Goal: Task Accomplishment & Management: Use online tool/utility

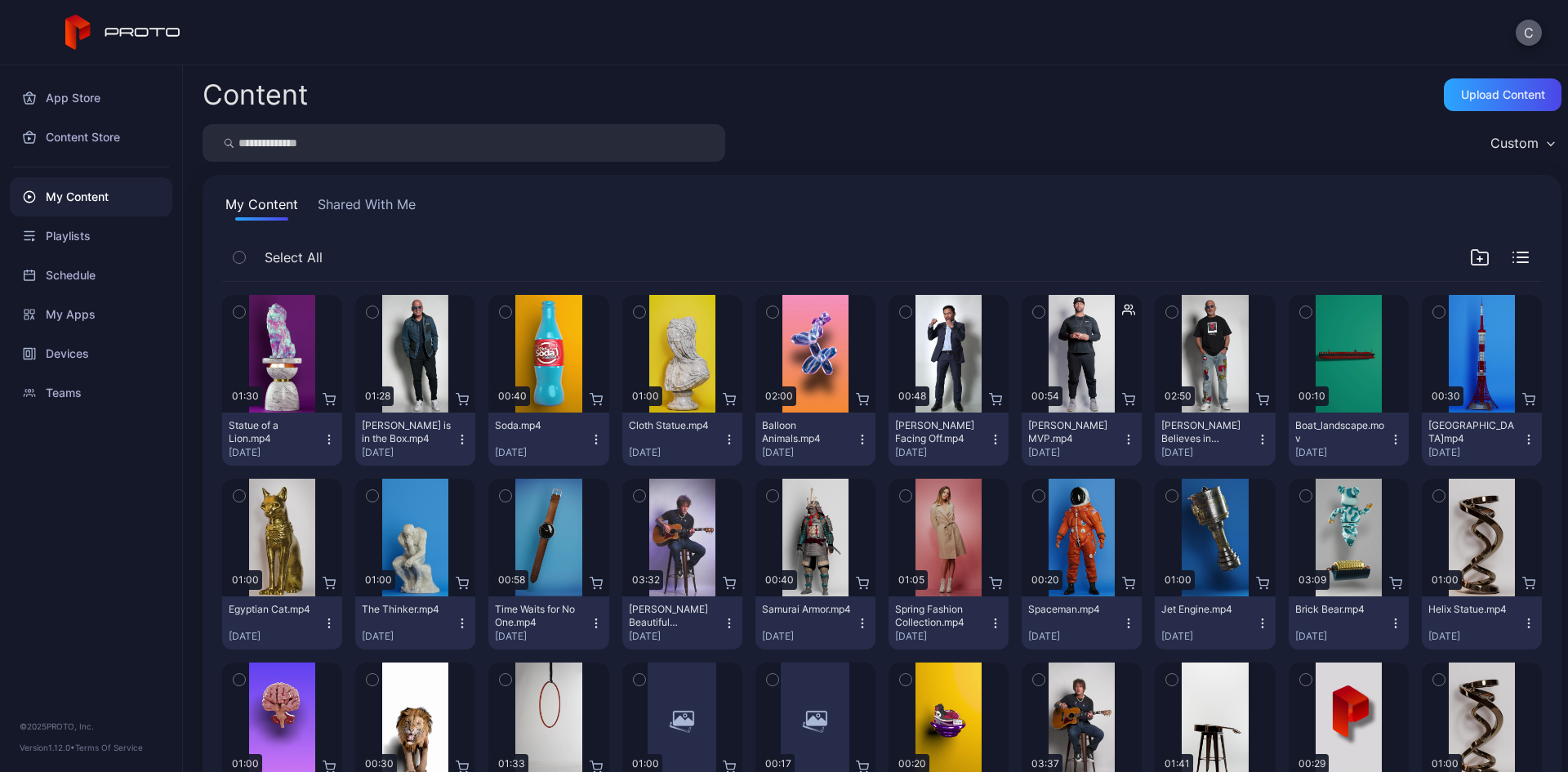
click at [1518, 41] on button "C" at bounding box center [1528, 32] width 26 height 26
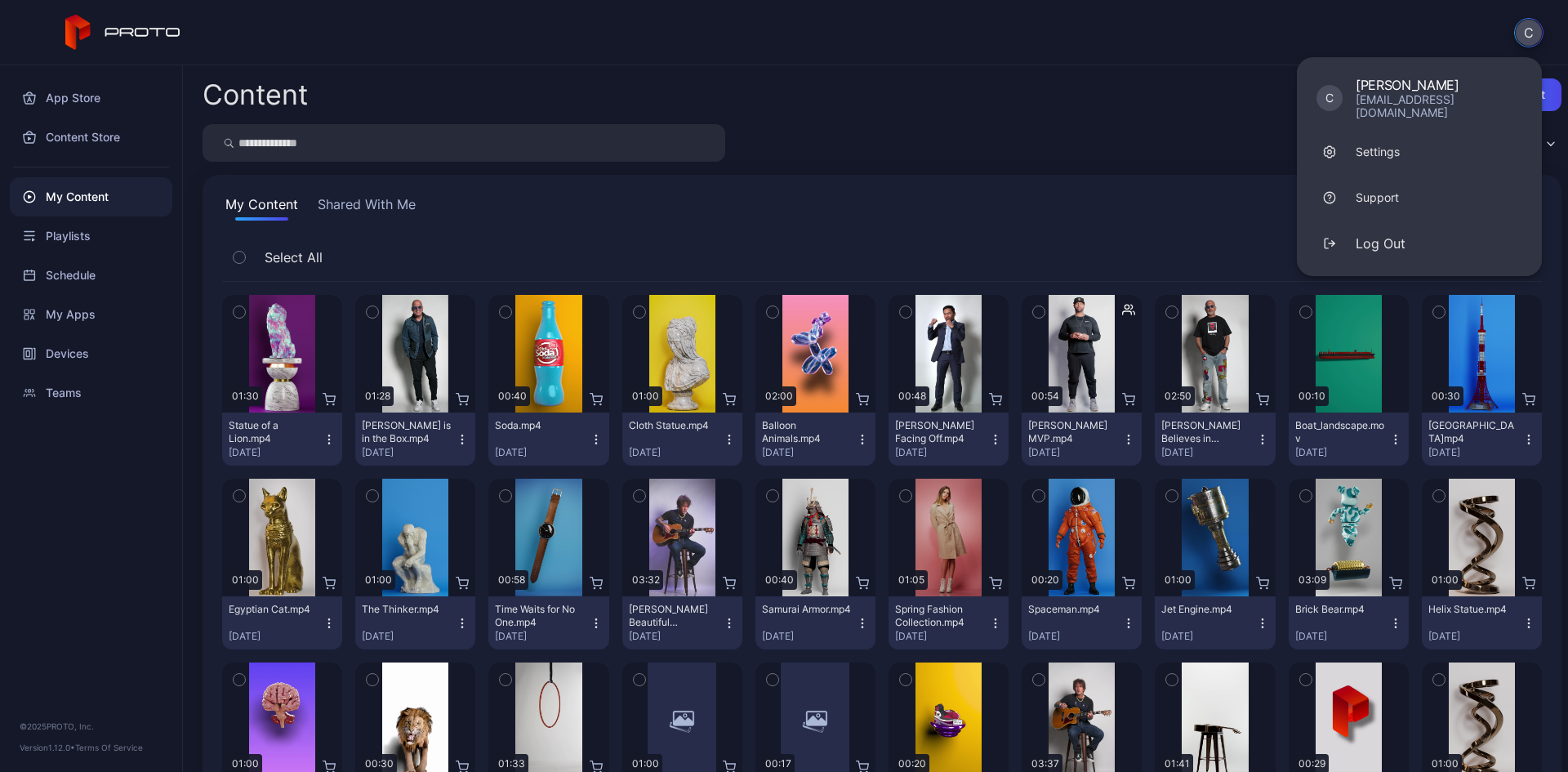
click at [1081, 60] on div "C C [PERSON_NAME] [EMAIL_ADDRESS][DOMAIN_NAME] Settings Support Log Out" at bounding box center [784, 33] width 1568 height 66
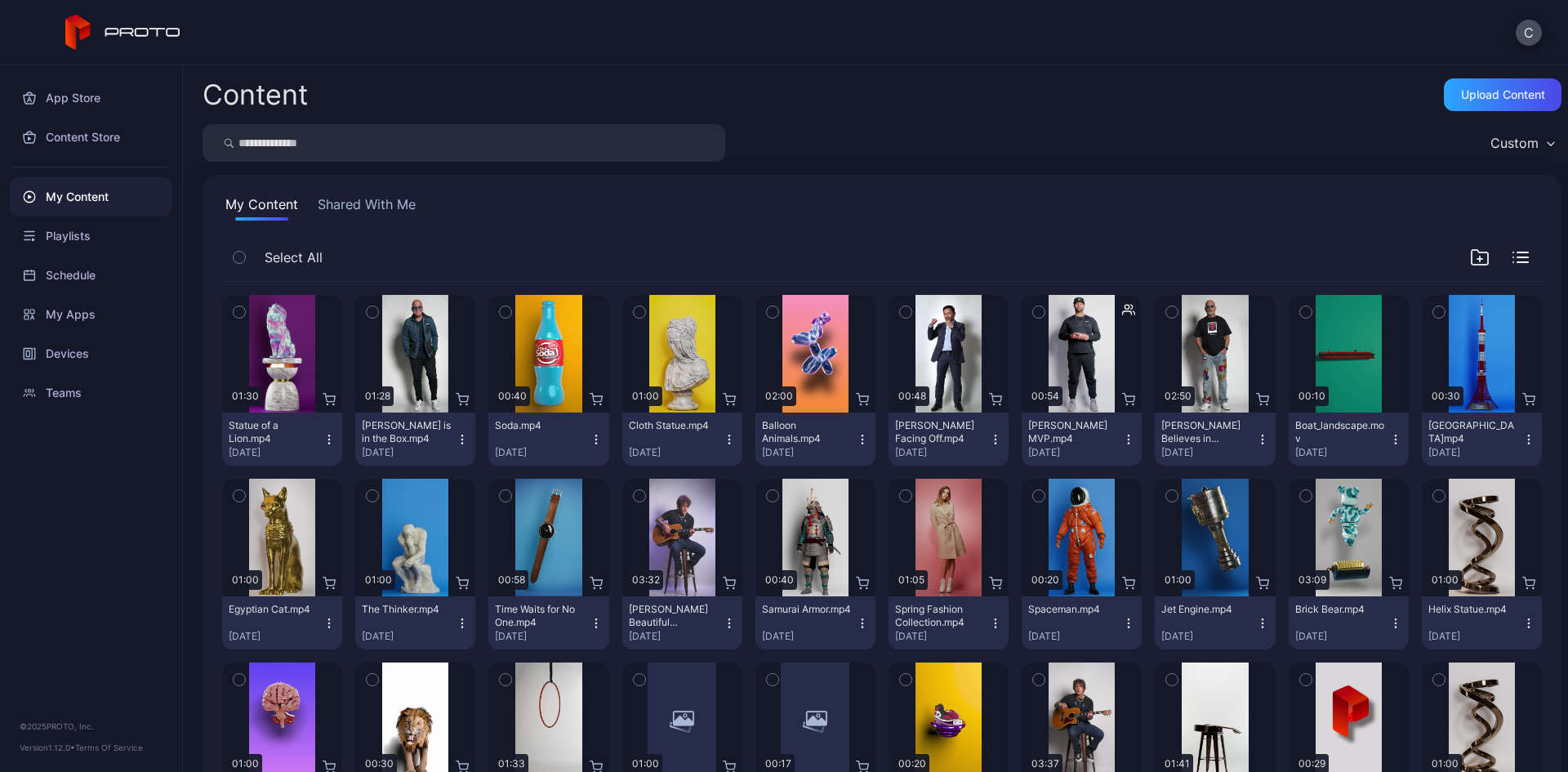
click at [371, 201] on button "Shared With Me" at bounding box center [366, 207] width 104 height 26
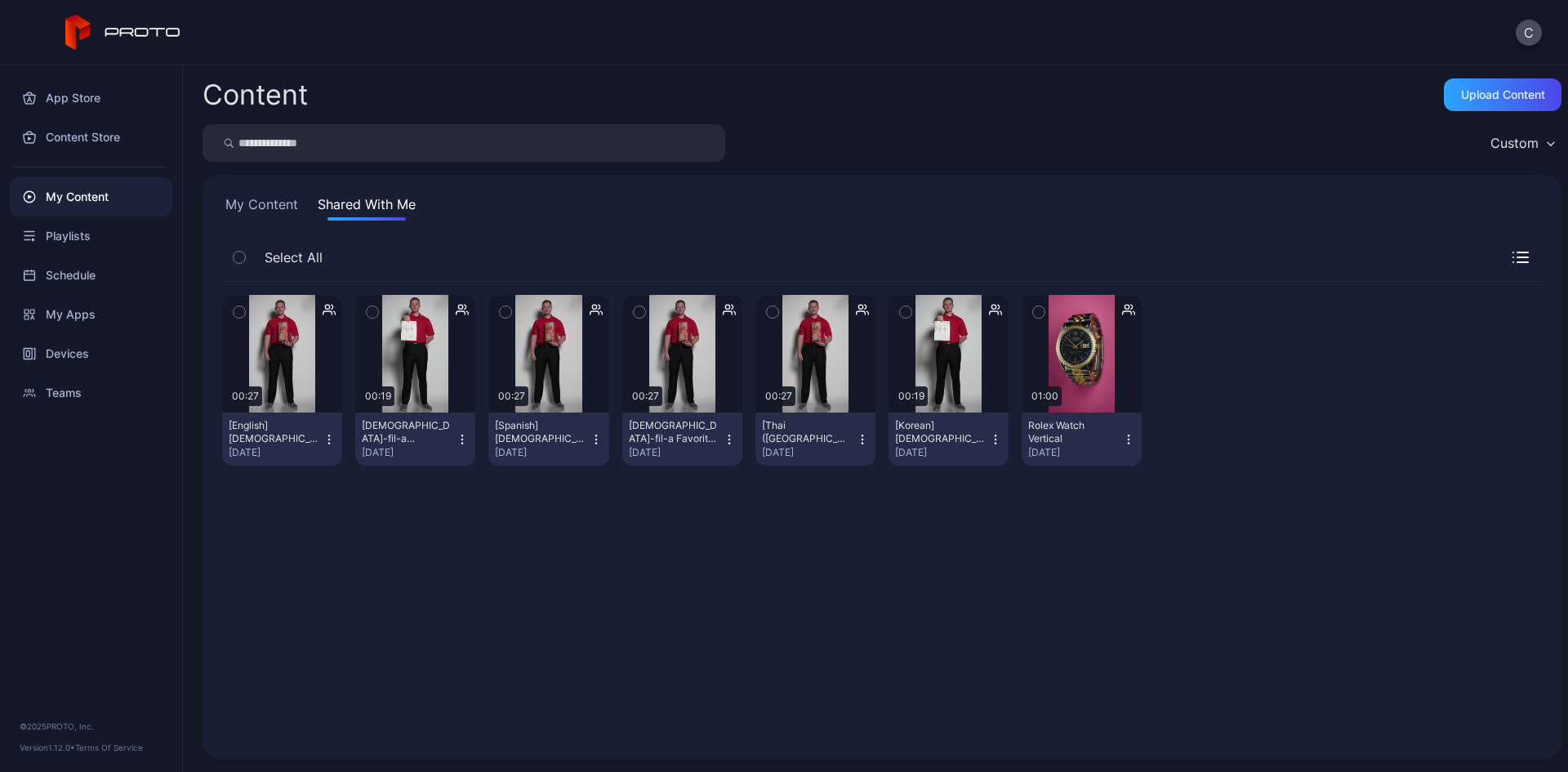
click at [229, 203] on button "My Content" at bounding box center [261, 207] width 79 height 26
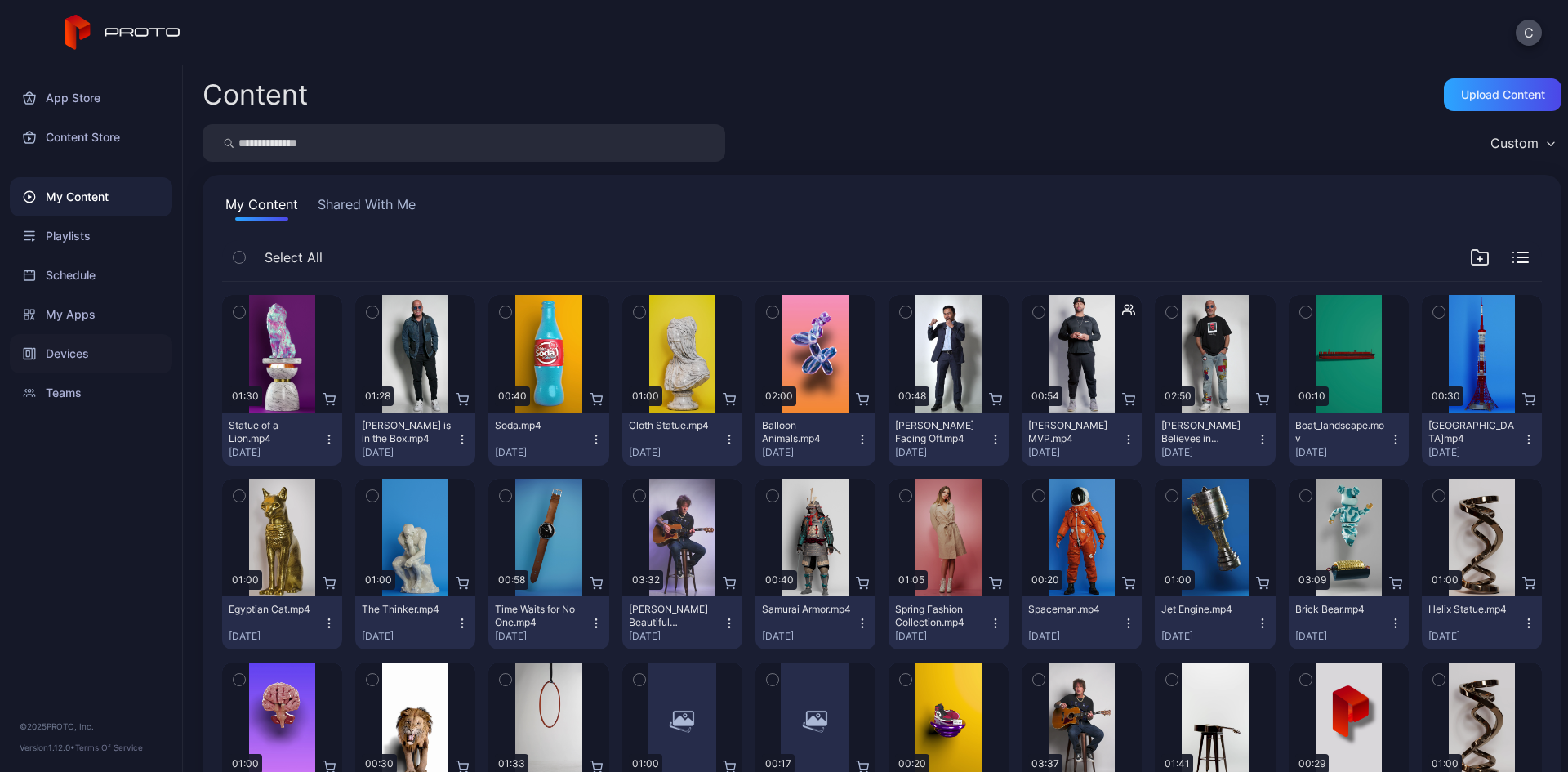
click at [123, 351] on div "Devices" at bounding box center [91, 354] width 163 height 39
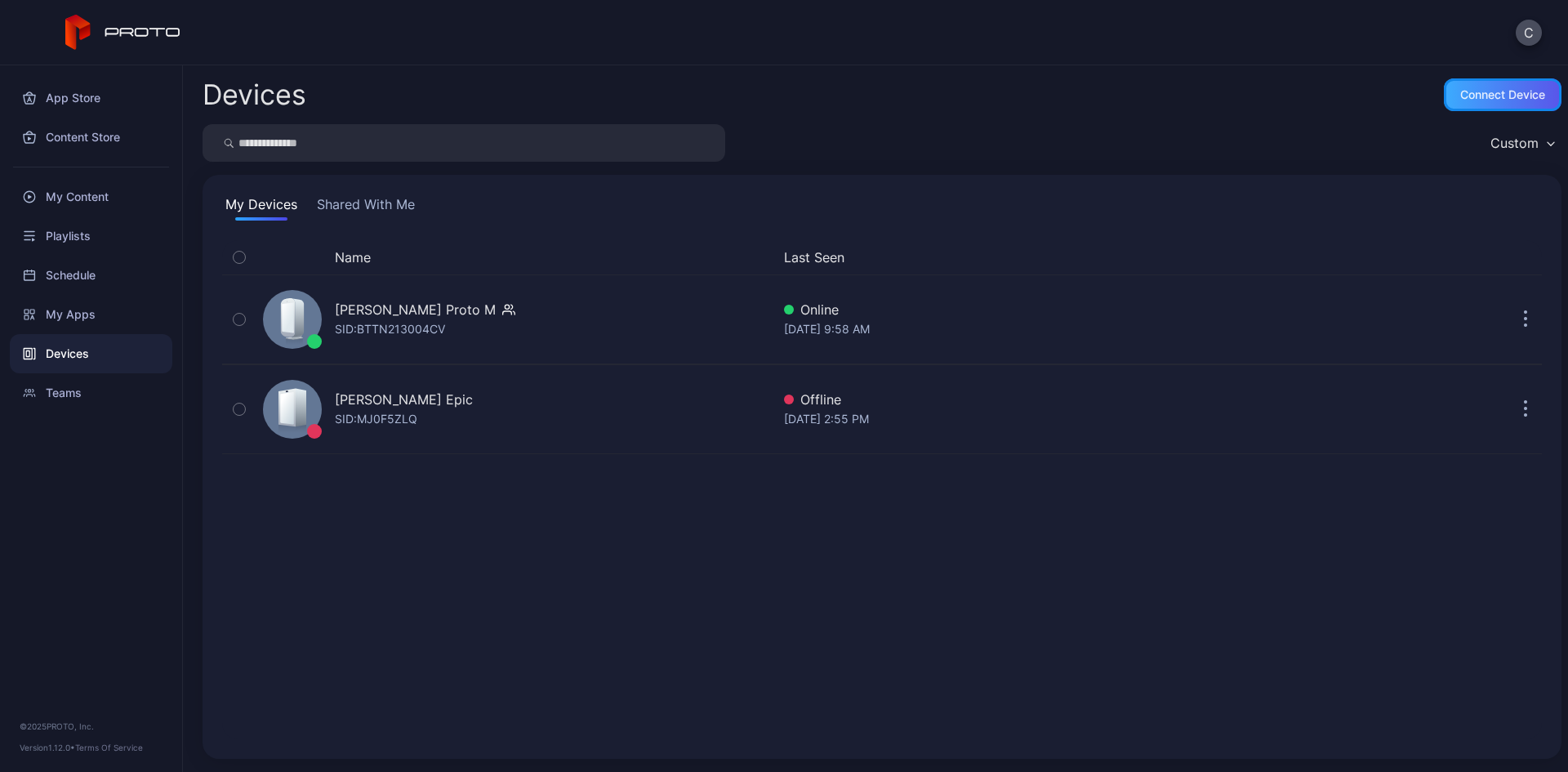
click at [1460, 92] on div "Connect device" at bounding box center [1502, 95] width 85 height 13
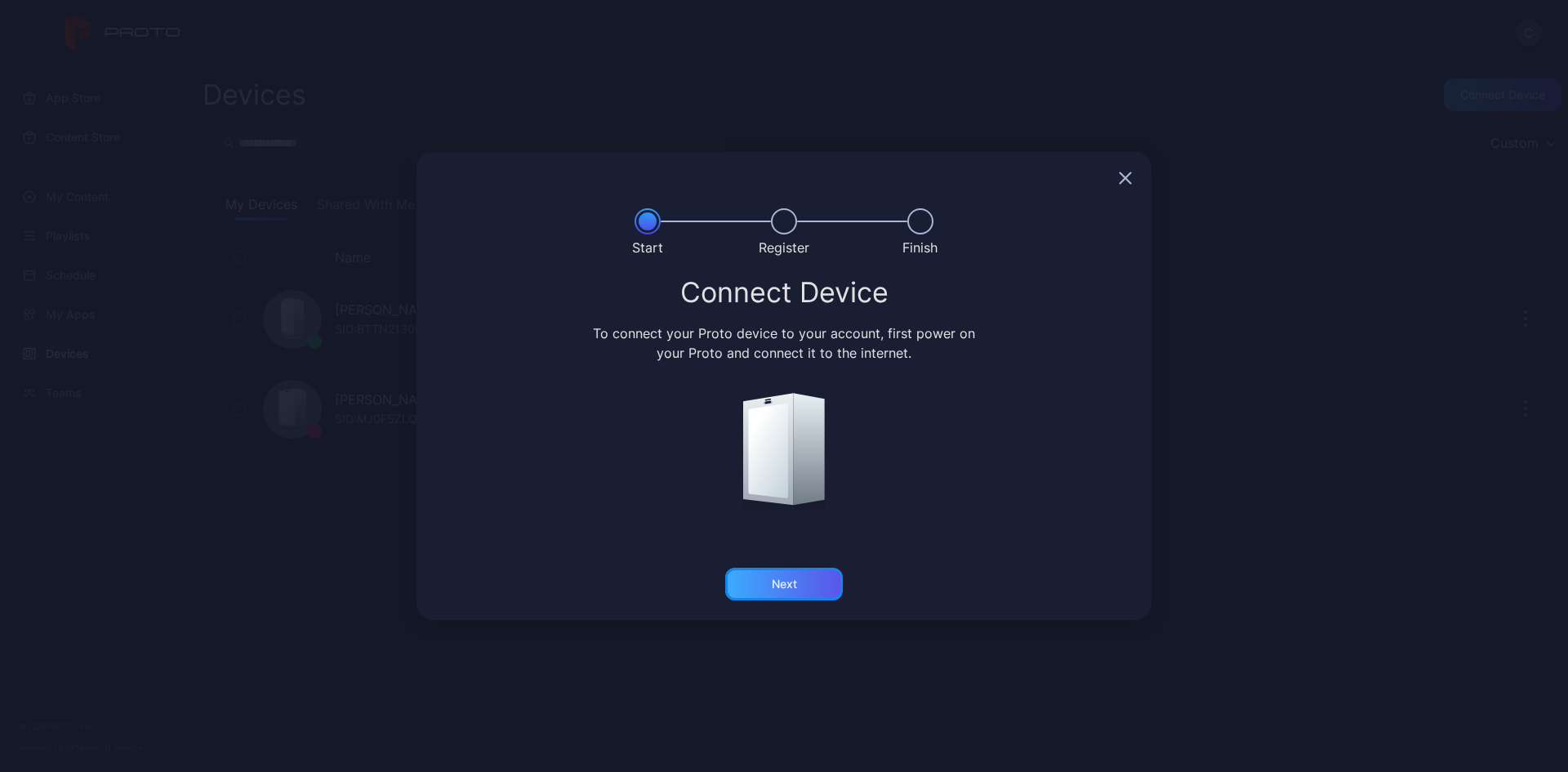
click at [749, 582] on div "Next" at bounding box center [784, 584] width 118 height 33
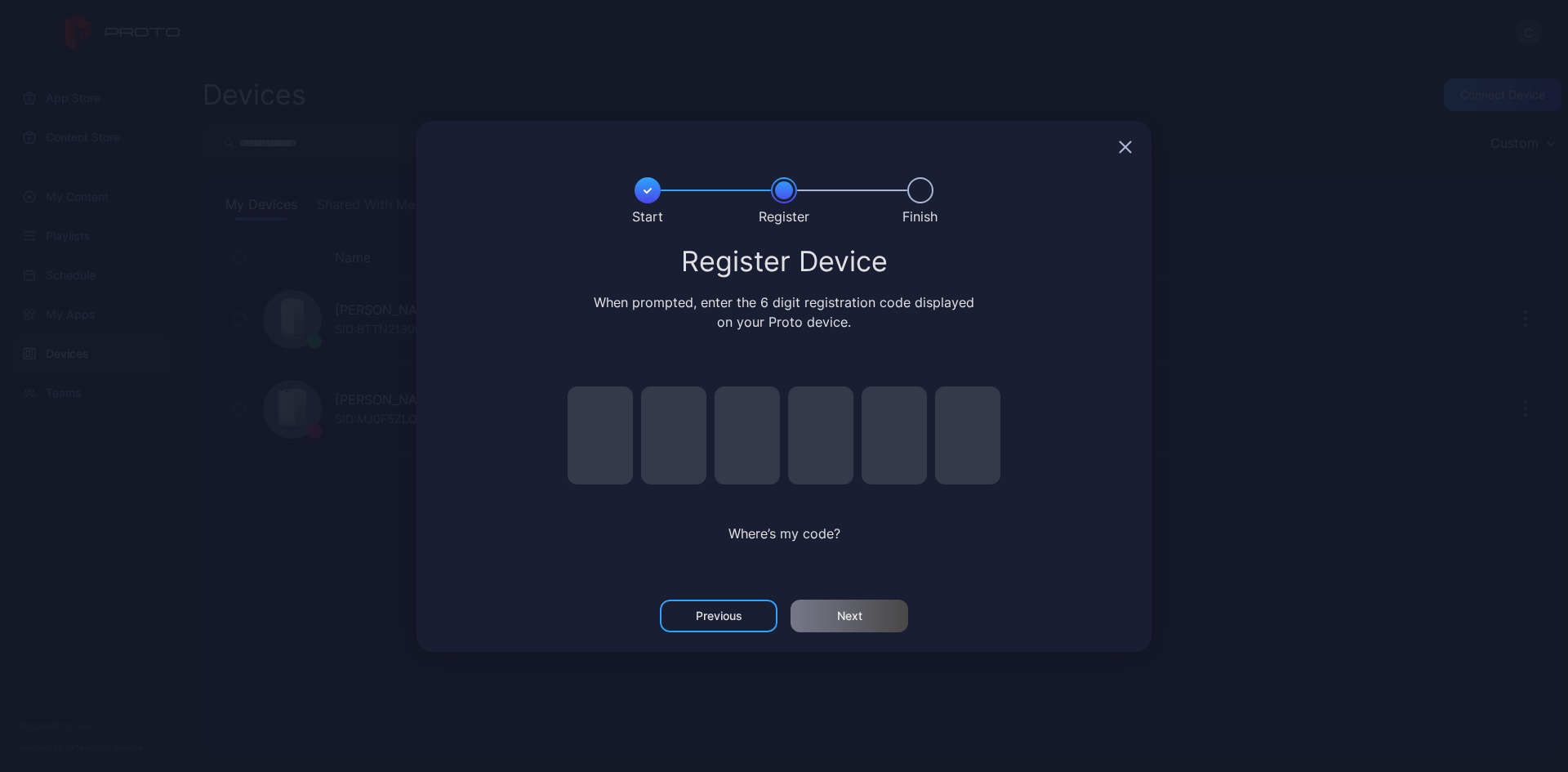
click at [1125, 135] on div at bounding box center [784, 146] width 735 height 52
click at [1132, 138] on div at bounding box center [784, 146] width 735 height 52
click at [1116, 148] on div at bounding box center [784, 146] width 735 height 52
click at [1128, 147] on icon "button" at bounding box center [1125, 147] width 13 height 13
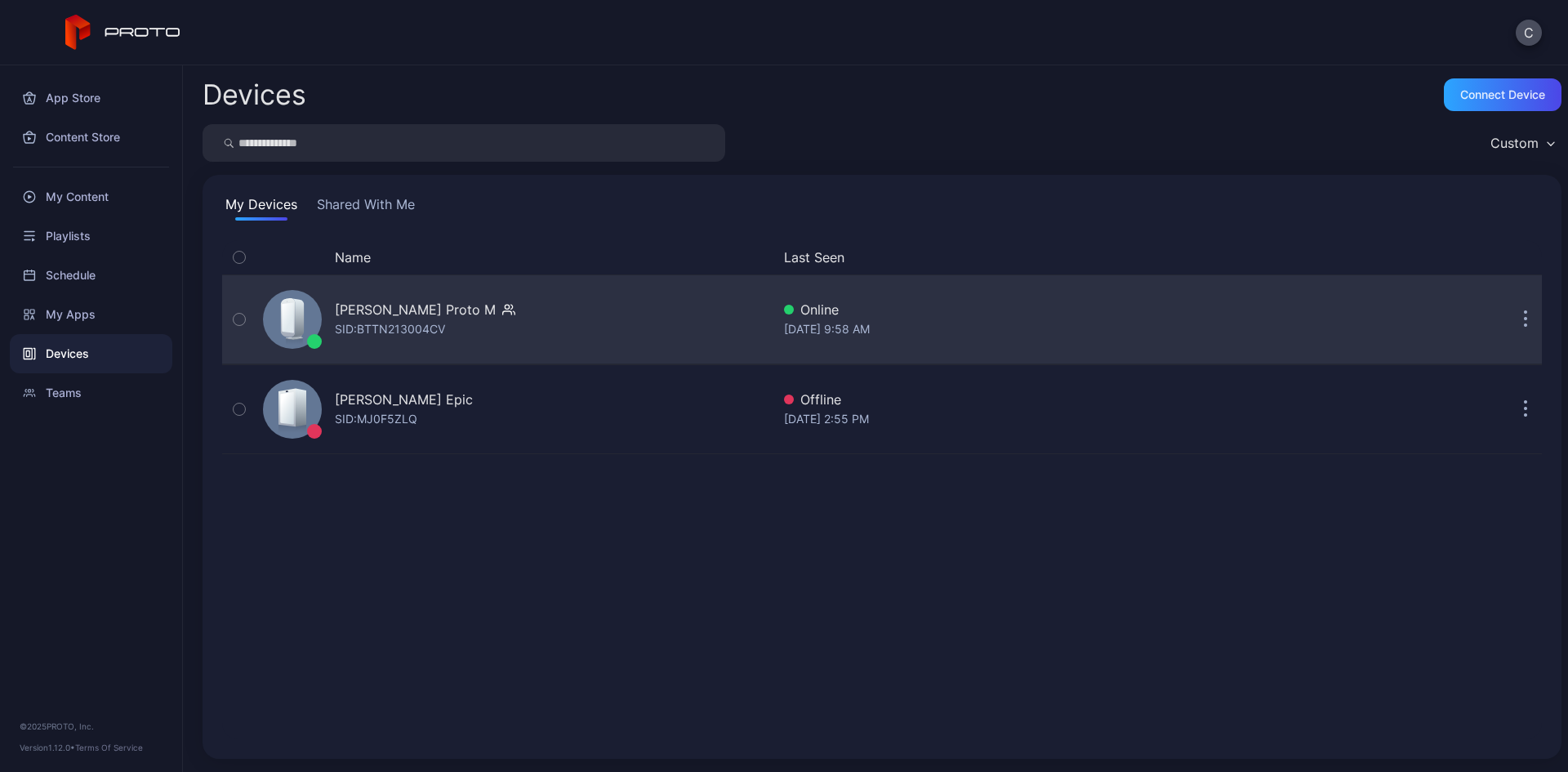
click at [1515, 324] on button "button" at bounding box center [1525, 320] width 33 height 33
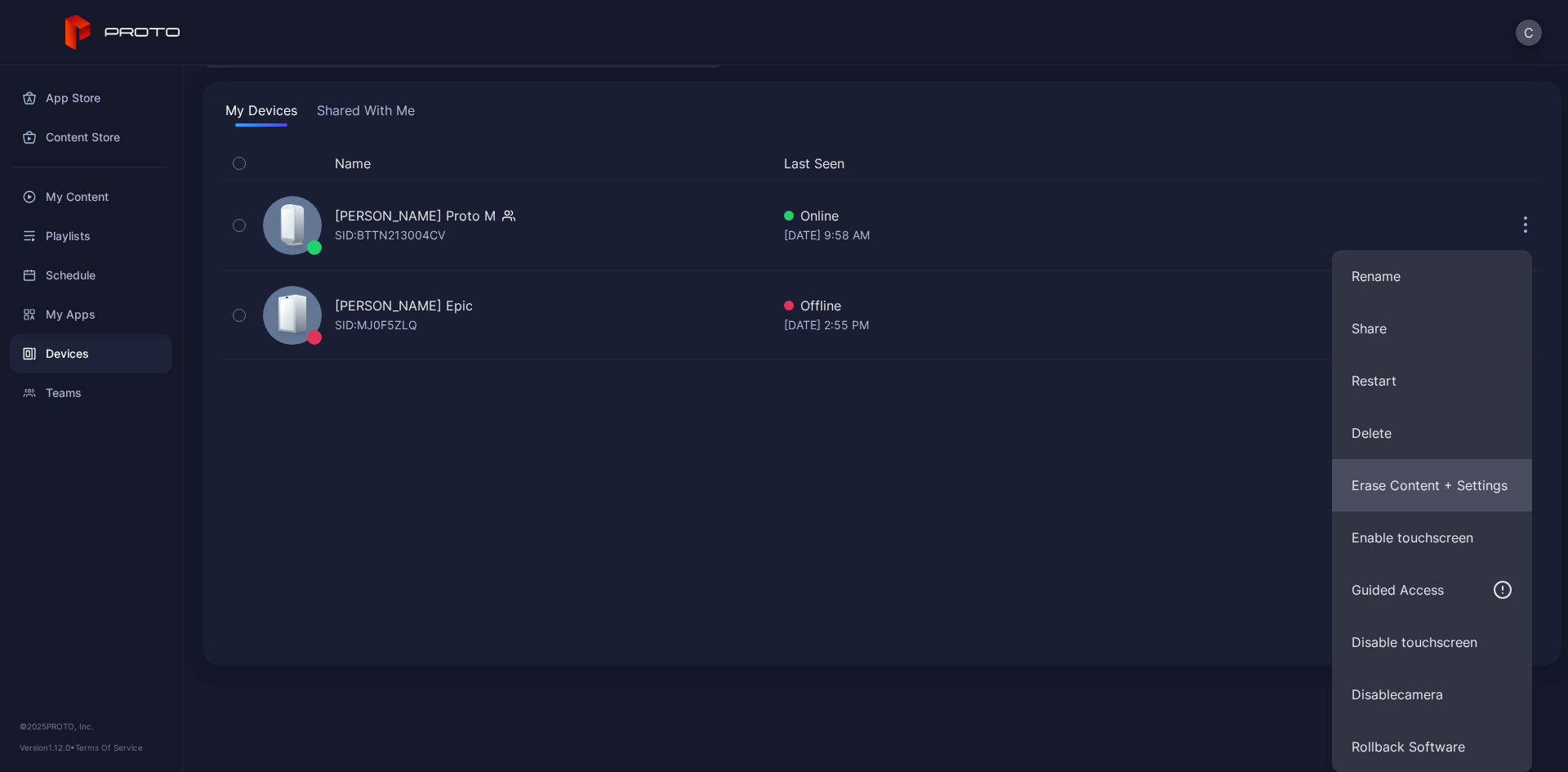
scroll to position [95, 0]
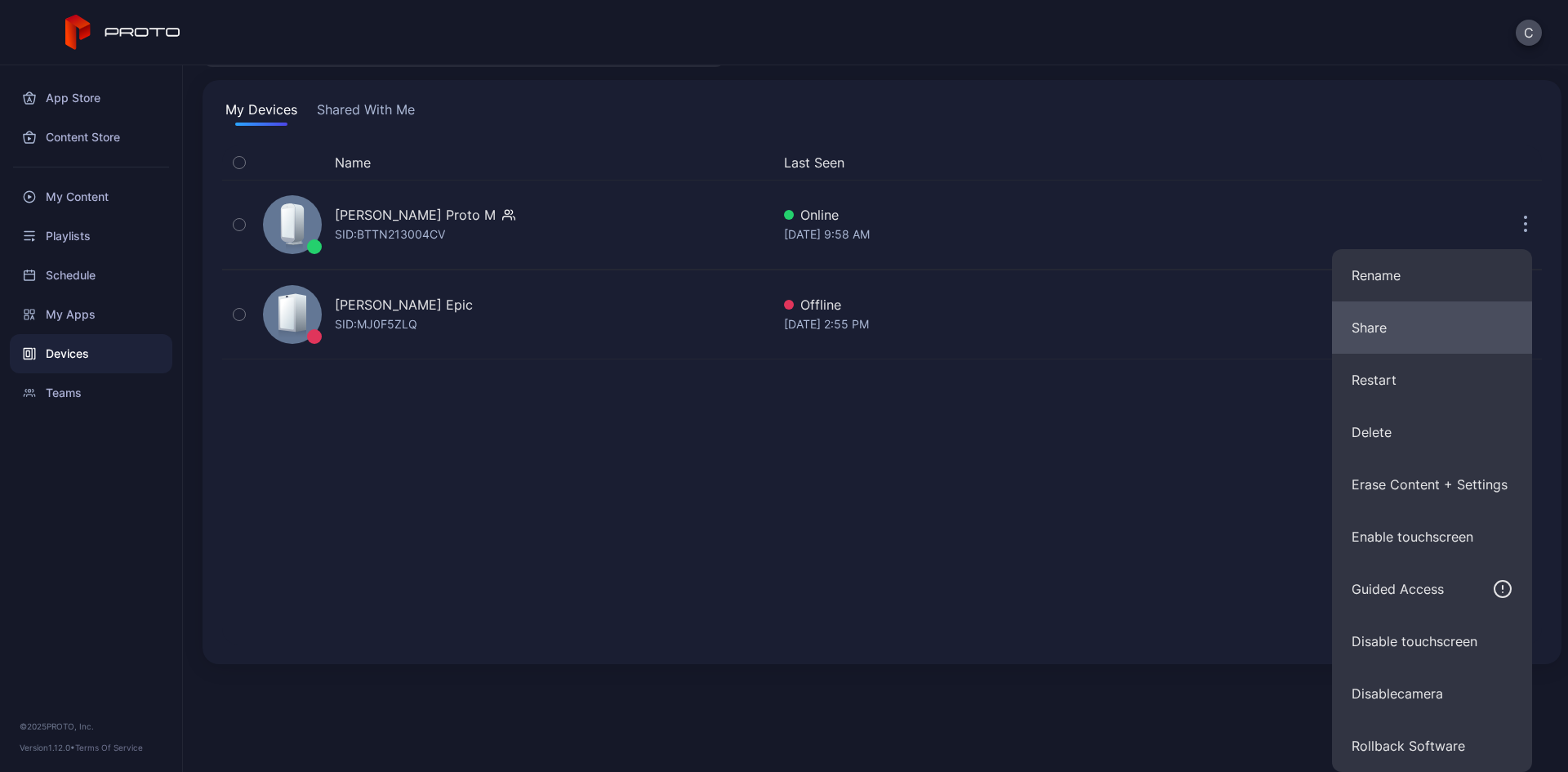
click at [1380, 325] on button "Share" at bounding box center [1431, 327] width 200 height 52
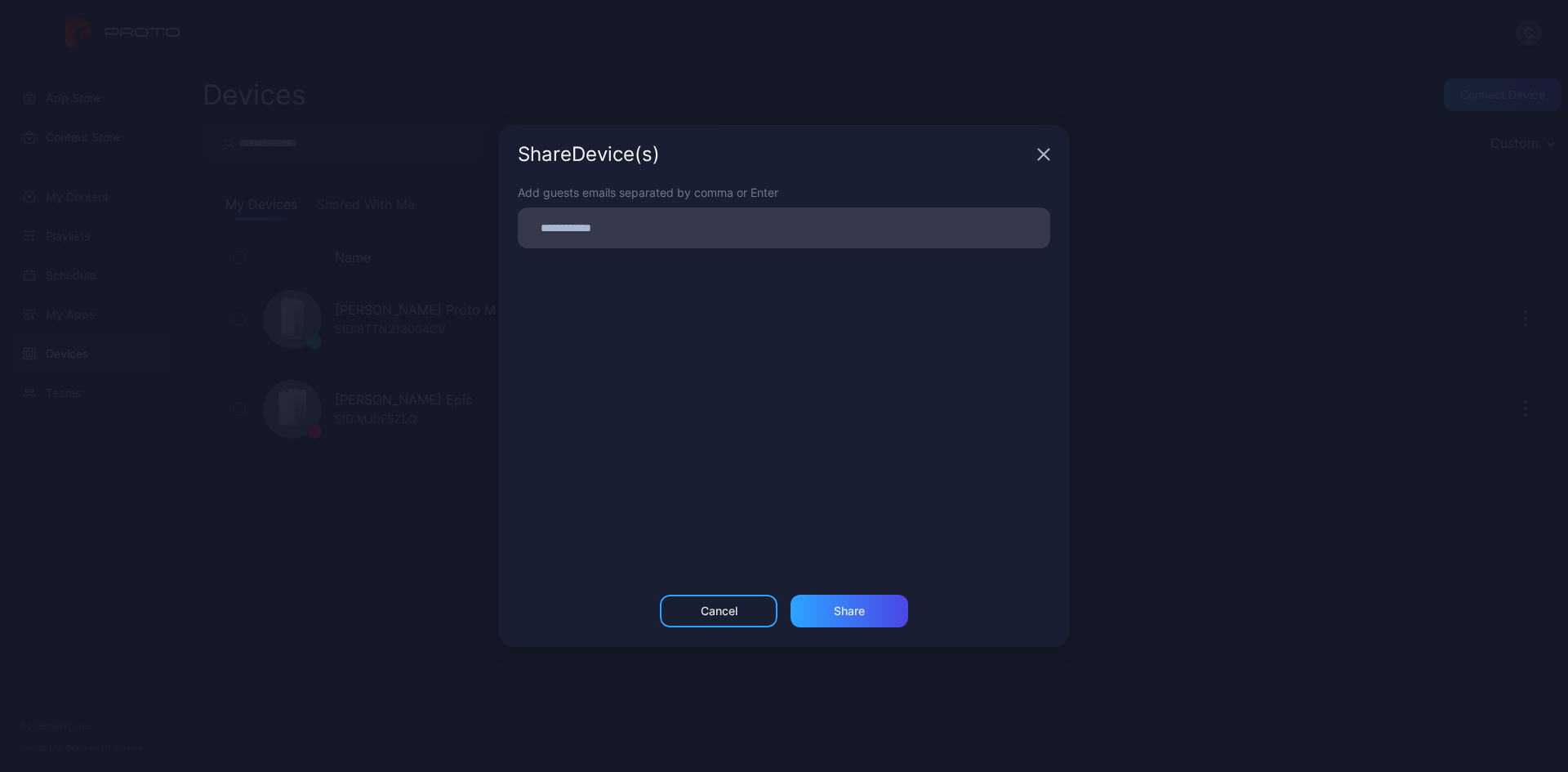
scroll to position [0, 0]
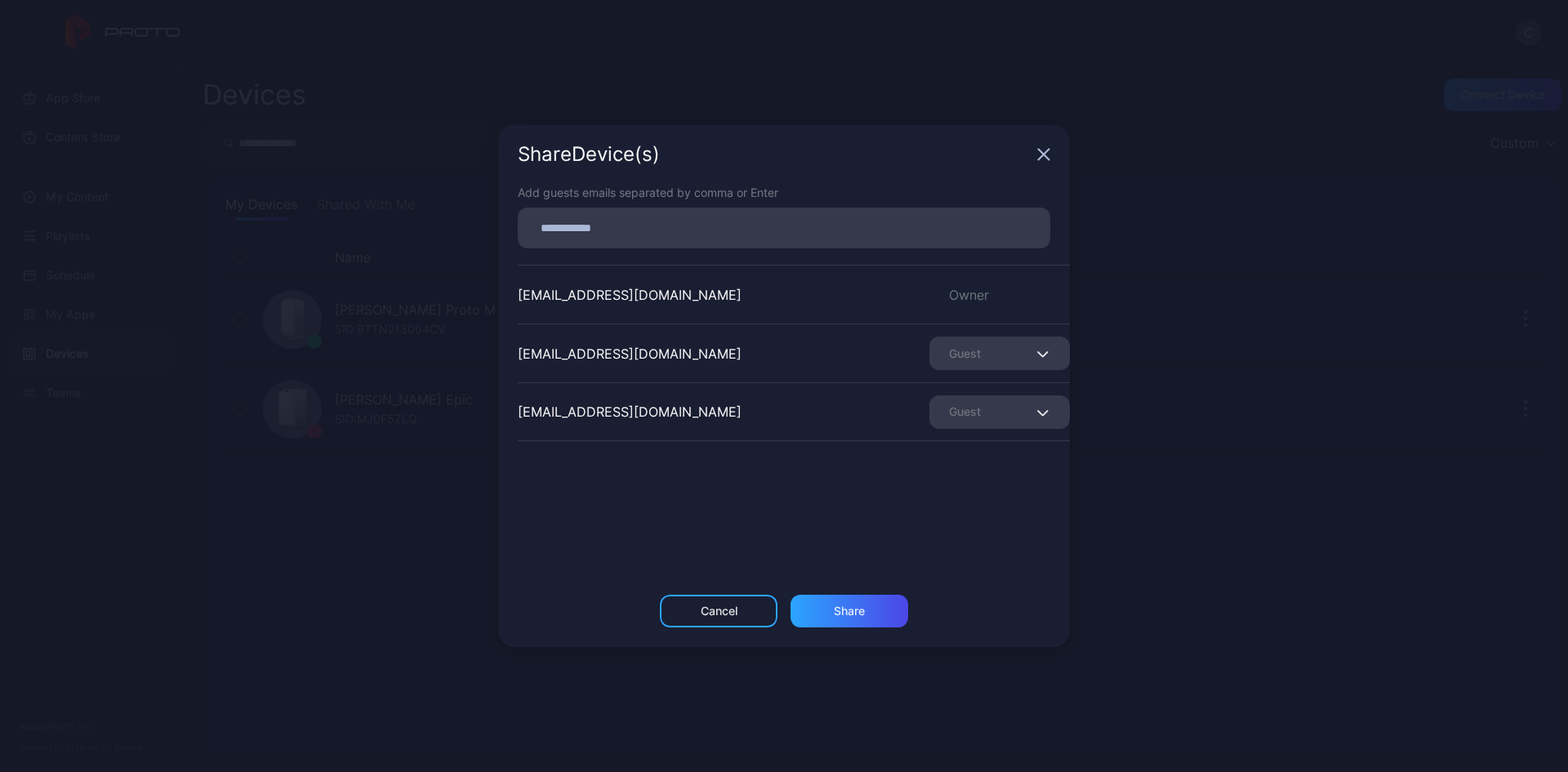
click at [813, 231] on input at bounding box center [784, 227] width 512 height 21
type input "**********"
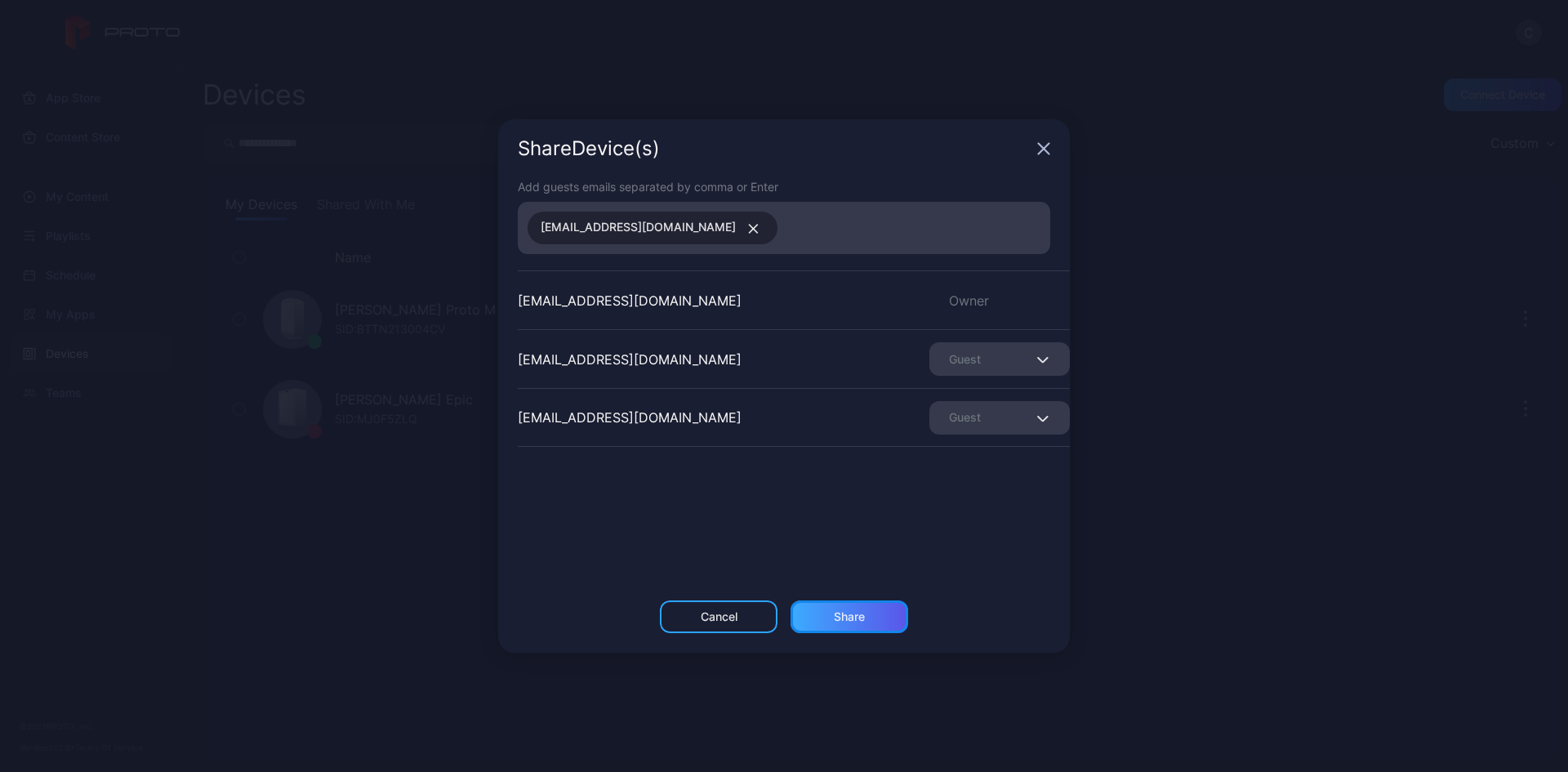
click at [855, 610] on div "Share" at bounding box center [849, 617] width 31 height 13
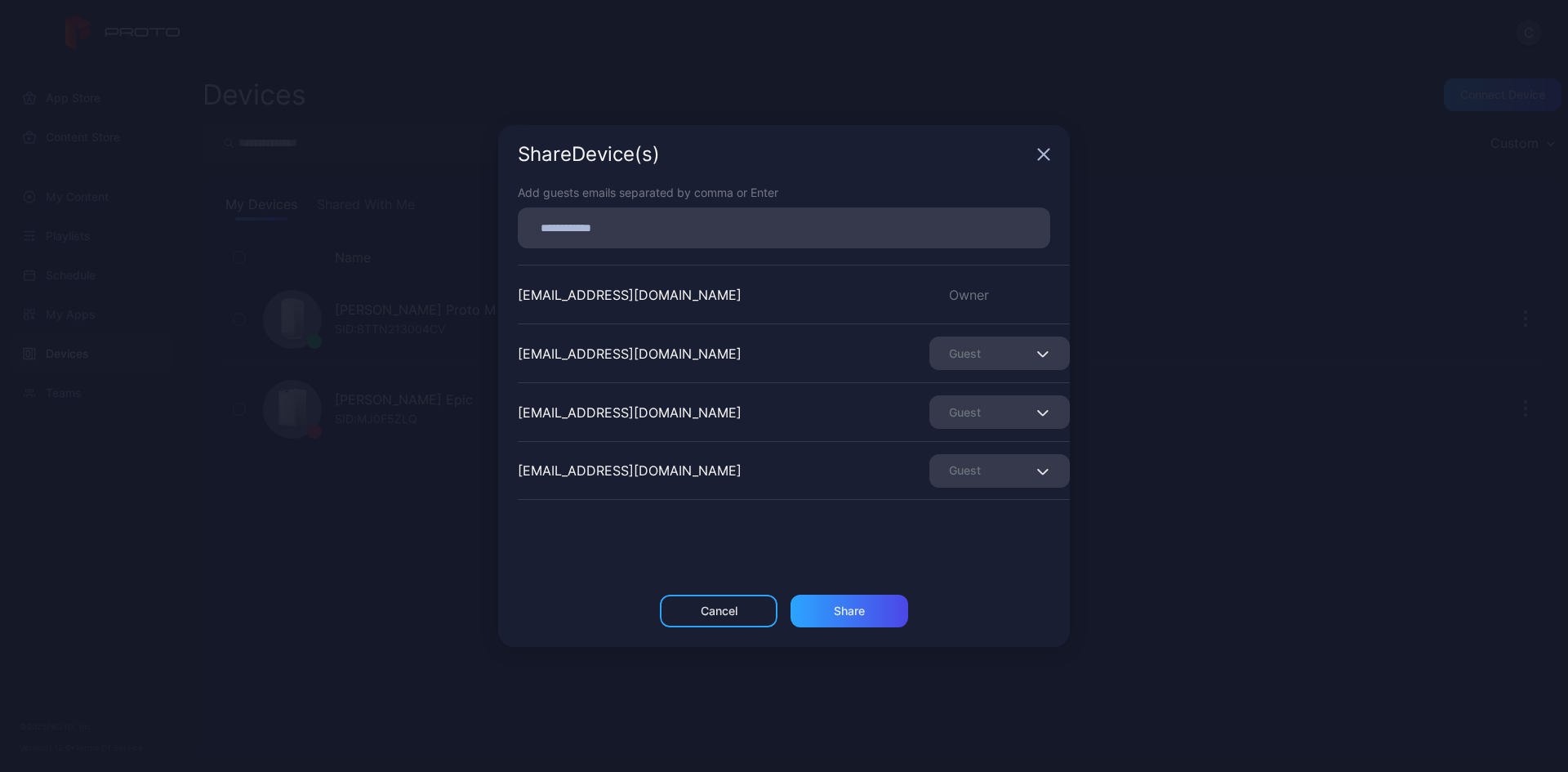
click at [987, 410] on div "Guest" at bounding box center [999, 412] width 141 height 34
click at [952, 552] on div "Add guests emails separated by comma or Enter [EMAIL_ADDRESS][DOMAIN_NAME] Owne…" at bounding box center [784, 389] width 572 height 411
click at [976, 463] on div "Guest" at bounding box center [999, 471] width 141 height 34
click at [960, 530] on button "Remove Guest" at bounding box center [980, 522] width 139 height 52
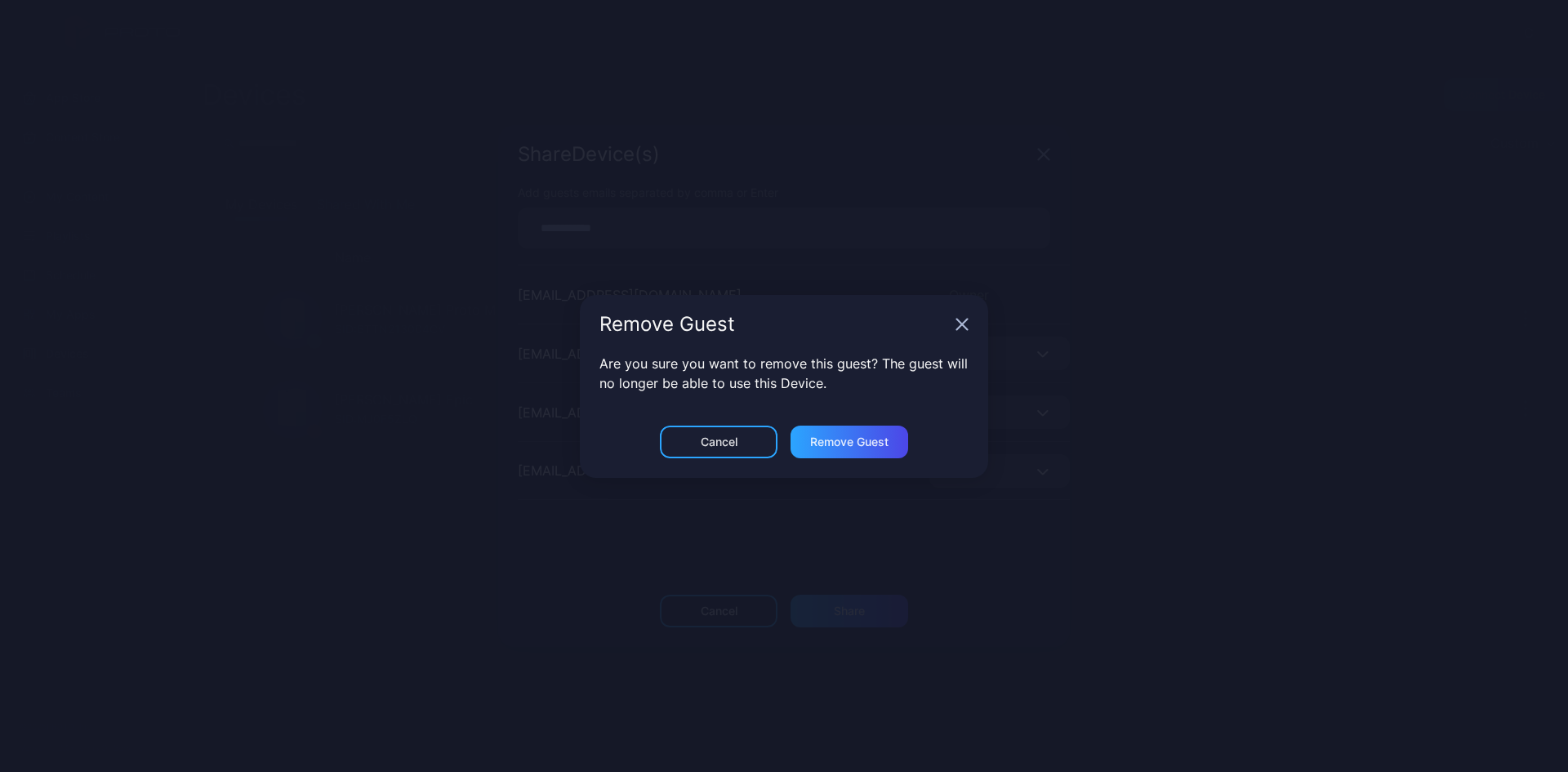
click at [959, 184] on div "Remove Guest" at bounding box center [784, 154] width 572 height 58
click at [1038, 160] on icon "button" at bounding box center [1044, 155] width 11 height 11
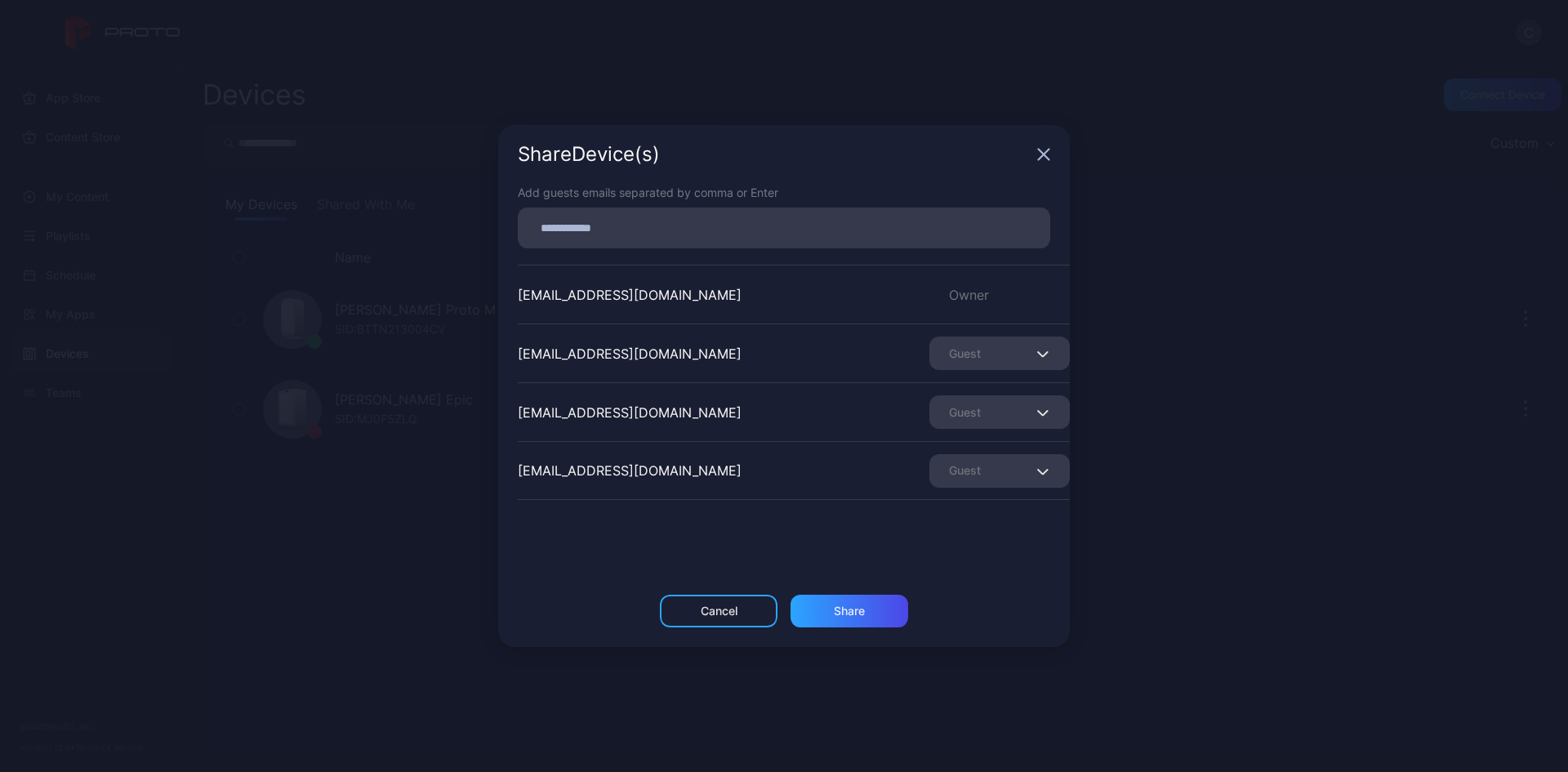
click at [1037, 152] on div "Share Device (s)" at bounding box center [784, 154] width 572 height 58
click at [1038, 152] on icon "button" at bounding box center [1043, 154] width 13 height 13
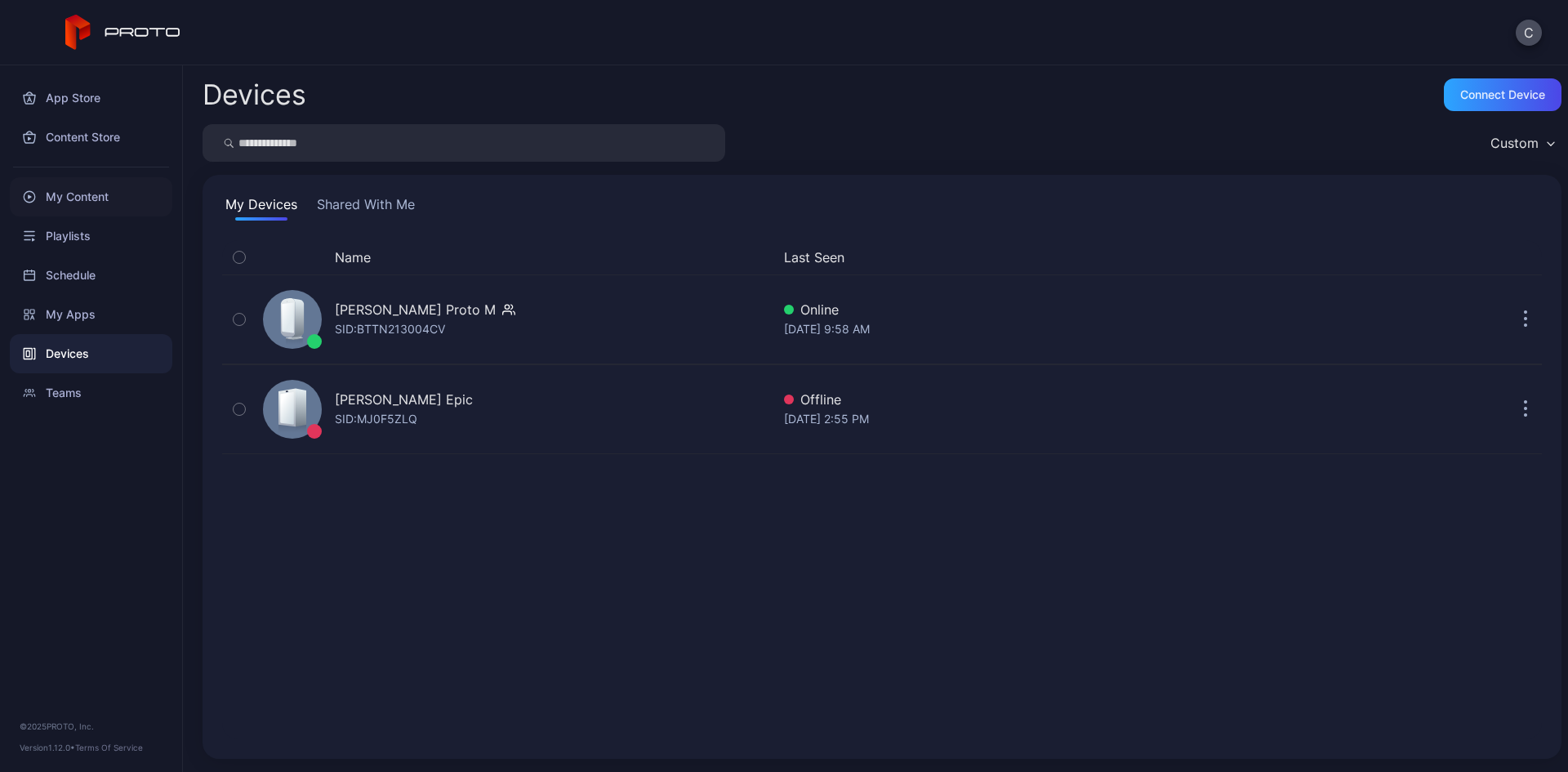
click at [104, 200] on div "My Content" at bounding box center [91, 196] width 163 height 39
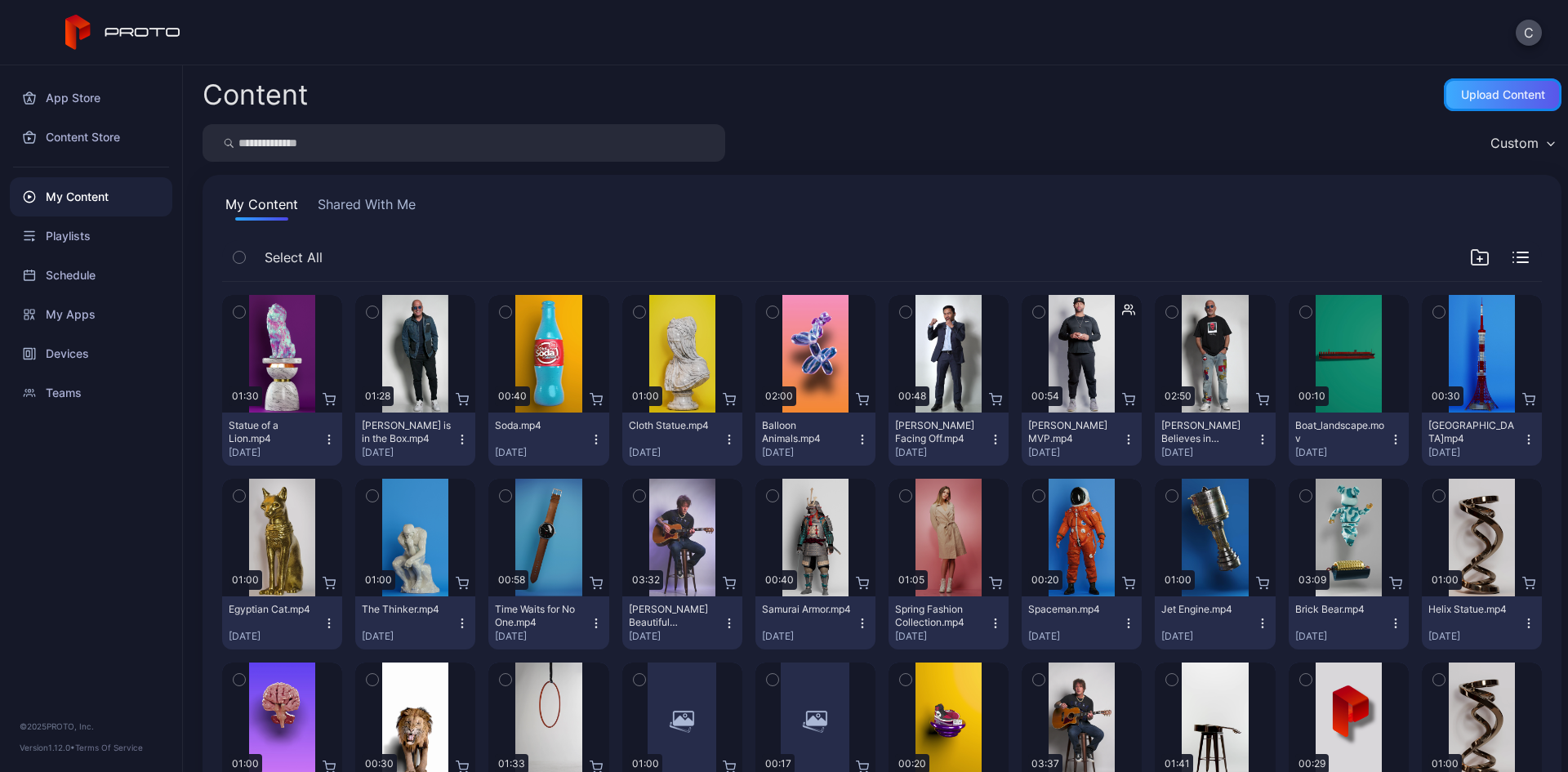
click at [1479, 97] on div "Upload Content" at bounding box center [1503, 95] width 84 height 13
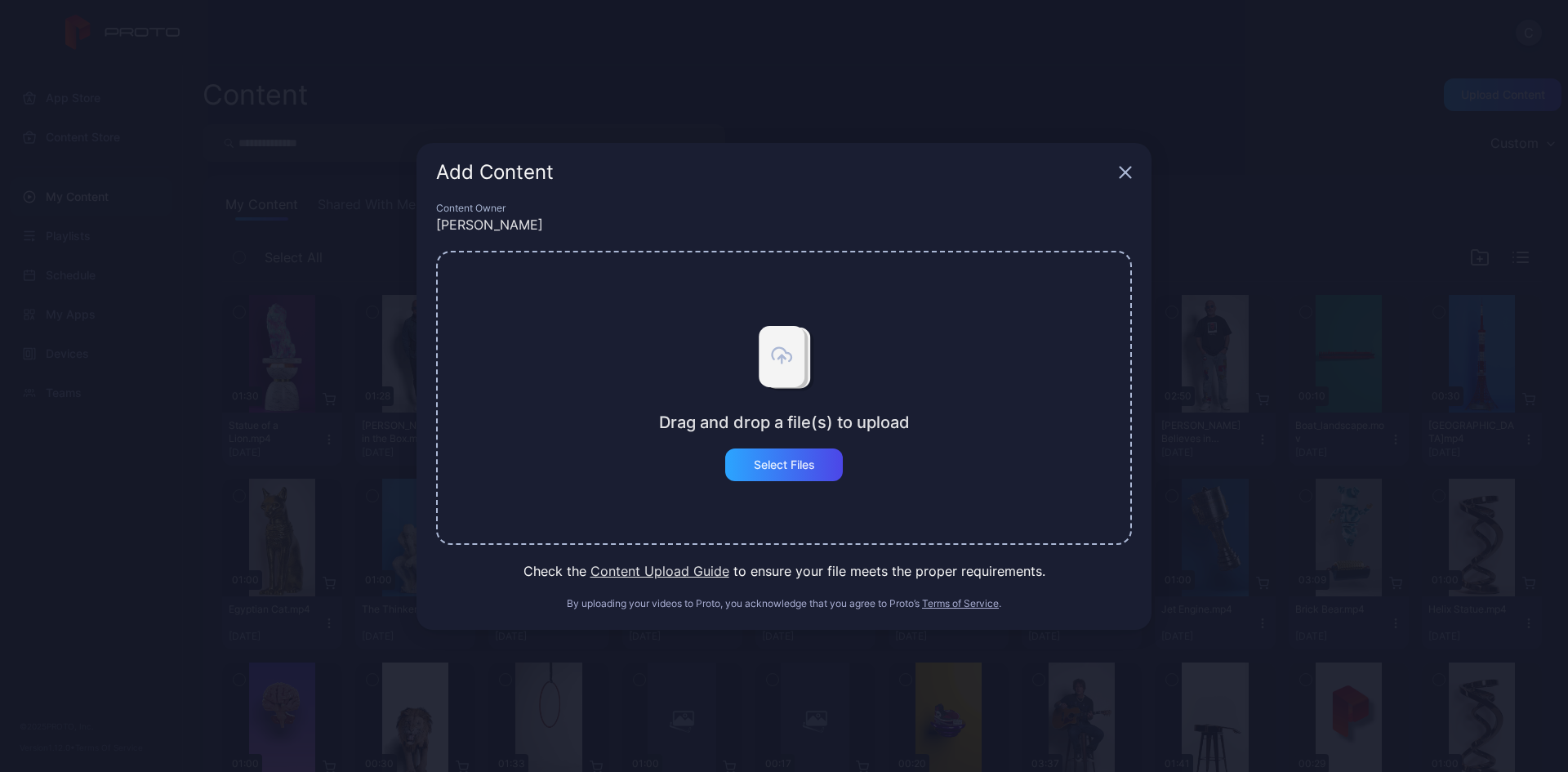
click at [705, 567] on button "Content Upload Guide" at bounding box center [659, 570] width 139 height 19
click at [1116, 164] on div "Add Content" at bounding box center [784, 172] width 735 height 58
click at [1122, 166] on icon "button" at bounding box center [1125, 172] width 13 height 13
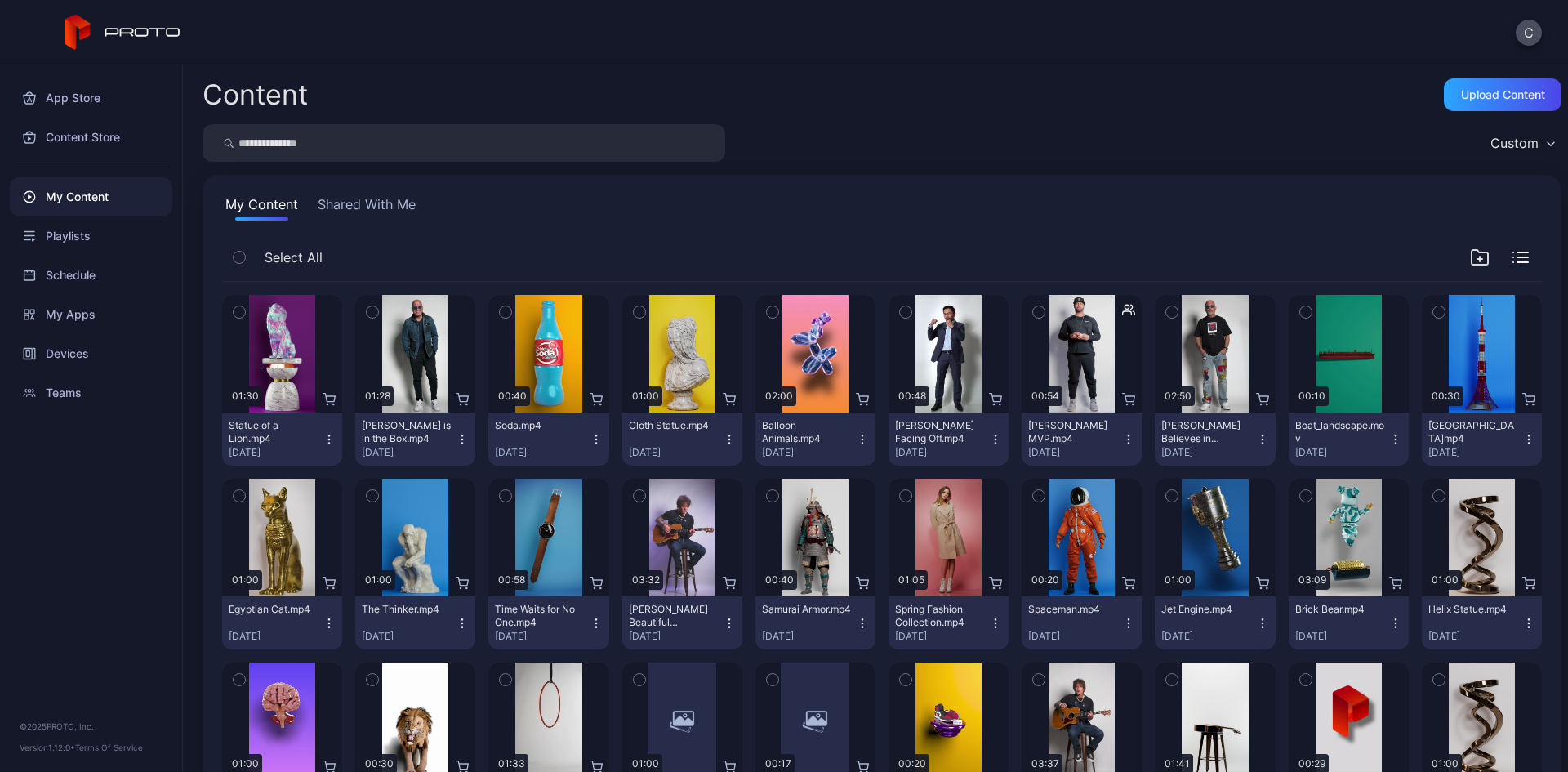
click at [240, 310] on icon "button" at bounding box center [239, 312] width 12 height 18
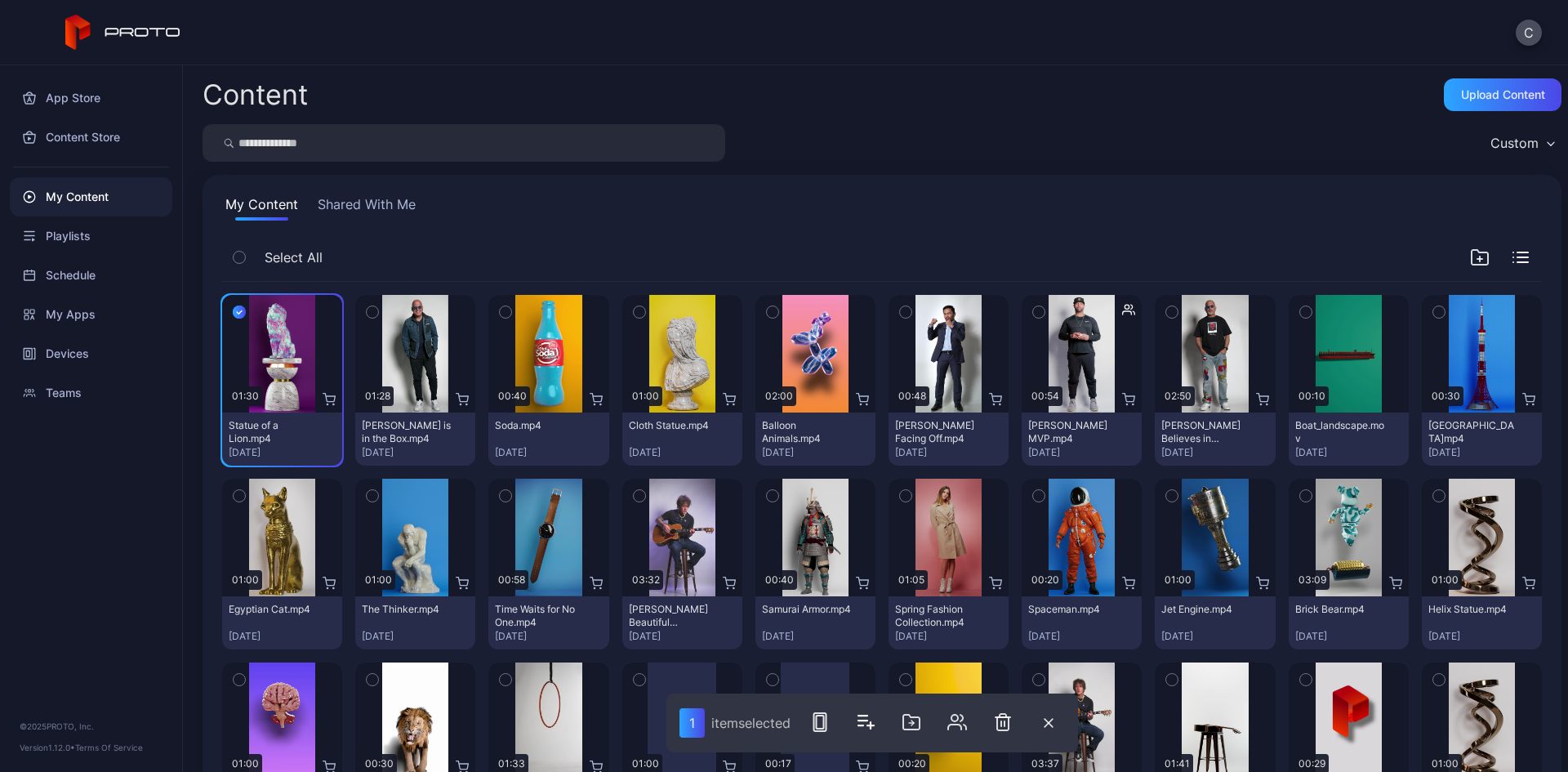
click at [371, 312] on icon "button" at bounding box center [373, 312] width 4 height 3
click at [504, 310] on icon "button" at bounding box center [505, 312] width 12 height 18
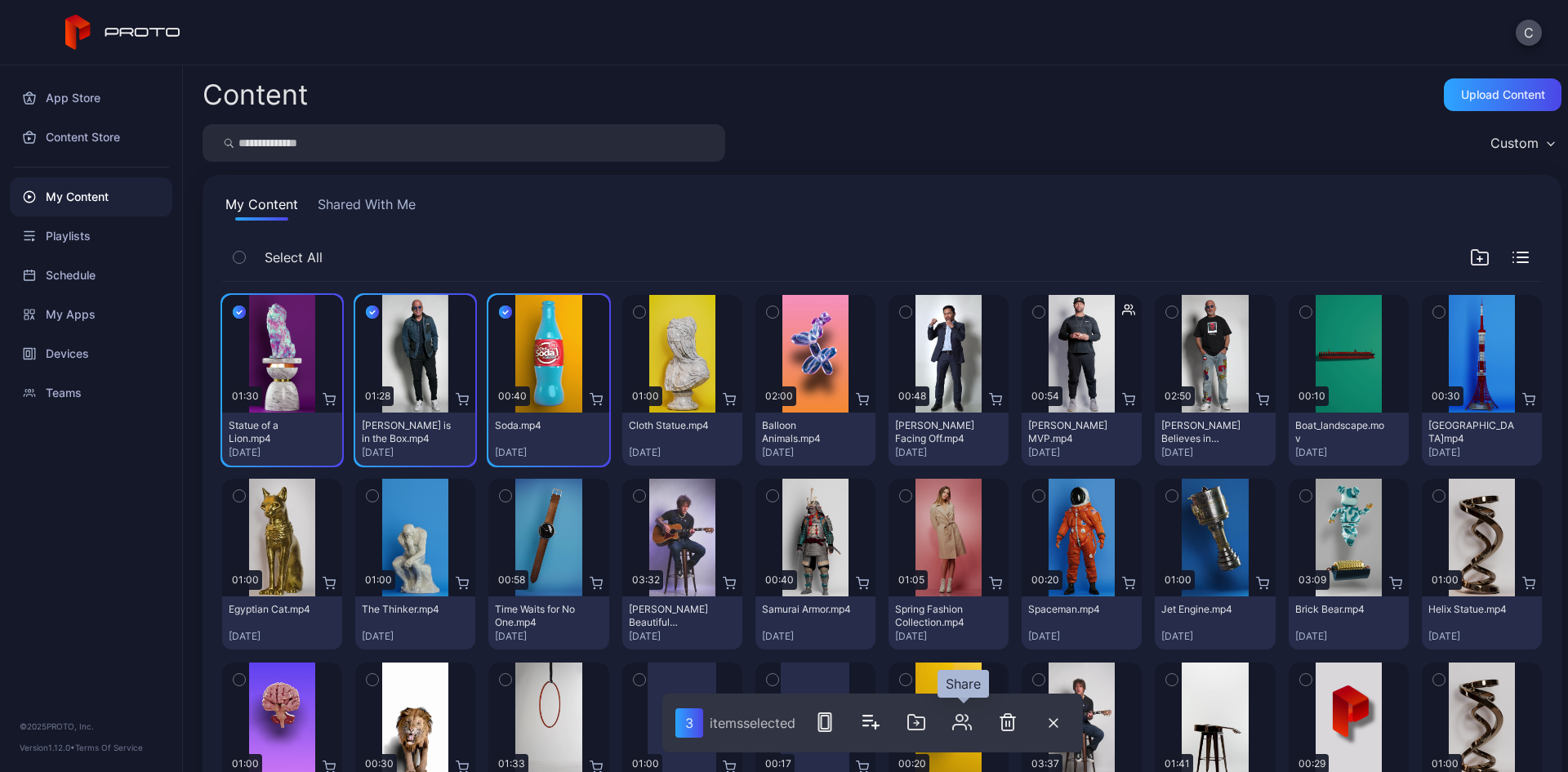
click at [960, 722] on icon "button" at bounding box center [962, 722] width 19 height 19
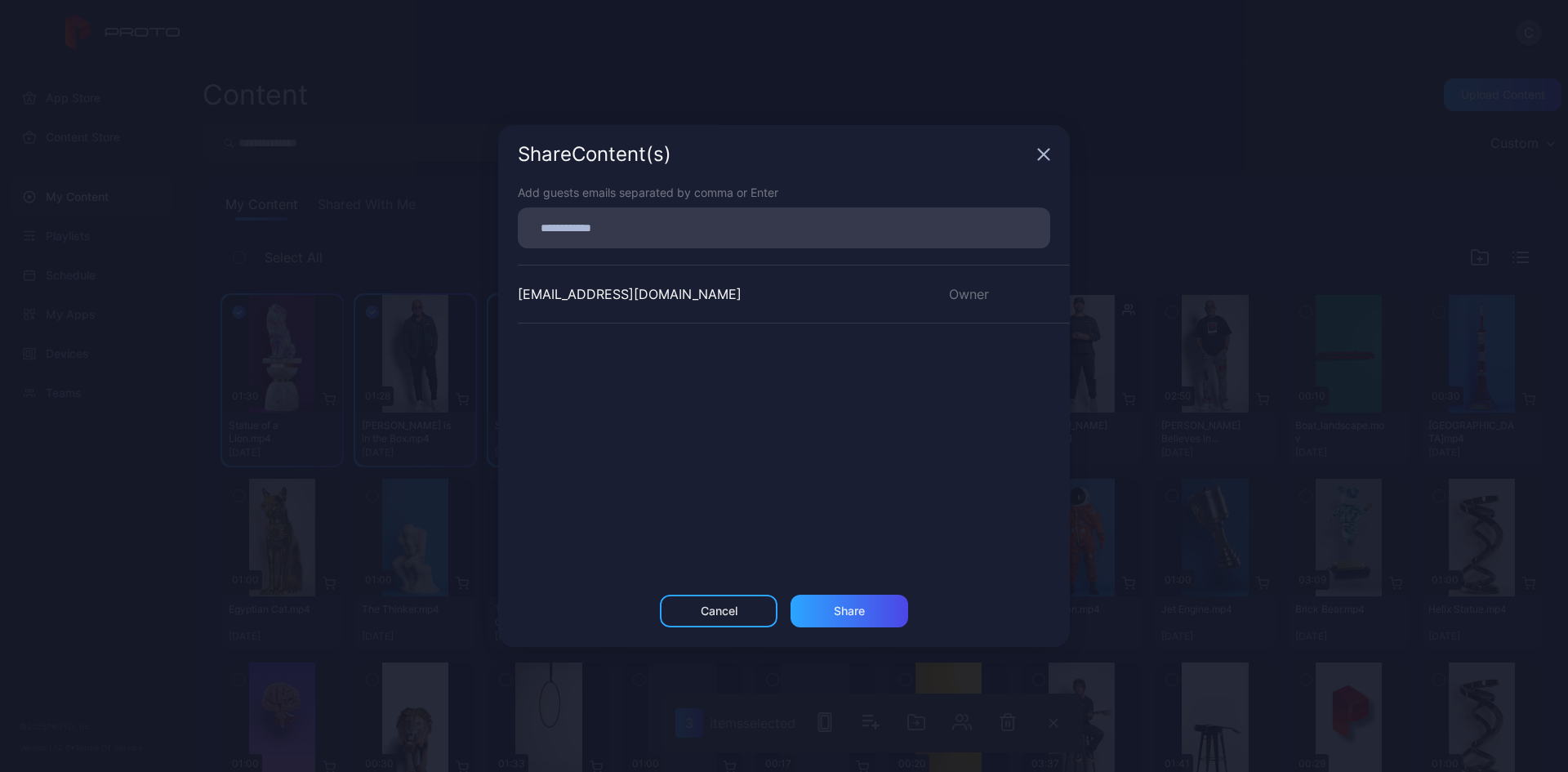
click at [1045, 156] on icon "button" at bounding box center [1044, 155] width 11 height 11
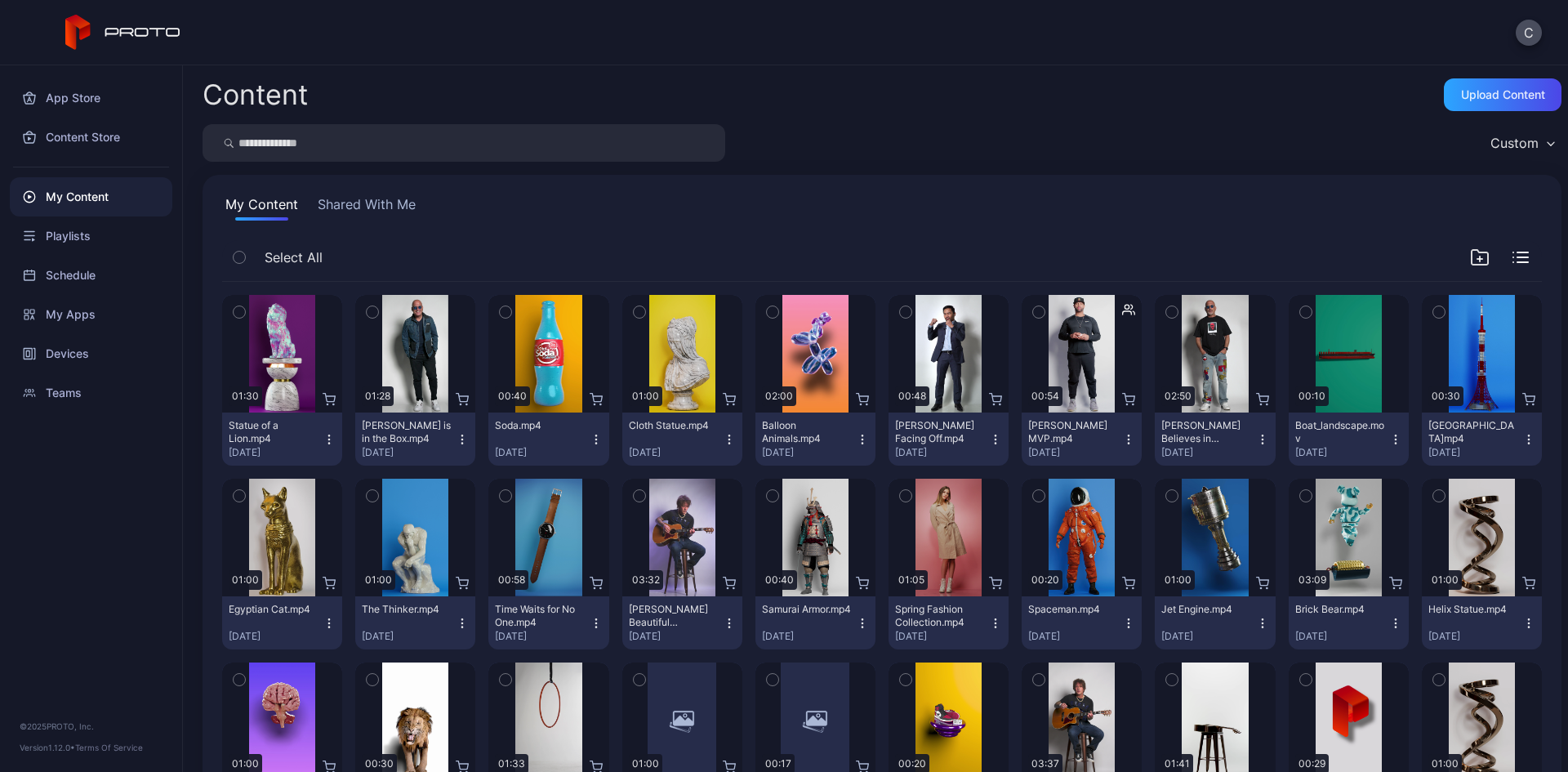
click at [375, 312] on icon "button" at bounding box center [372, 312] width 12 height 18
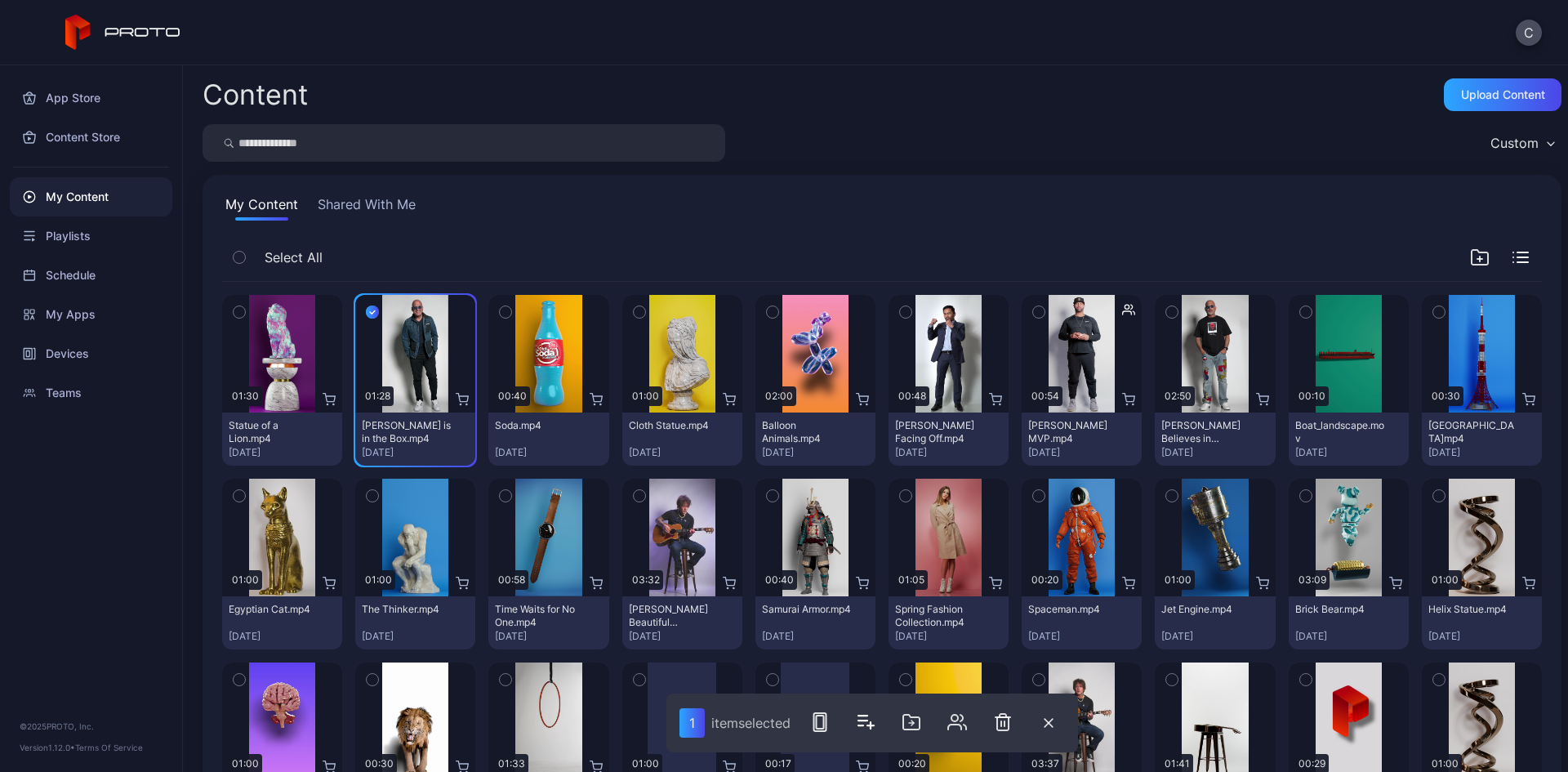
click at [500, 312] on icon "button" at bounding box center [505, 312] width 12 height 18
click at [637, 313] on icon "button" at bounding box center [639, 312] width 12 height 18
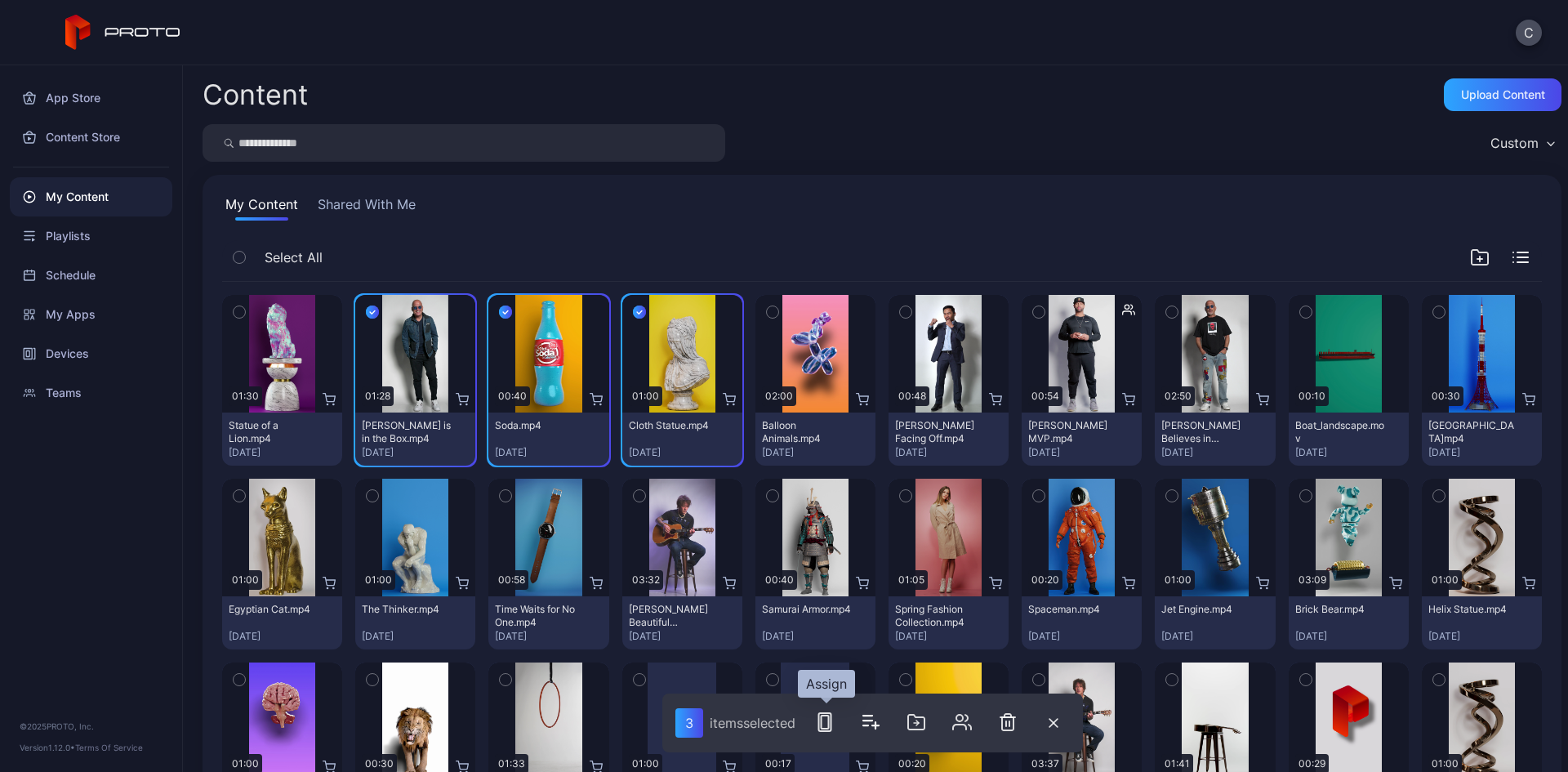
click at [828, 717] on icon "button" at bounding box center [824, 722] width 19 height 19
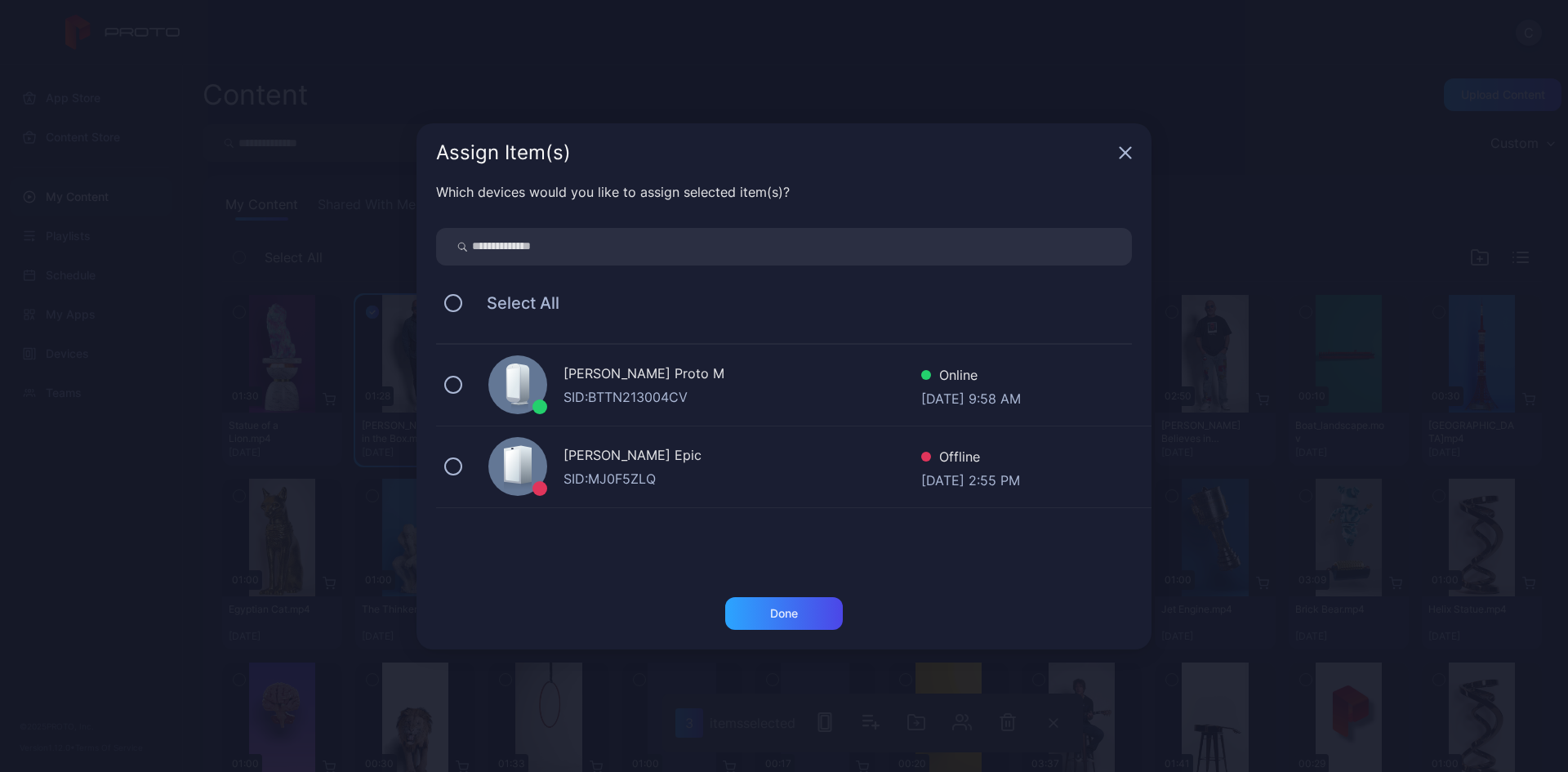
click at [451, 396] on div "[PERSON_NAME] Proto M SID: BTTN213004CV Online [DATE] 9:58 AM" at bounding box center [793, 385] width 715 height 81
click at [800, 623] on div "Done" at bounding box center [784, 614] width 118 height 33
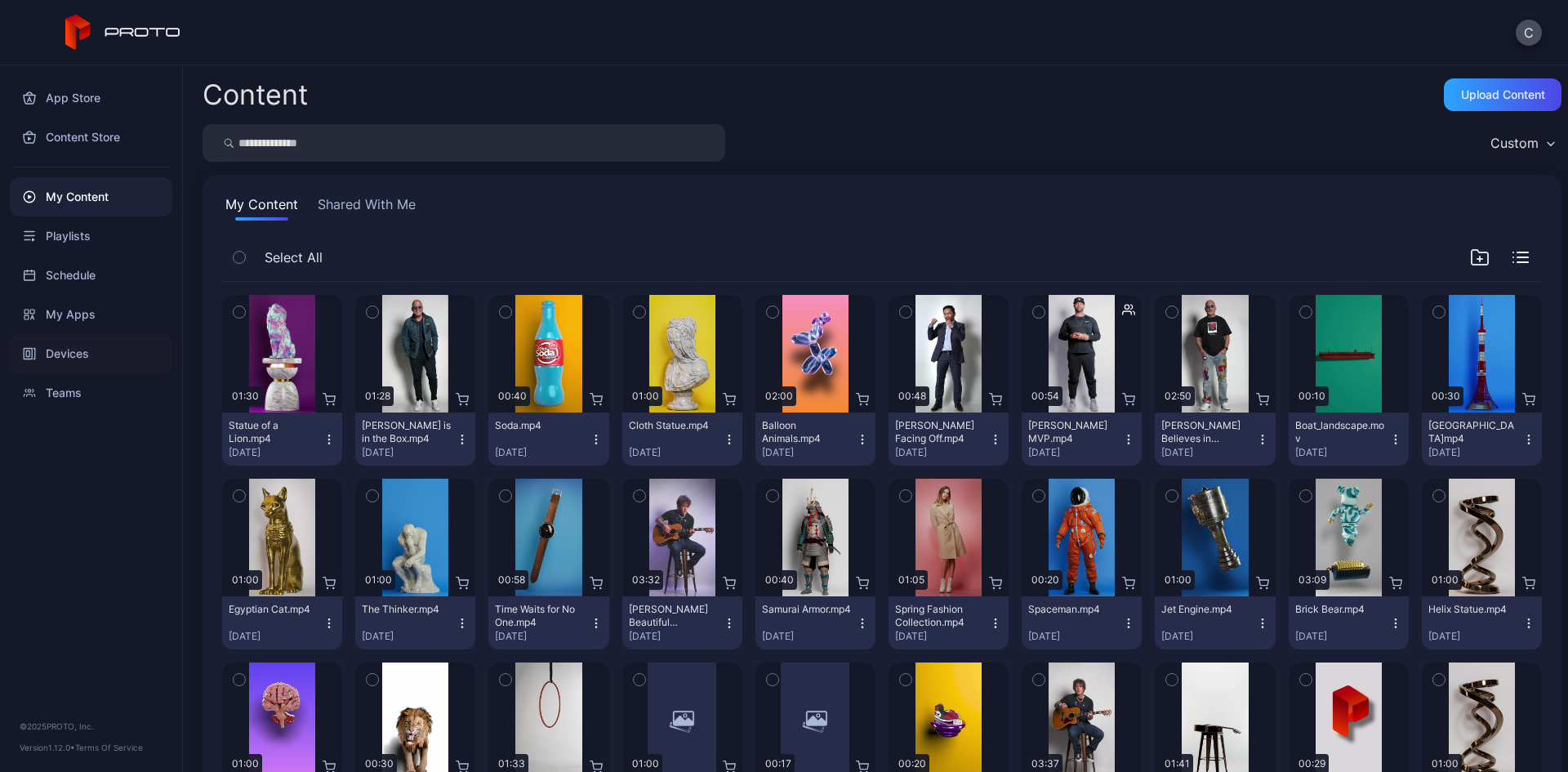
click at [89, 345] on div "Devices" at bounding box center [91, 354] width 163 height 39
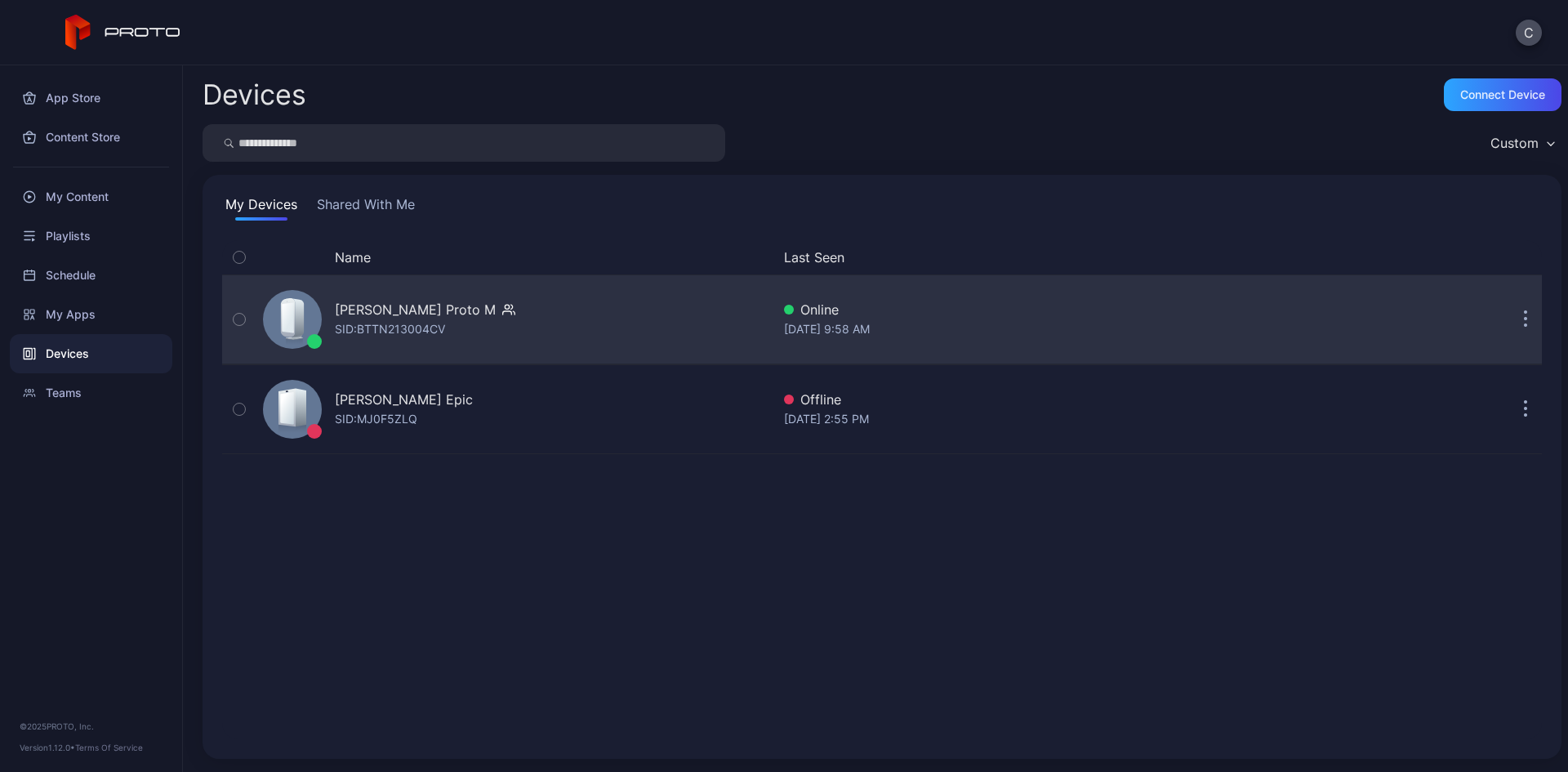
click at [354, 312] on div "[PERSON_NAME] Proto M" at bounding box center [416, 309] width 161 height 19
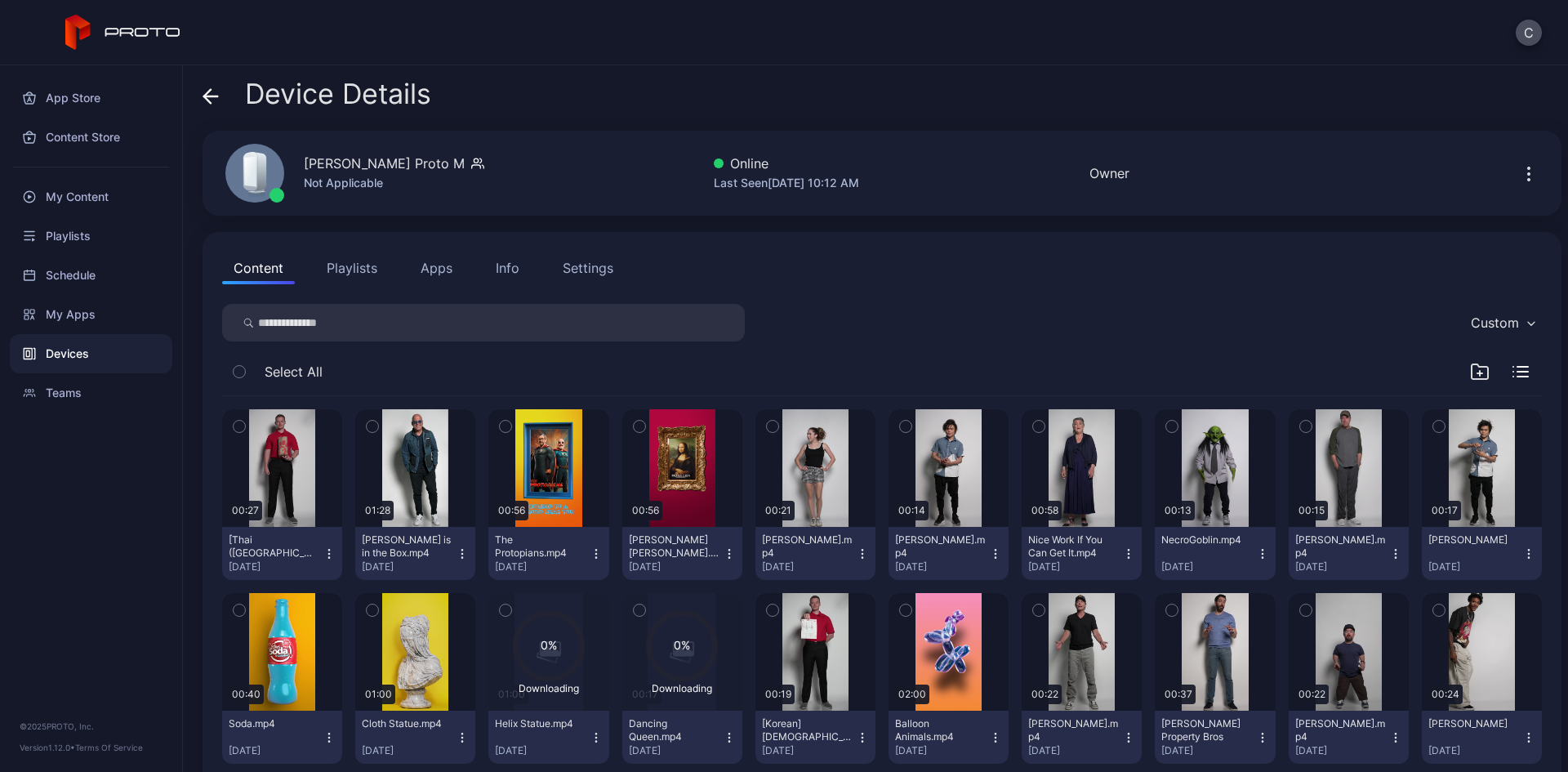
scroll to position [164, 0]
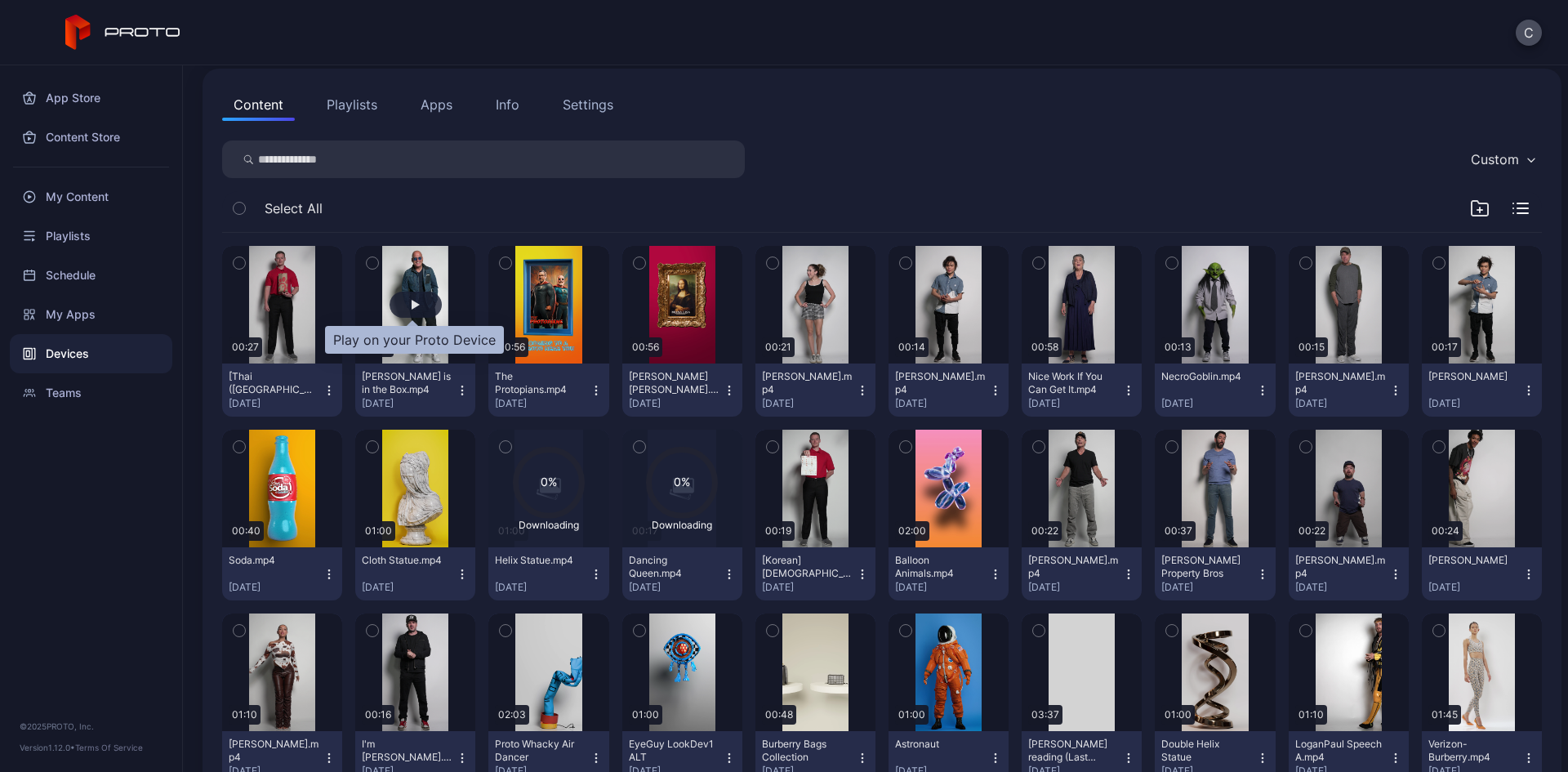
click at [425, 304] on div "button" at bounding box center [415, 304] width 52 height 26
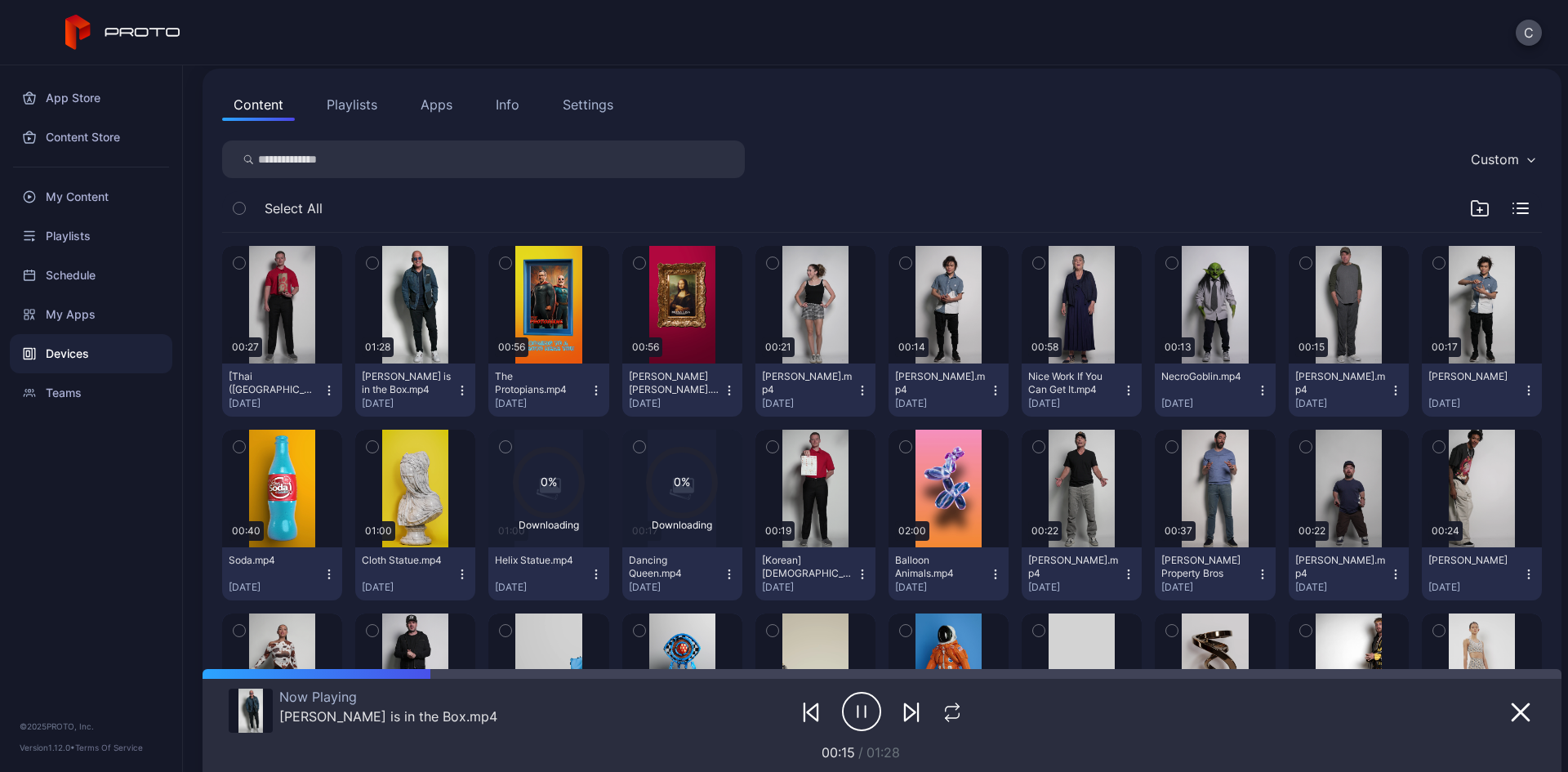
click at [854, 715] on icon "button" at bounding box center [861, 711] width 39 height 41
click at [1512, 707] on icon "button" at bounding box center [1521, 713] width 16 height 16
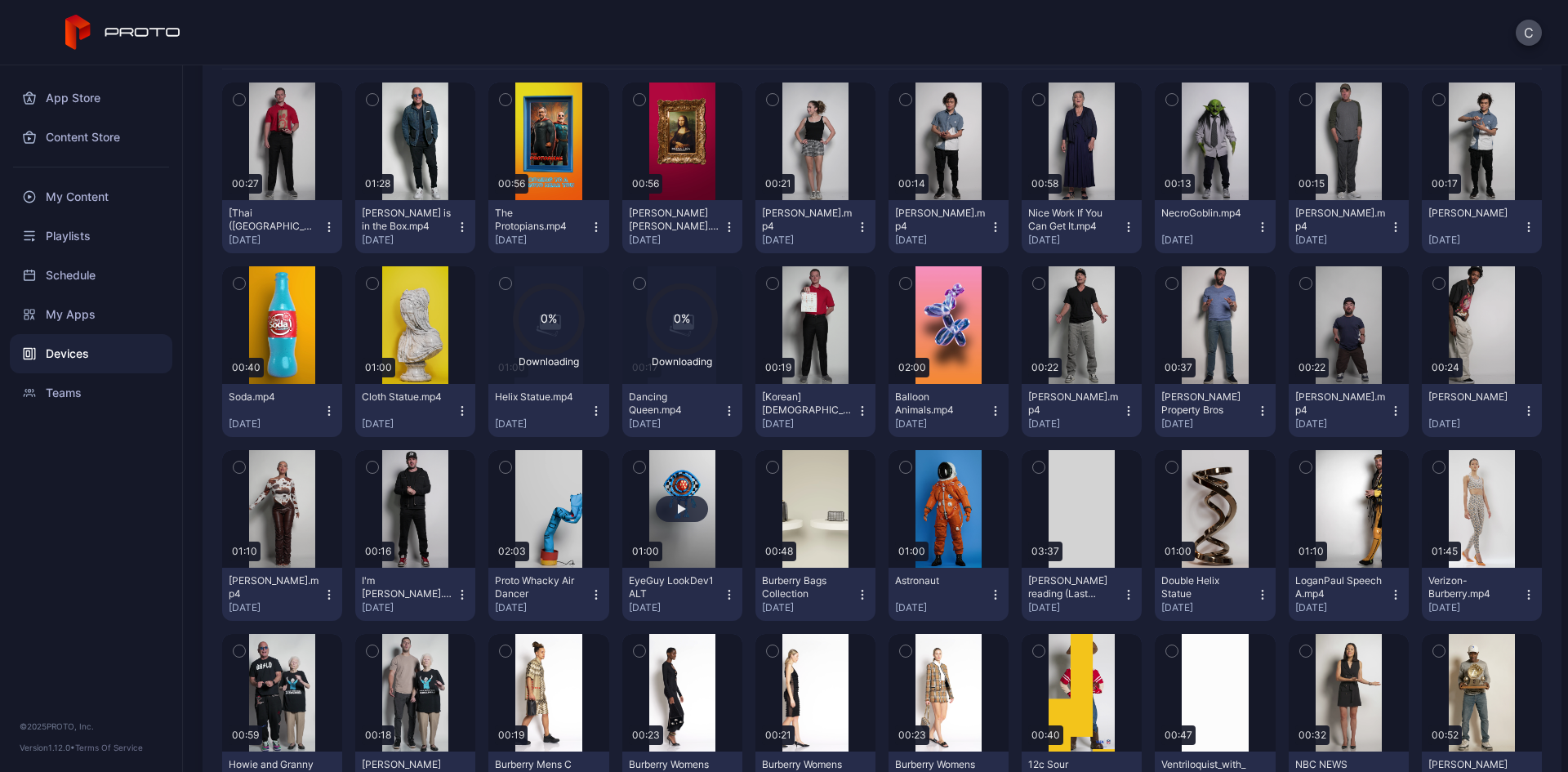
scroll to position [0, 0]
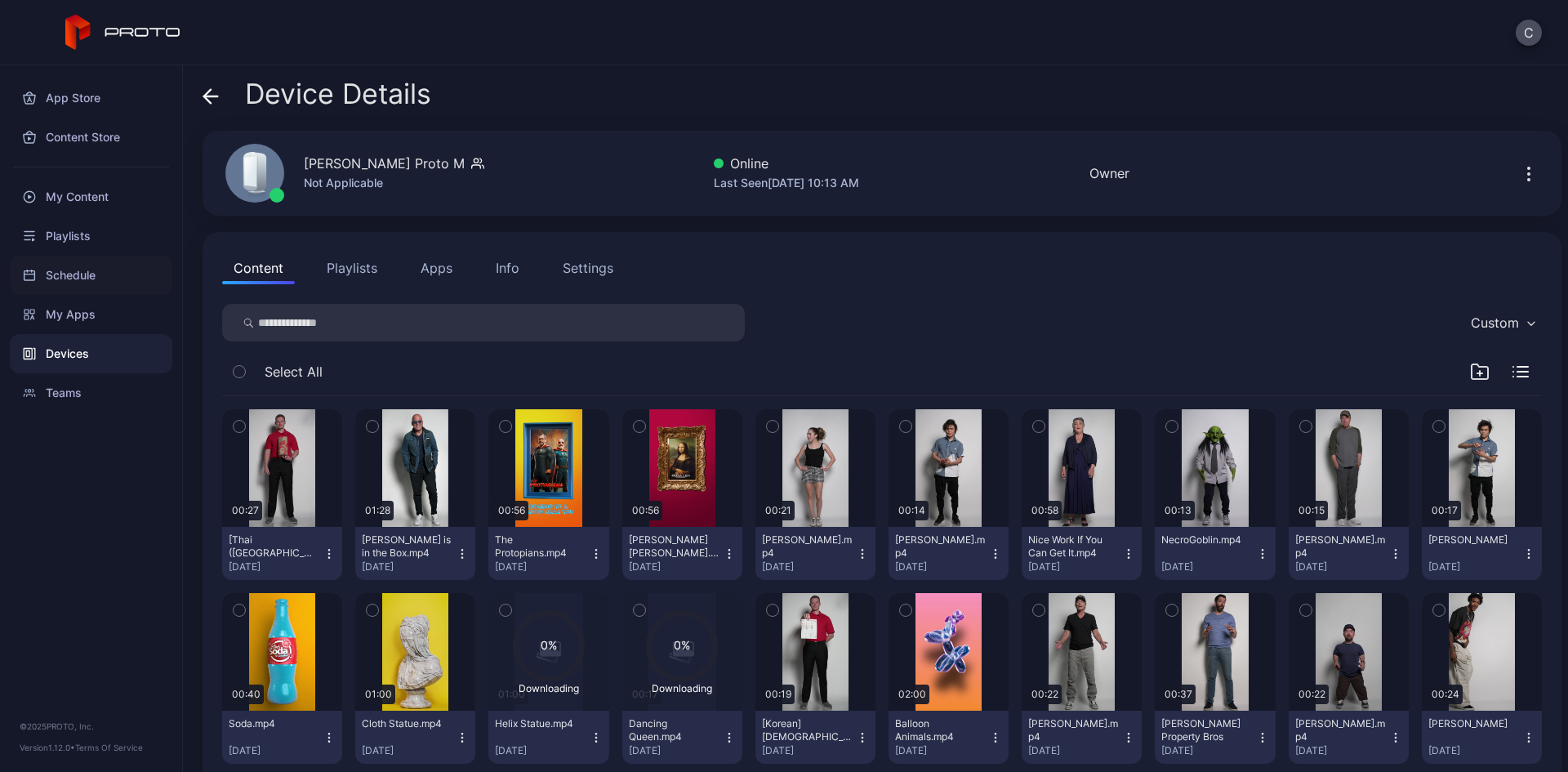
click at [91, 271] on div "Schedule" at bounding box center [91, 275] width 163 height 39
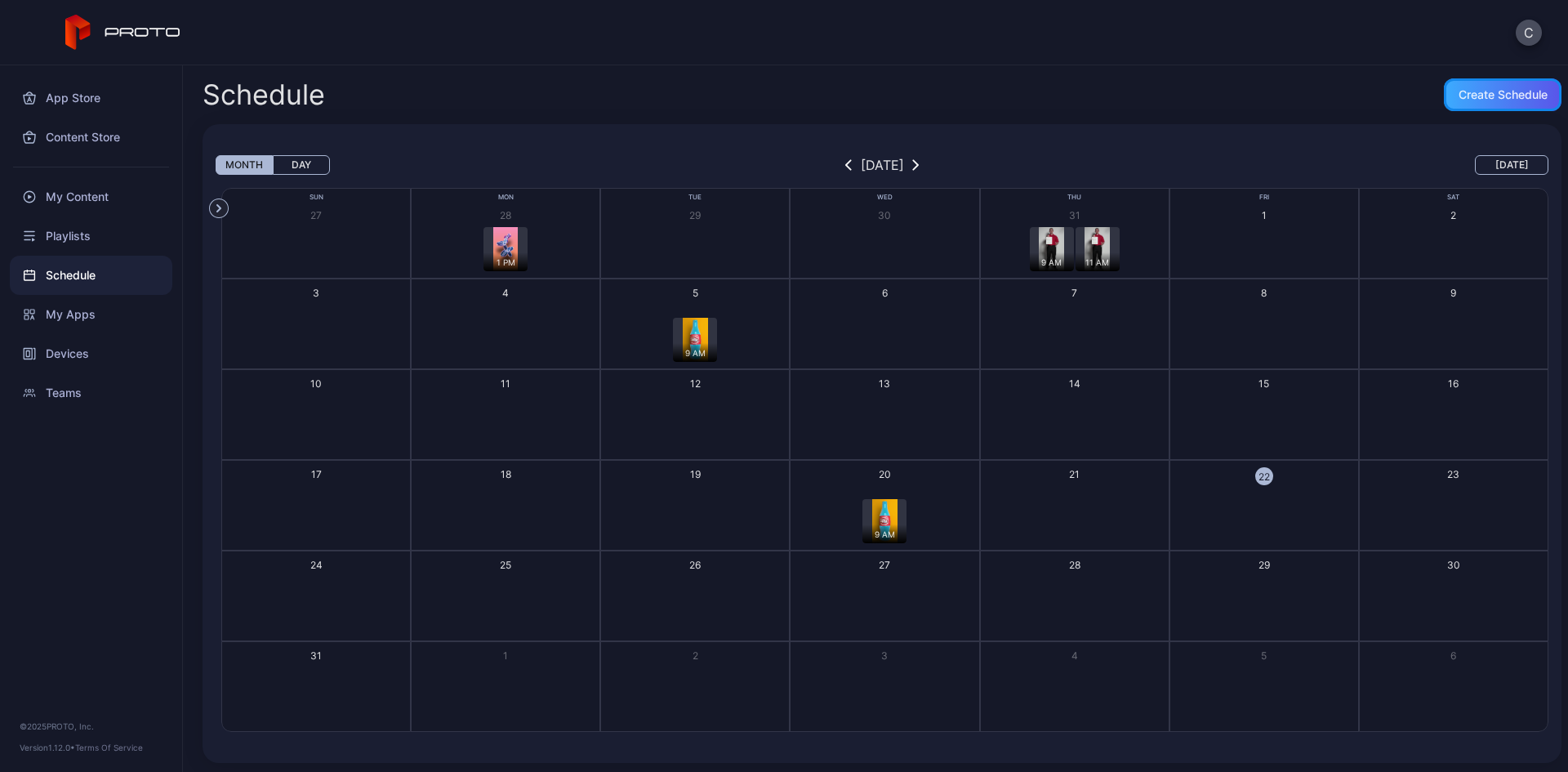
click at [1468, 97] on div "Create Schedule" at bounding box center [1502, 95] width 89 height 13
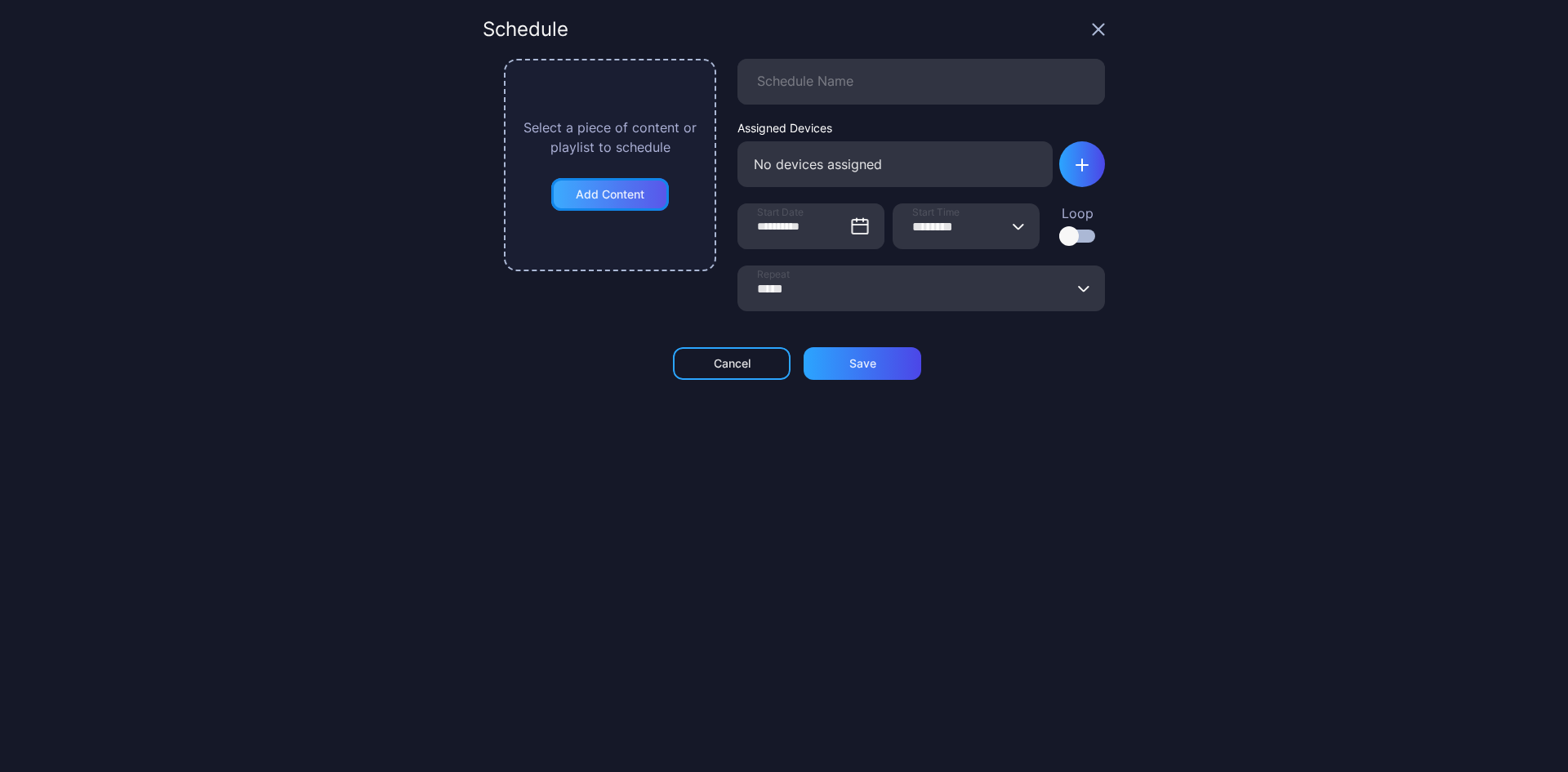
click at [602, 196] on div "Add Content" at bounding box center [609, 195] width 68 height 13
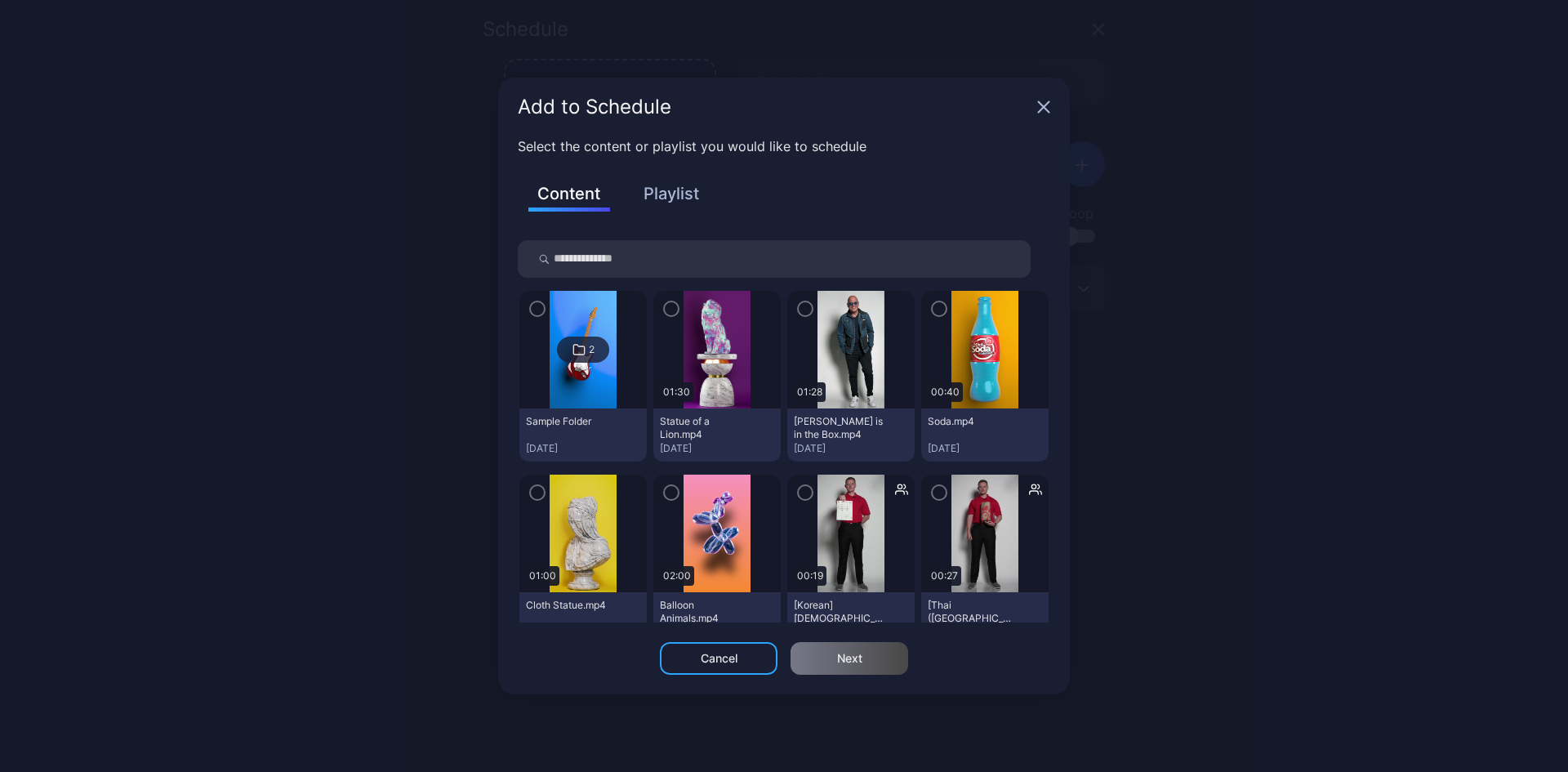
click at [798, 313] on icon "button" at bounding box center [805, 309] width 13 height 18
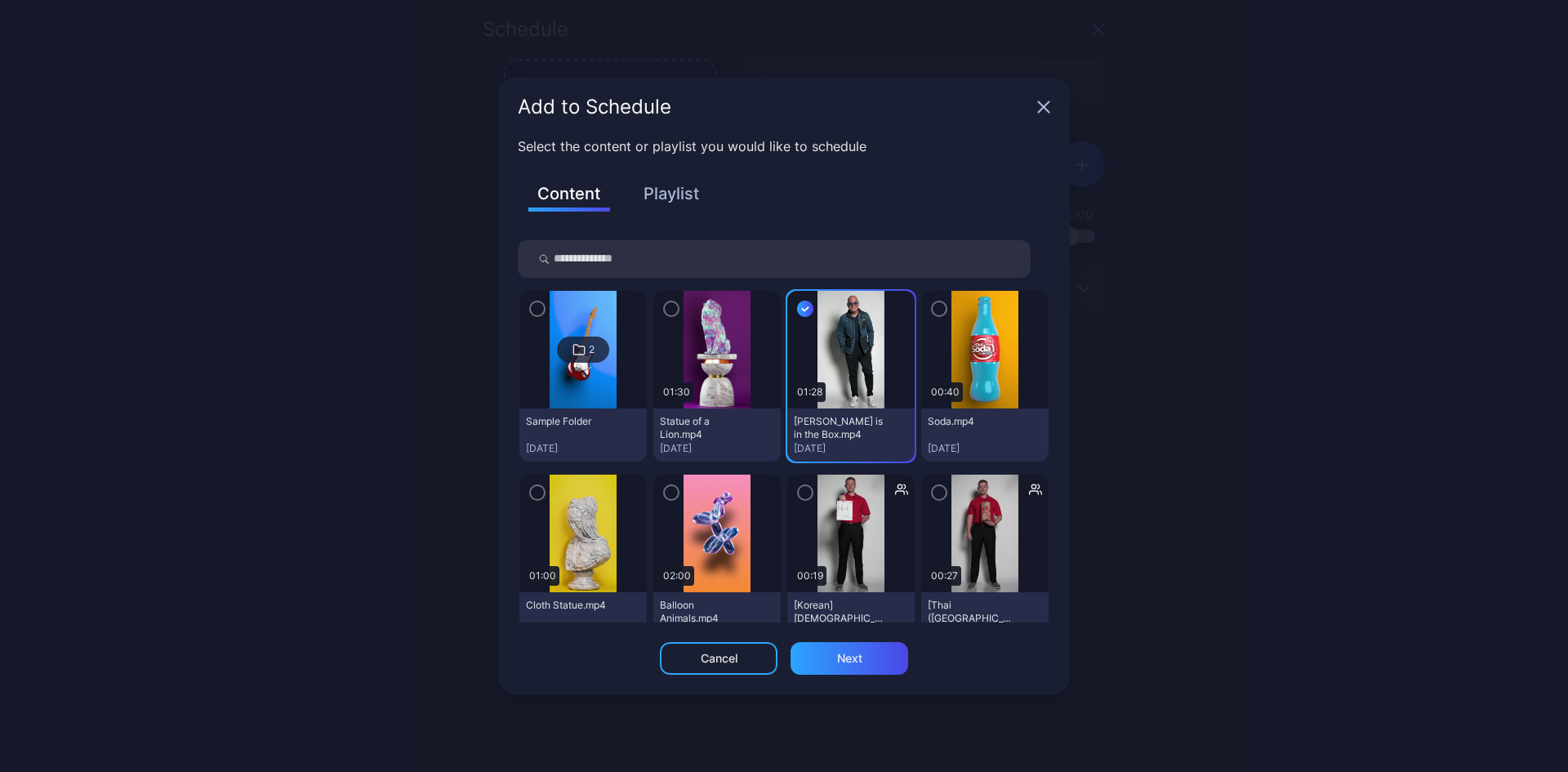
click at [932, 313] on icon "button" at bounding box center [939, 309] width 13 height 18
click at [667, 191] on button "Playlist" at bounding box center [670, 194] width 81 height 27
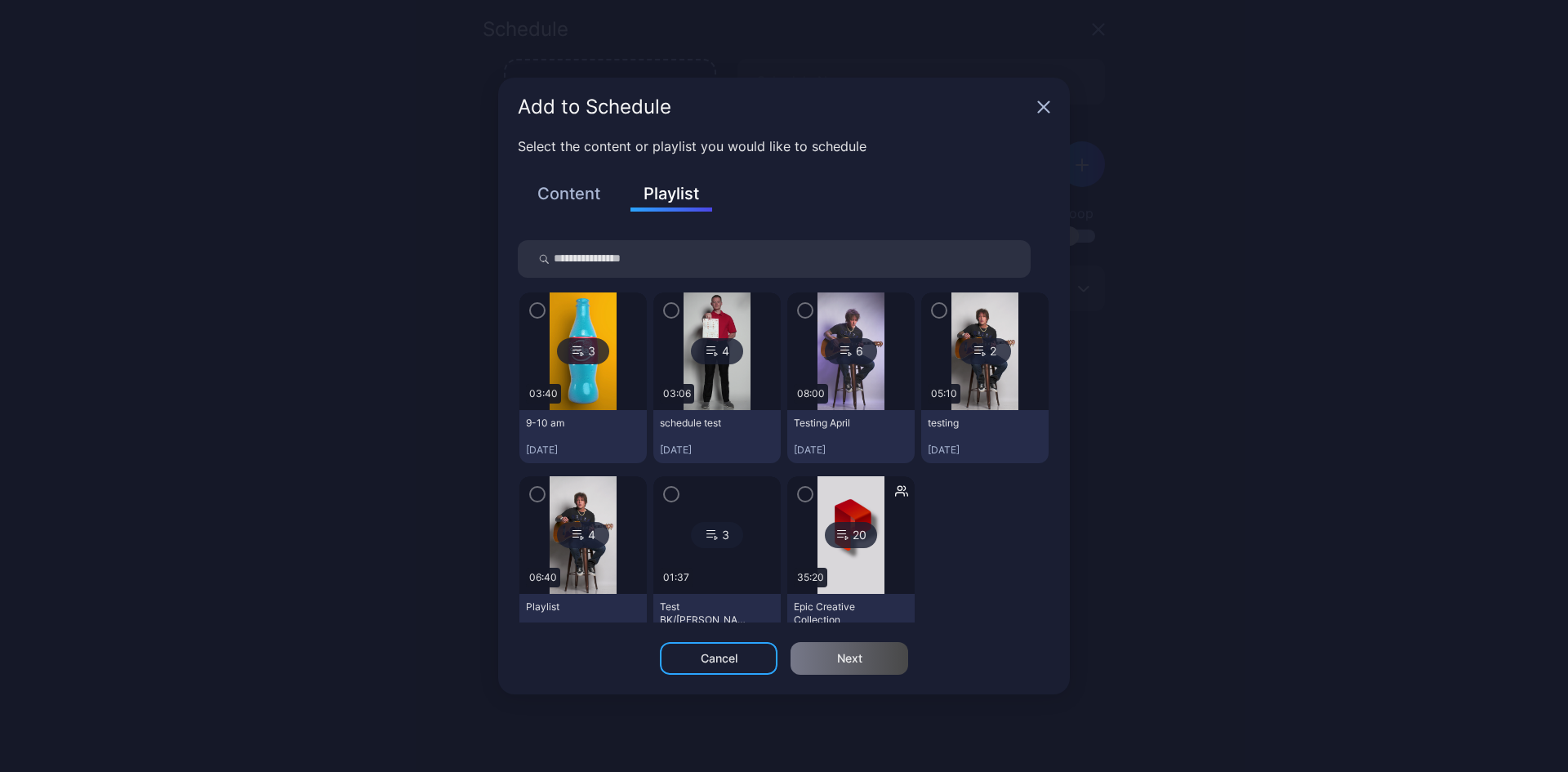
click at [668, 314] on icon "button" at bounding box center [671, 311] width 13 height 18
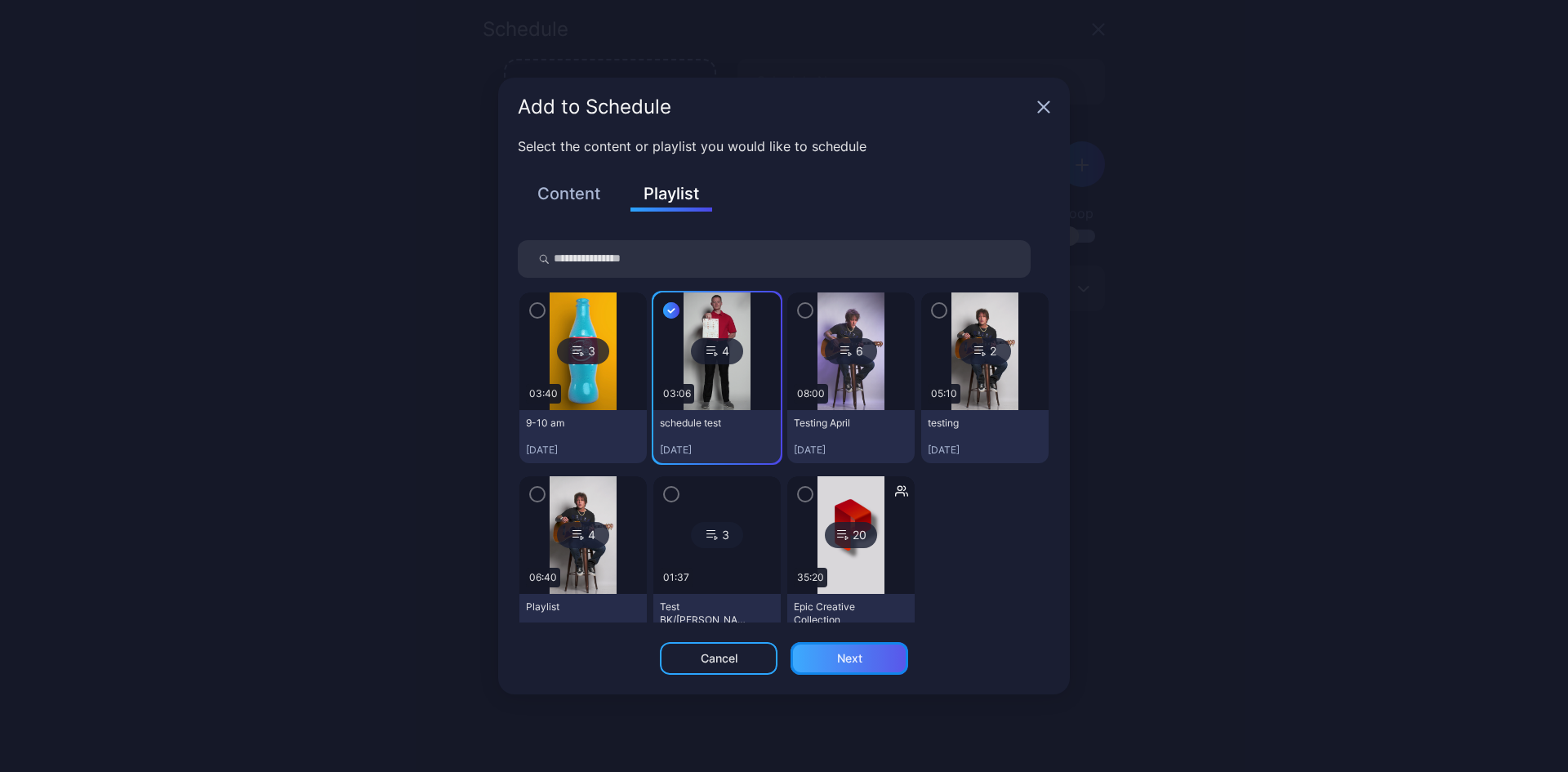
click at [830, 667] on div "Next" at bounding box center [848, 659] width 118 height 33
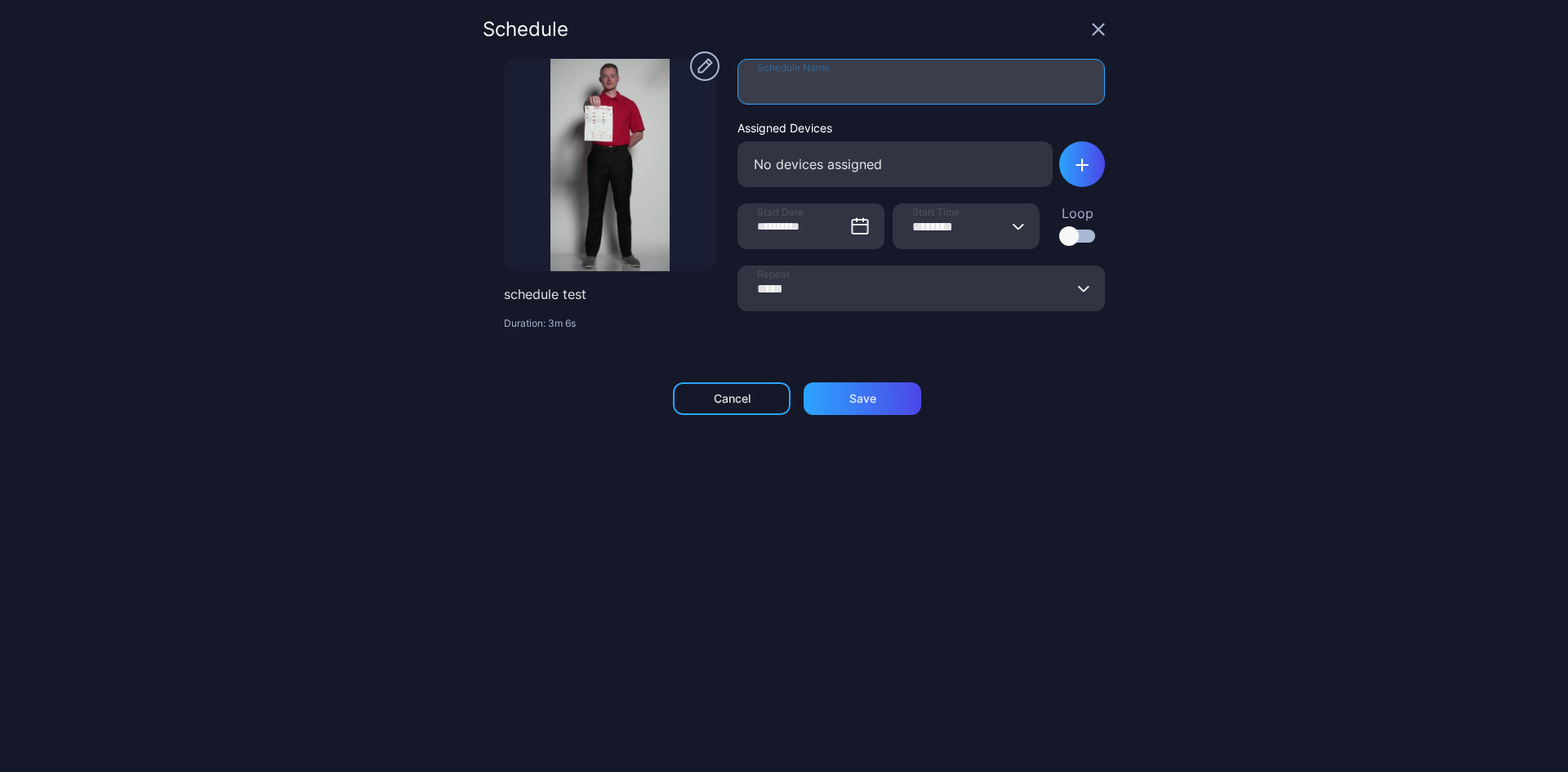
click at [792, 90] on input "Schedule Name" at bounding box center [921, 81] width 367 height 46
type input "*********"
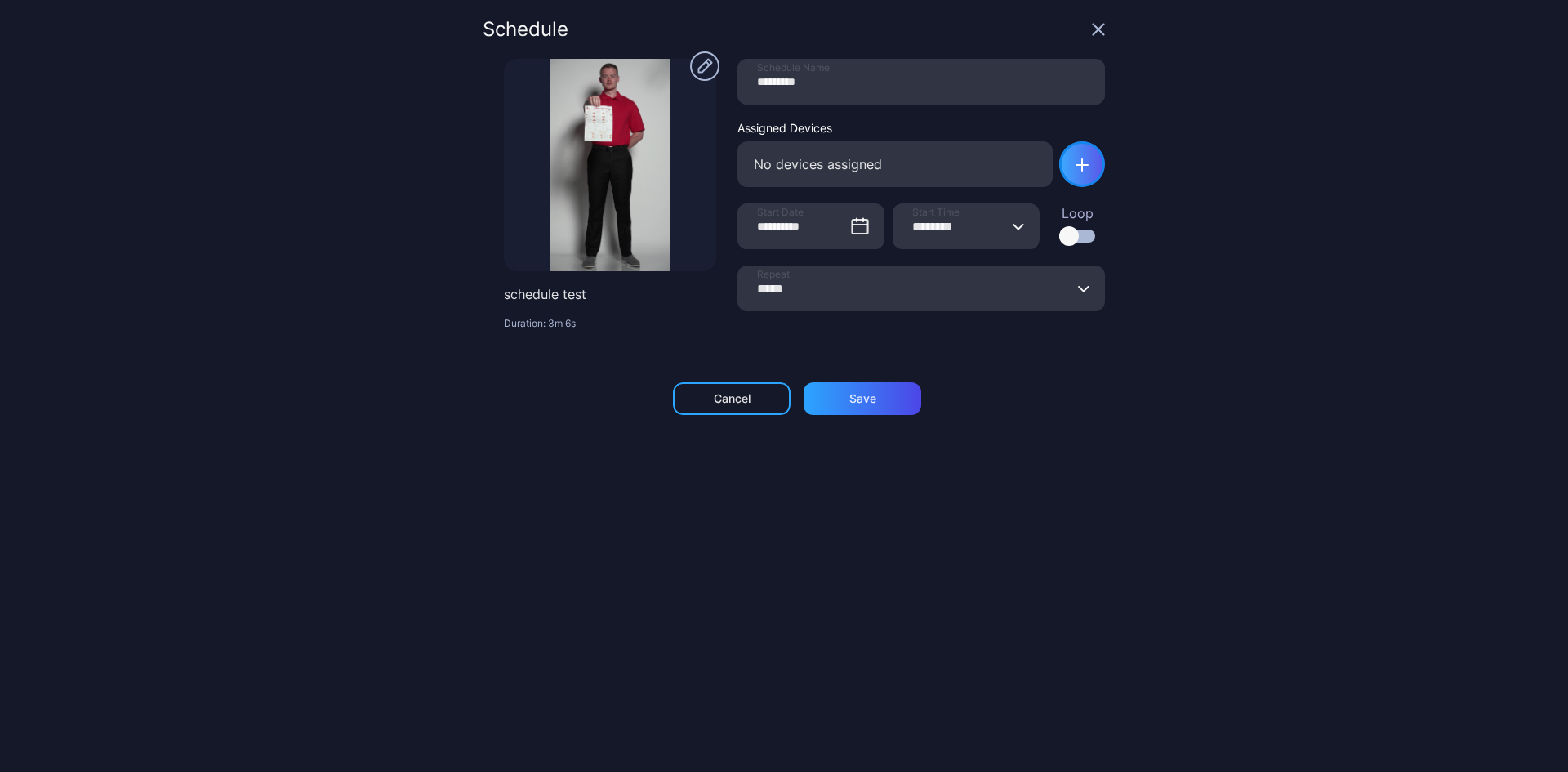
click at [1072, 168] on div "button" at bounding box center [1082, 164] width 46 height 46
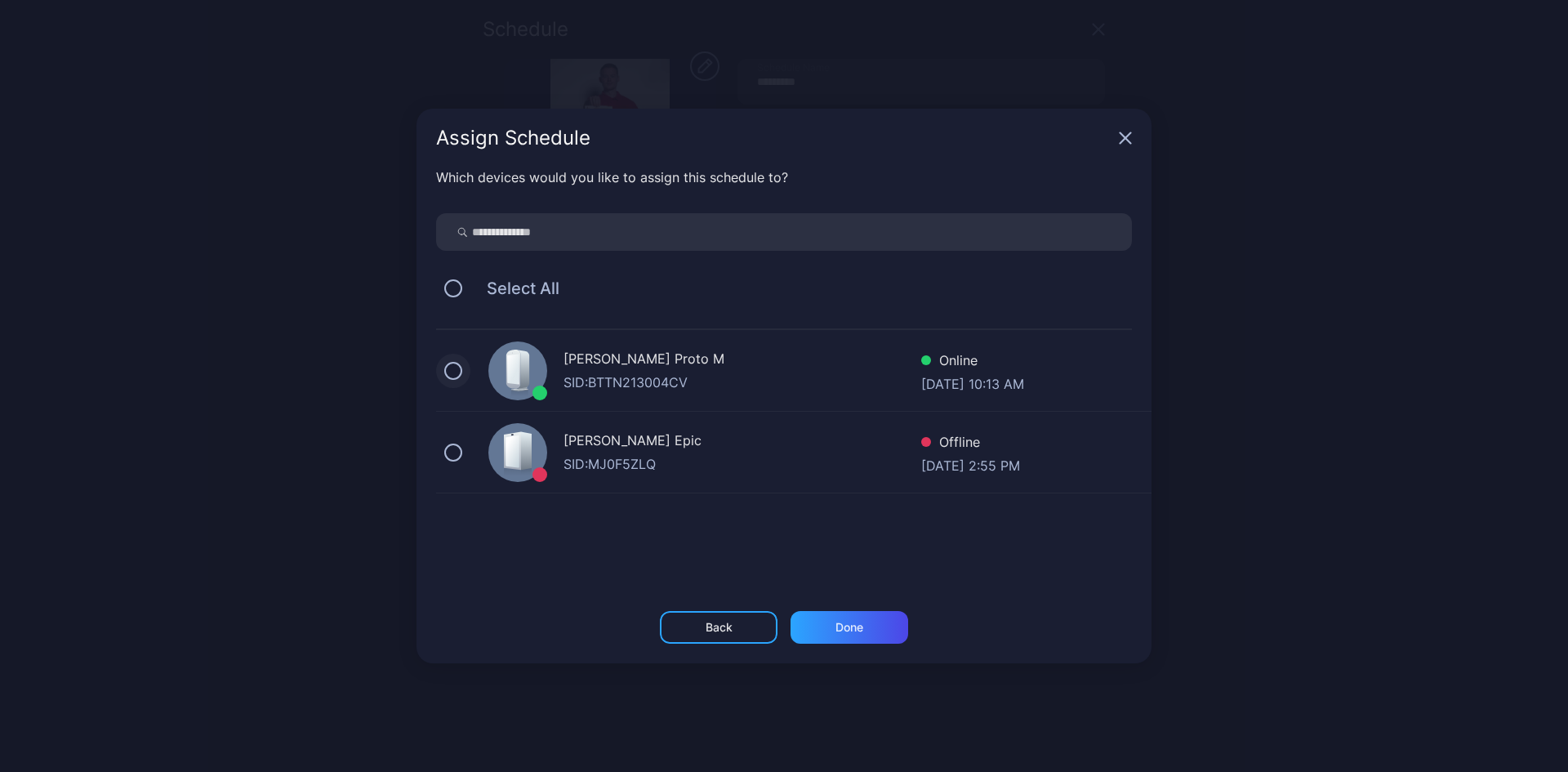
click at [456, 365] on button "button" at bounding box center [453, 371] width 18 height 18
click at [858, 627] on div "Done" at bounding box center [849, 628] width 27 height 13
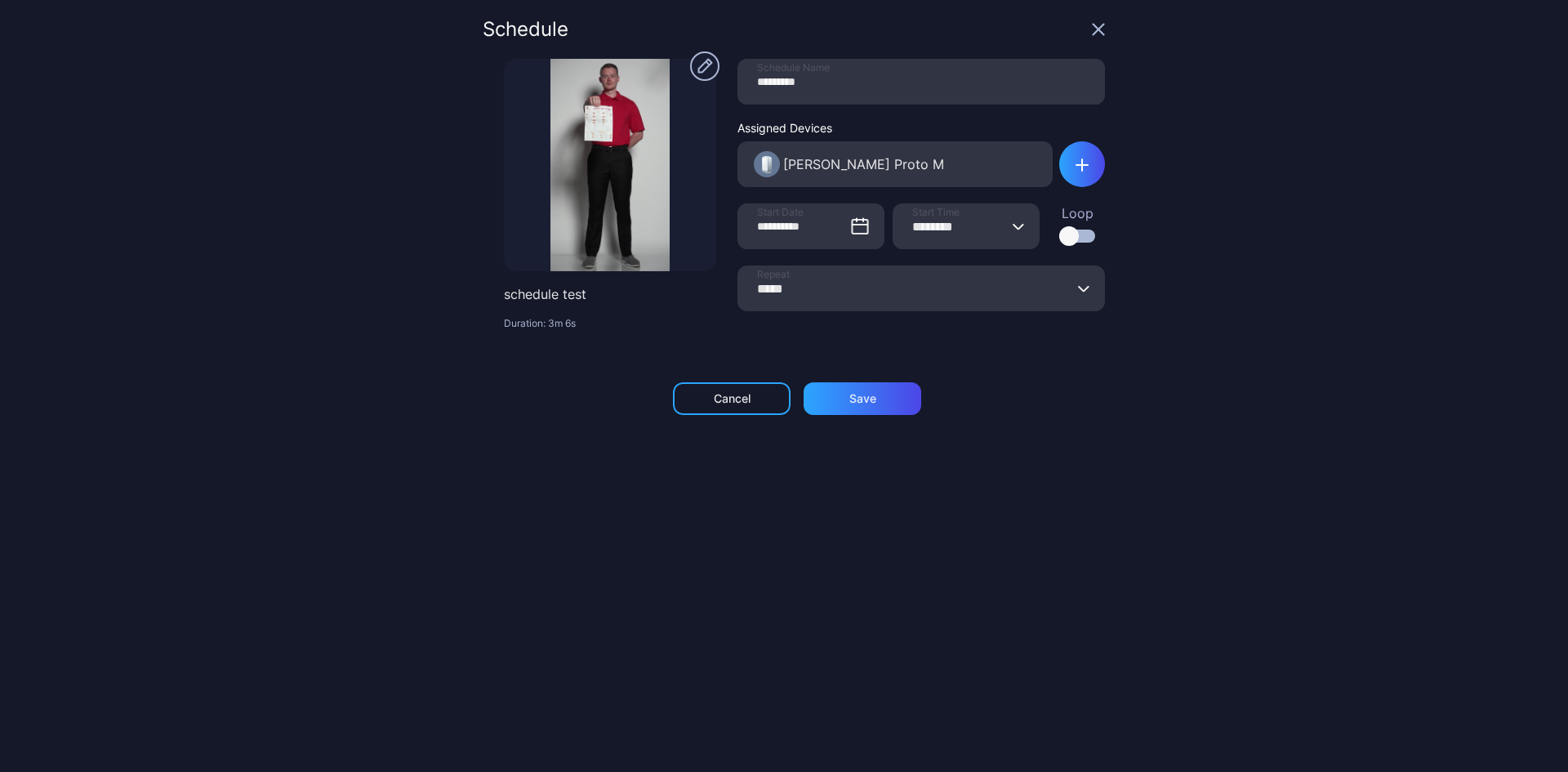
click at [1059, 237] on div at bounding box center [1068, 236] width 19 height 19
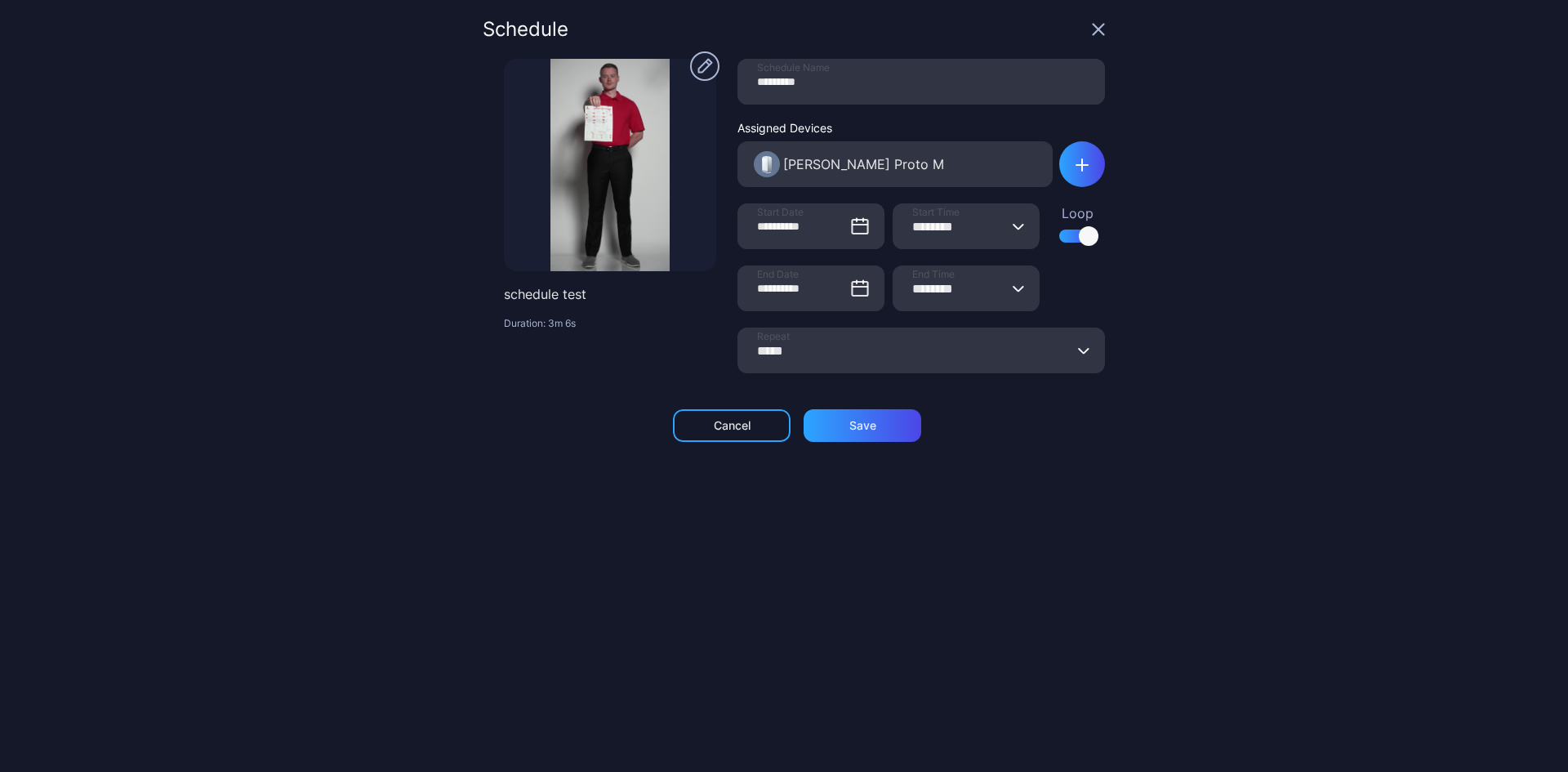
click at [923, 353] on input "*****" at bounding box center [921, 351] width 367 height 46
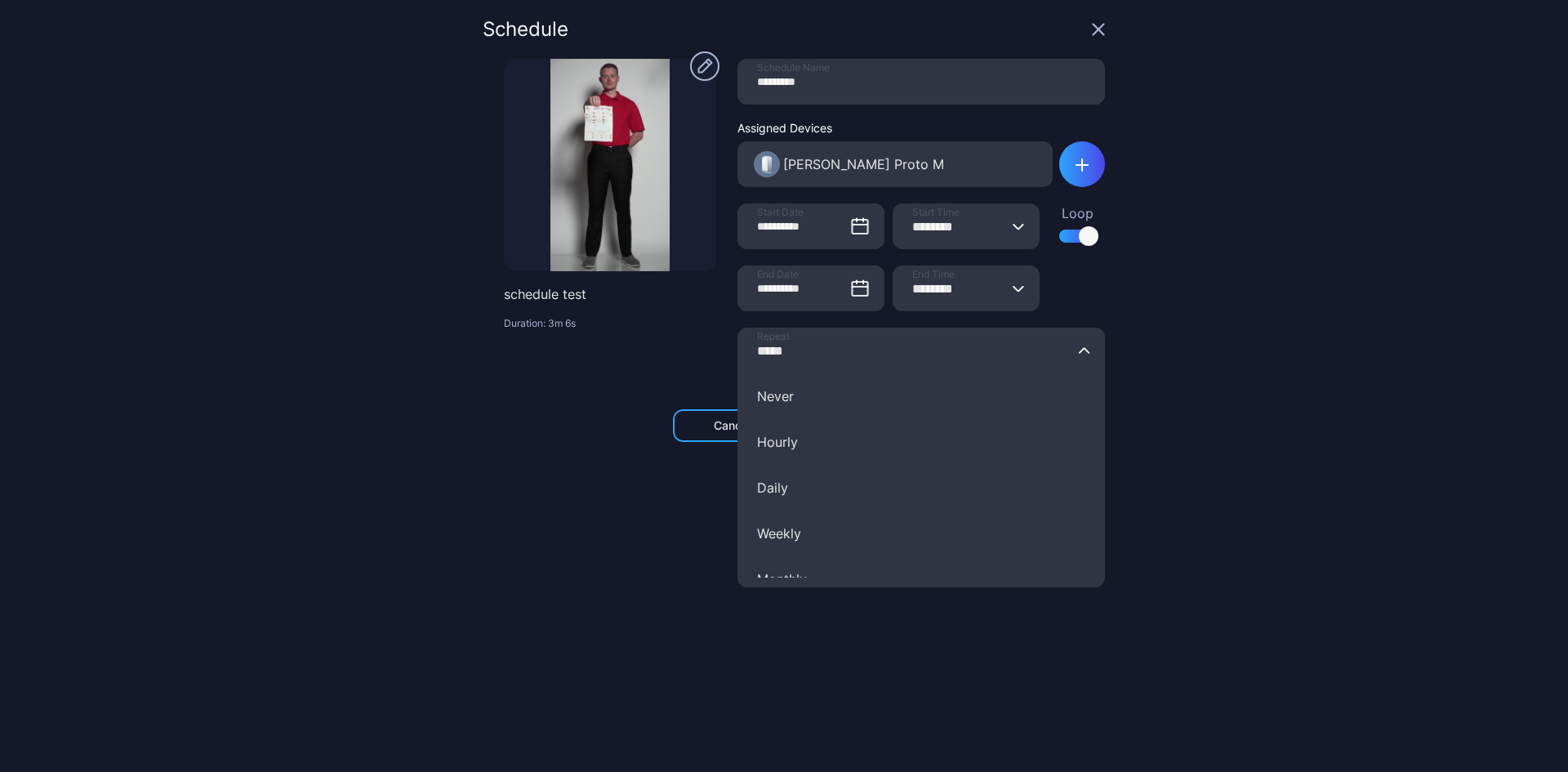
click at [1194, 521] on div "**********" at bounding box center [784, 386] width 1568 height 772
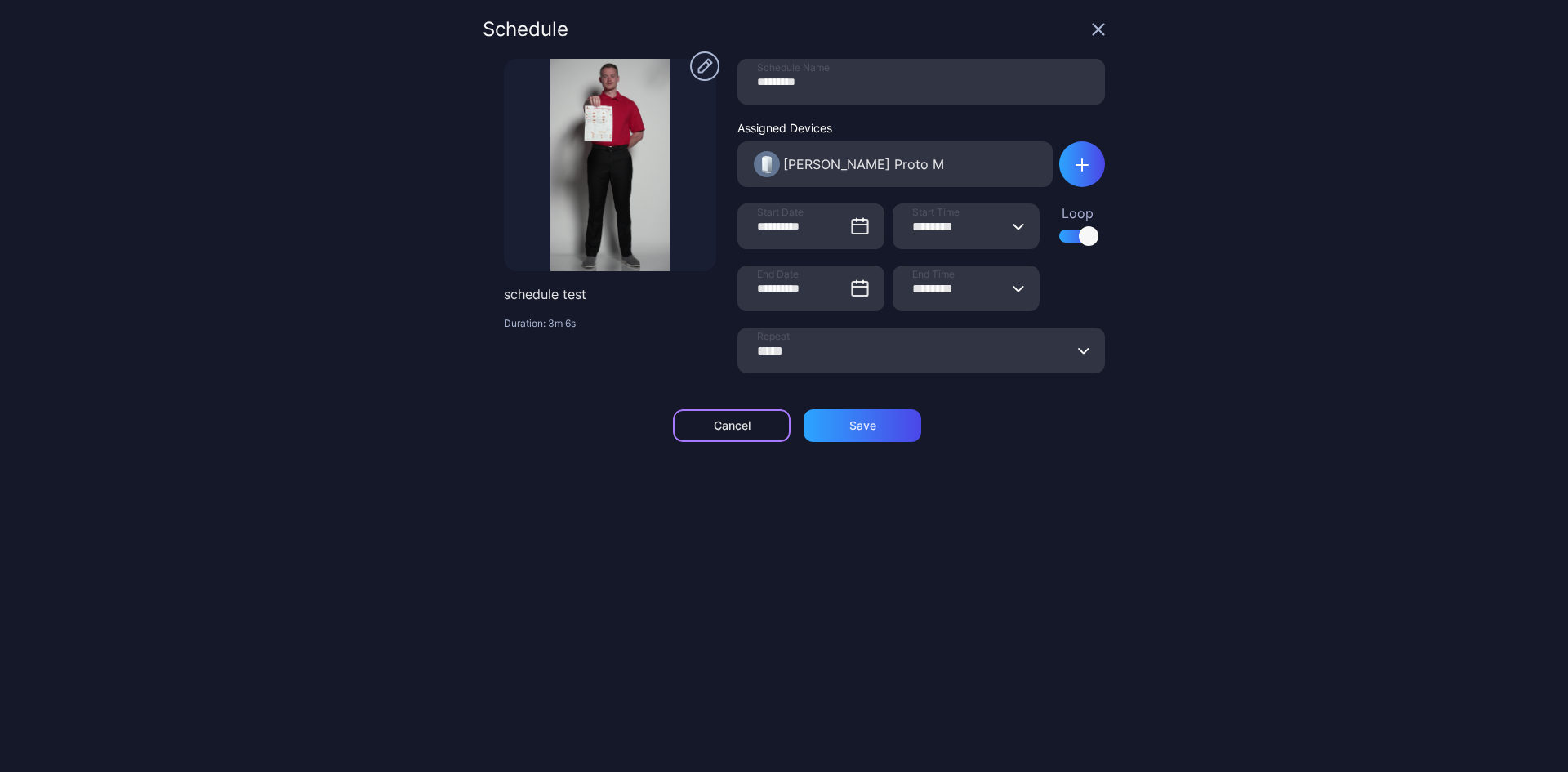
click at [729, 428] on div "Cancel" at bounding box center [731, 426] width 37 height 13
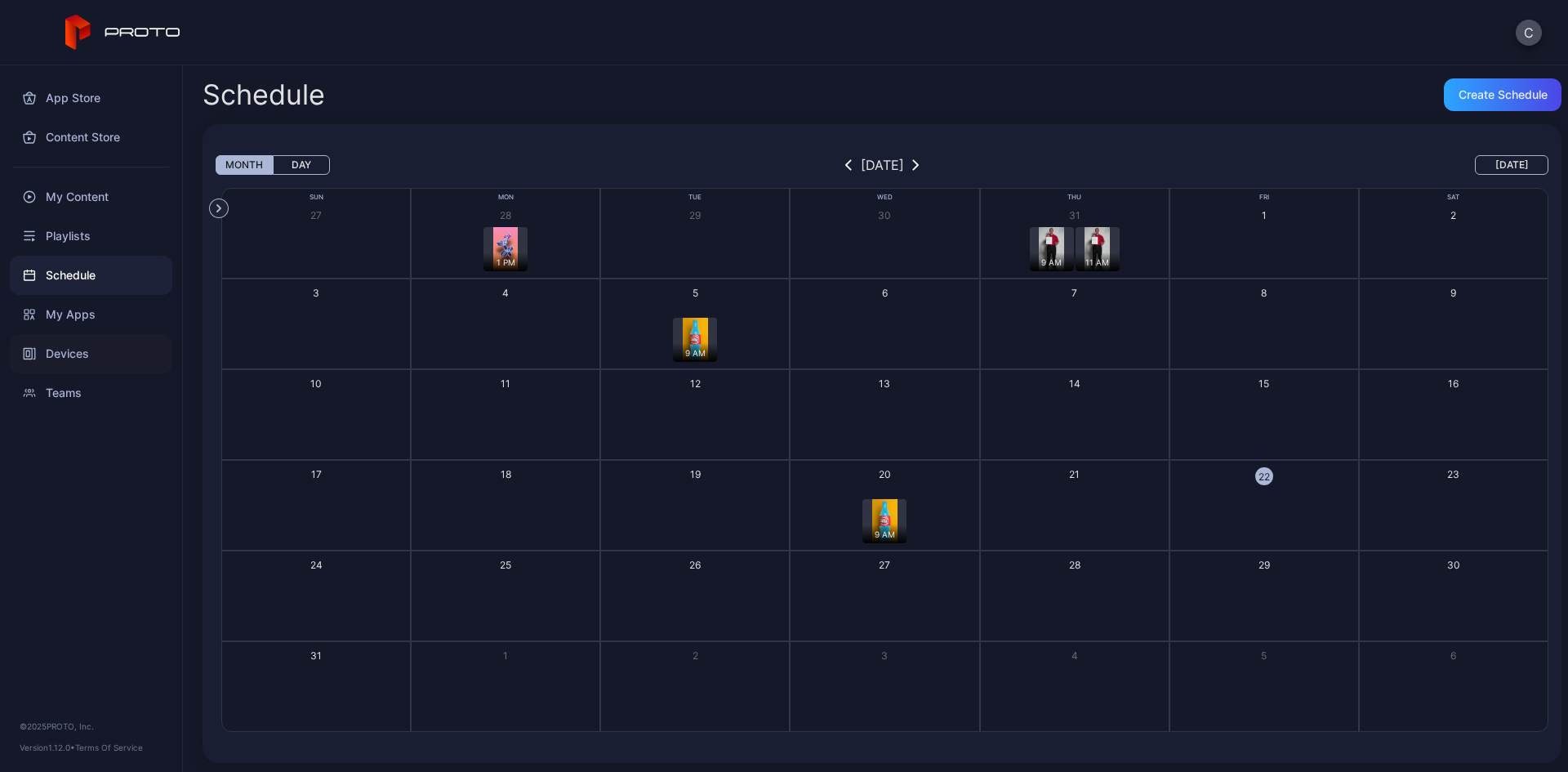
click at [90, 357] on div "Devices" at bounding box center [91, 354] width 163 height 39
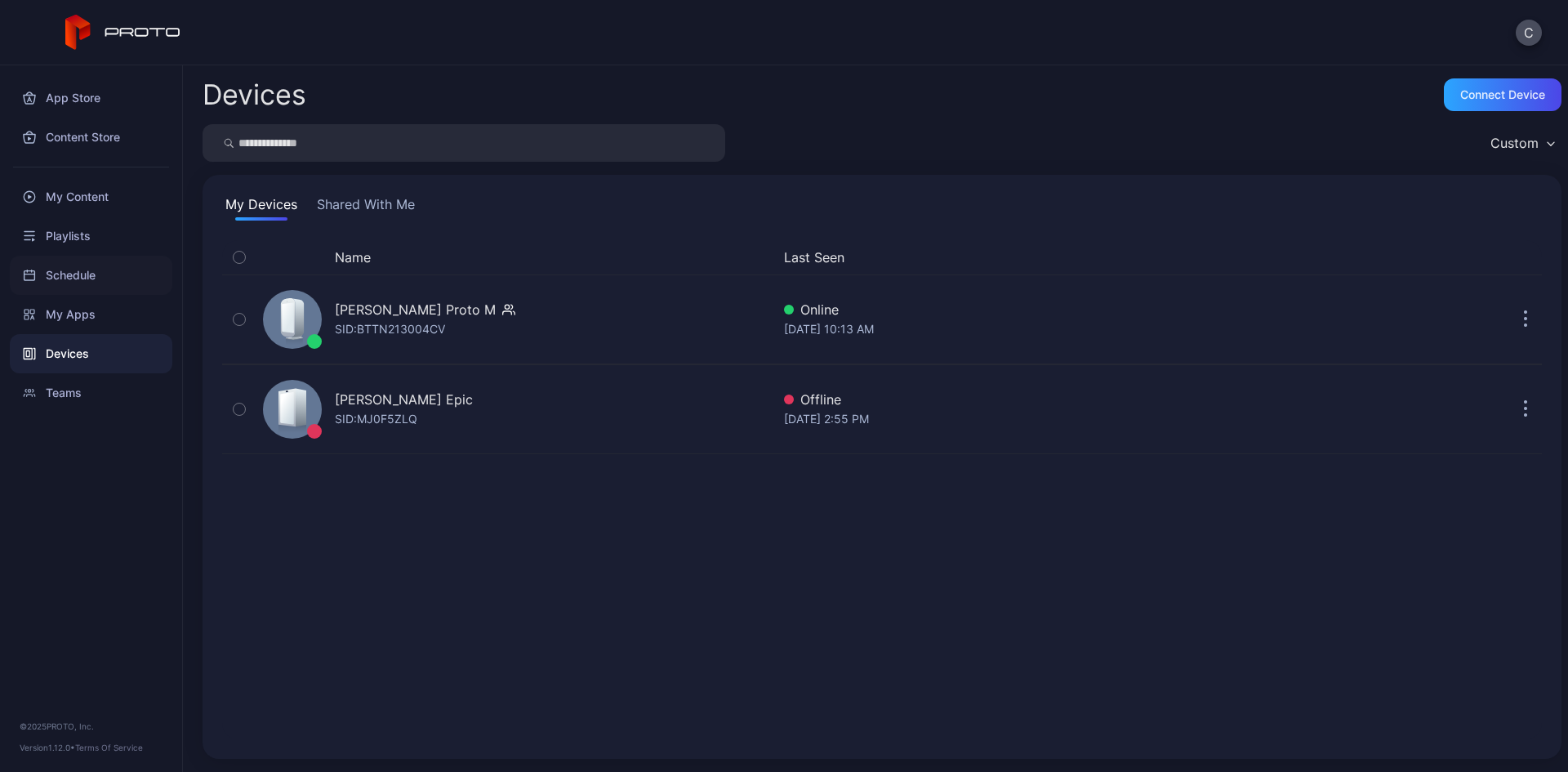
click at [79, 280] on div "Schedule" at bounding box center [91, 275] width 163 height 39
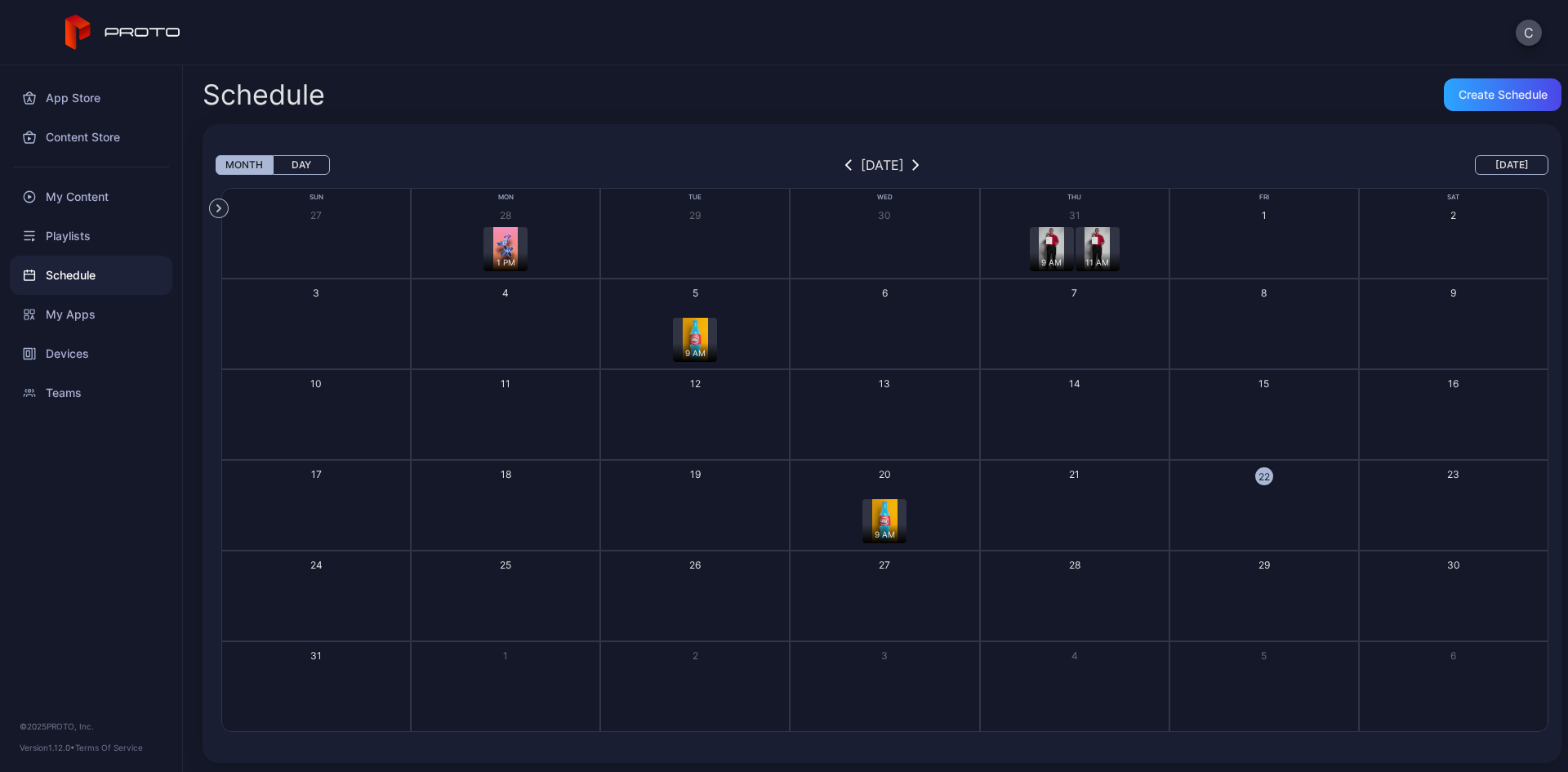
click at [1186, 492] on button "22" at bounding box center [1263, 504] width 189 height 90
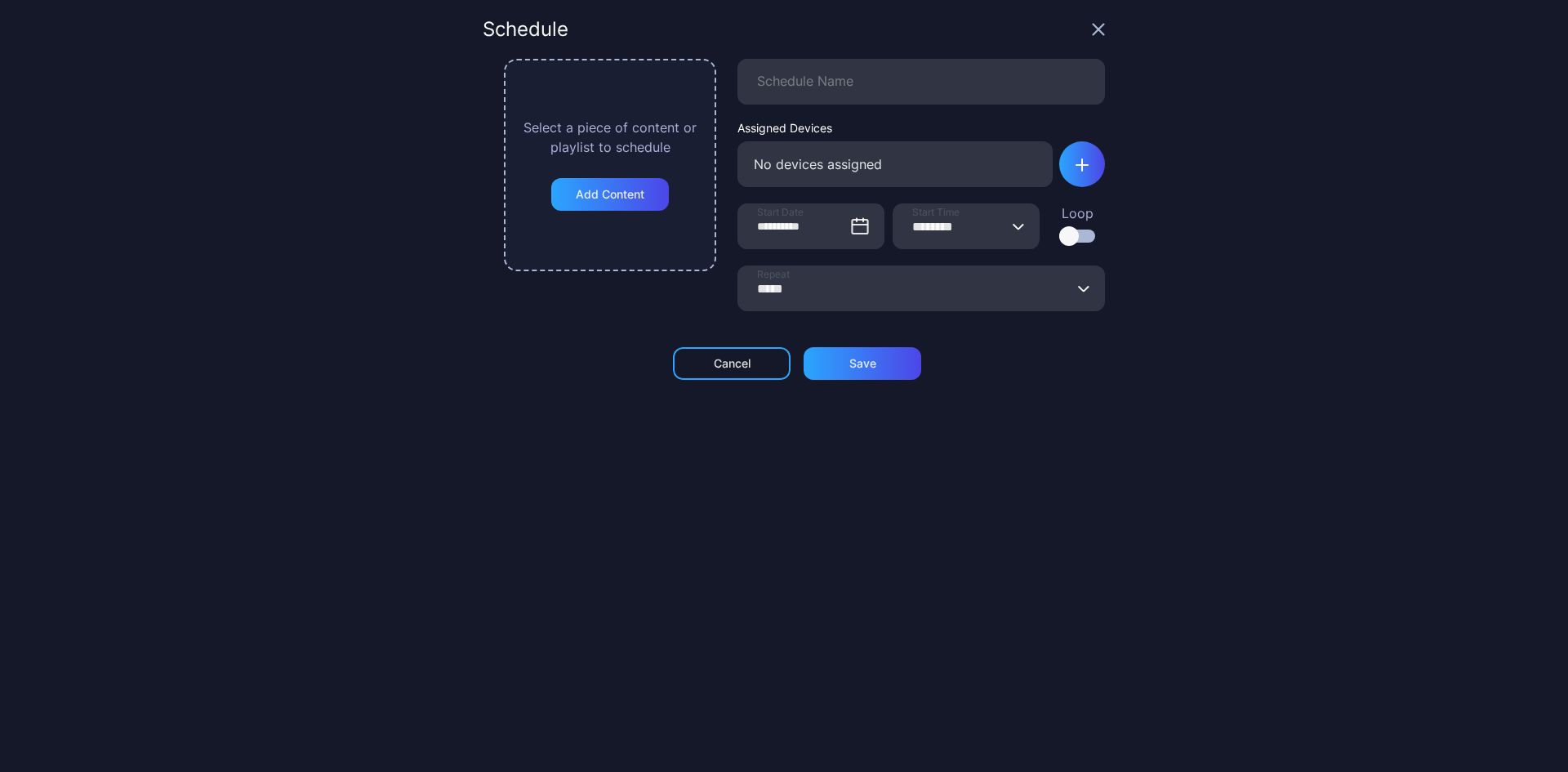
click at [1093, 27] on icon "button" at bounding box center [1099, 30] width 11 height 11
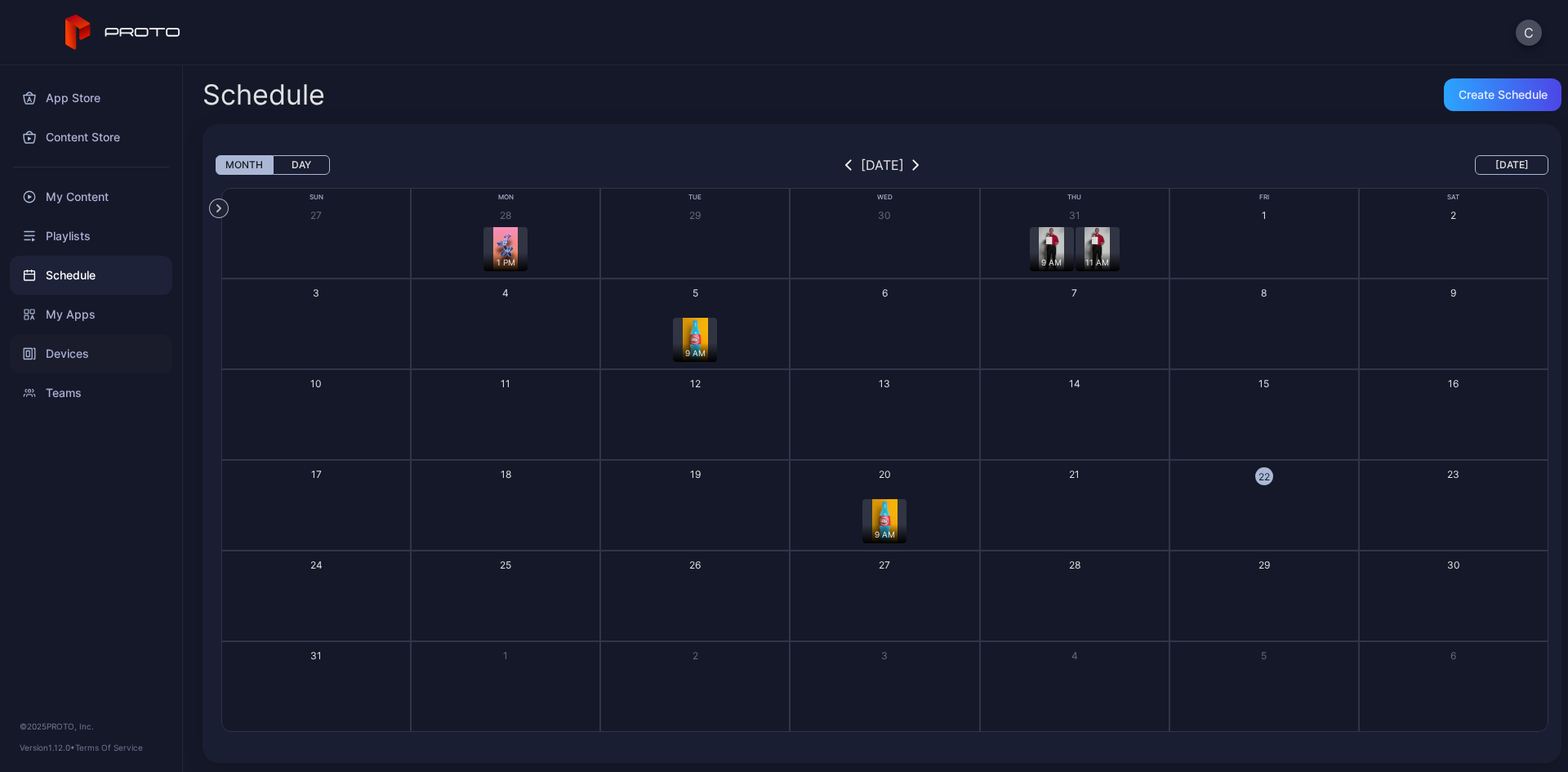
click at [109, 349] on div "Devices" at bounding box center [91, 354] width 163 height 39
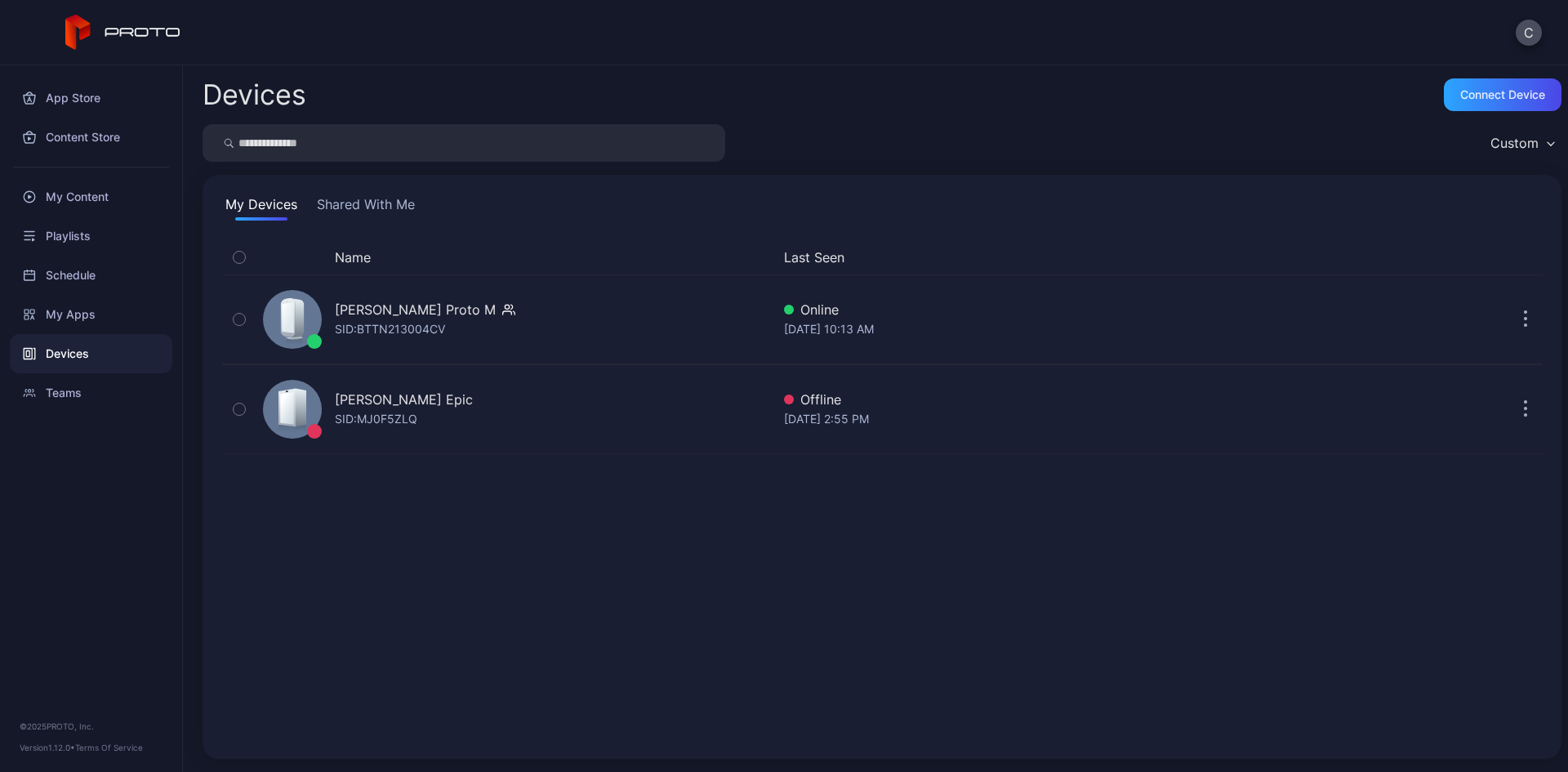
click at [366, 211] on button "Shared With Me" at bounding box center [365, 207] width 104 height 26
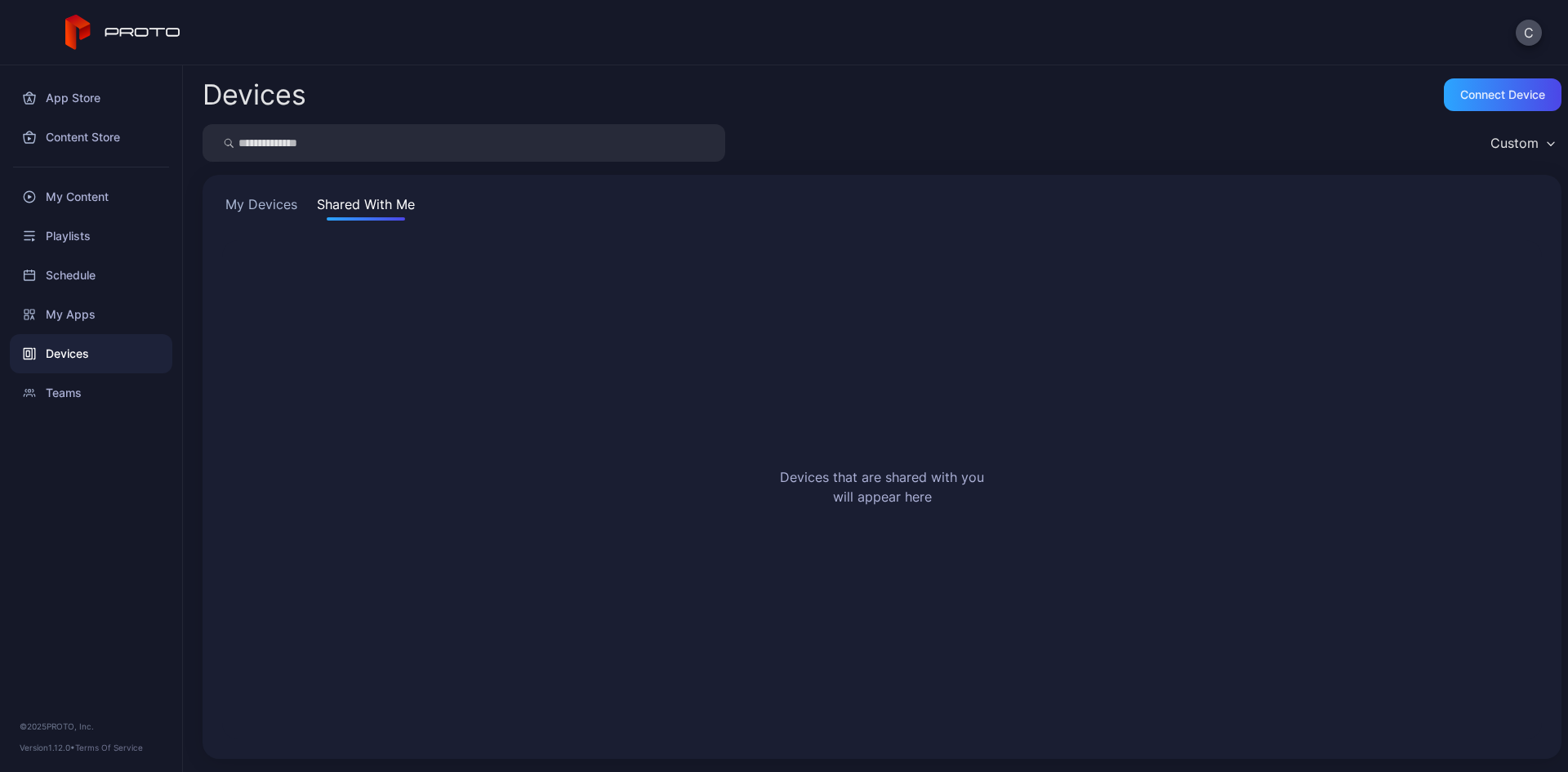
click at [277, 208] on button "My Devices" at bounding box center [261, 207] width 79 height 26
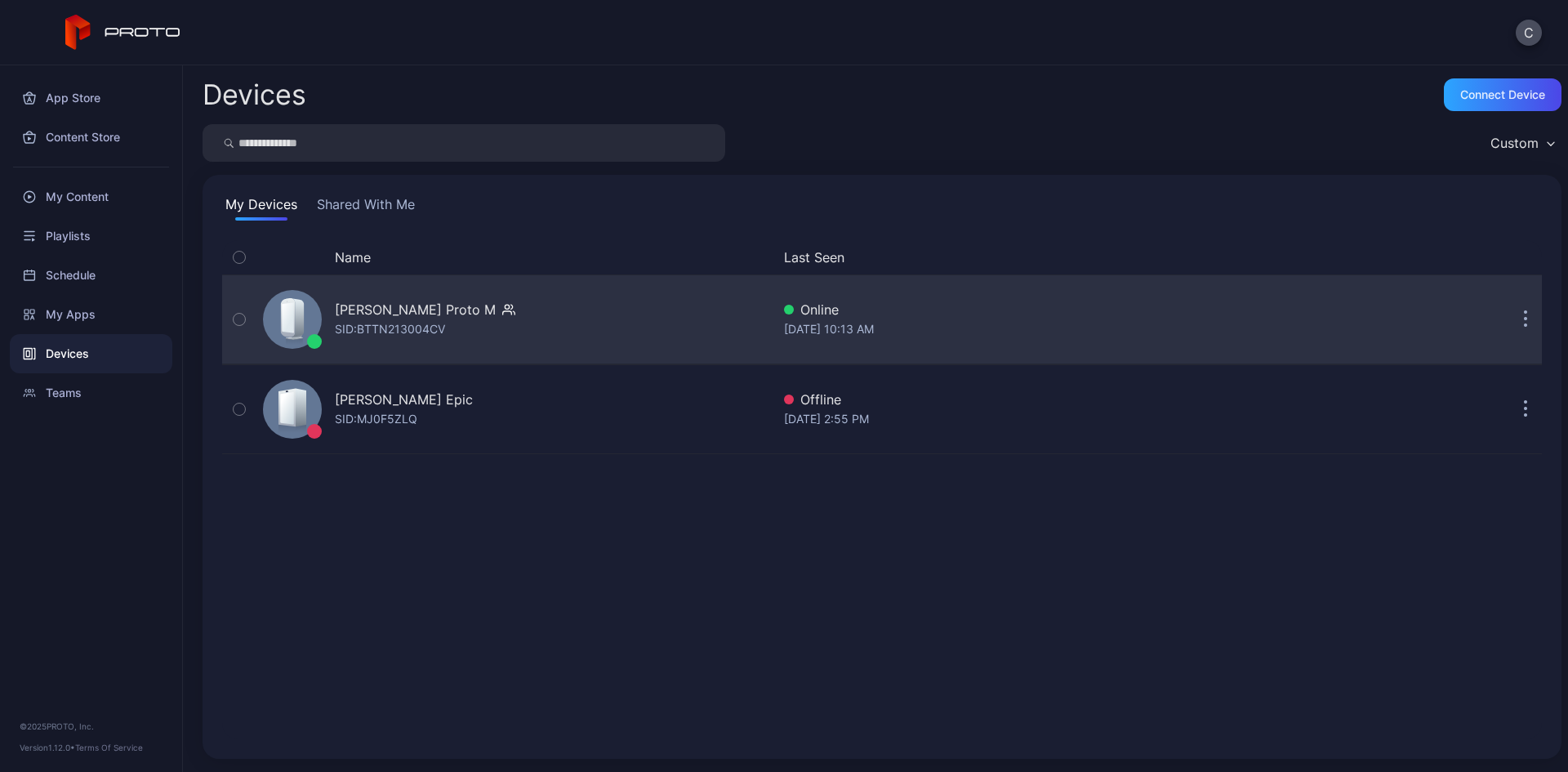
click at [397, 312] on div "[PERSON_NAME] Proto M" at bounding box center [416, 309] width 161 height 19
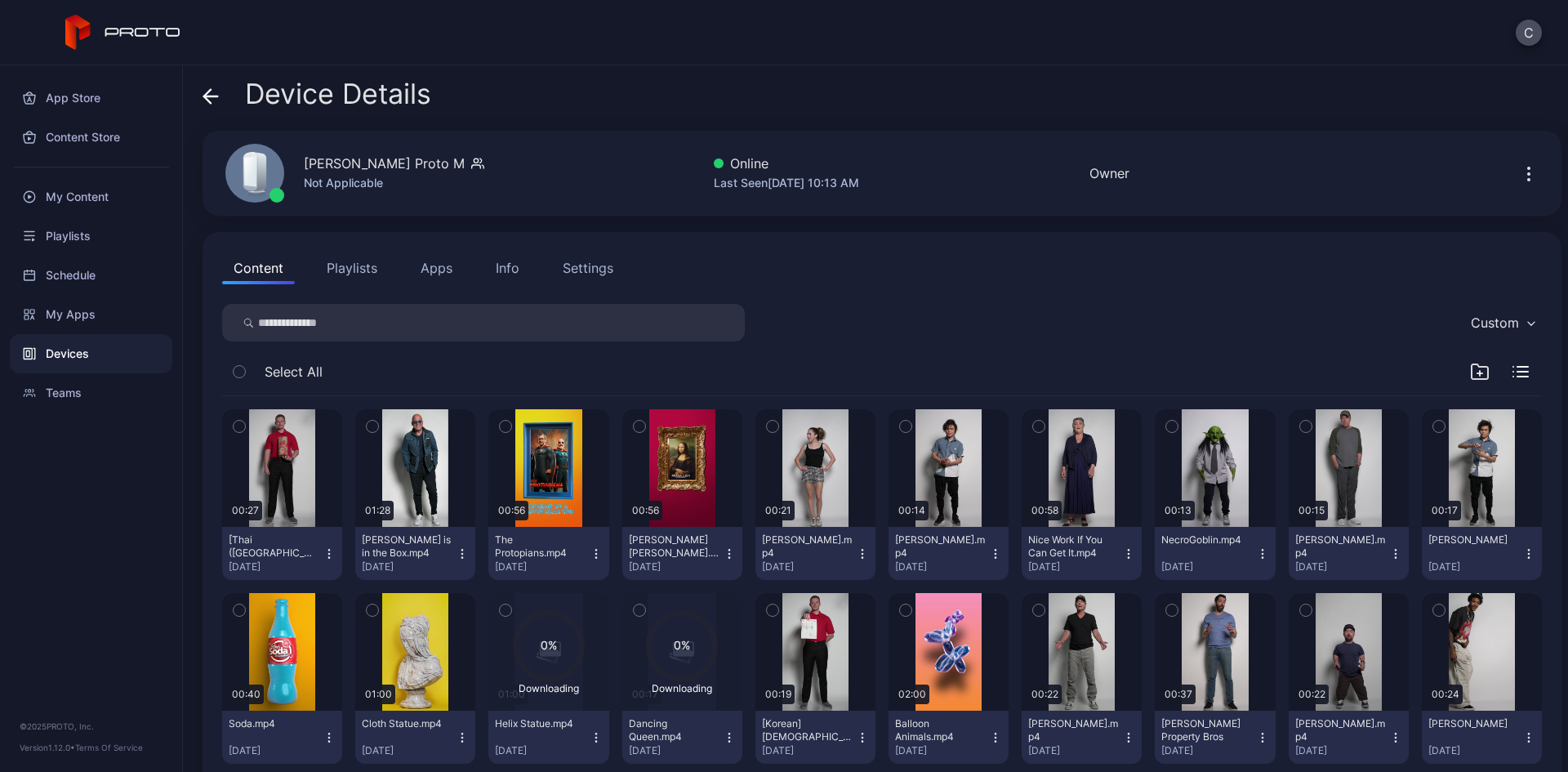
click at [356, 270] on button "Playlists" at bounding box center [352, 268] width 73 height 33
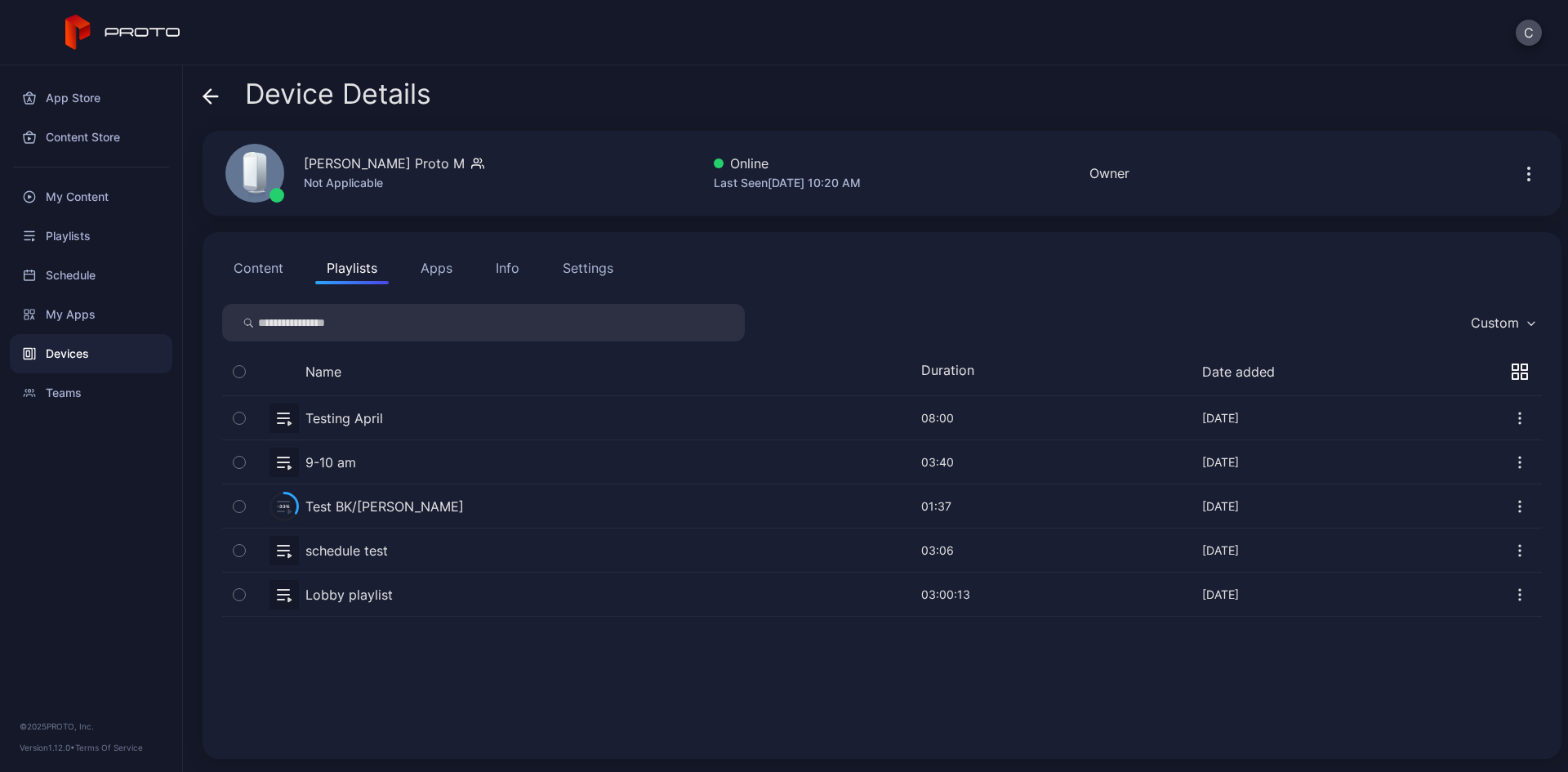
click at [333, 416] on button "button" at bounding box center [881, 418] width 1320 height 43
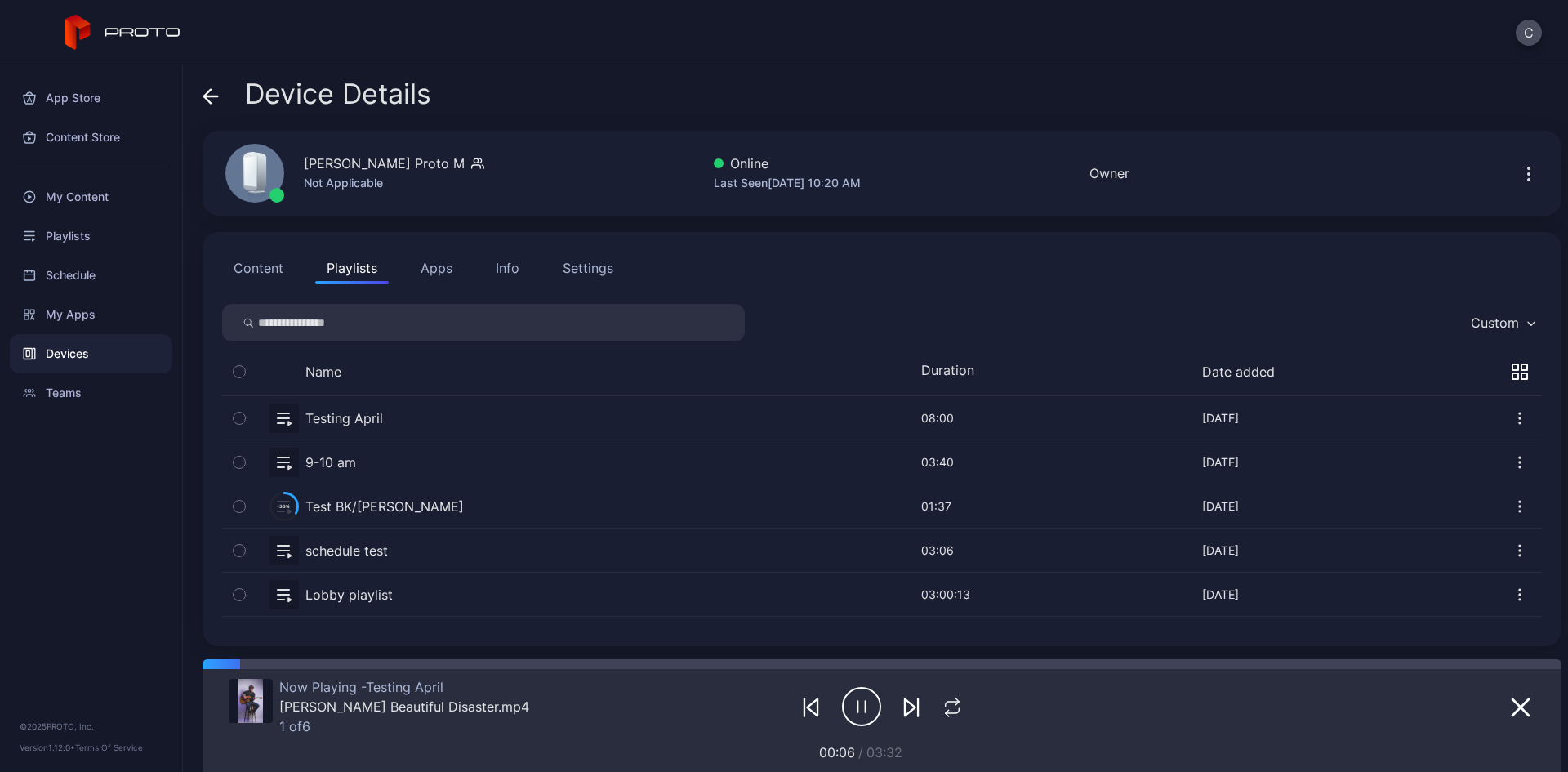
click at [906, 711] on icon "button" at bounding box center [910, 707] width 19 height 19
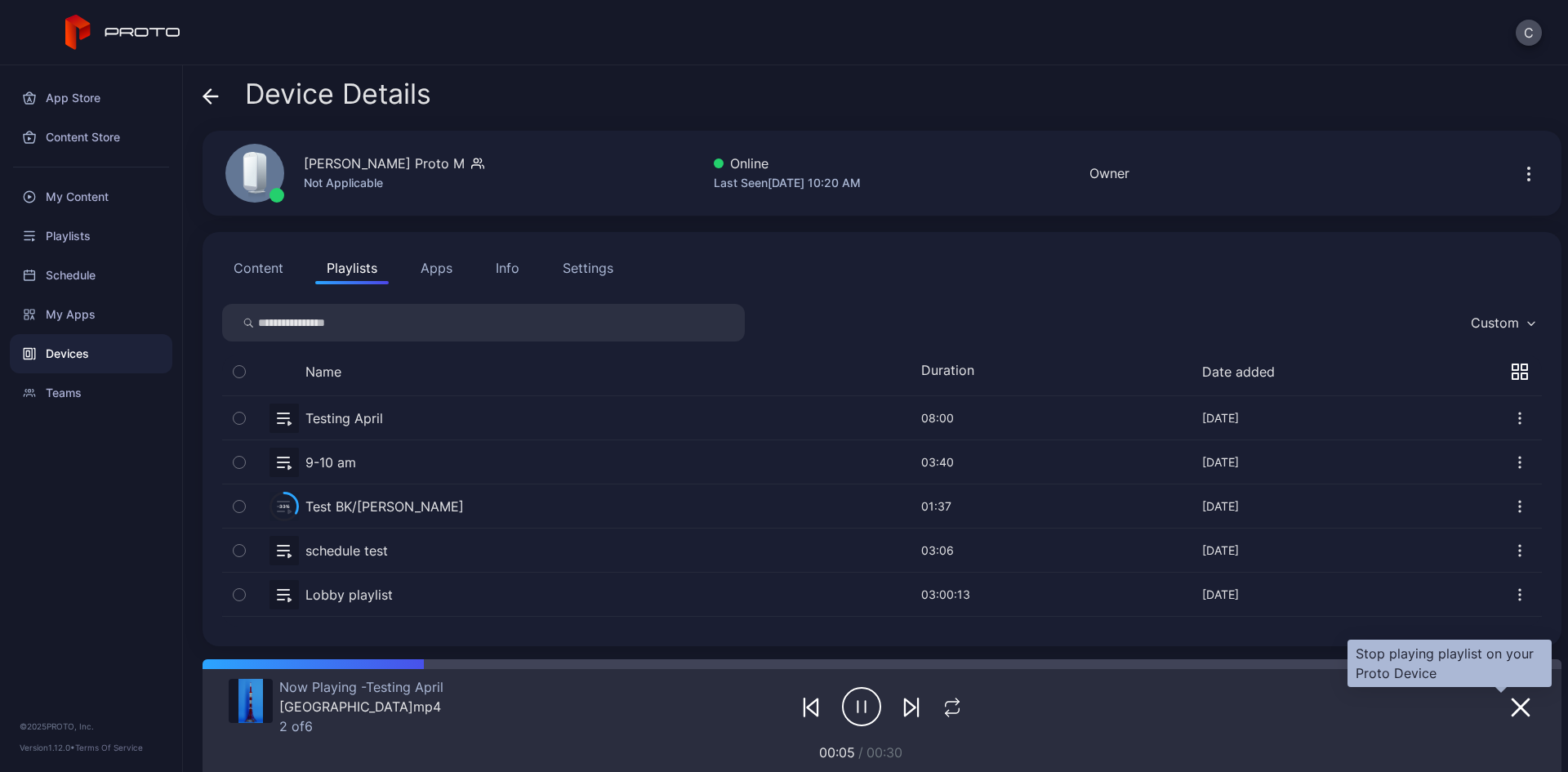
click at [1510, 704] on icon "button" at bounding box center [1520, 707] width 19 height 19
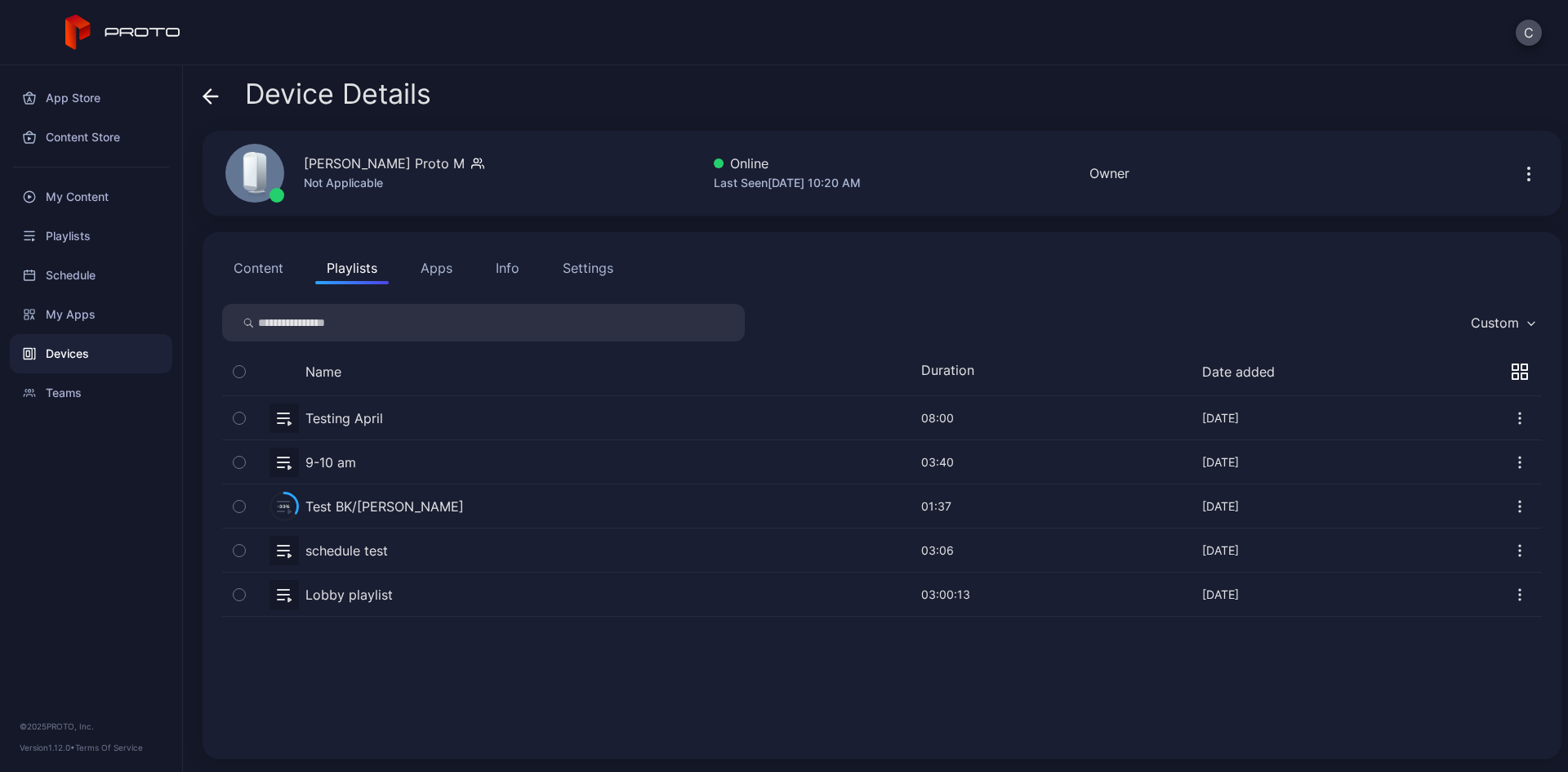
click at [443, 272] on button "Apps" at bounding box center [437, 268] width 55 height 33
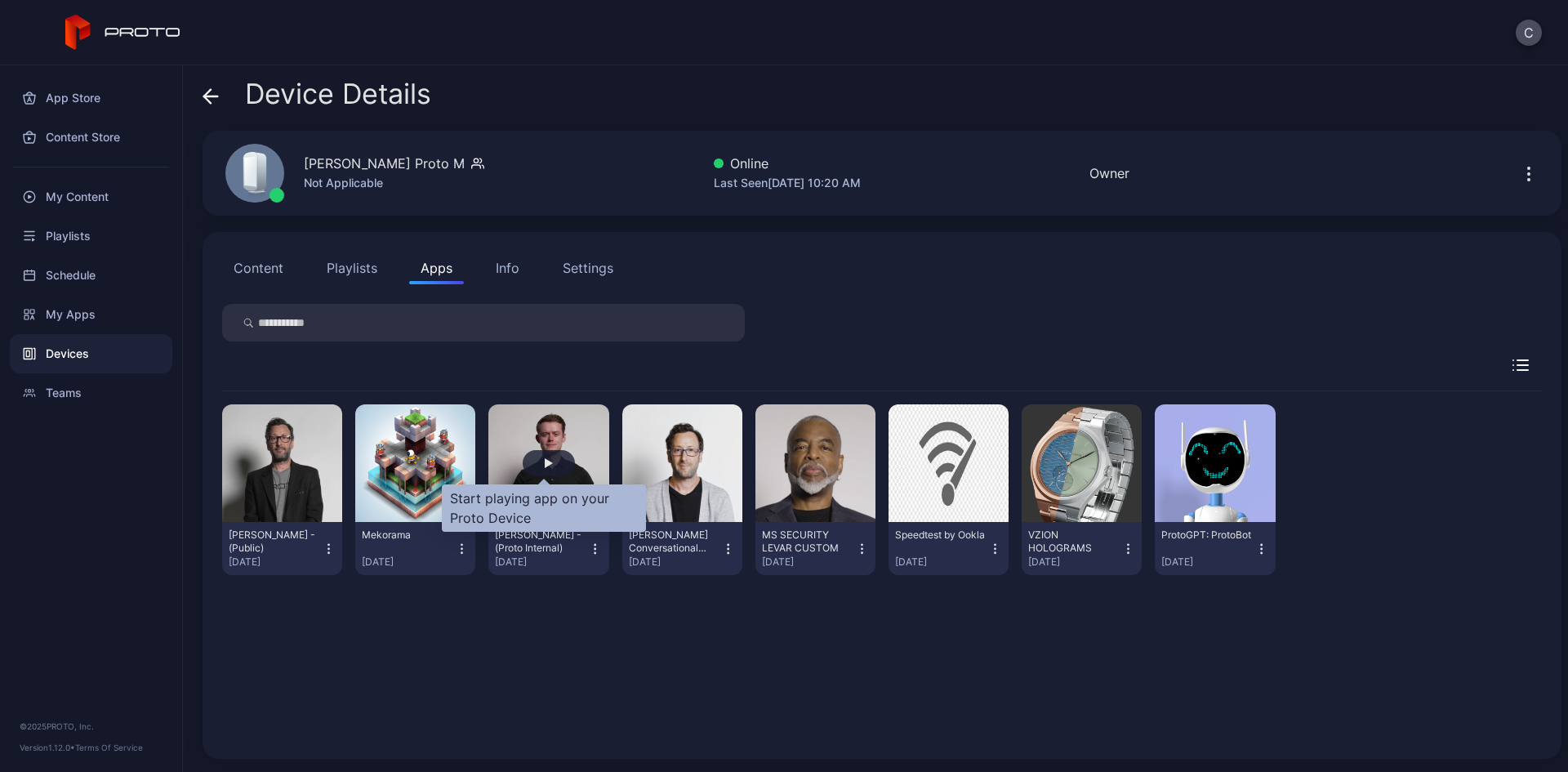
click at [549, 468] on div "button" at bounding box center [548, 463] width 52 height 26
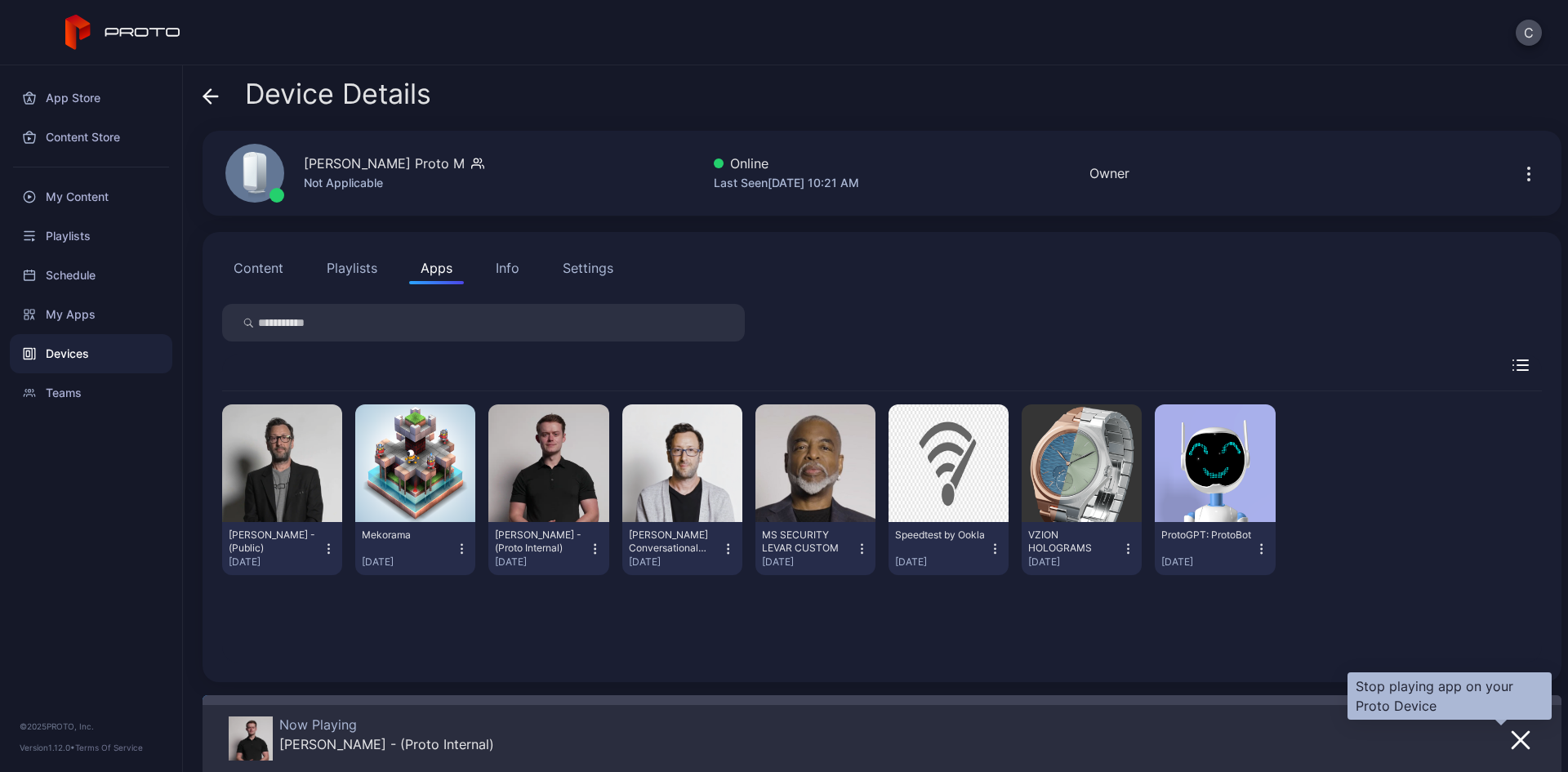
click at [1512, 736] on icon "button" at bounding box center [1521, 740] width 16 height 16
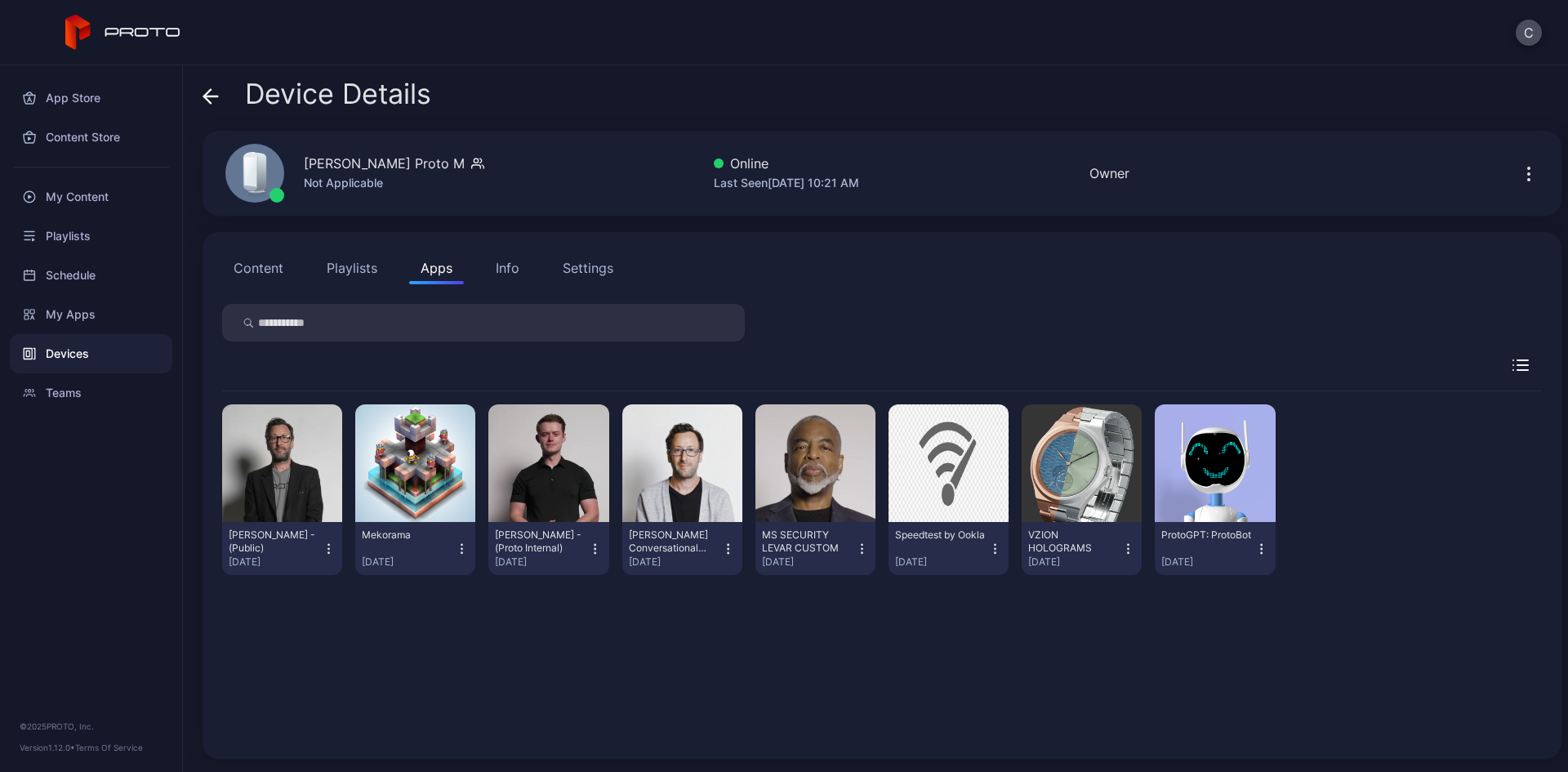
click at [498, 271] on div "Info" at bounding box center [508, 268] width 24 height 19
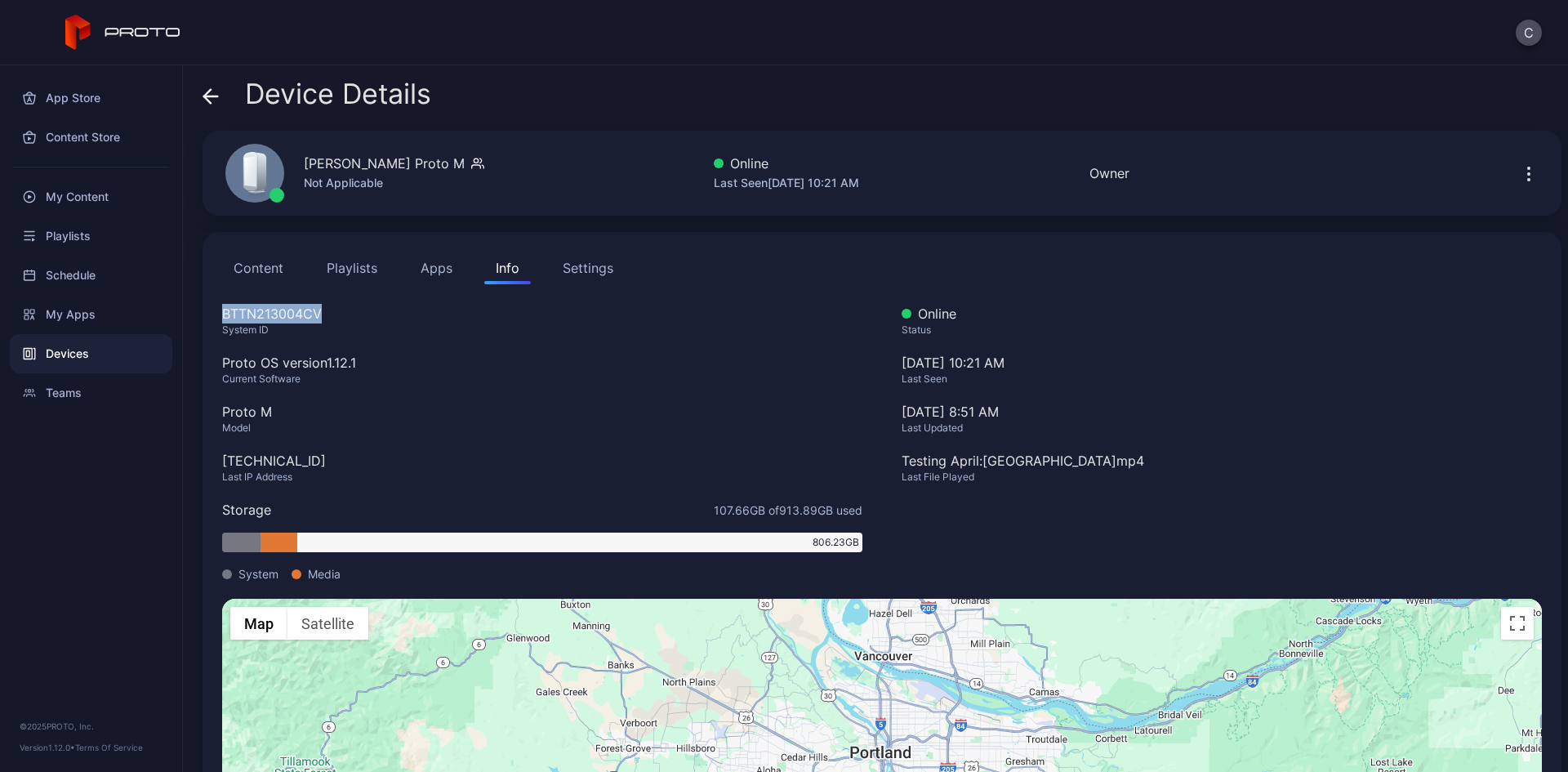
drag, startPoint x: 332, startPoint y: 312, endPoint x: 221, endPoint y: 312, distance: 111.0
click at [221, 312] on div "Content Playlists Apps Info Settings BTTN213004CV System ID Proto OS version 1.…" at bounding box center [882, 571] width 1359 height 679
drag, startPoint x: 365, startPoint y: 359, endPoint x: 221, endPoint y: 362, distance: 144.0
click at [221, 362] on div "Content Playlists Apps Info Settings BTTN213004CV System ID Proto OS version 1.…" at bounding box center [882, 571] width 1359 height 679
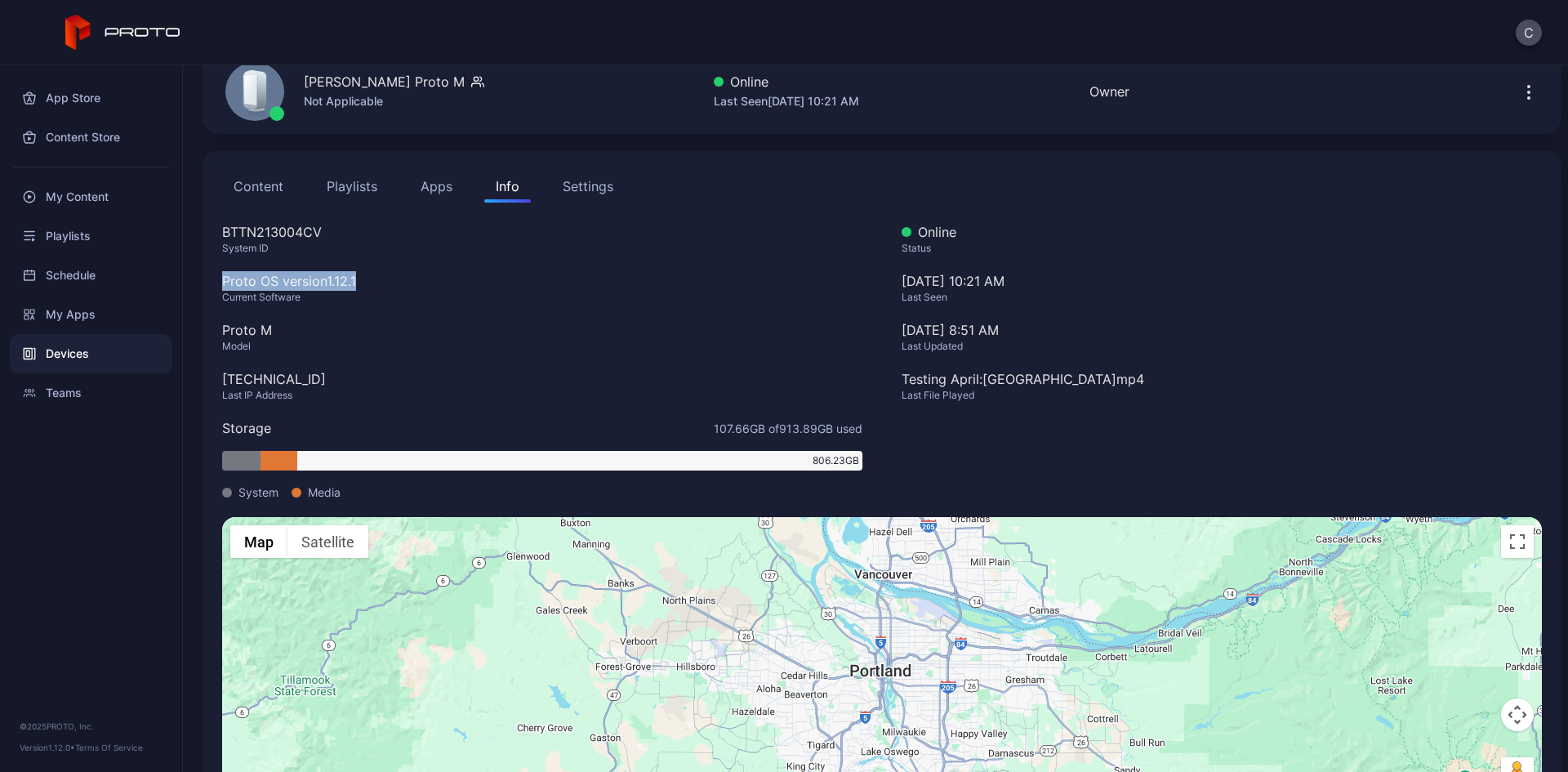
scroll to position [152, 0]
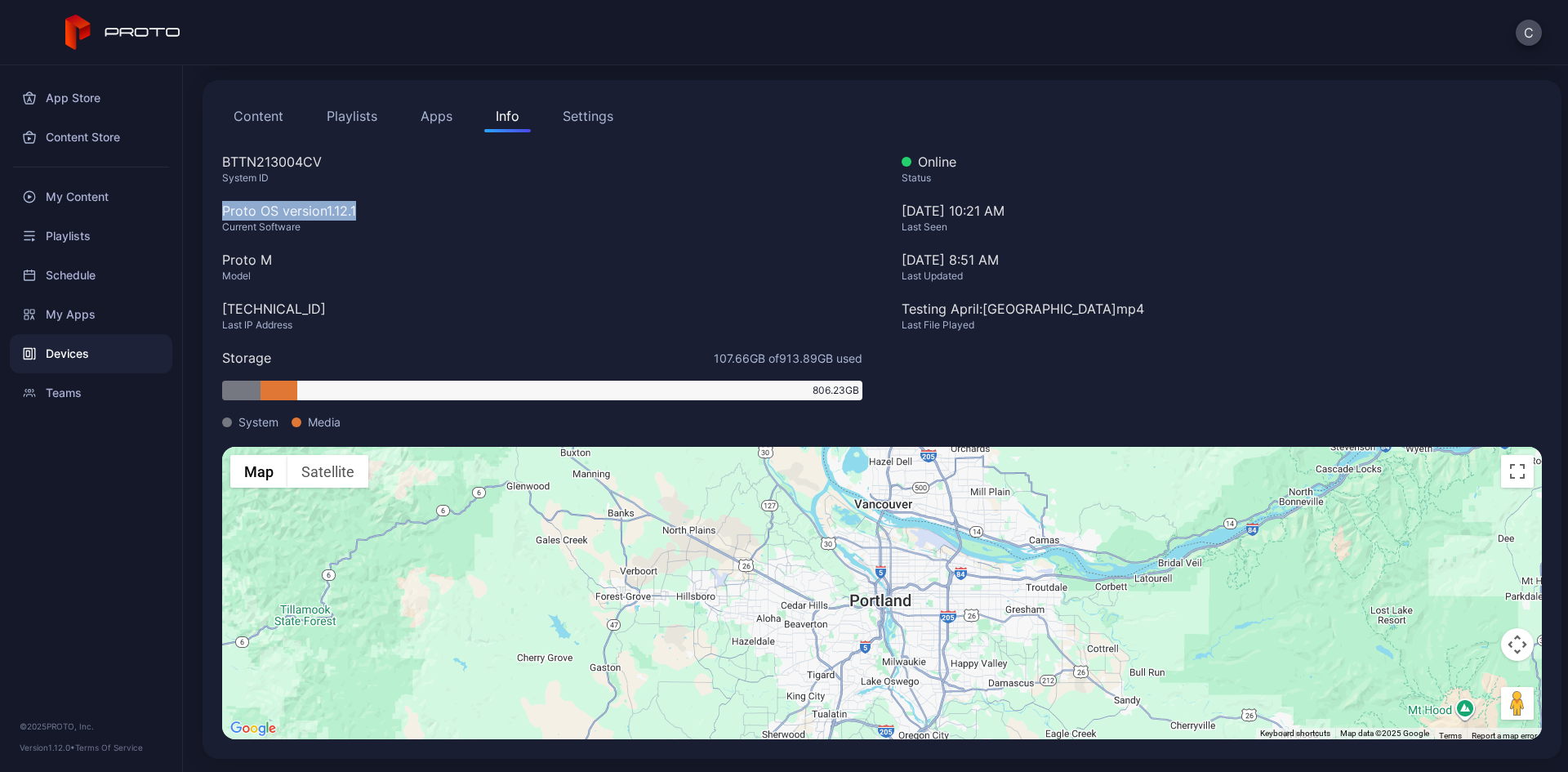
click at [258, 118] on button "Content" at bounding box center [258, 116] width 73 height 33
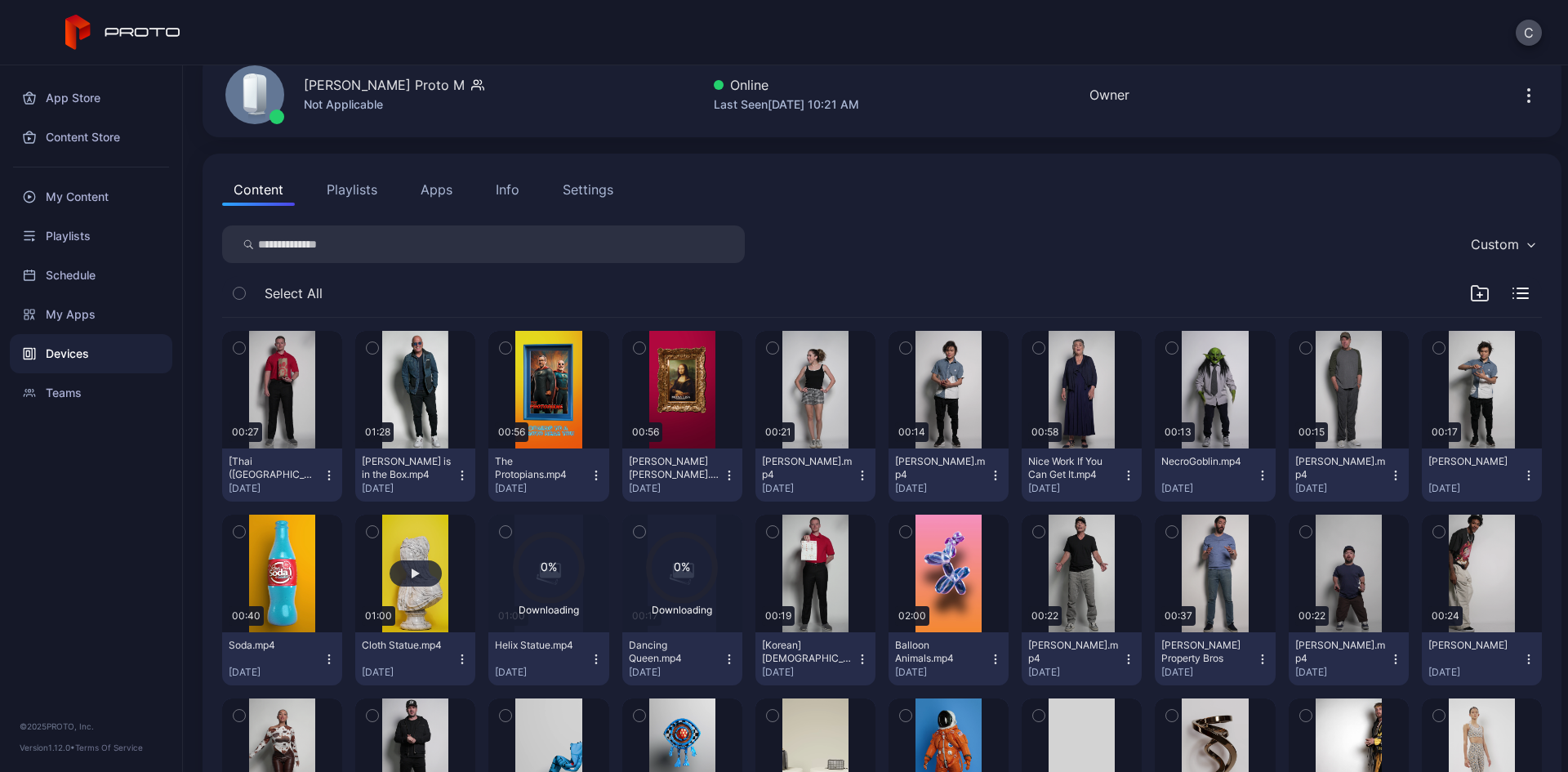
scroll to position [164, 0]
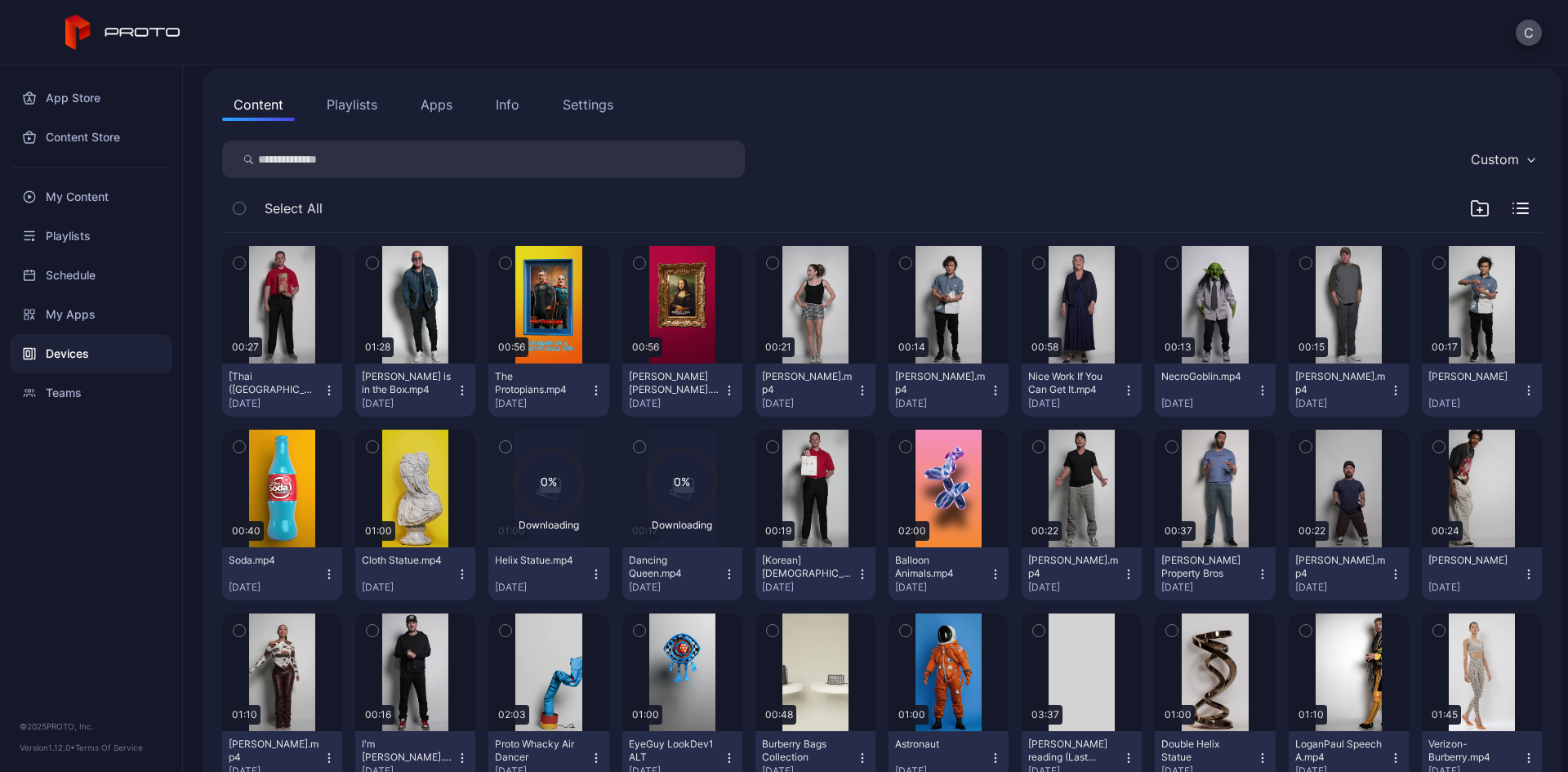
click at [327, 389] on icon "button" at bounding box center [329, 390] width 13 height 13
click at [500, 107] on div "Info" at bounding box center [508, 104] width 24 height 19
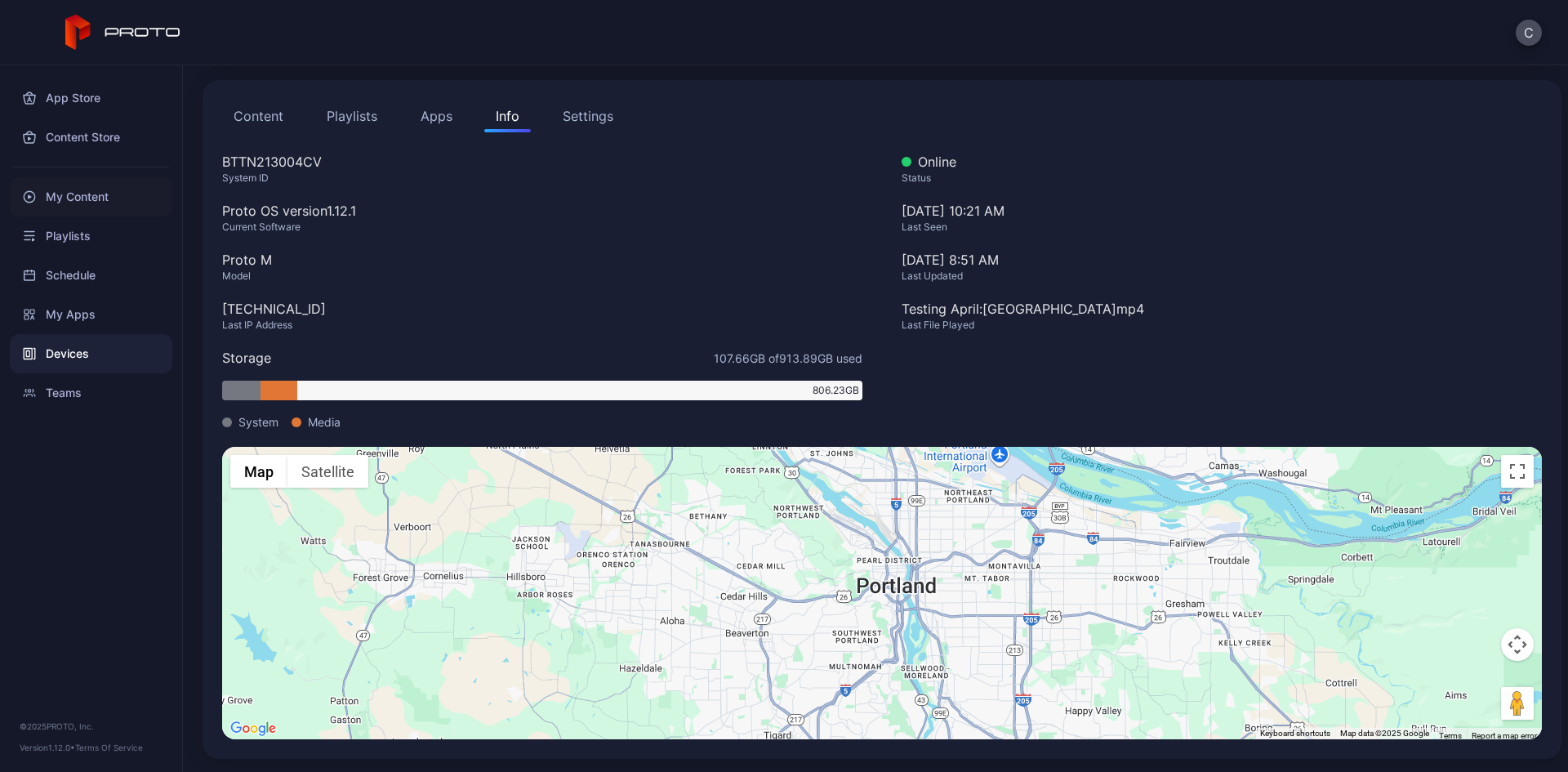
click at [104, 200] on div "My Content" at bounding box center [91, 196] width 163 height 39
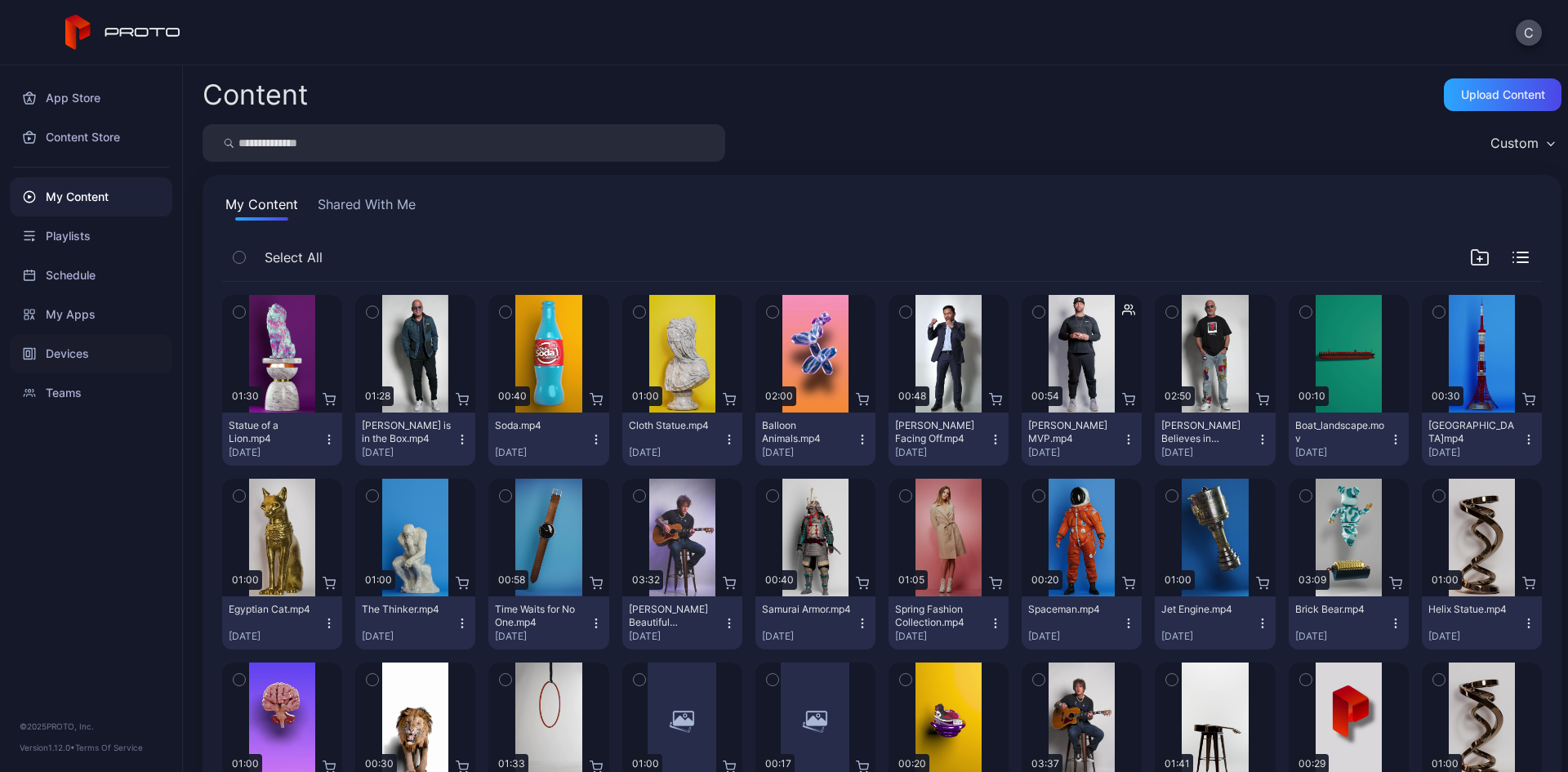
click at [99, 359] on div "Devices" at bounding box center [91, 354] width 163 height 39
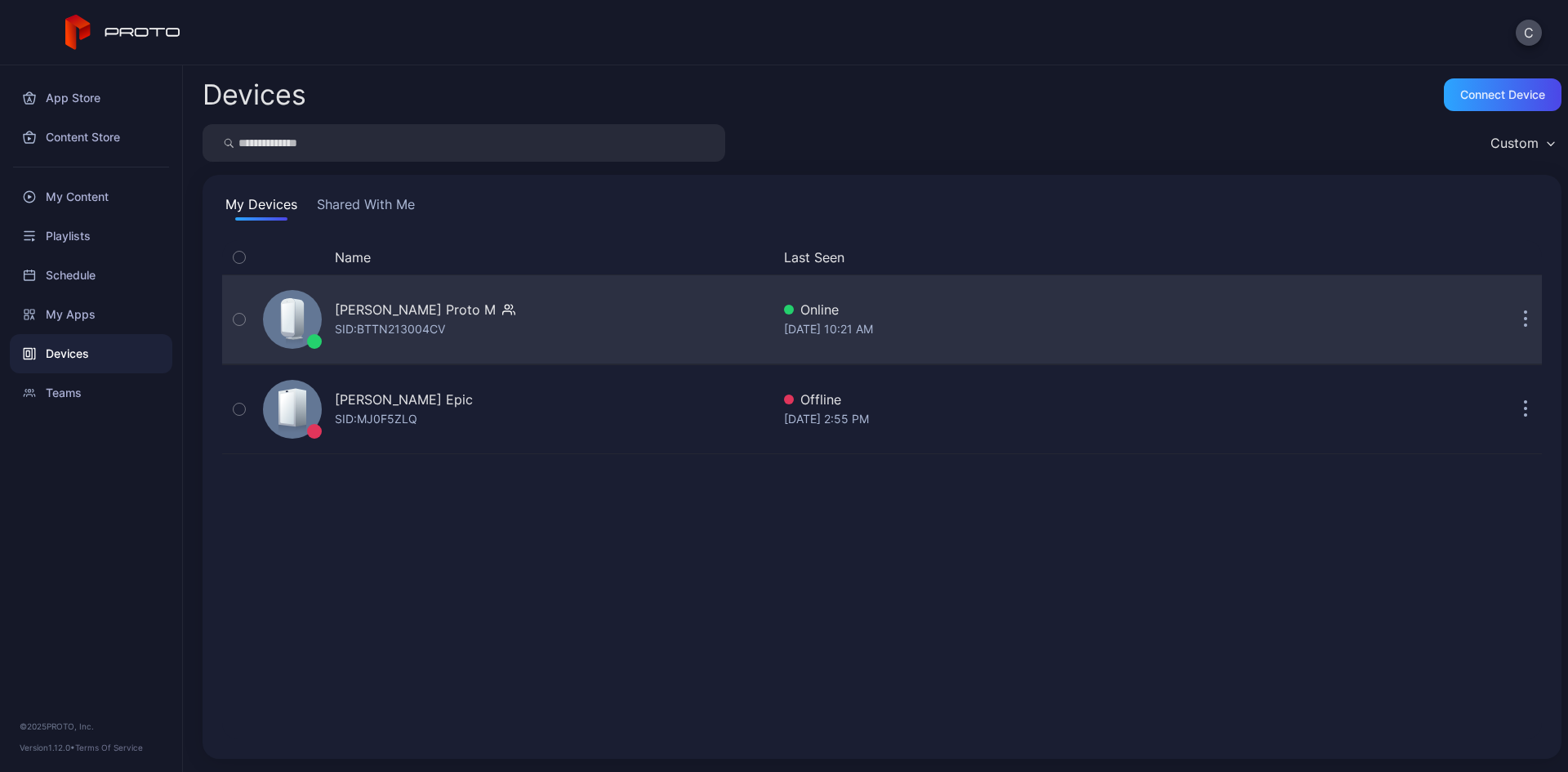
click at [437, 323] on div "SID: BTTN213004CV" at bounding box center [390, 329] width 110 height 19
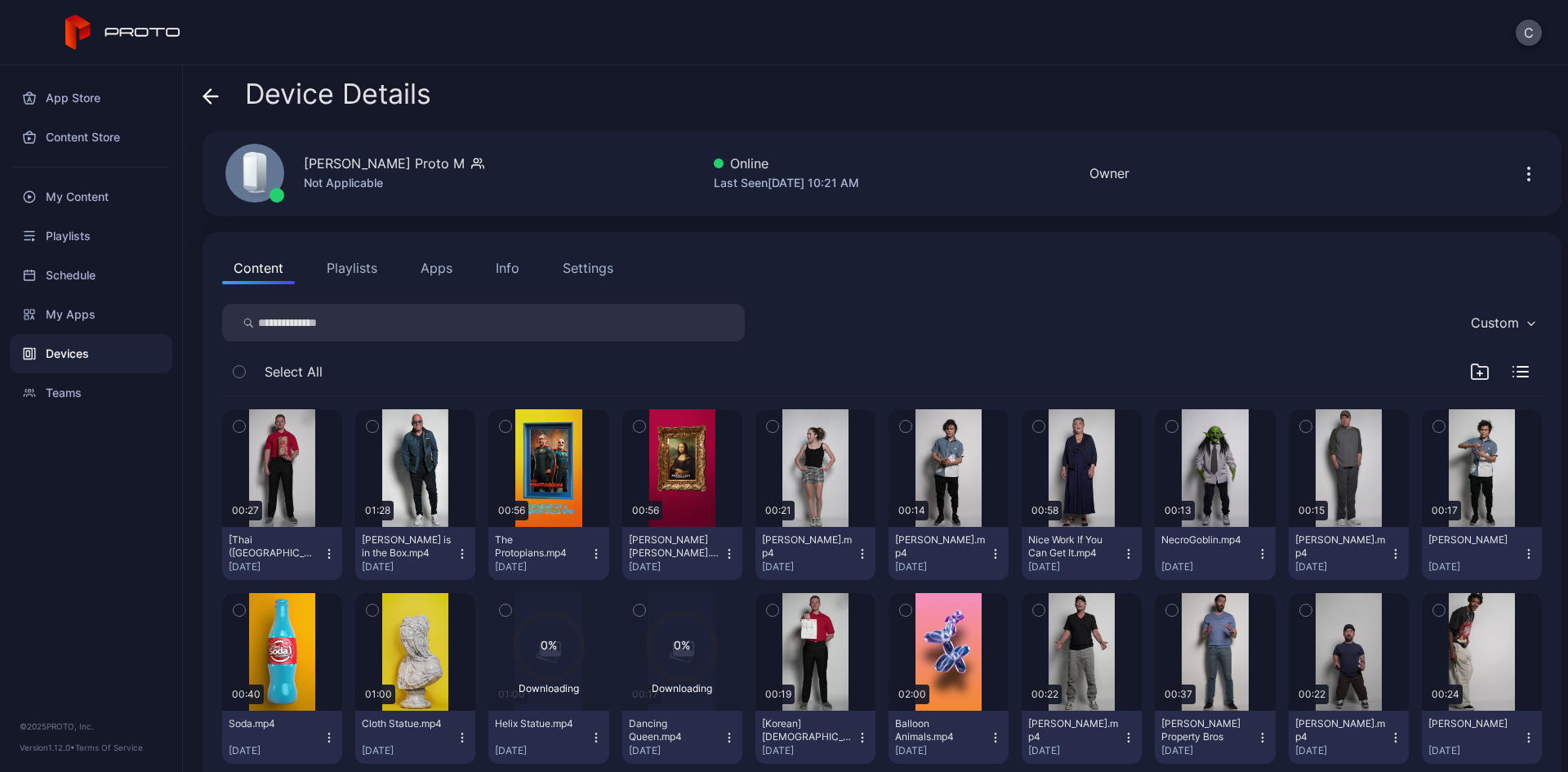
click at [503, 270] on div "Info" at bounding box center [508, 268] width 24 height 19
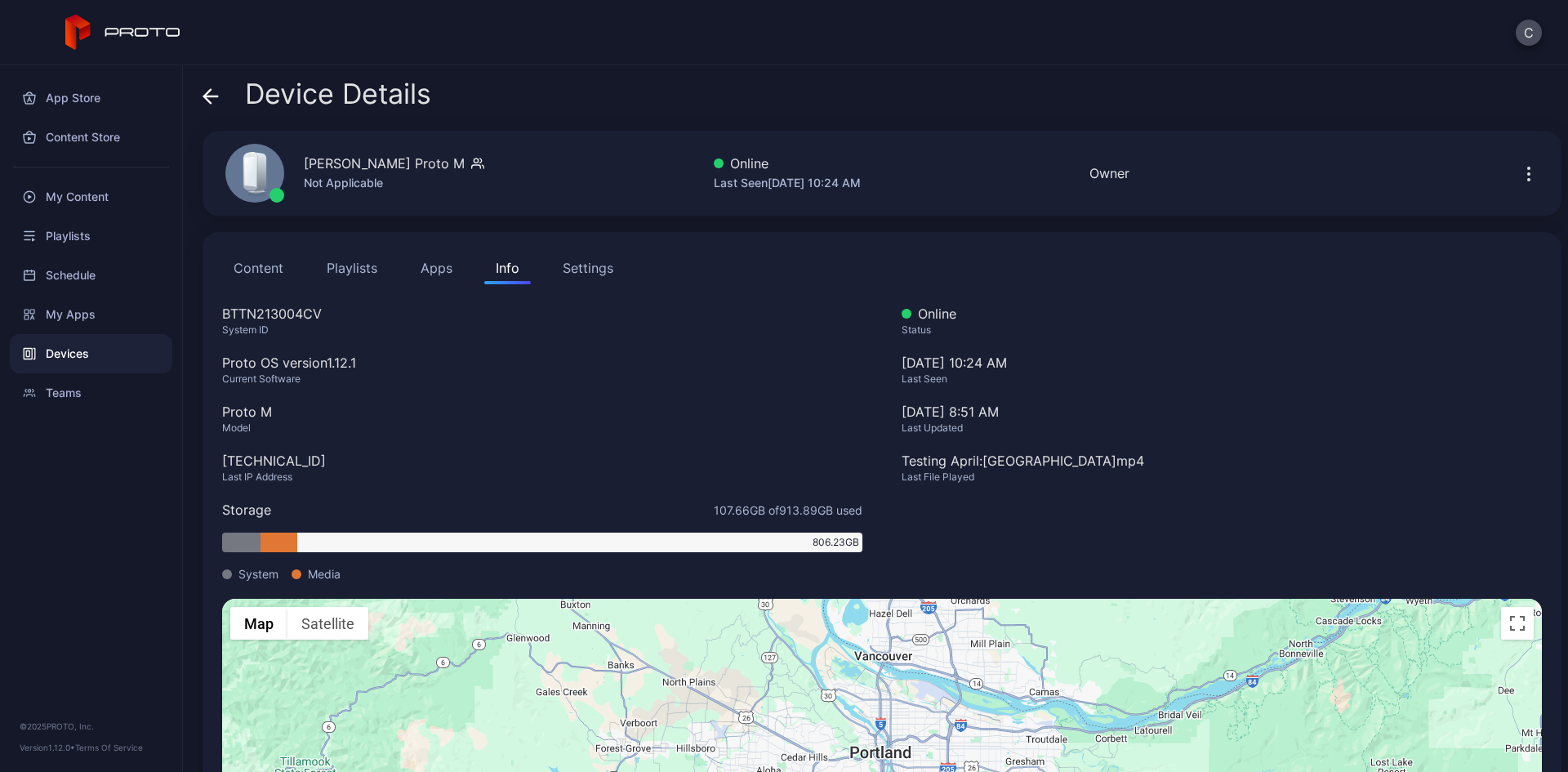
click at [572, 270] on div "Settings" at bounding box center [587, 268] width 50 height 19
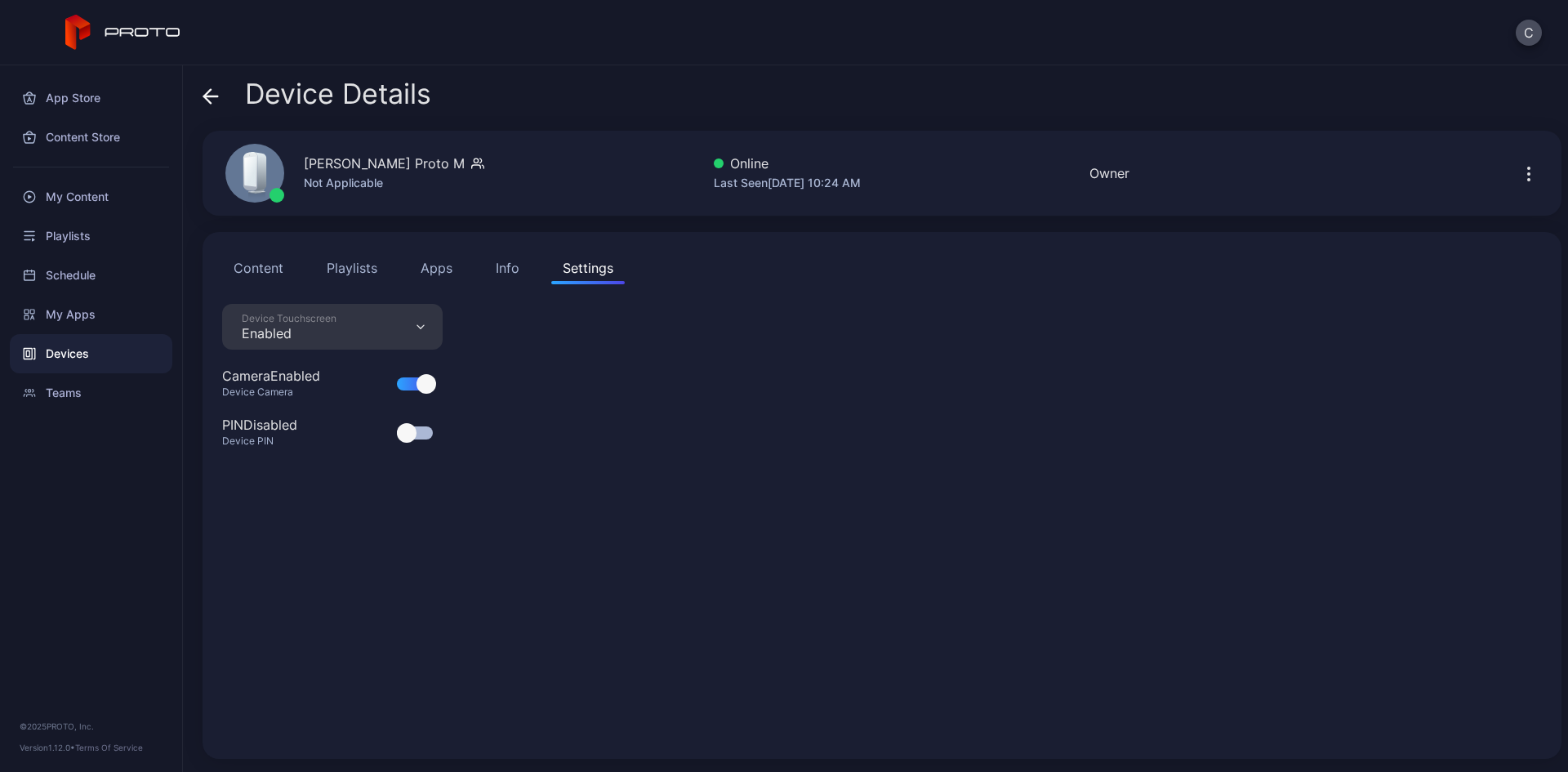
click at [411, 329] on div "Device Touchscreen Enabled" at bounding box center [331, 327] width 220 height 46
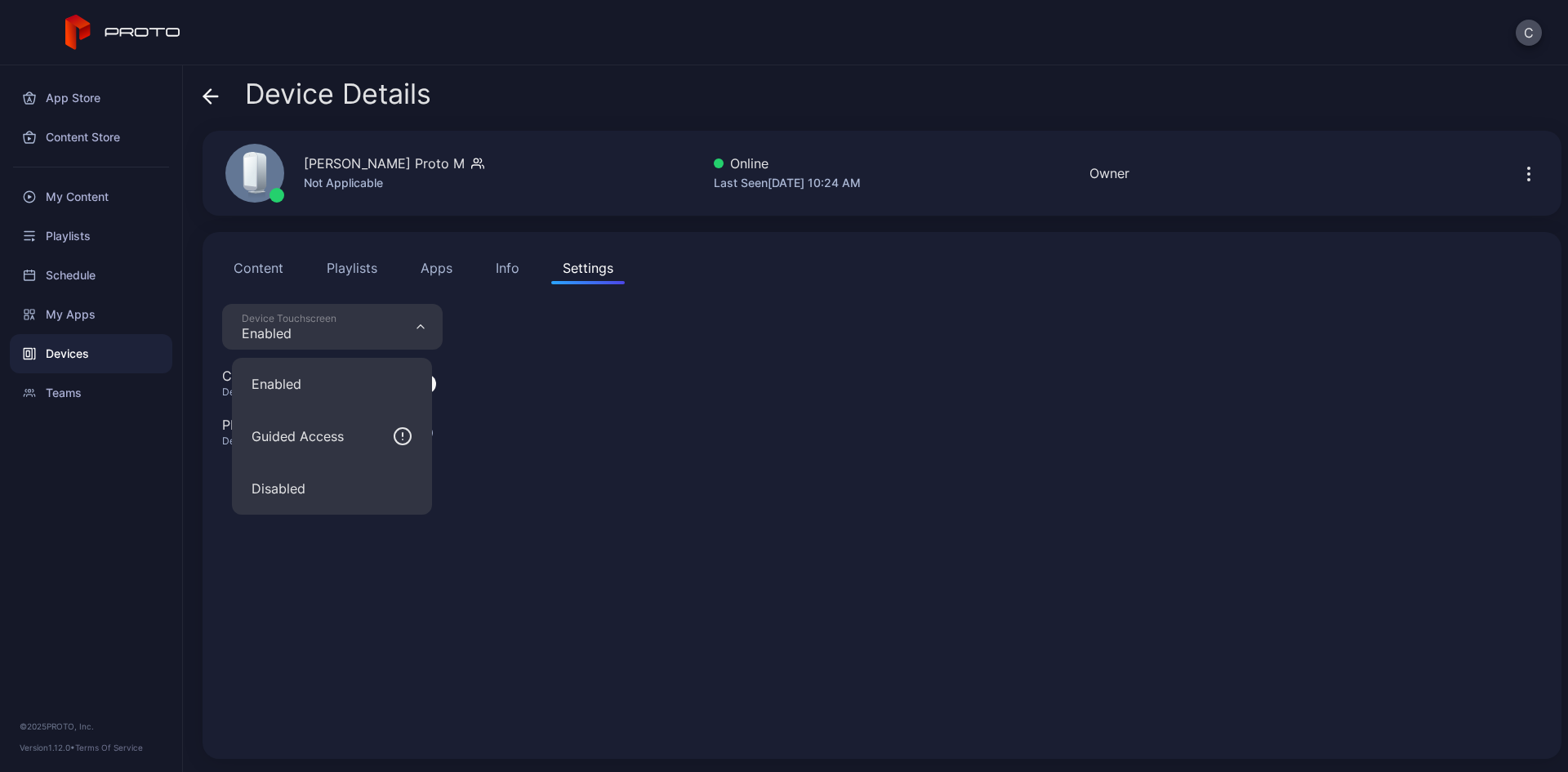
click at [752, 500] on div "Device Touchscreen Enabled Camera Enabled Device Camera PIN Disabled Device PIN" at bounding box center [881, 522] width 1320 height 436
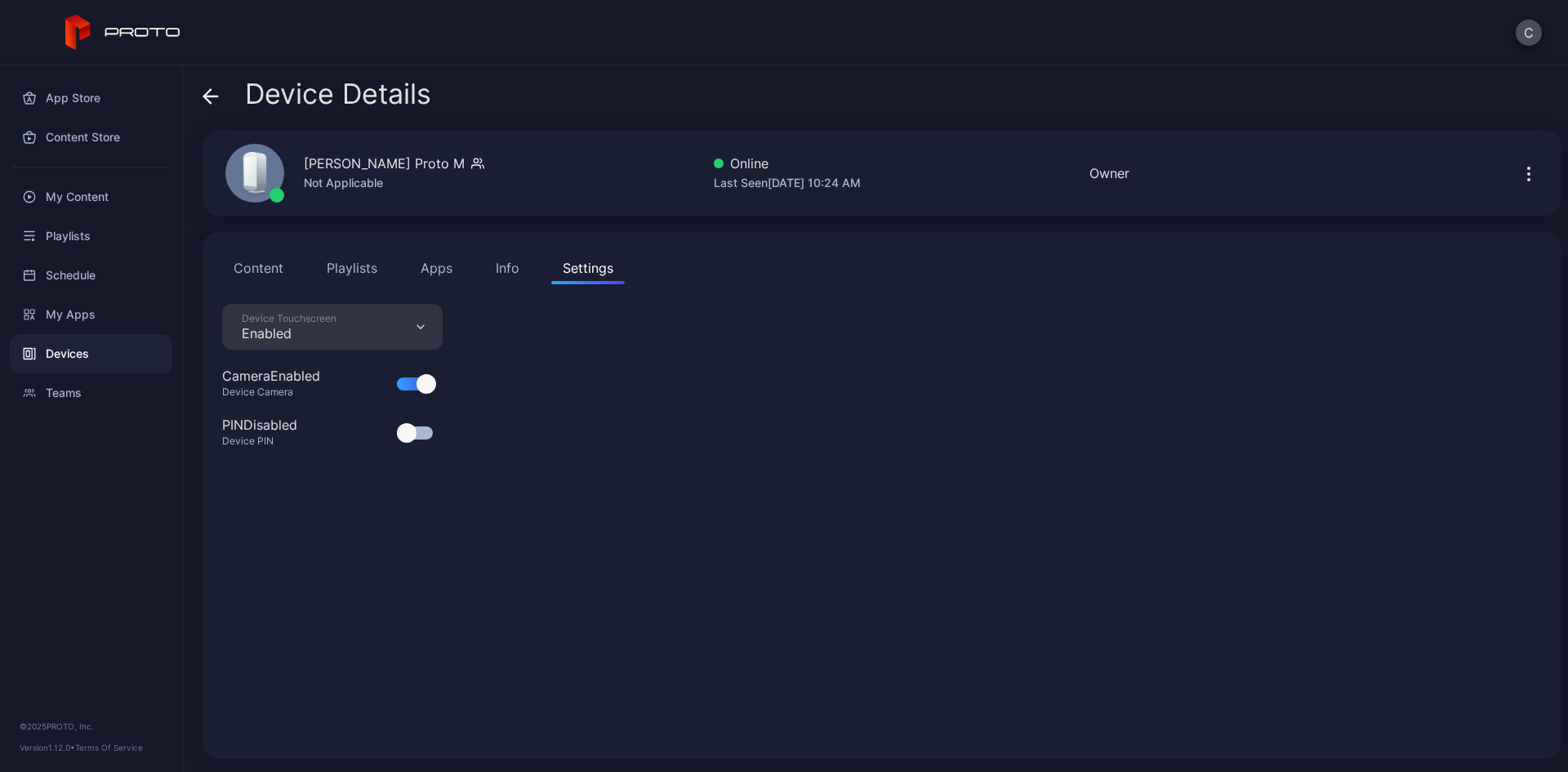
click at [1519, 172] on icon "button" at bounding box center [1528, 174] width 19 height 19
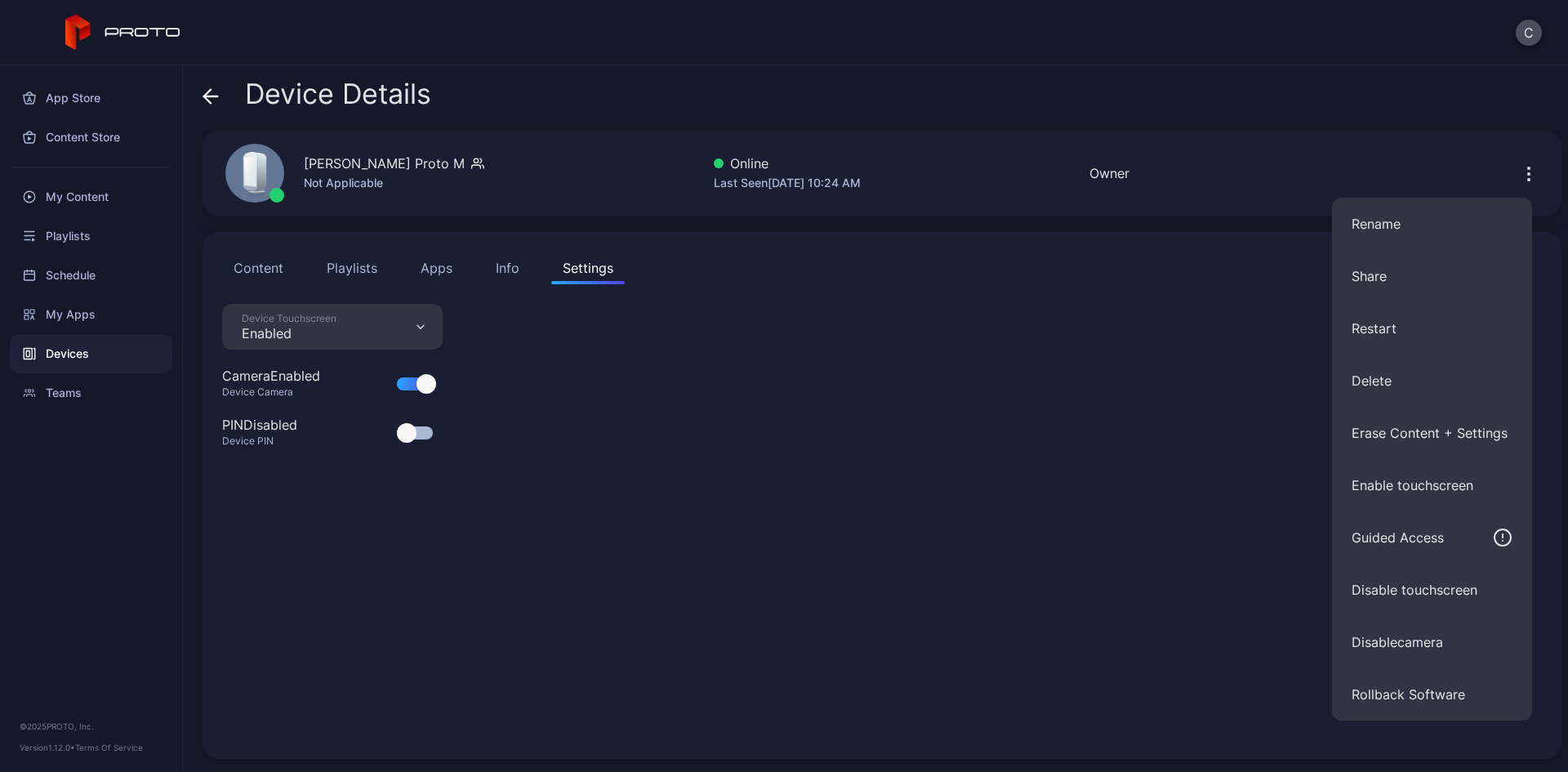
click at [1286, 672] on div "Device Touchscreen Enabled Camera Enabled Device Camera PIN Disabled Device PIN" at bounding box center [881, 522] width 1320 height 436
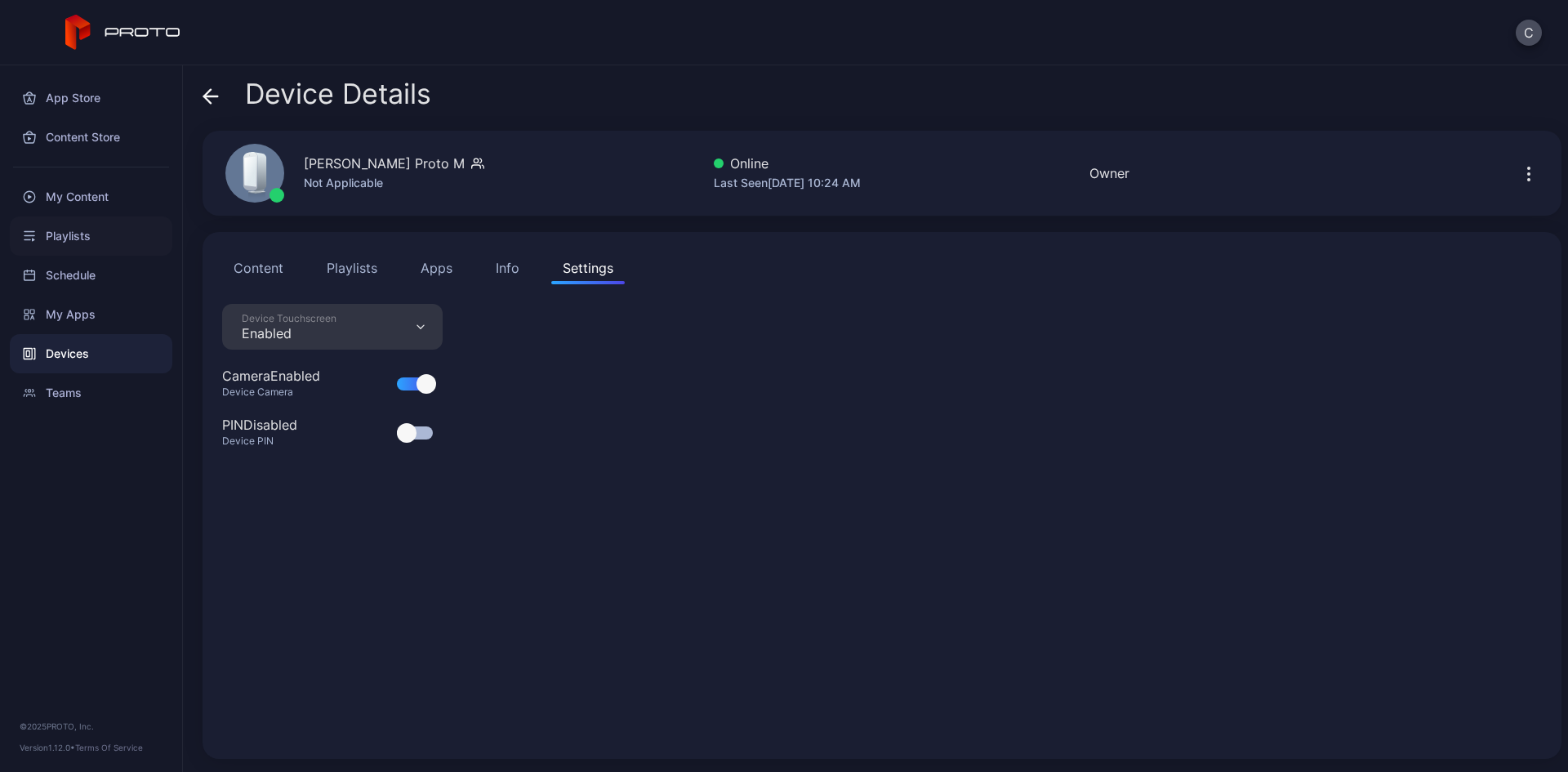
click at [79, 232] on div "Playlists" at bounding box center [91, 236] width 163 height 39
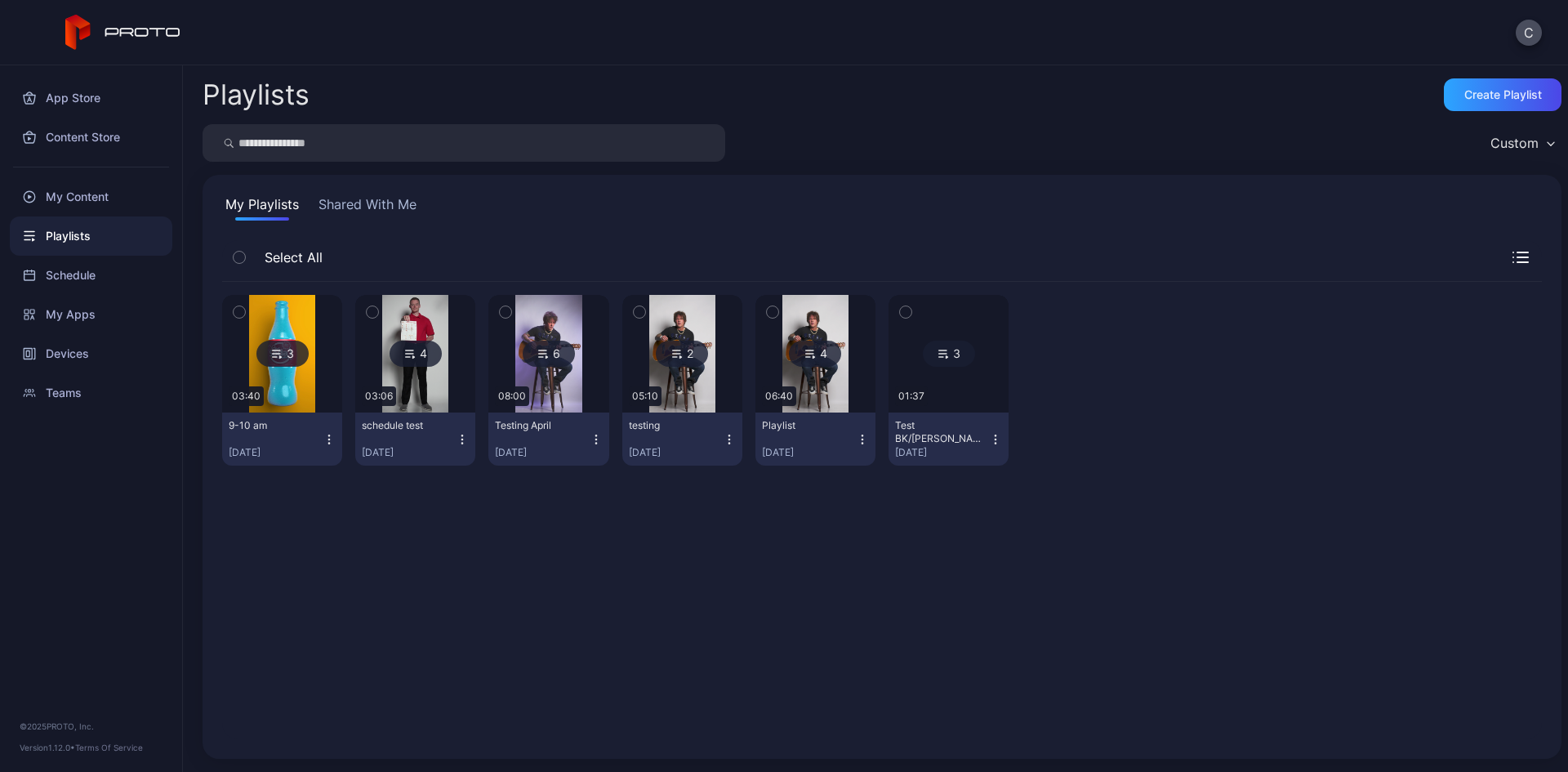
click at [418, 357] on div "4" at bounding box center [415, 354] width 52 height 26
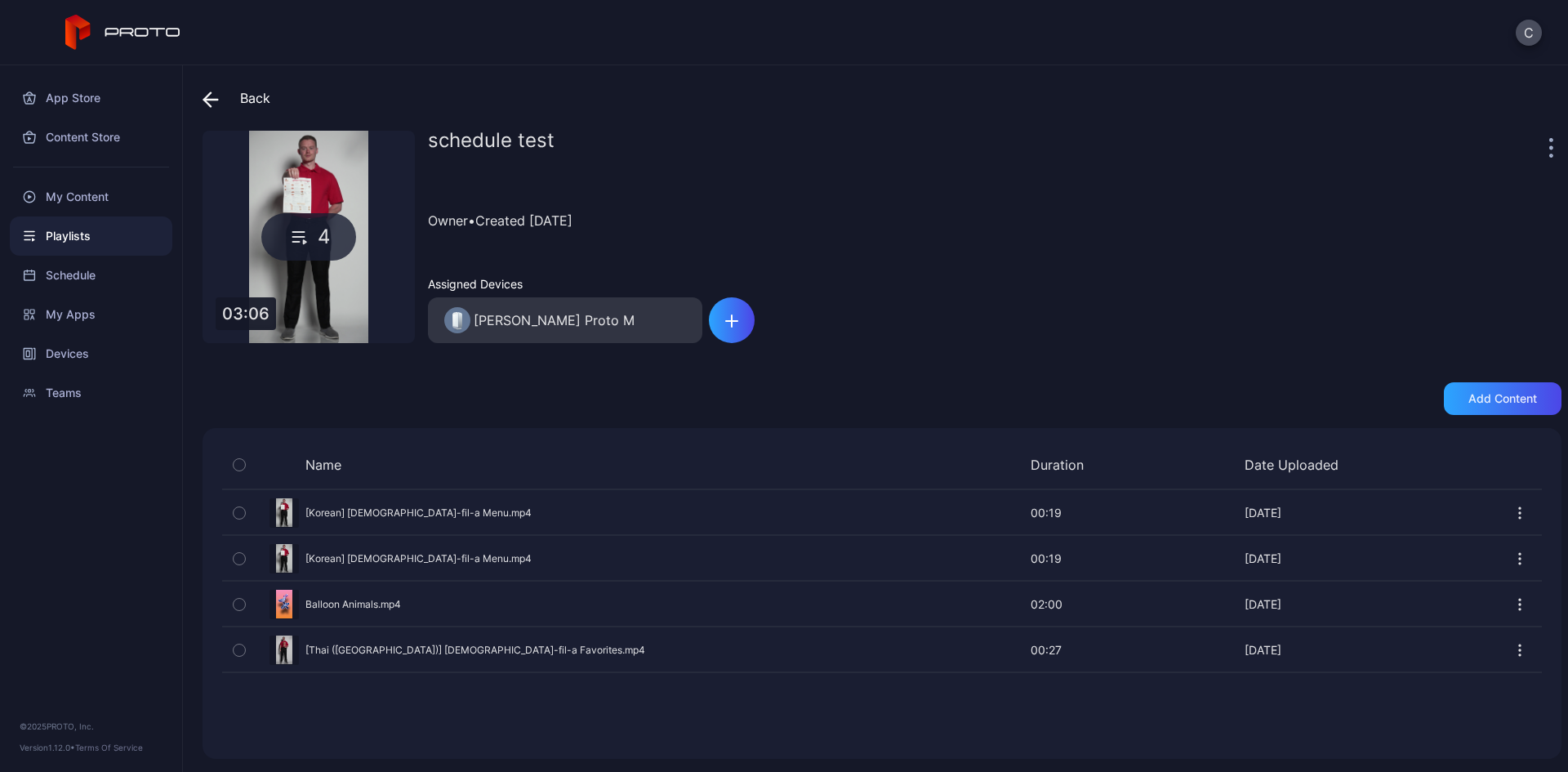
click at [211, 100] on icon at bounding box center [211, 100] width 16 height 16
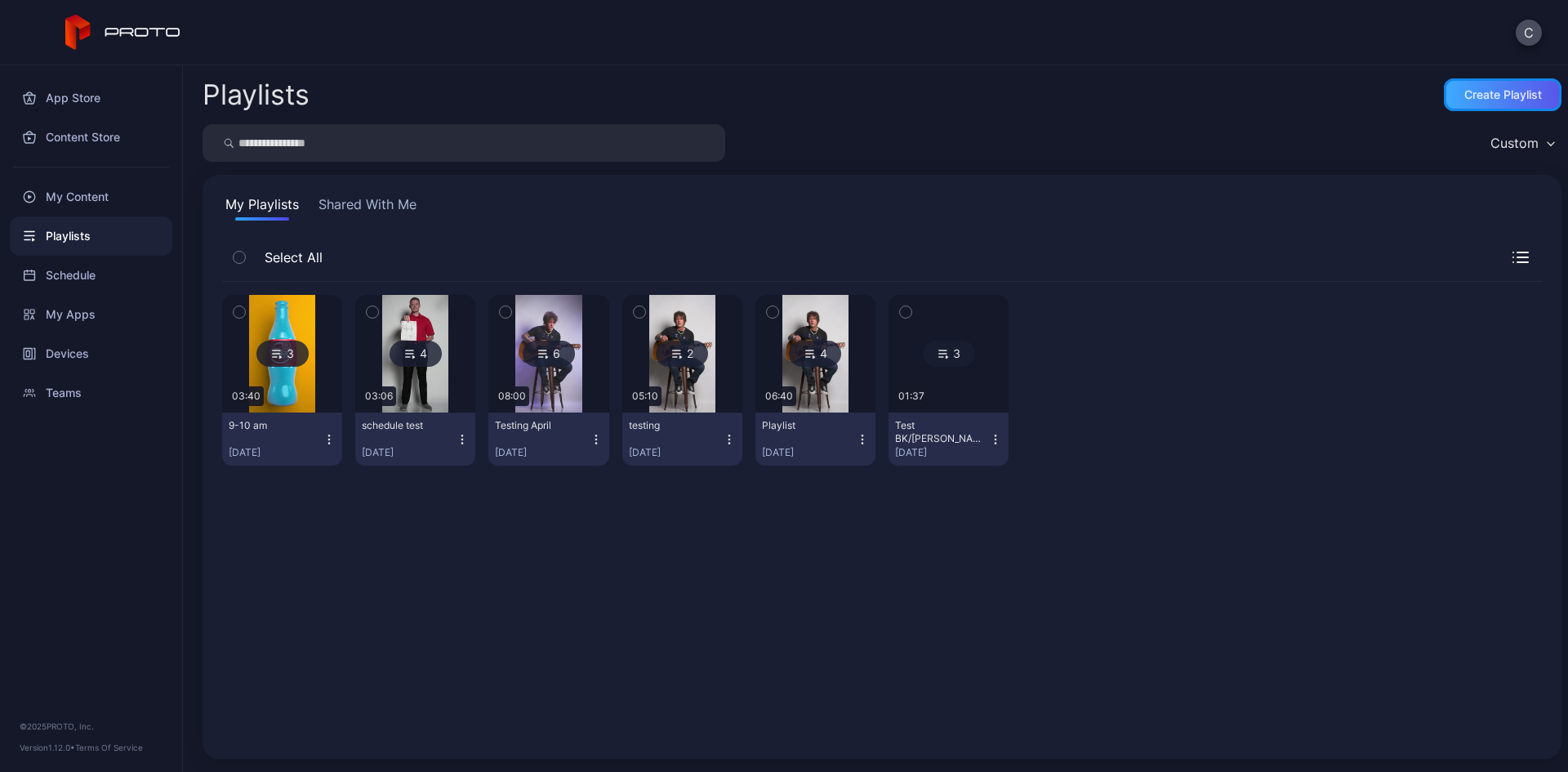
click at [1485, 108] on div "Create Playlist" at bounding box center [1502, 95] width 118 height 33
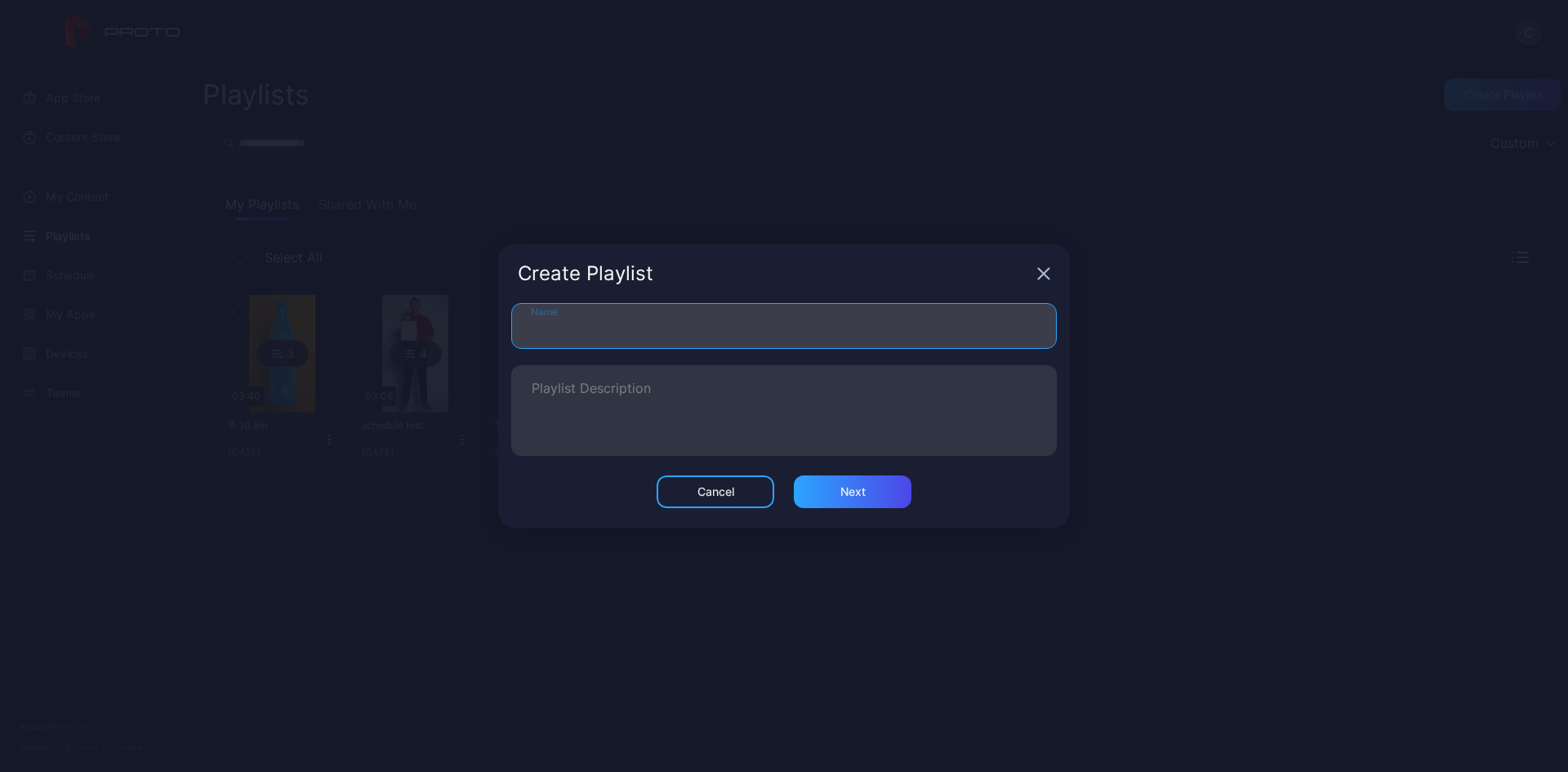
click at [780, 312] on input "Name" at bounding box center [784, 326] width 545 height 46
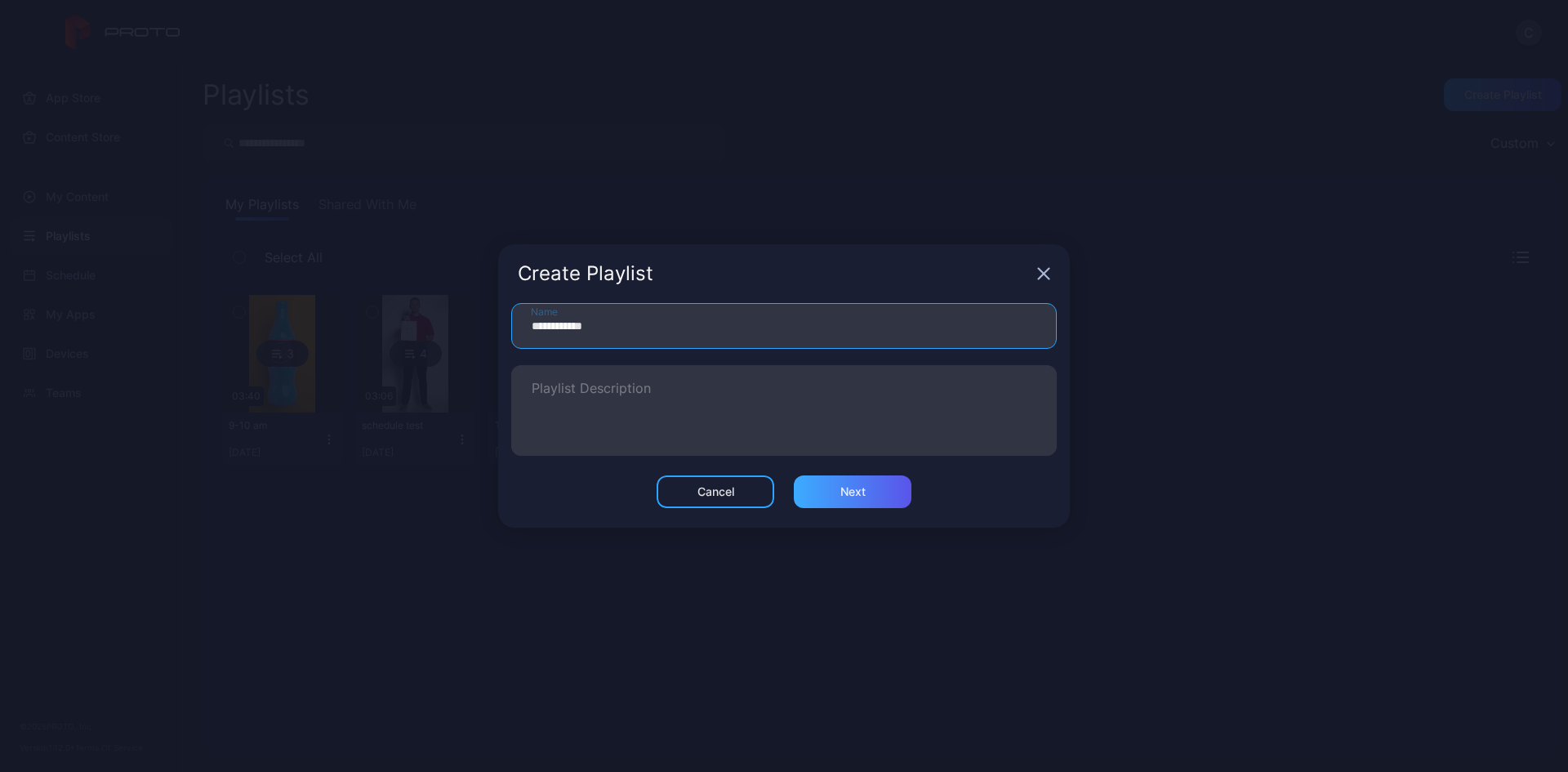
type input "**********"
click at [824, 500] on div "Next" at bounding box center [852, 492] width 118 height 33
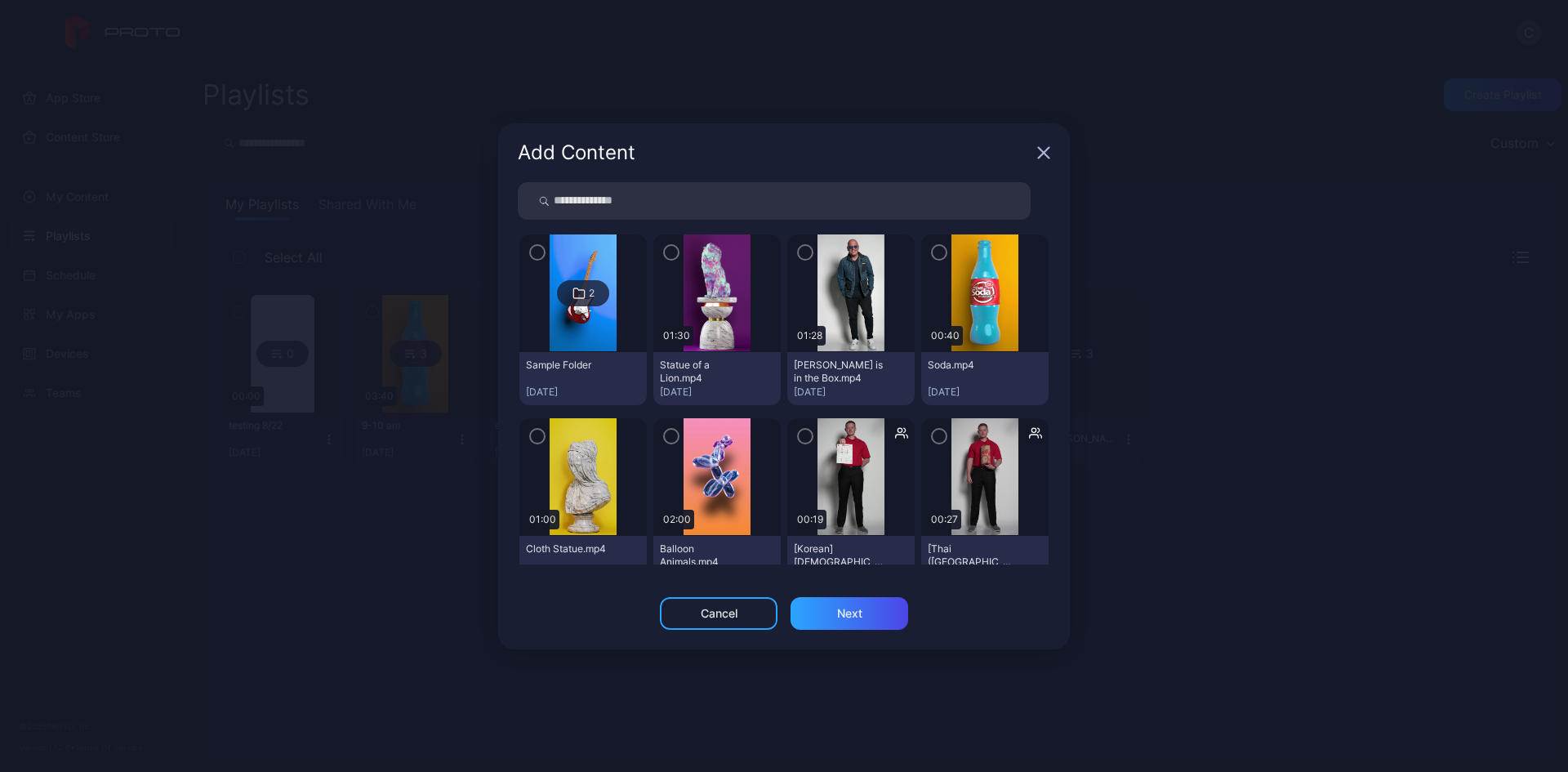
click at [668, 436] on icon "button" at bounding box center [670, 437] width 5 height 4
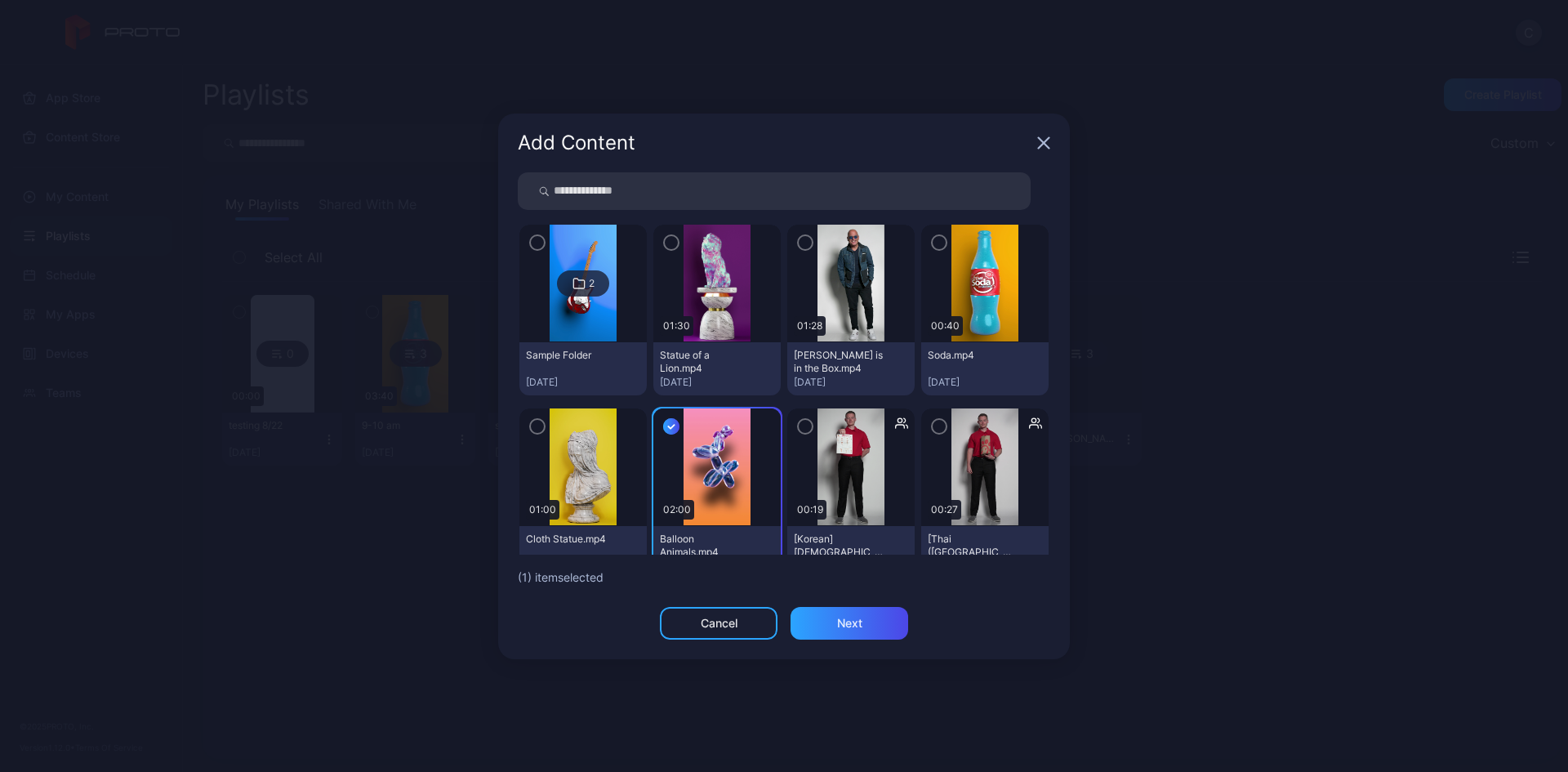
click at [535, 428] on icon "button" at bounding box center [537, 427] width 13 height 18
click at [800, 241] on icon "button" at bounding box center [805, 243] width 13 height 18
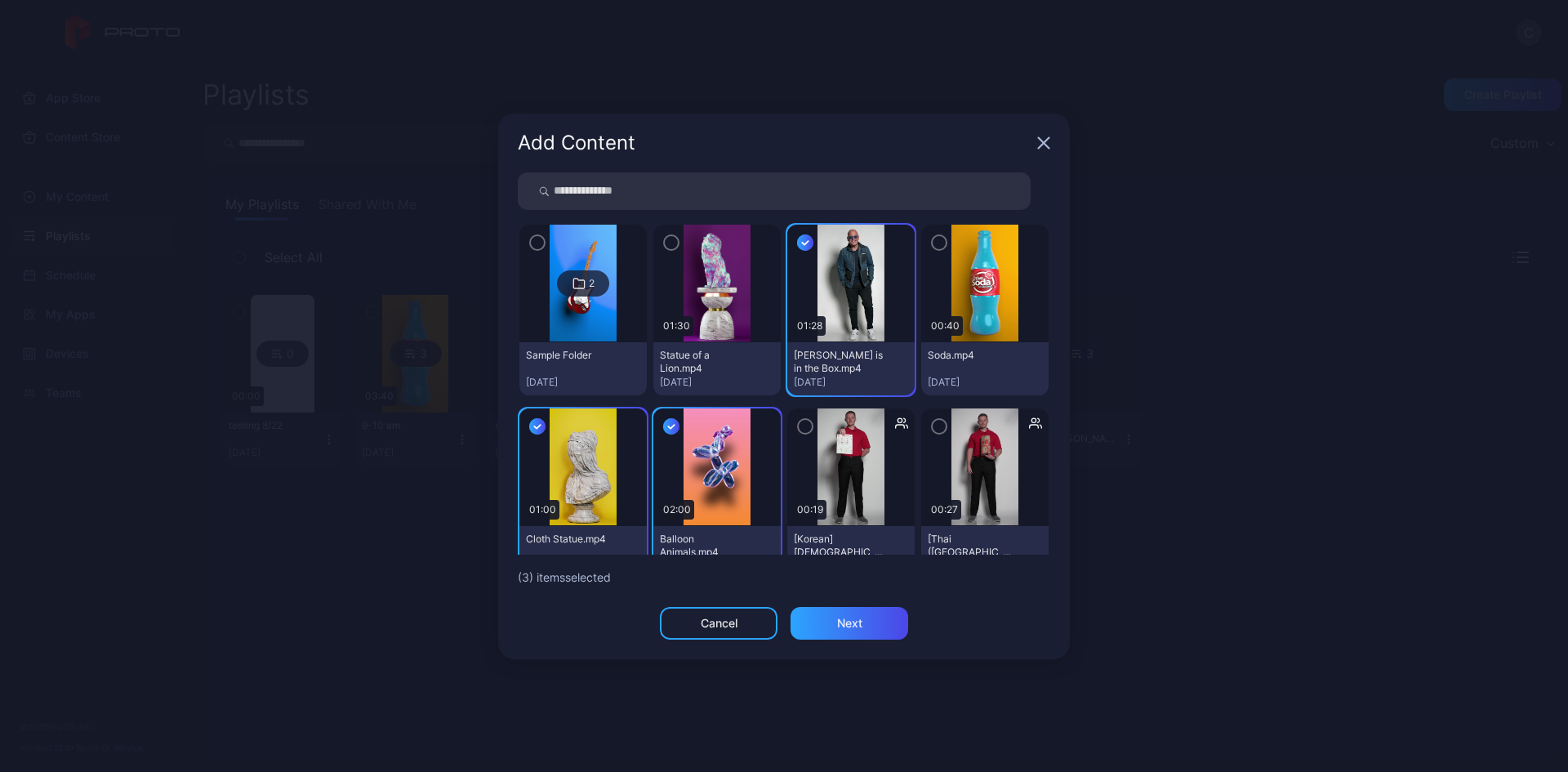
click at [932, 241] on icon "button" at bounding box center [939, 243] width 13 height 18
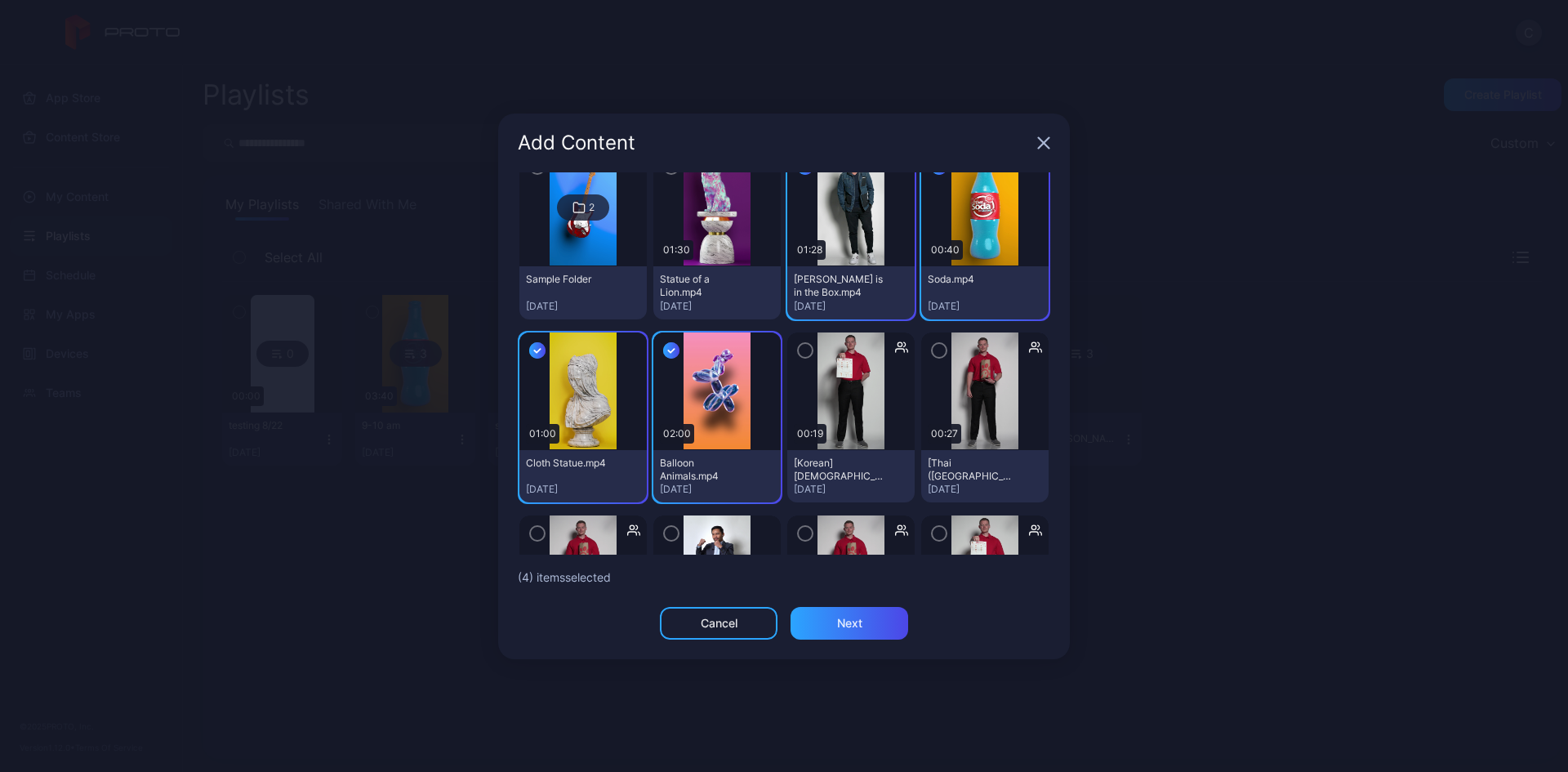
scroll to position [164, 0]
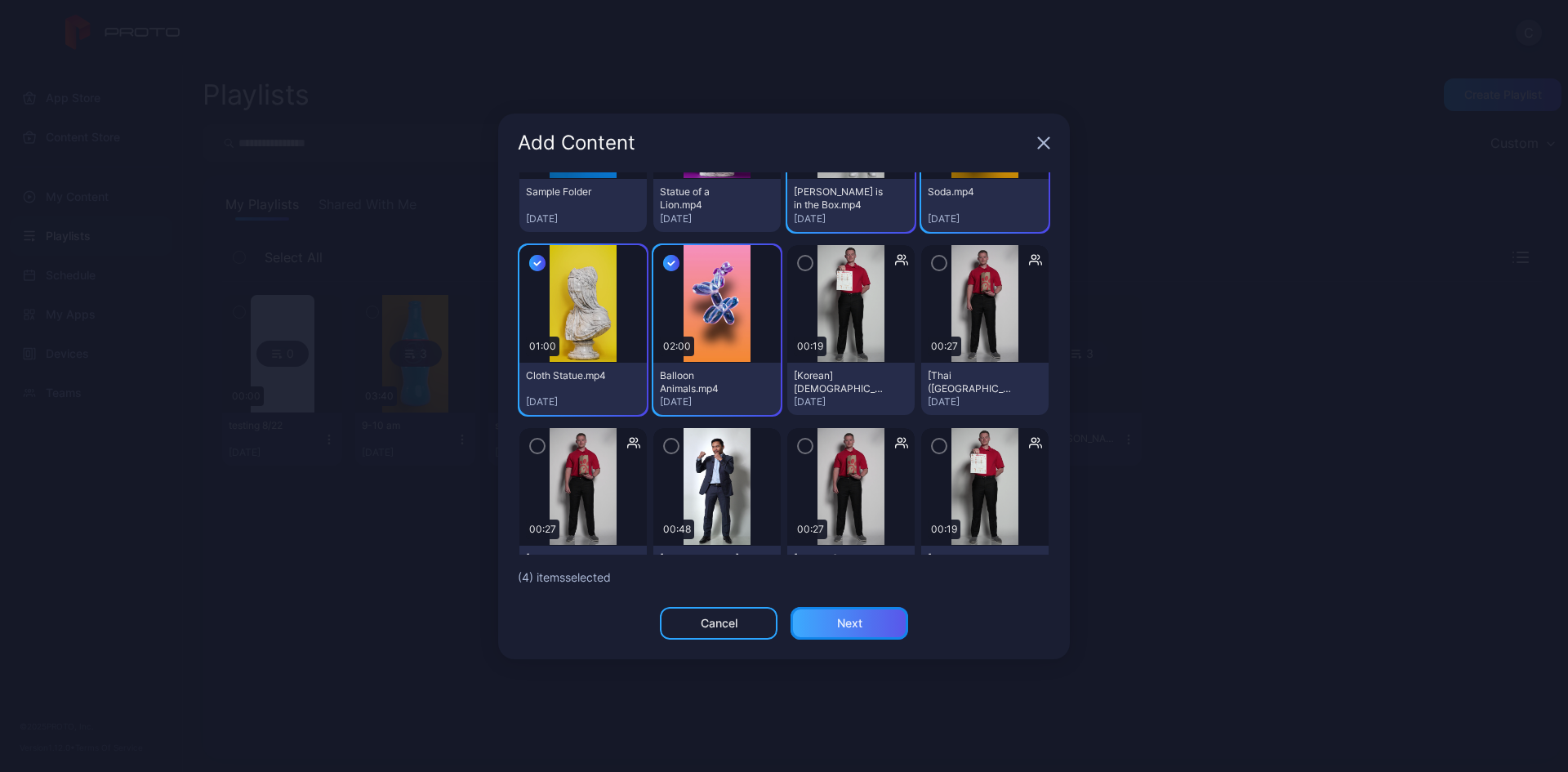
click at [824, 624] on div "Next" at bounding box center [848, 623] width 118 height 33
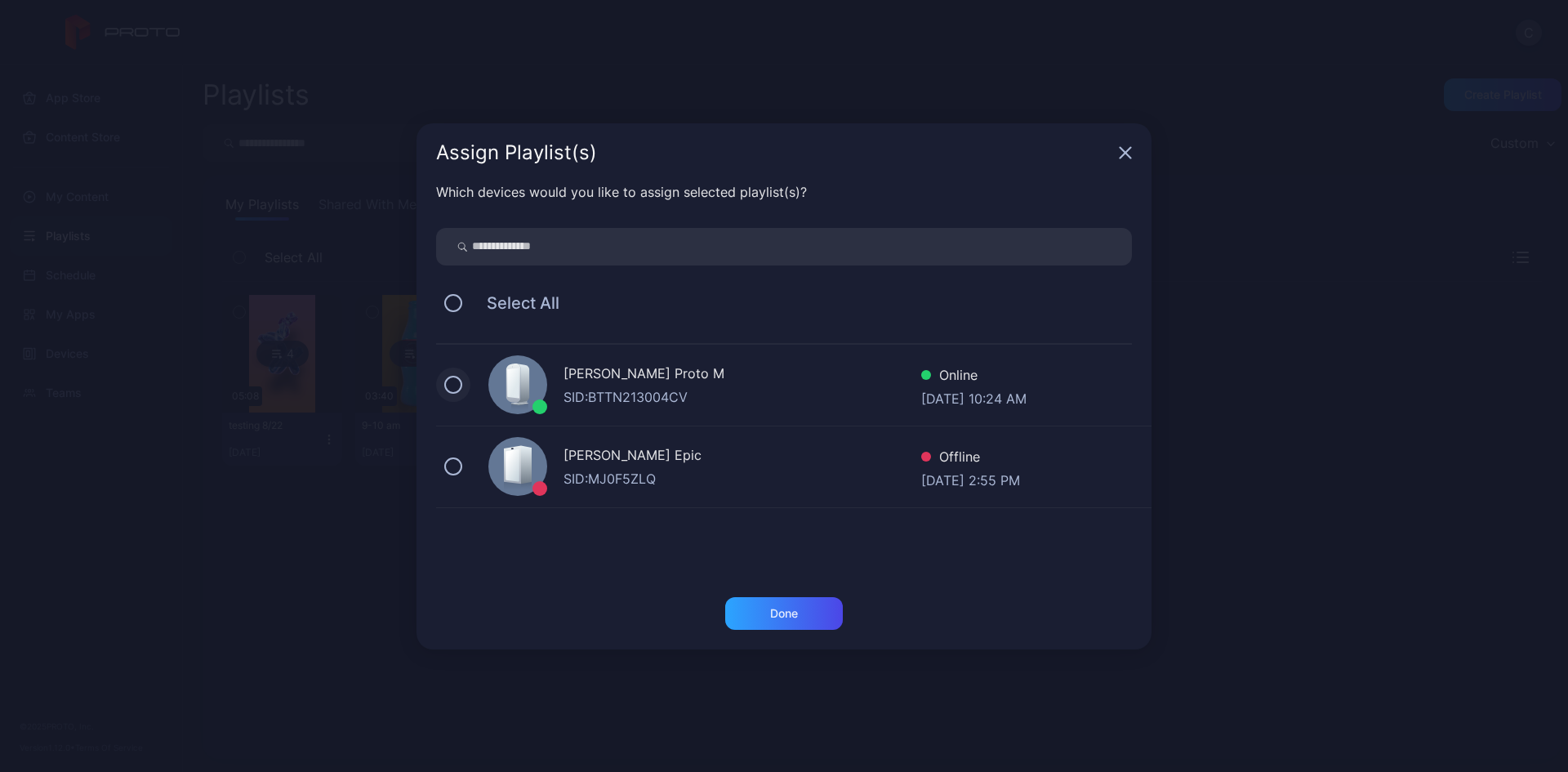
click at [447, 377] on button at bounding box center [453, 385] width 18 height 18
click at [751, 606] on div "Done" at bounding box center [784, 614] width 118 height 33
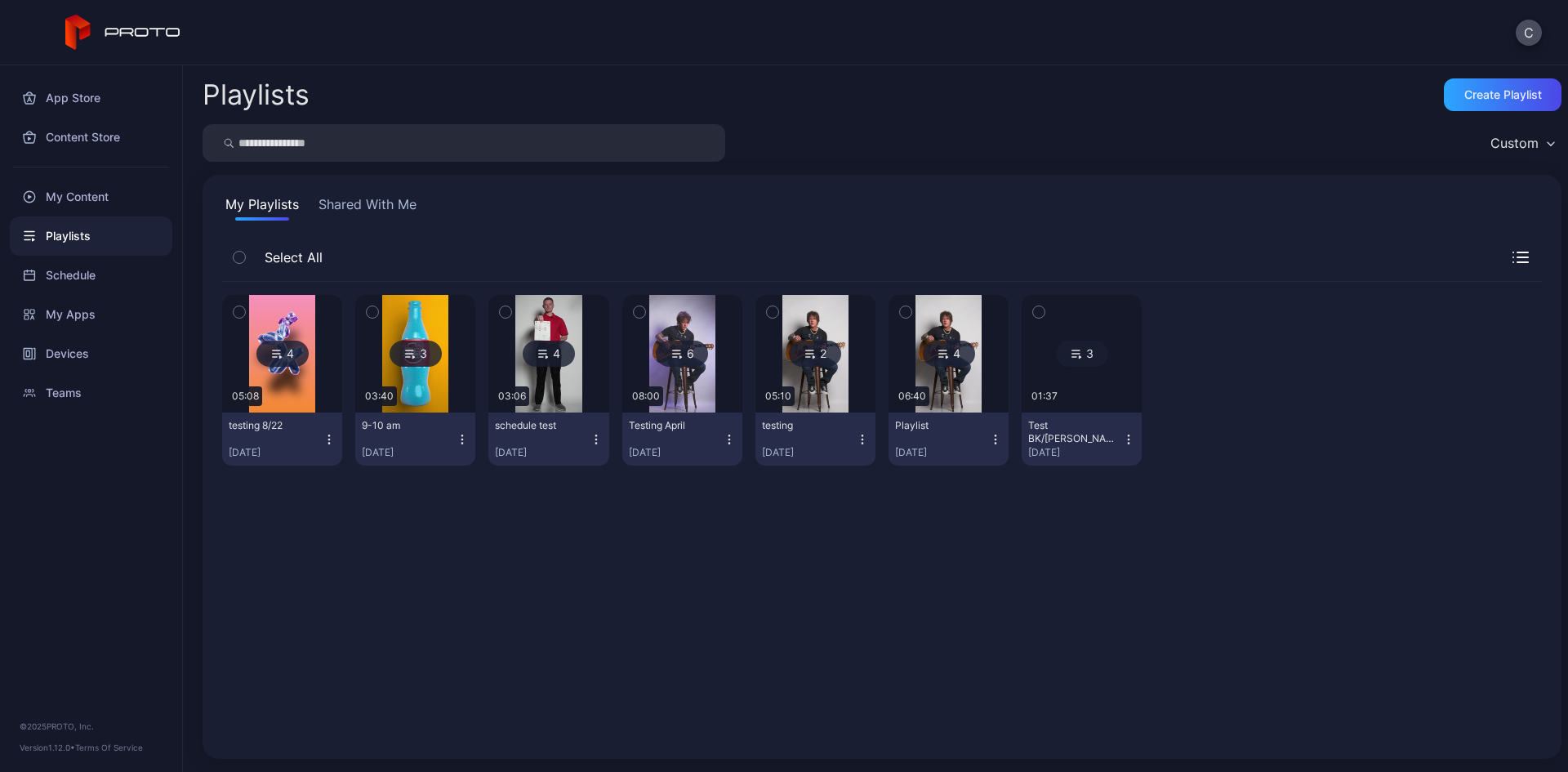
click at [289, 355] on div "4" at bounding box center [282, 354] width 52 height 26
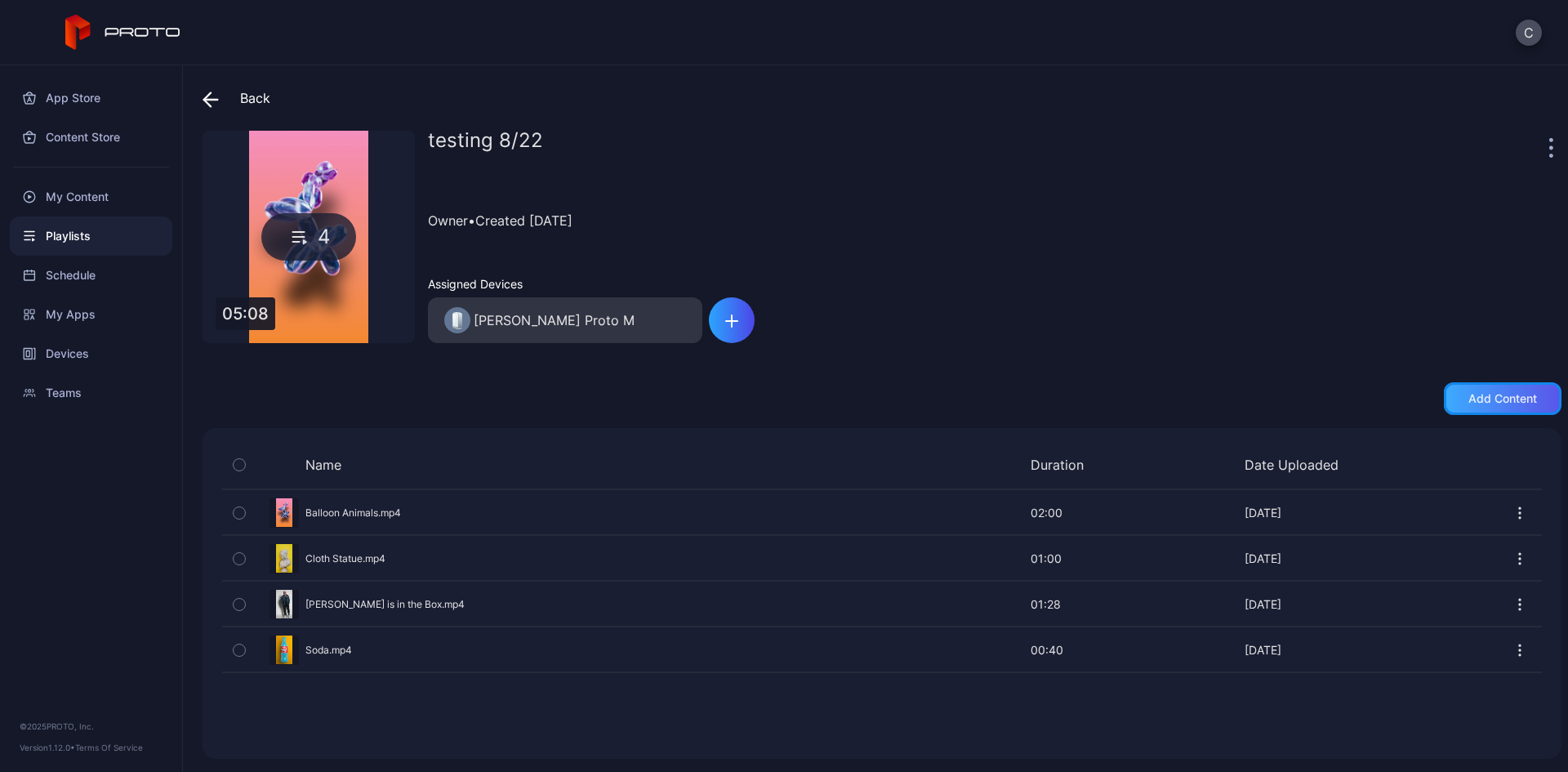
click at [1468, 397] on div "Add content" at bounding box center [1502, 398] width 68 height 13
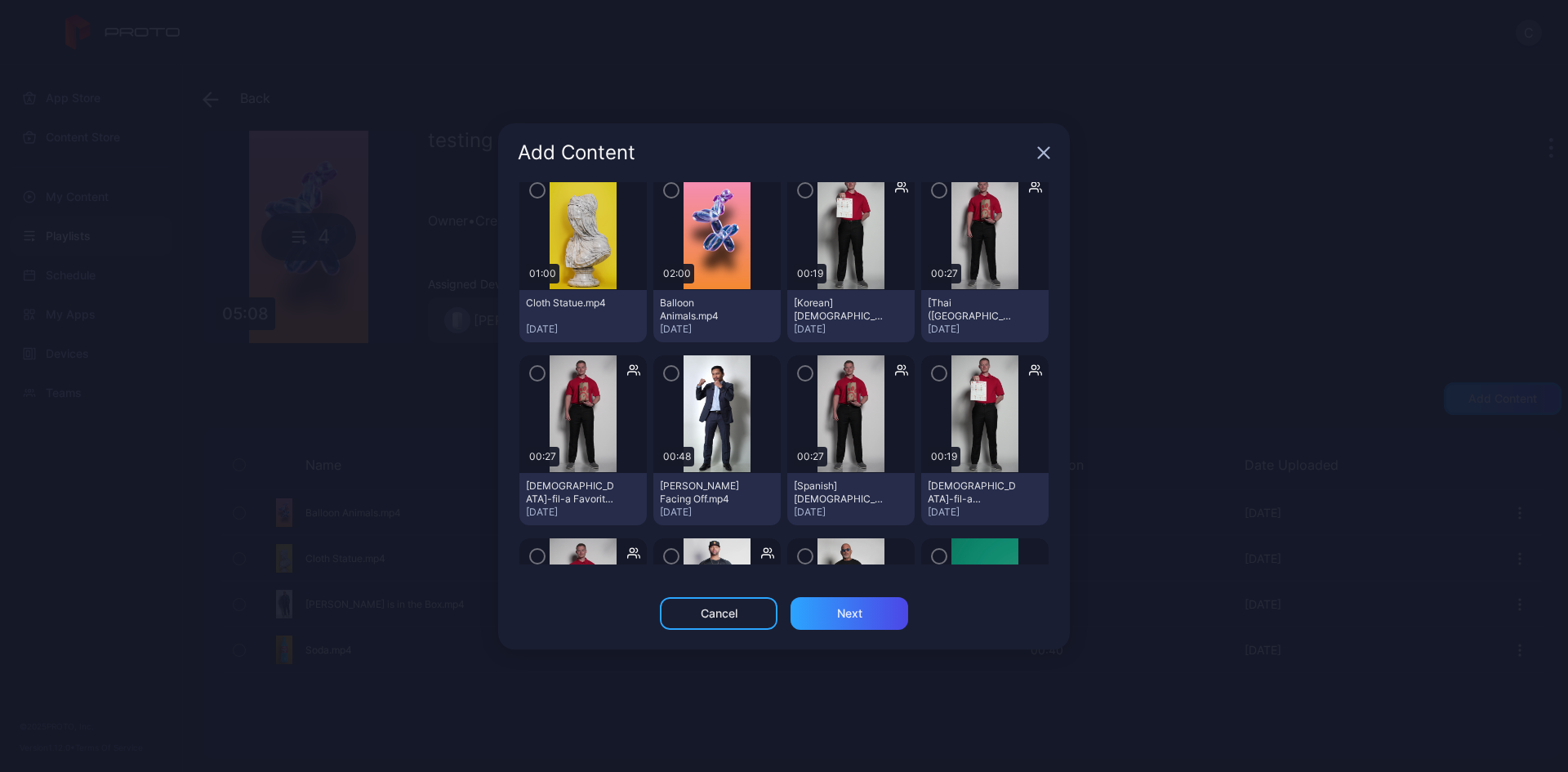
scroll to position [245, 0]
click at [665, 372] on icon "button" at bounding box center [671, 375] width 13 height 18
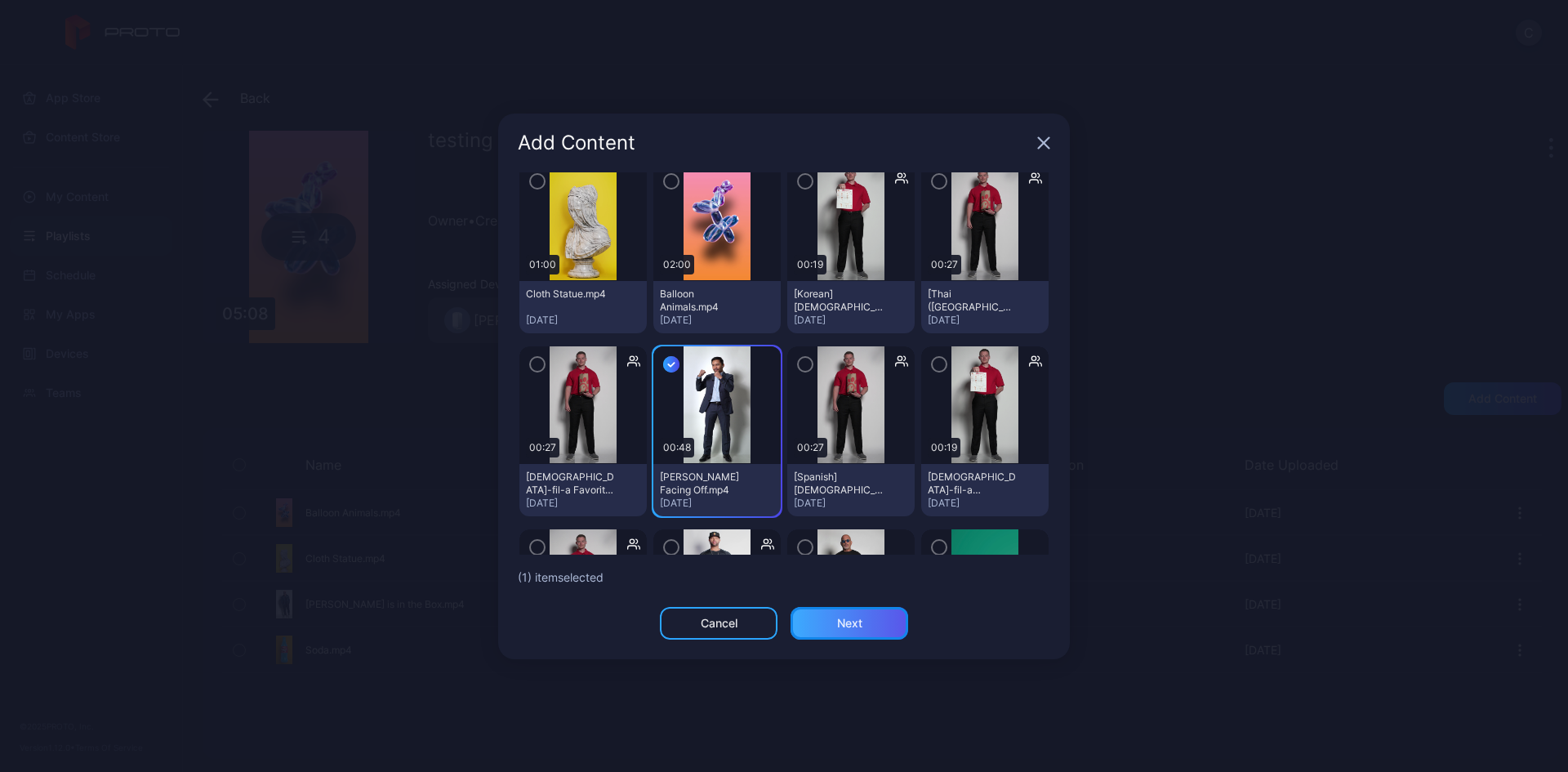
click at [820, 622] on div "Next" at bounding box center [848, 623] width 118 height 33
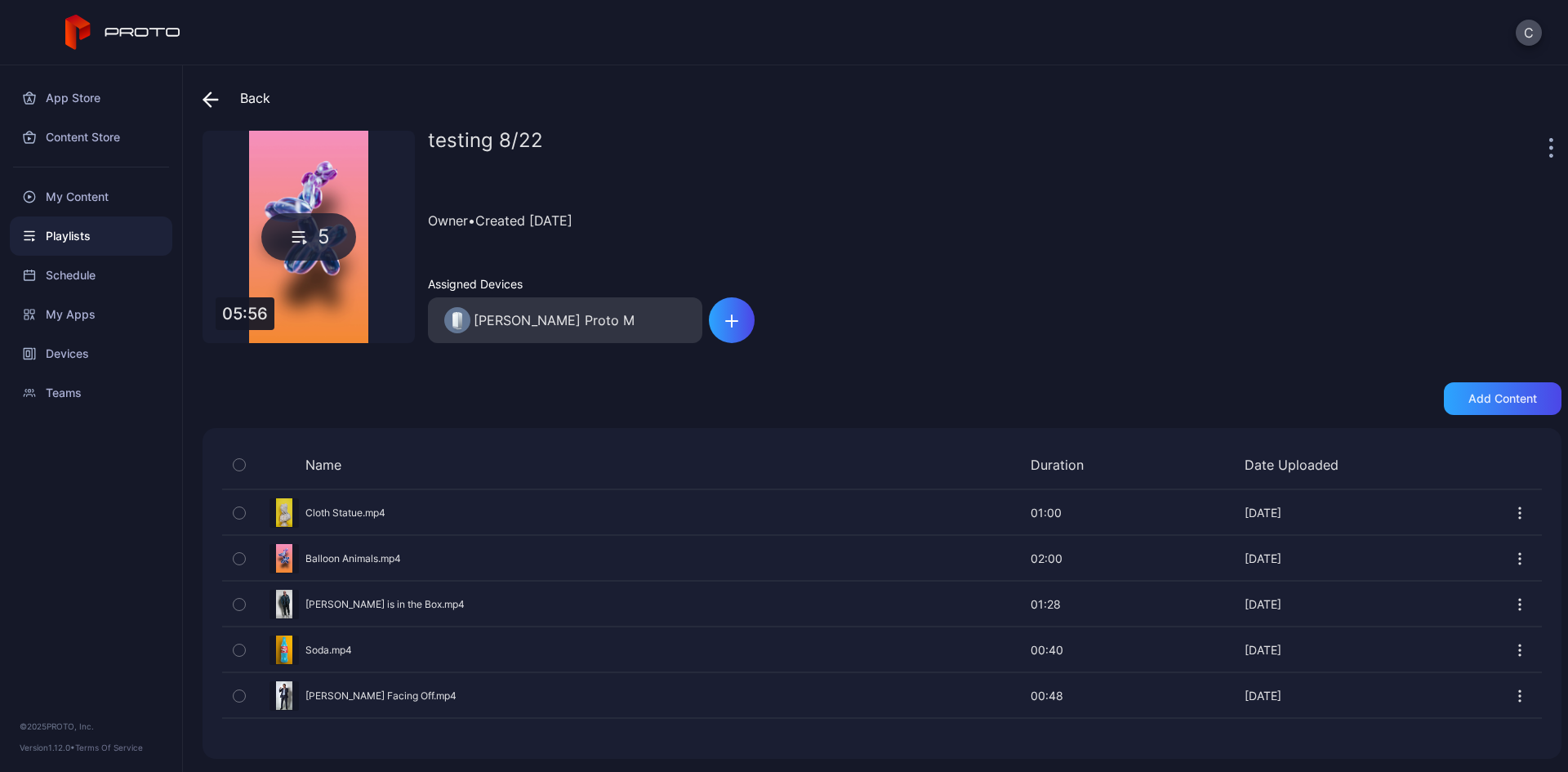
click at [1545, 145] on div at bounding box center [1553, 147] width 16 height 33
click at [1549, 145] on icon "button" at bounding box center [1551, 147] width 4 height 19
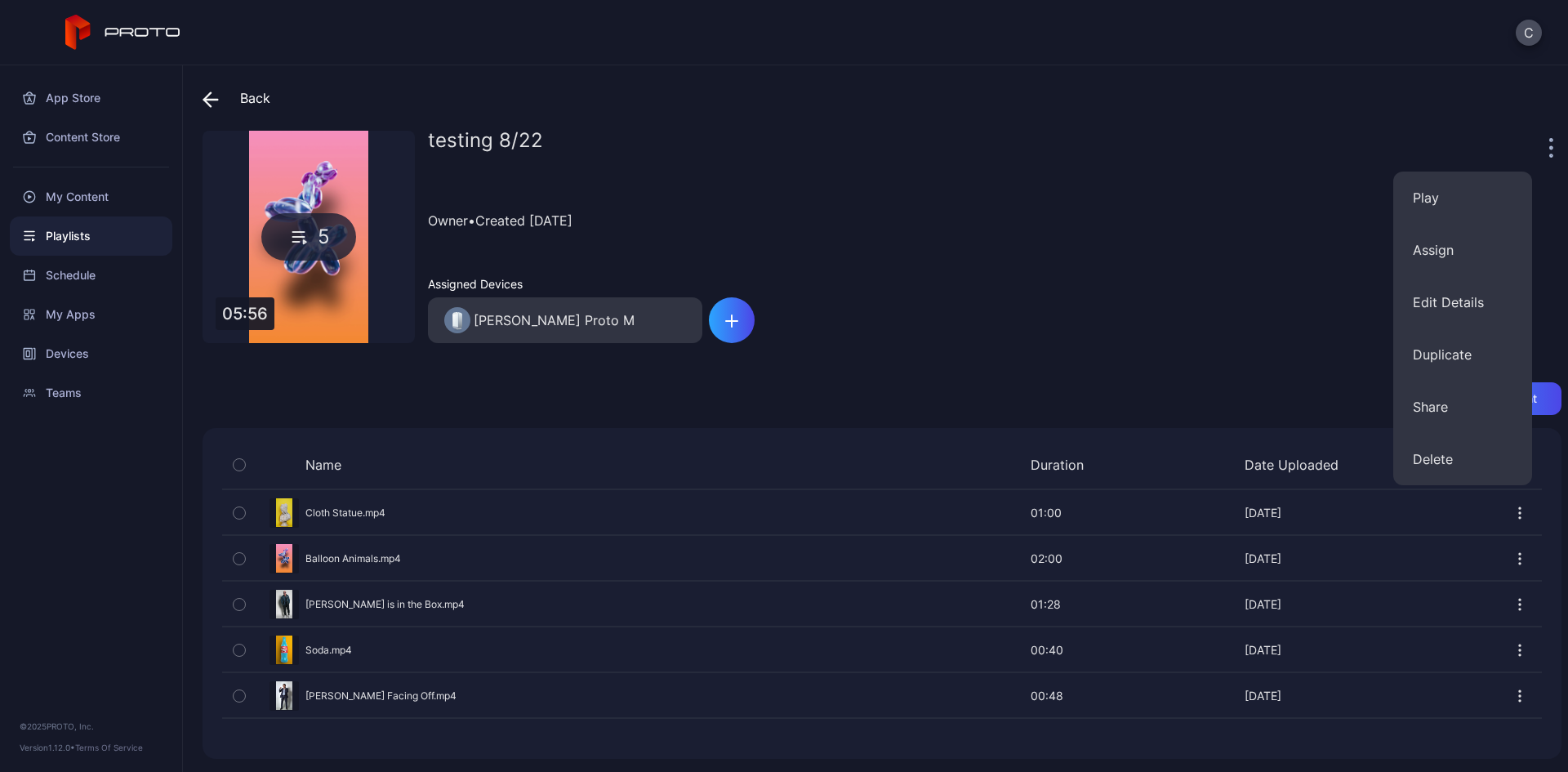
click at [209, 104] on icon at bounding box center [207, 99] width 6 height 14
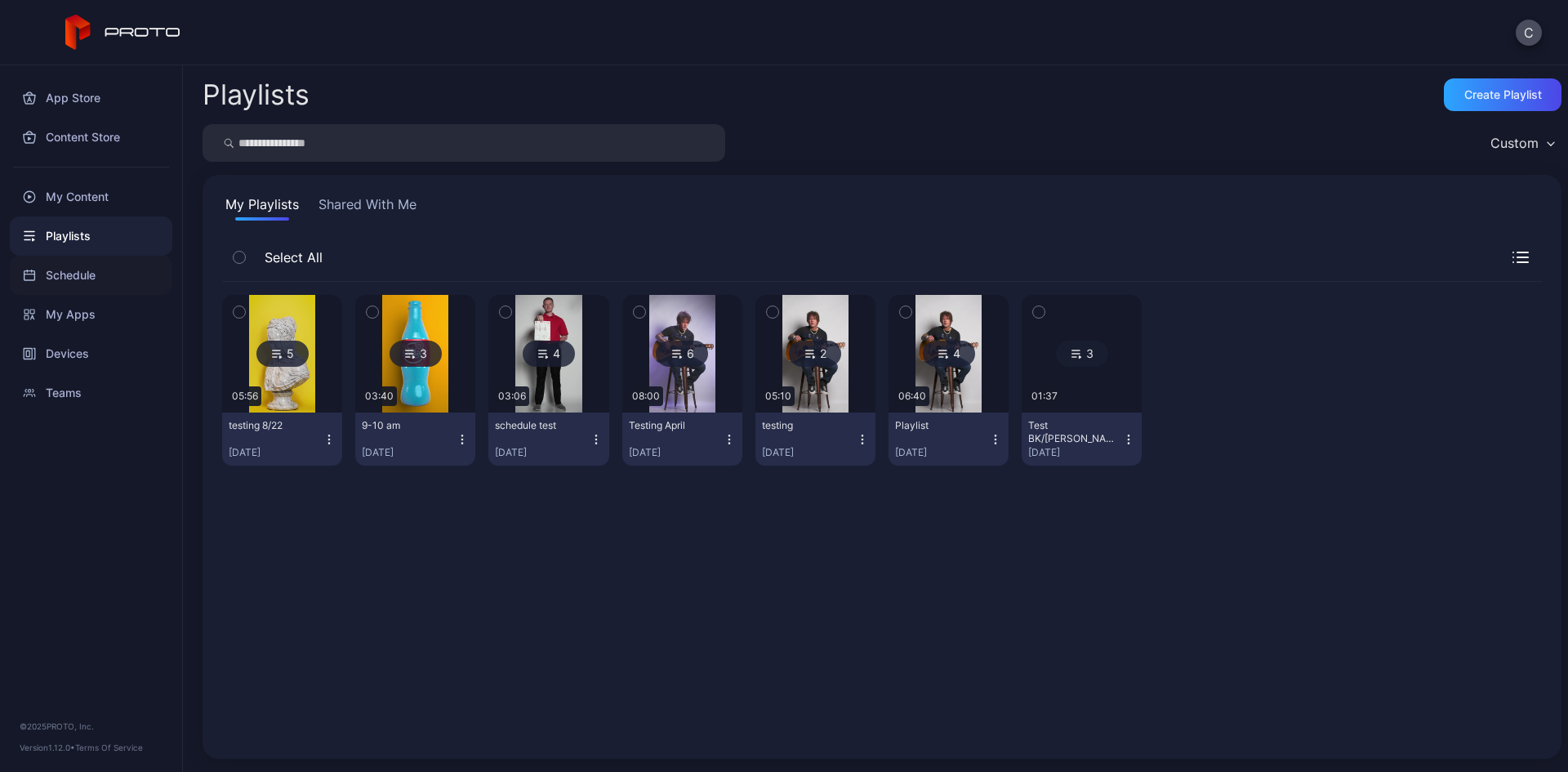
click at [68, 276] on div "Schedule" at bounding box center [91, 275] width 163 height 39
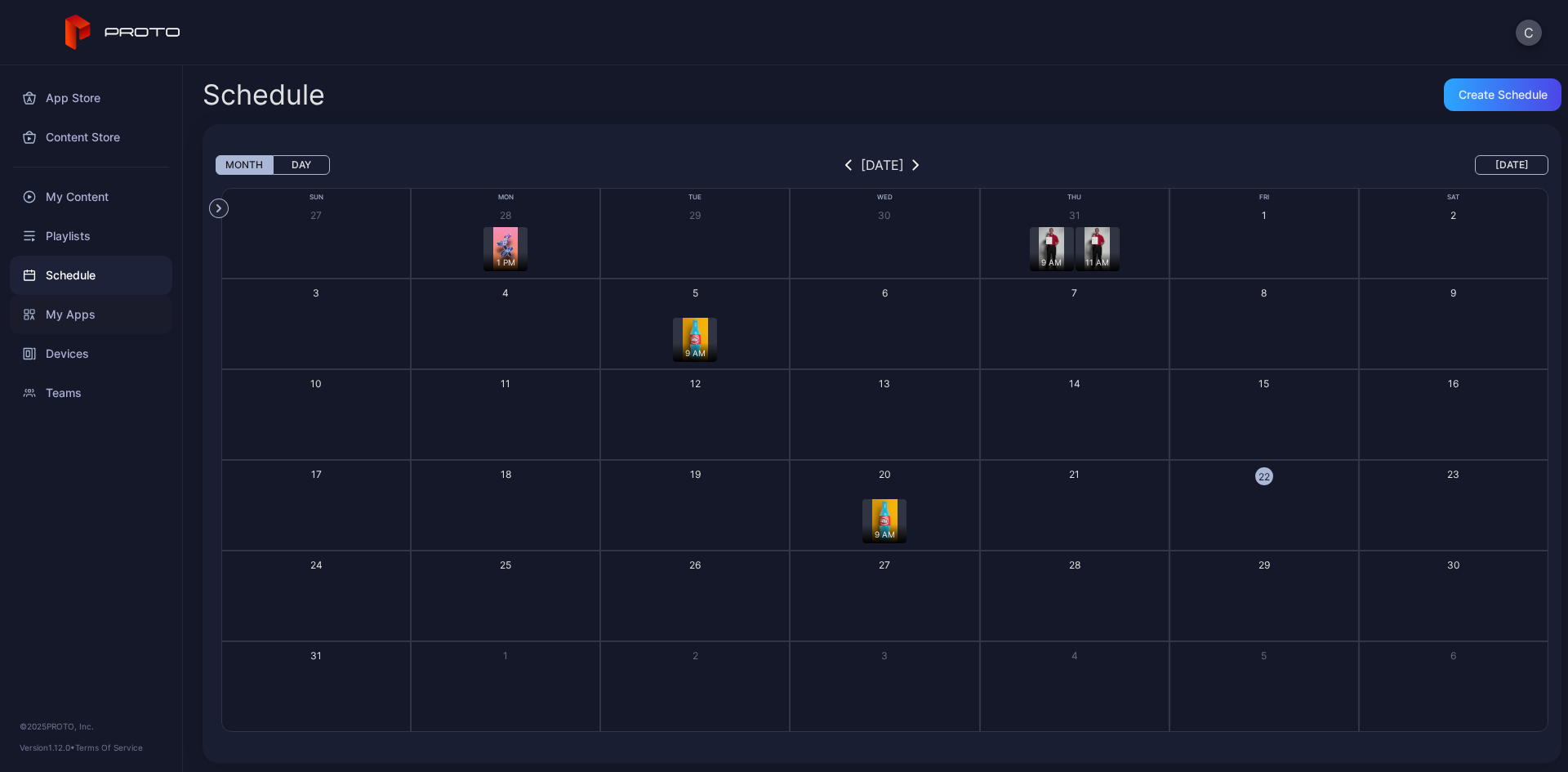
click at [76, 317] on div "My Apps" at bounding box center [91, 314] width 163 height 39
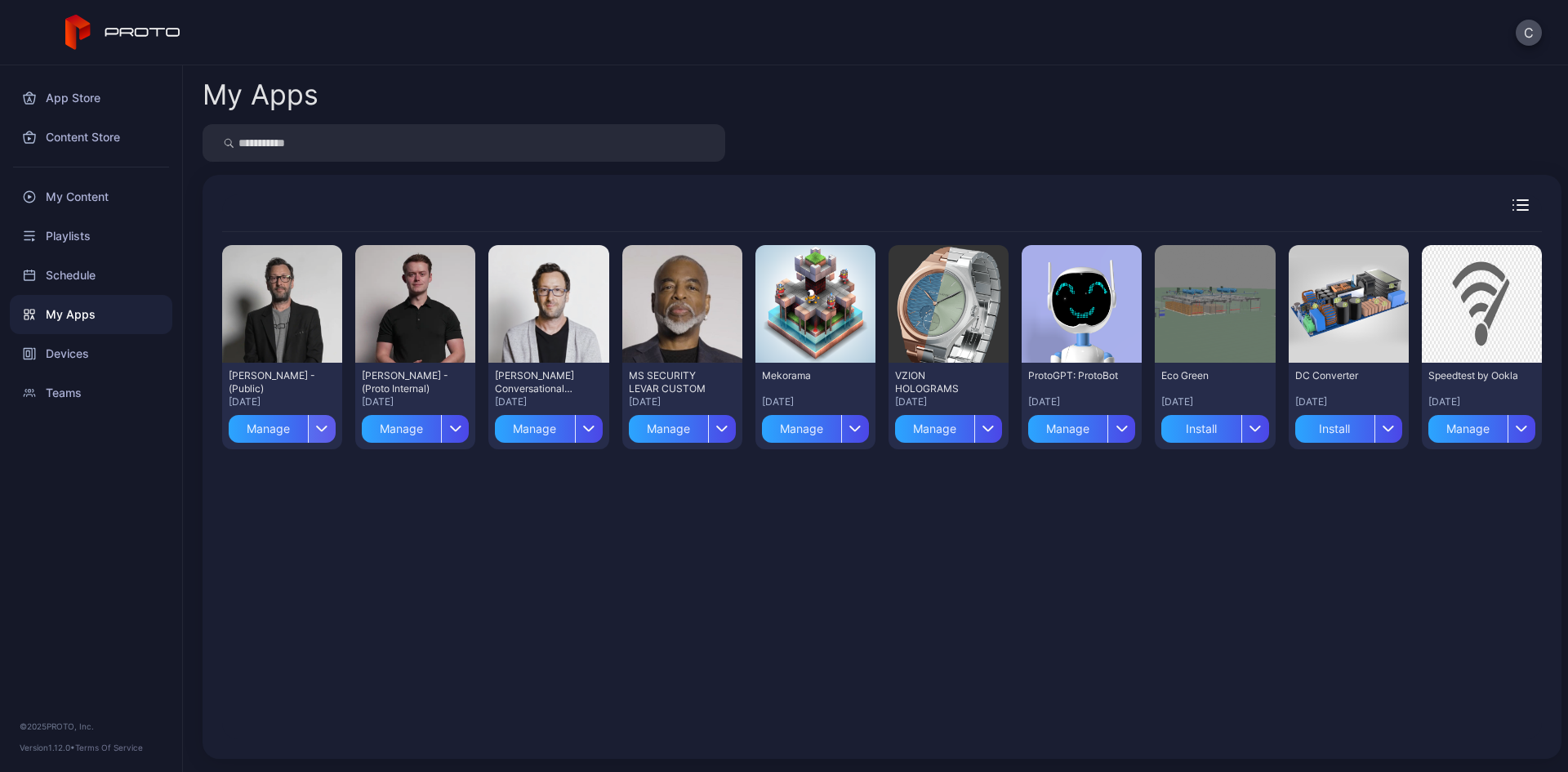
click at [321, 431] on icon "button" at bounding box center [321, 428] width 12 height 6
click at [302, 469] on button "Install" at bounding box center [281, 477] width 139 height 52
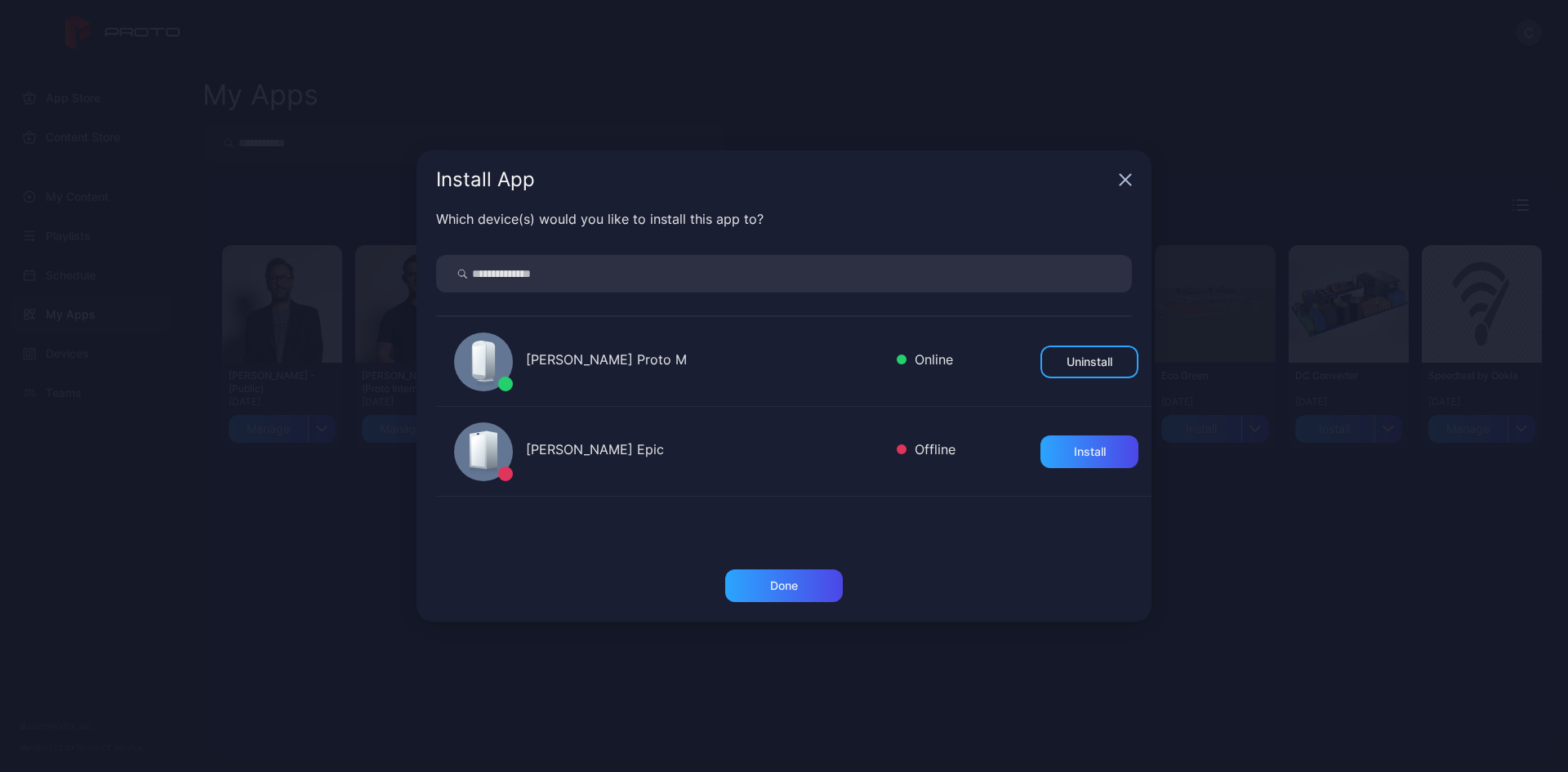
click at [1128, 177] on icon "button" at bounding box center [1126, 180] width 11 height 11
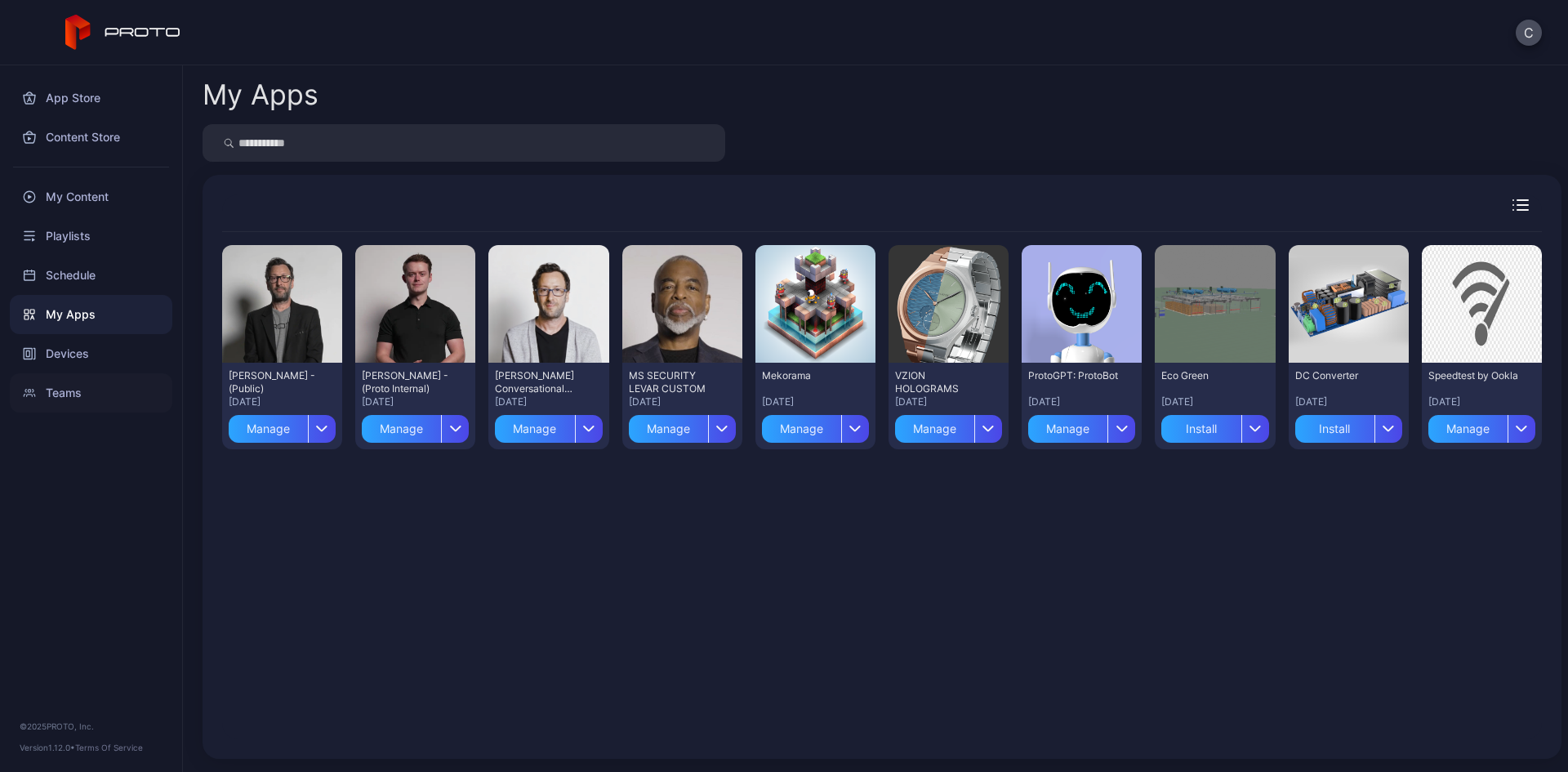
click at [86, 397] on div "Teams" at bounding box center [91, 393] width 163 height 39
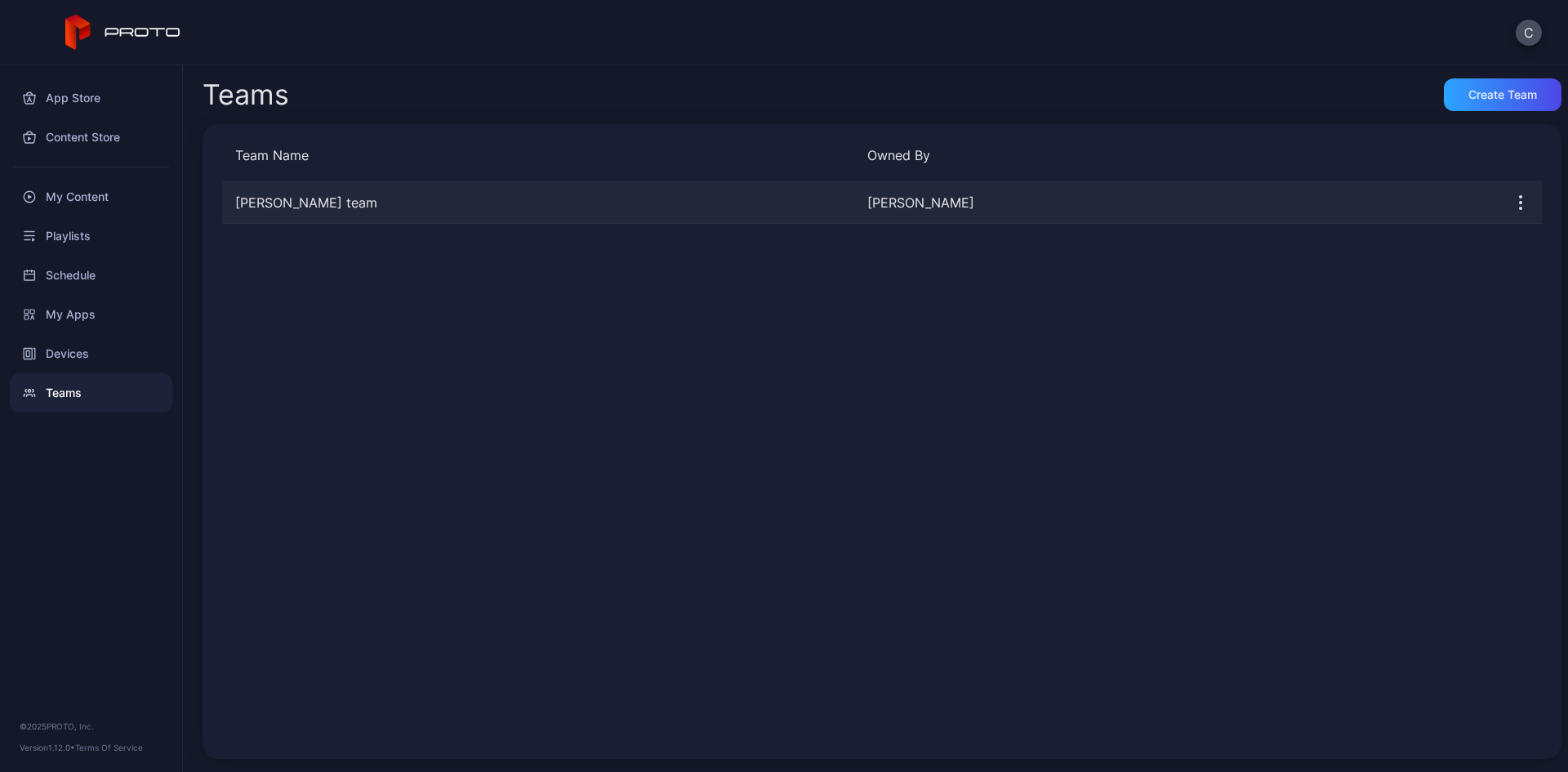
click at [304, 208] on div "[PERSON_NAME] team" at bounding box center [538, 202] width 632 height 19
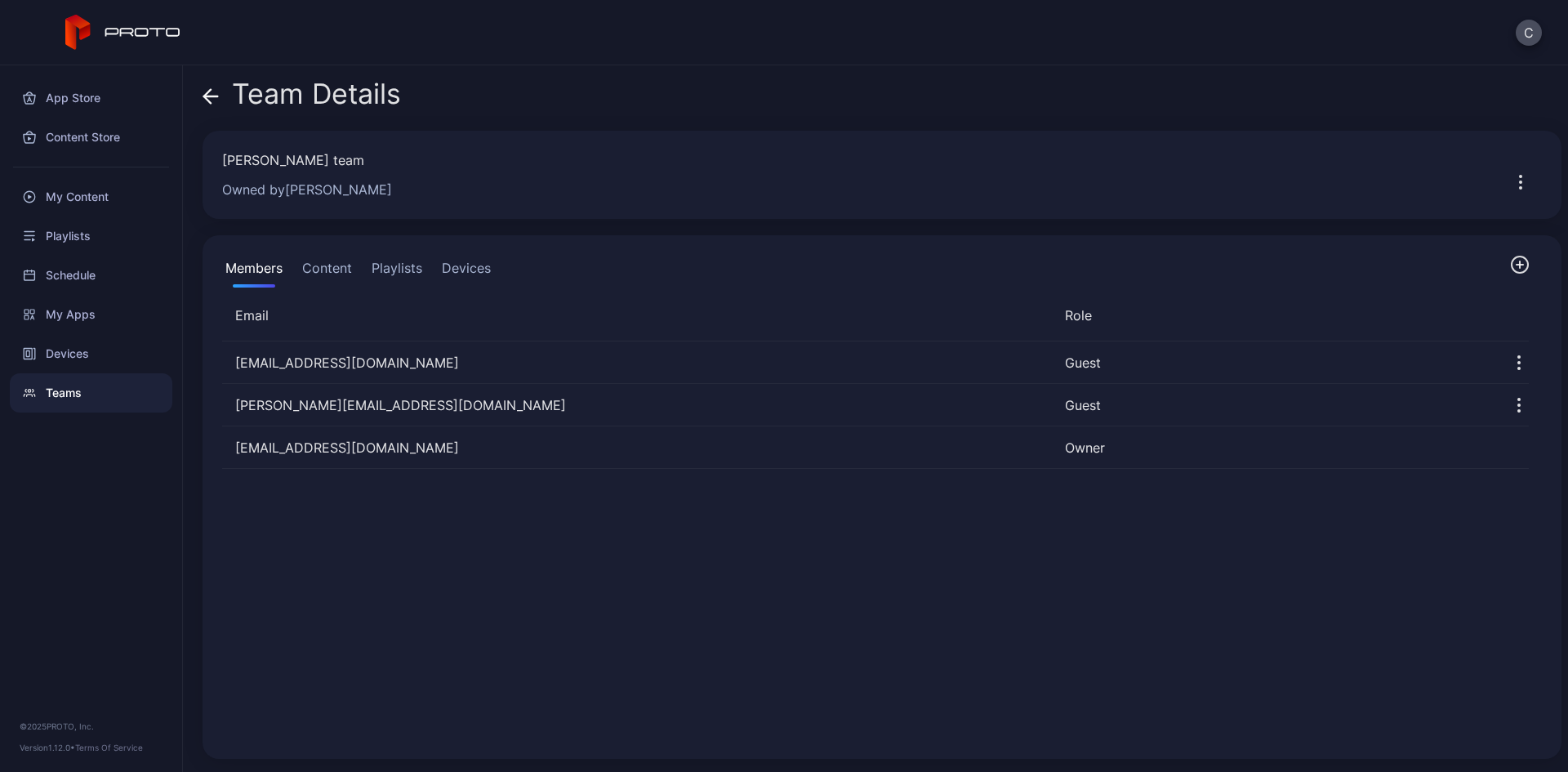
click at [1510, 259] on icon "button" at bounding box center [1519, 264] width 19 height 19
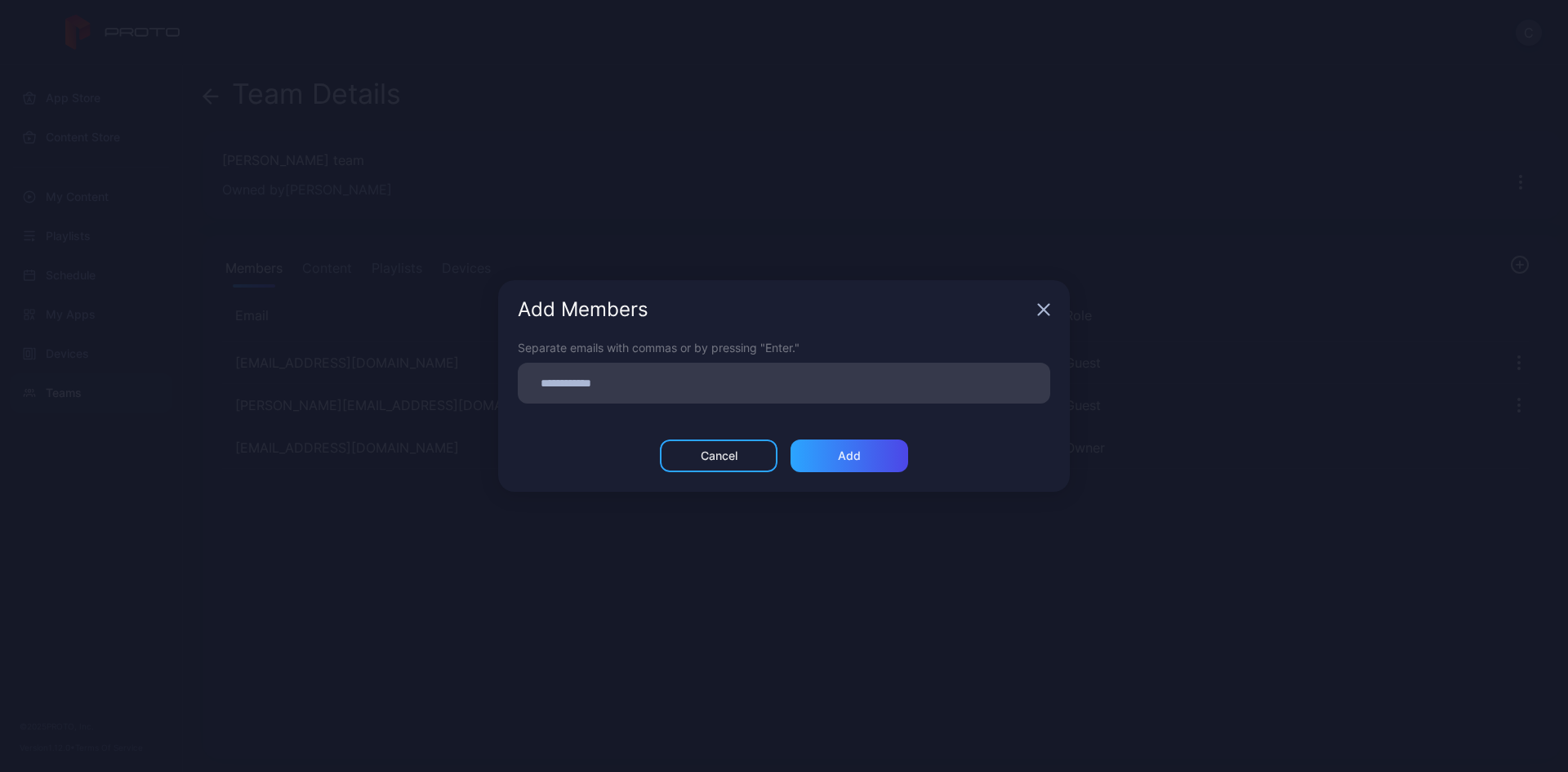
click at [641, 386] on input at bounding box center [784, 383] width 512 height 21
type input "**********"
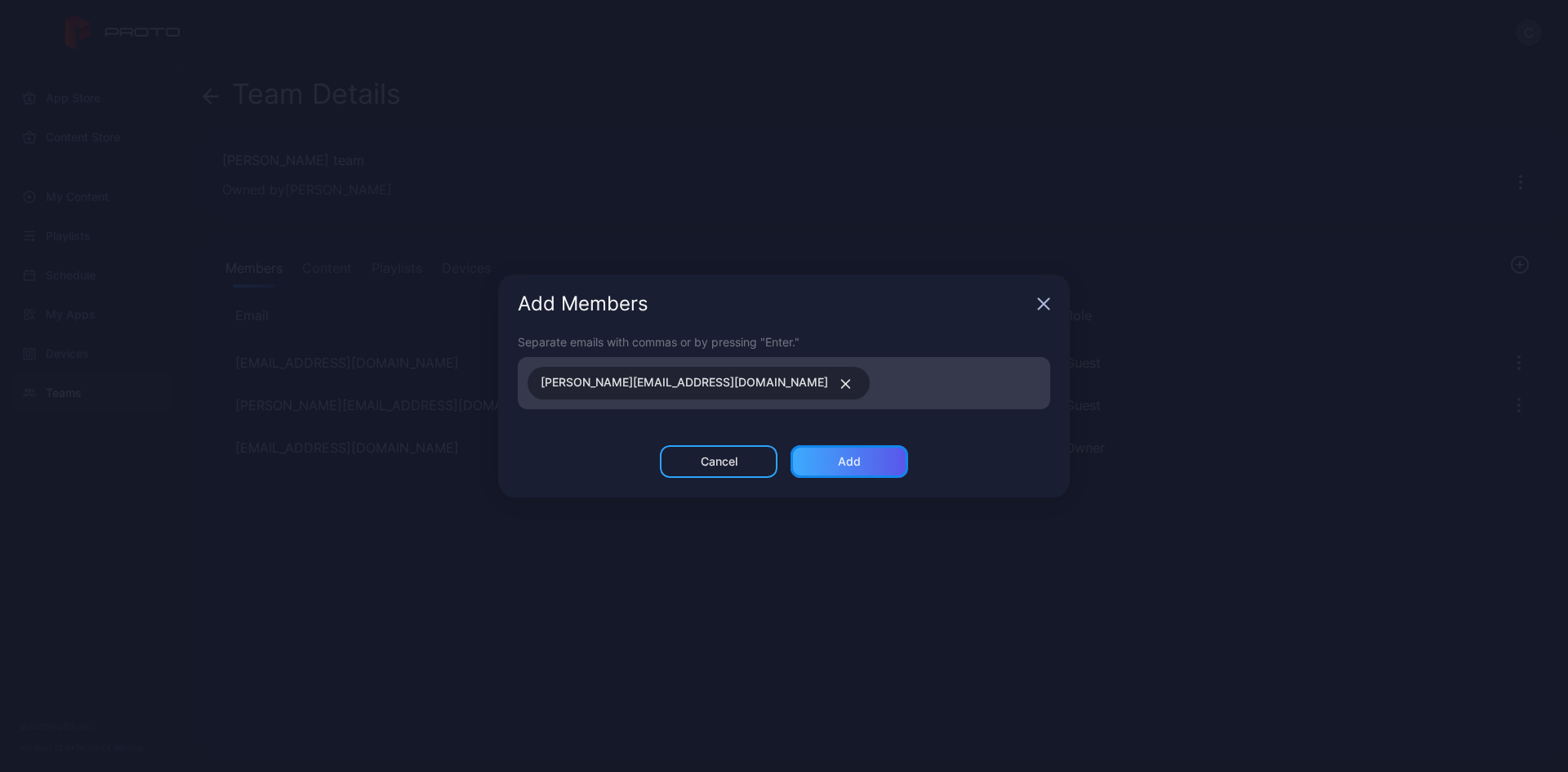
click at [862, 460] on div "Add" at bounding box center [848, 461] width 118 height 33
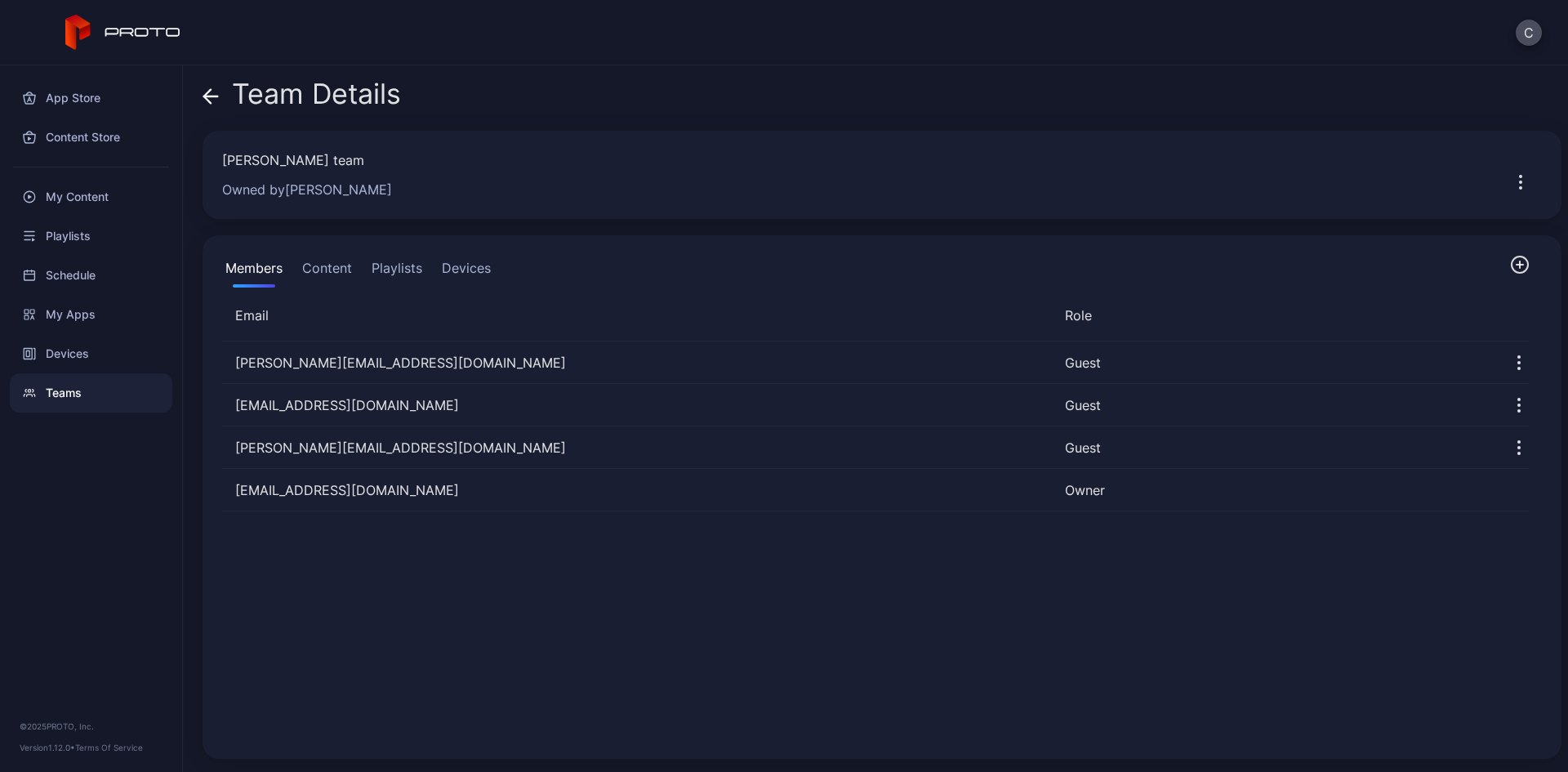
click at [328, 266] on button "Content" at bounding box center [327, 271] width 57 height 33
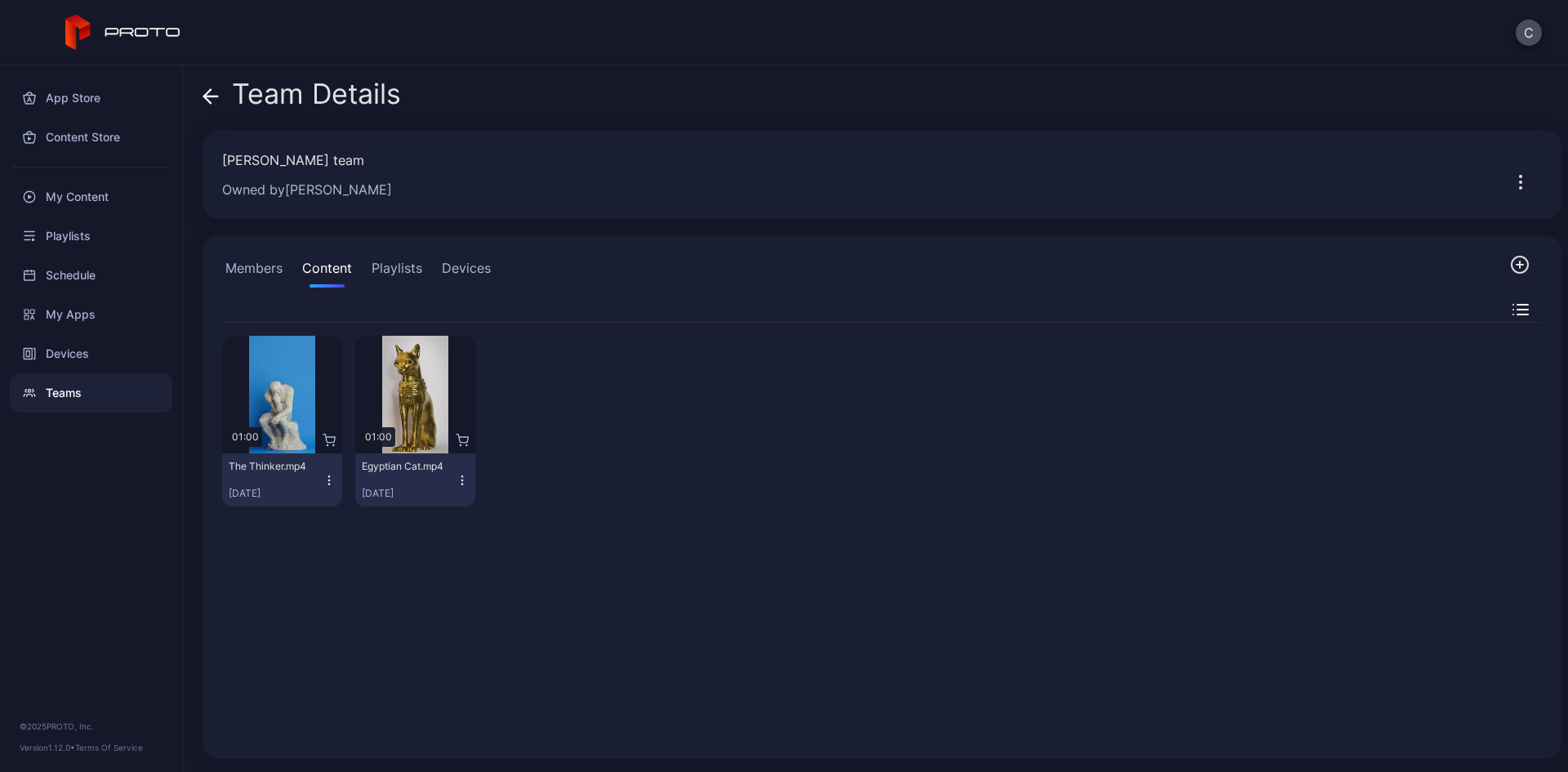
click at [1510, 263] on icon "button" at bounding box center [1519, 264] width 19 height 19
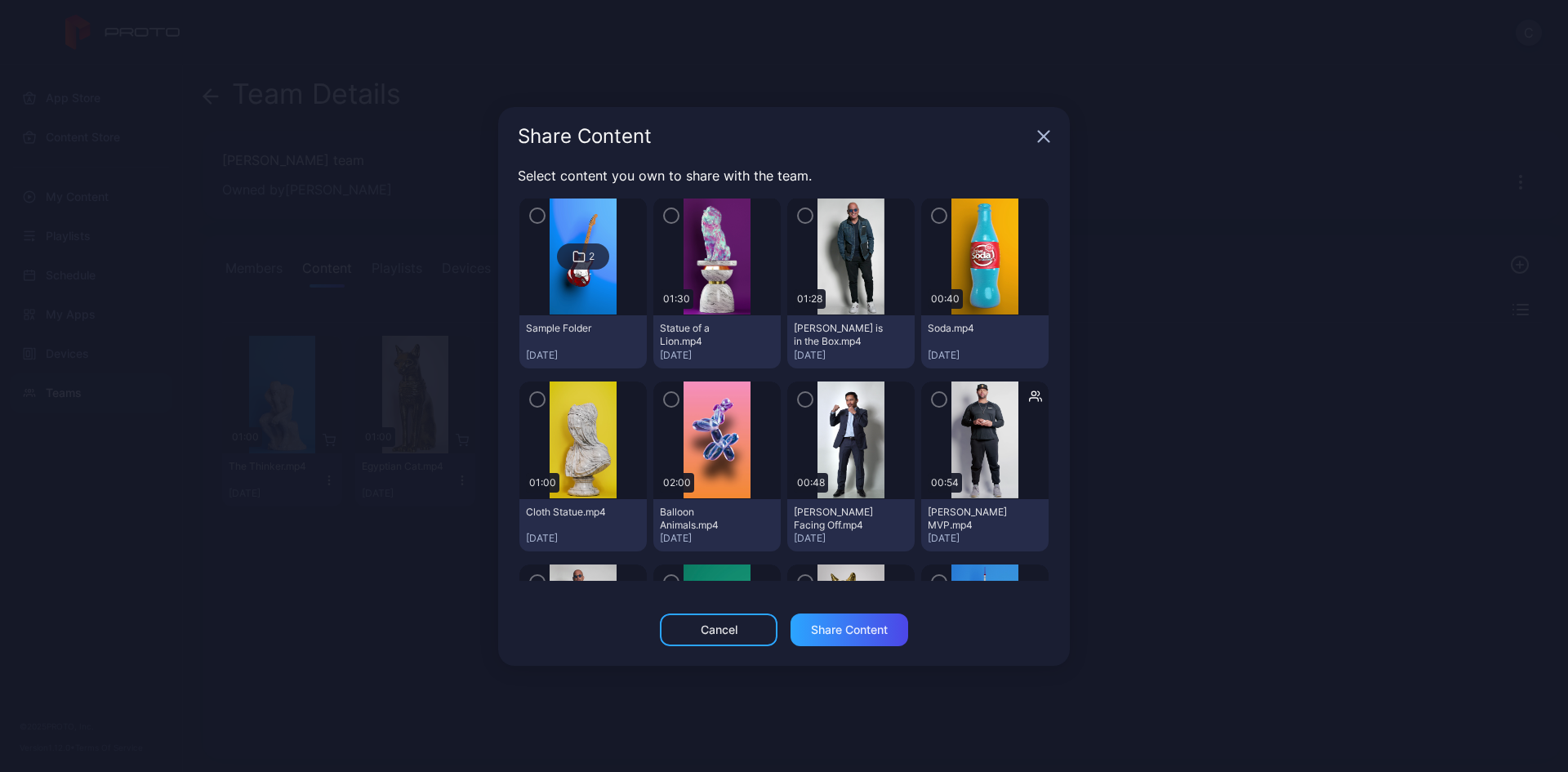
scroll to position [81, 0]
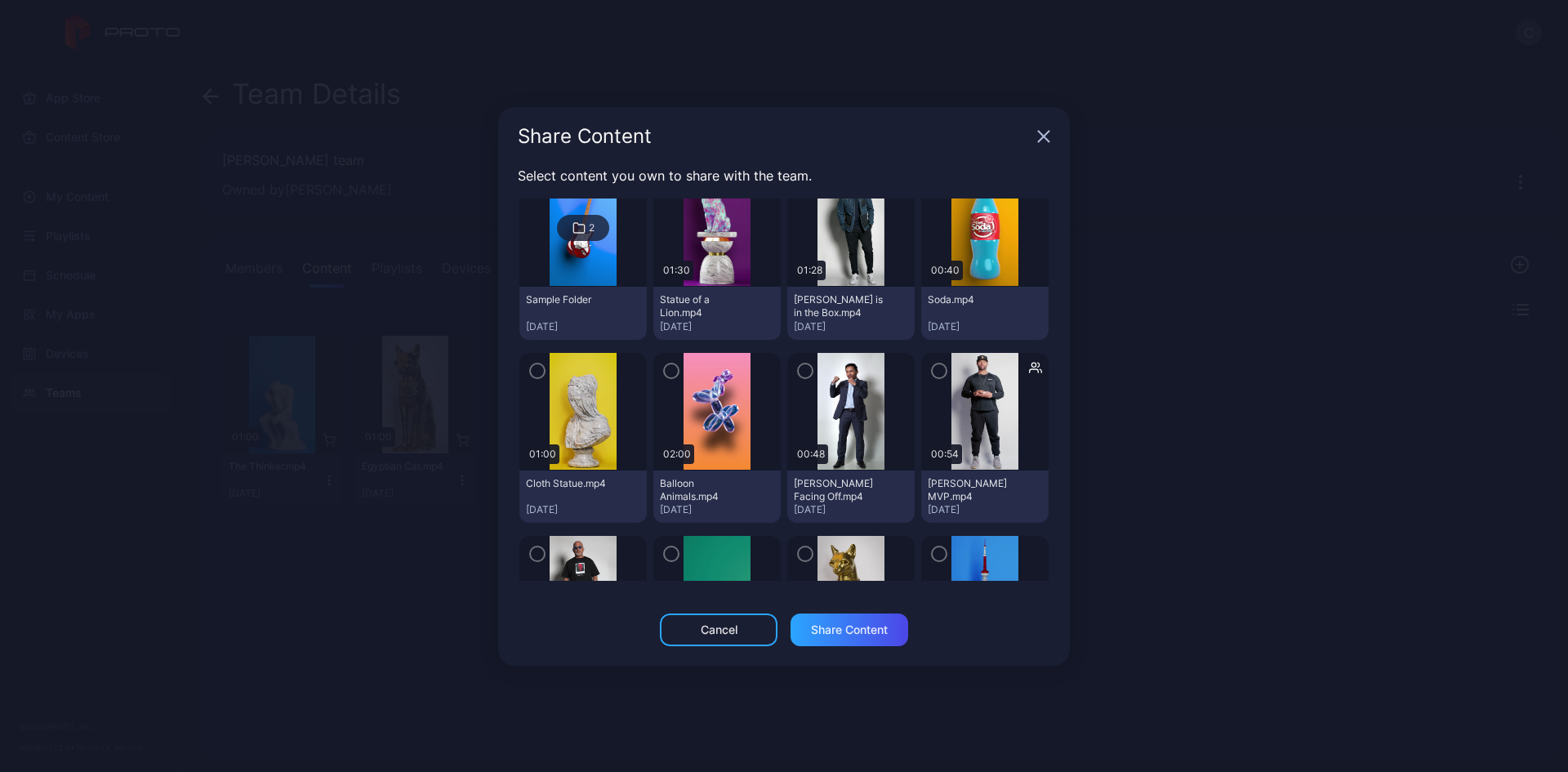
click at [666, 369] on icon "button" at bounding box center [671, 371] width 13 height 18
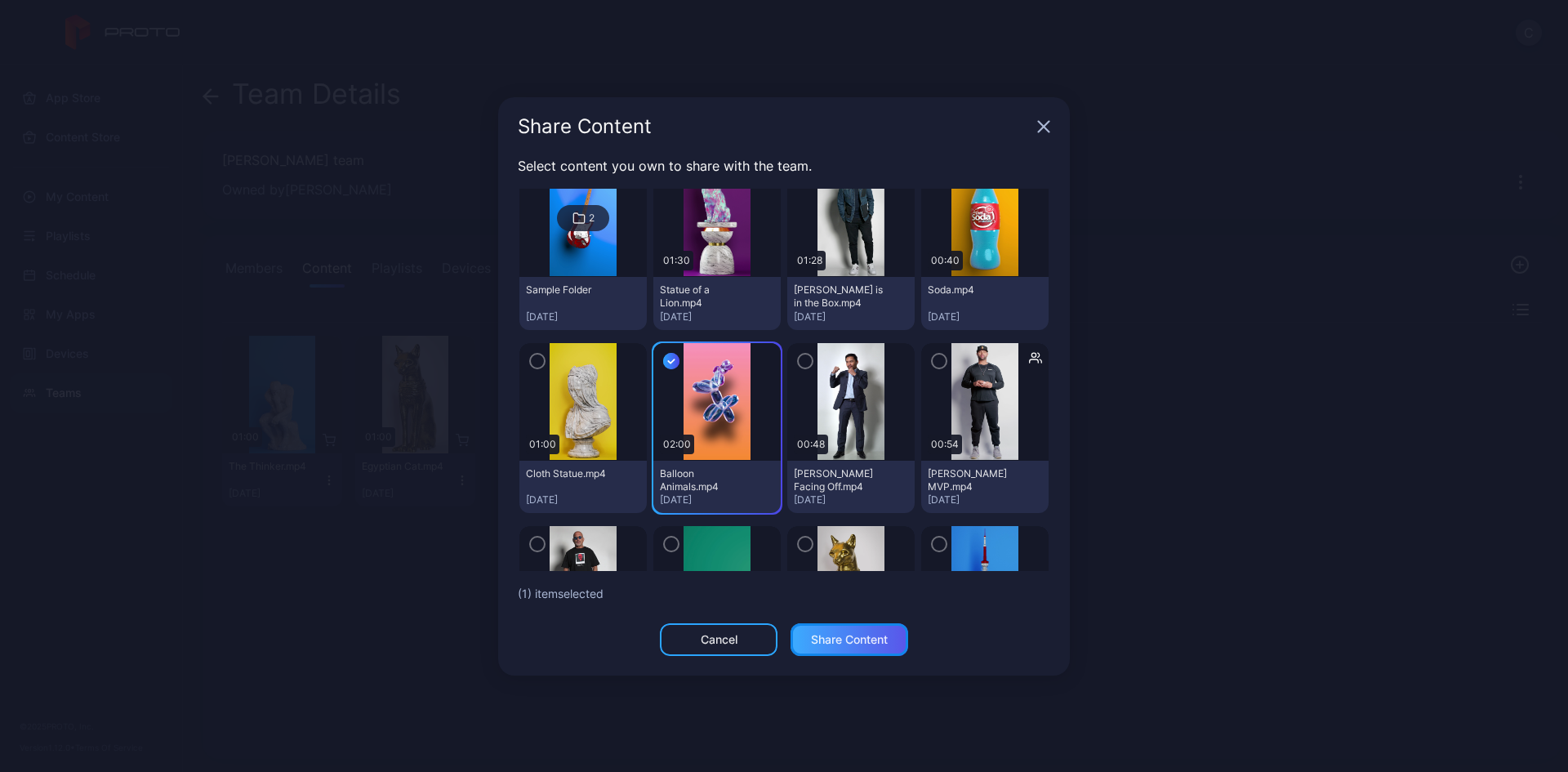
click at [830, 644] on div "Share Content" at bounding box center [849, 640] width 77 height 13
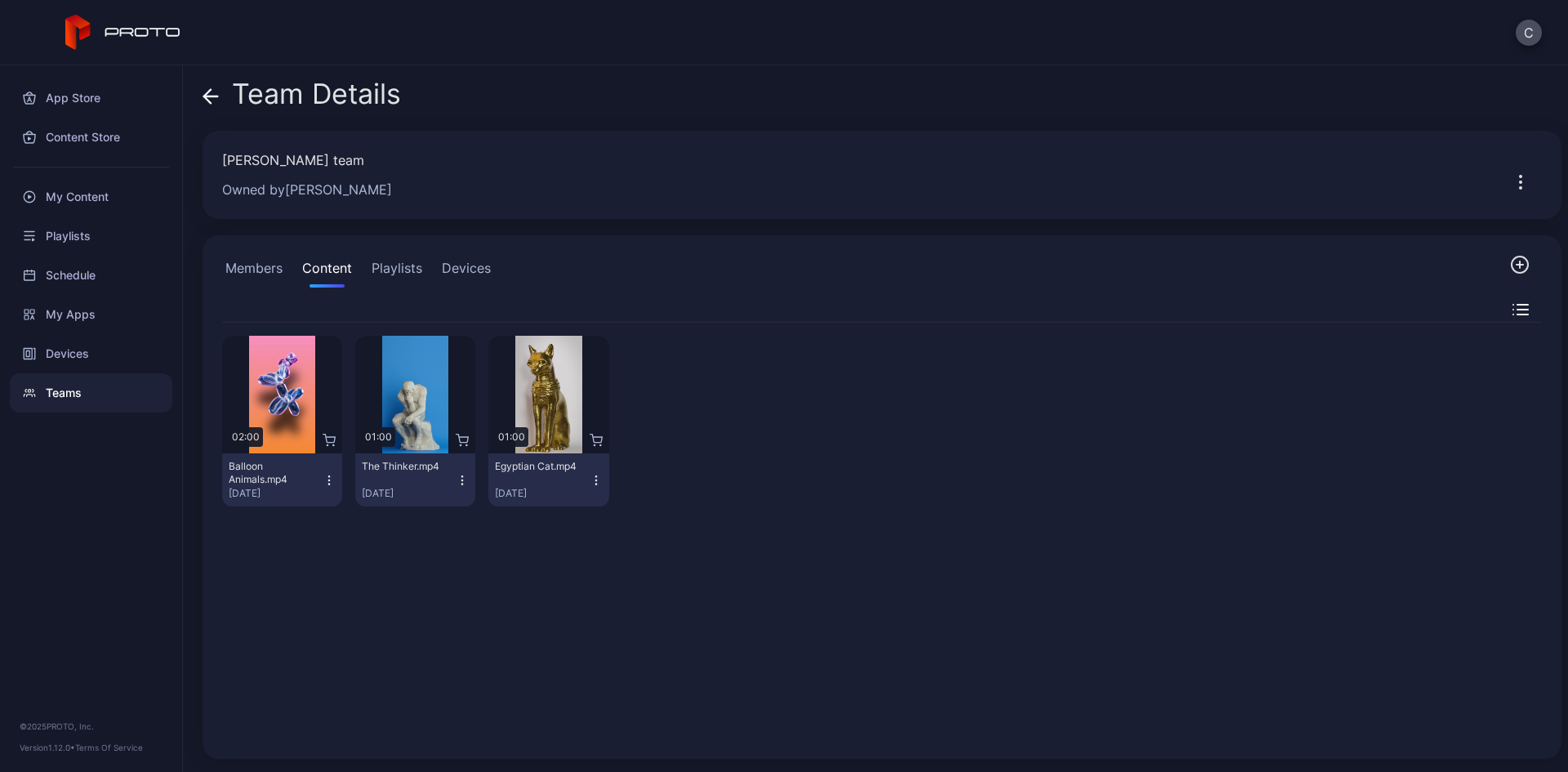
click at [398, 267] on button "Playlists" at bounding box center [396, 271] width 58 height 33
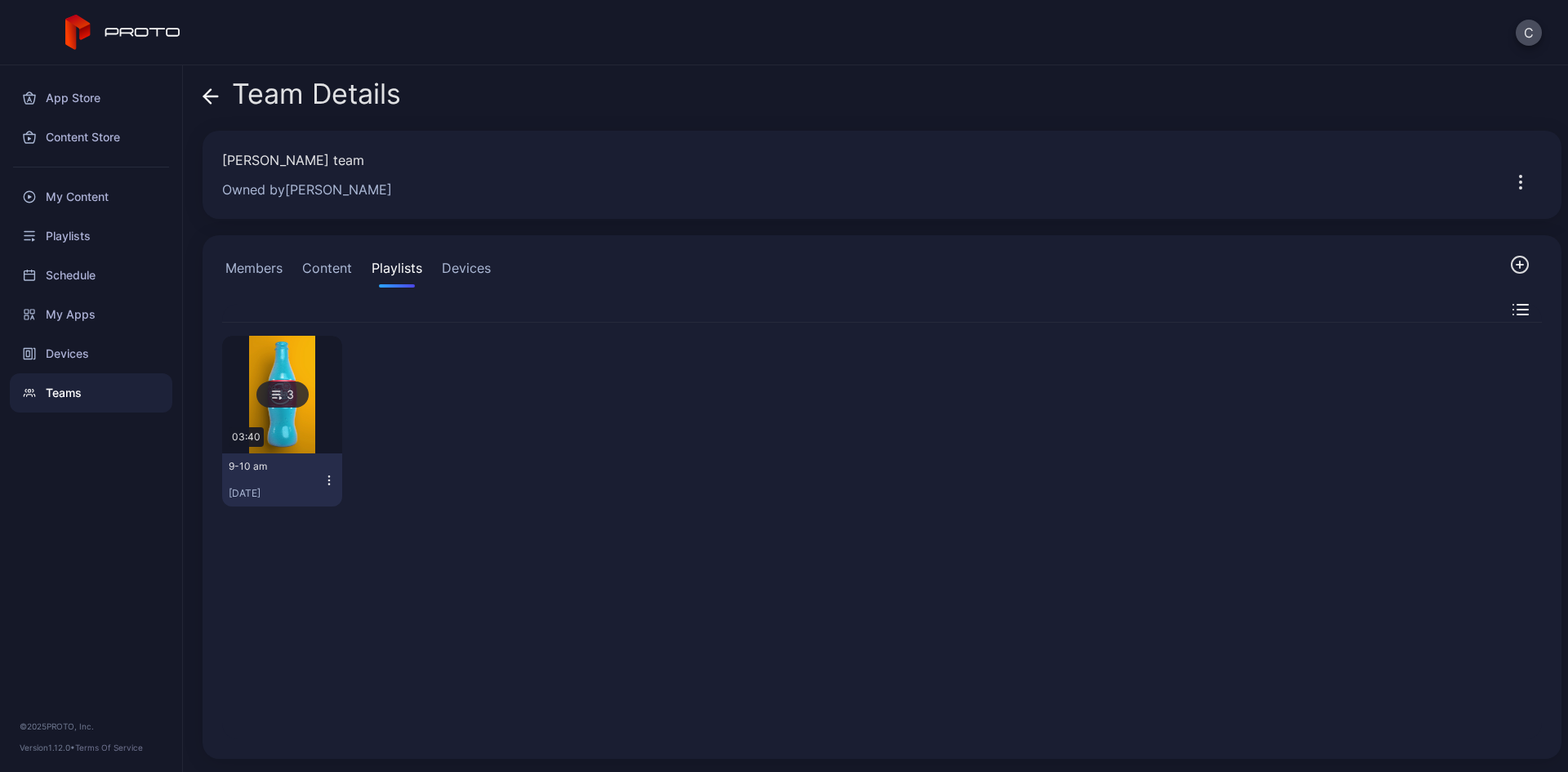
click at [453, 265] on button "Devices" at bounding box center [466, 271] width 56 height 33
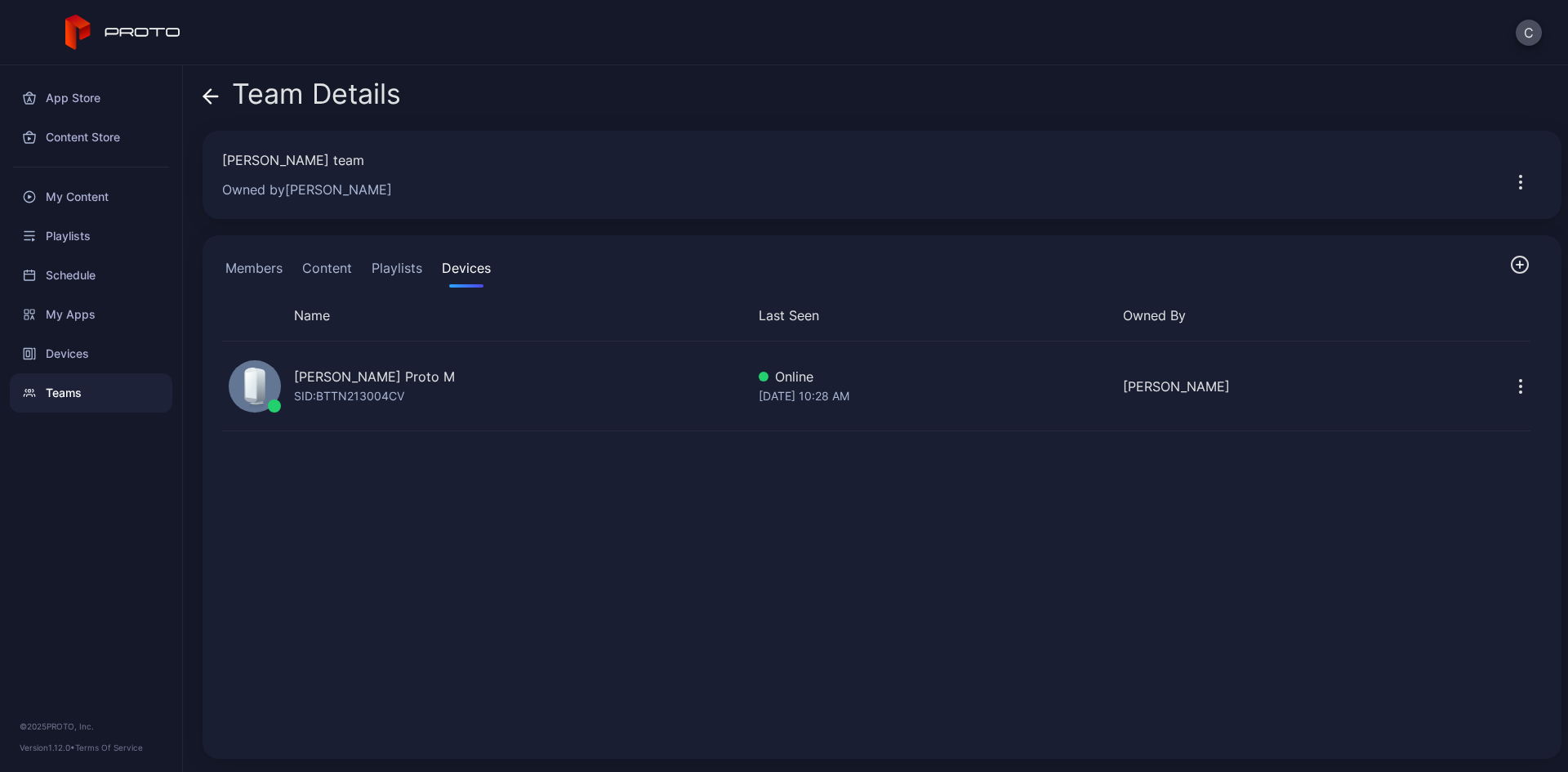
click at [258, 272] on button "Members" at bounding box center [254, 271] width 64 height 33
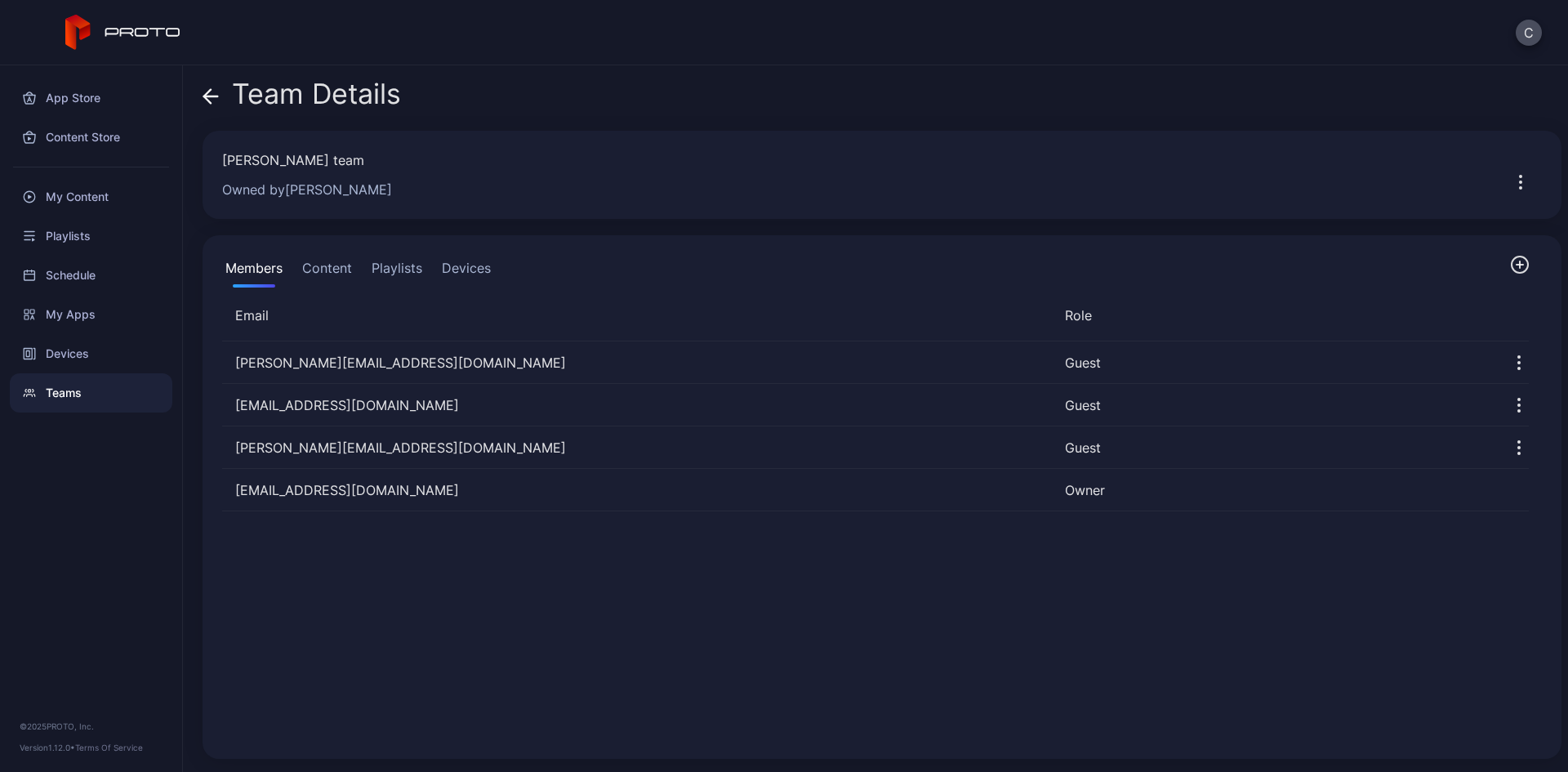
click at [211, 102] on icon at bounding box center [207, 95] width 6 height 14
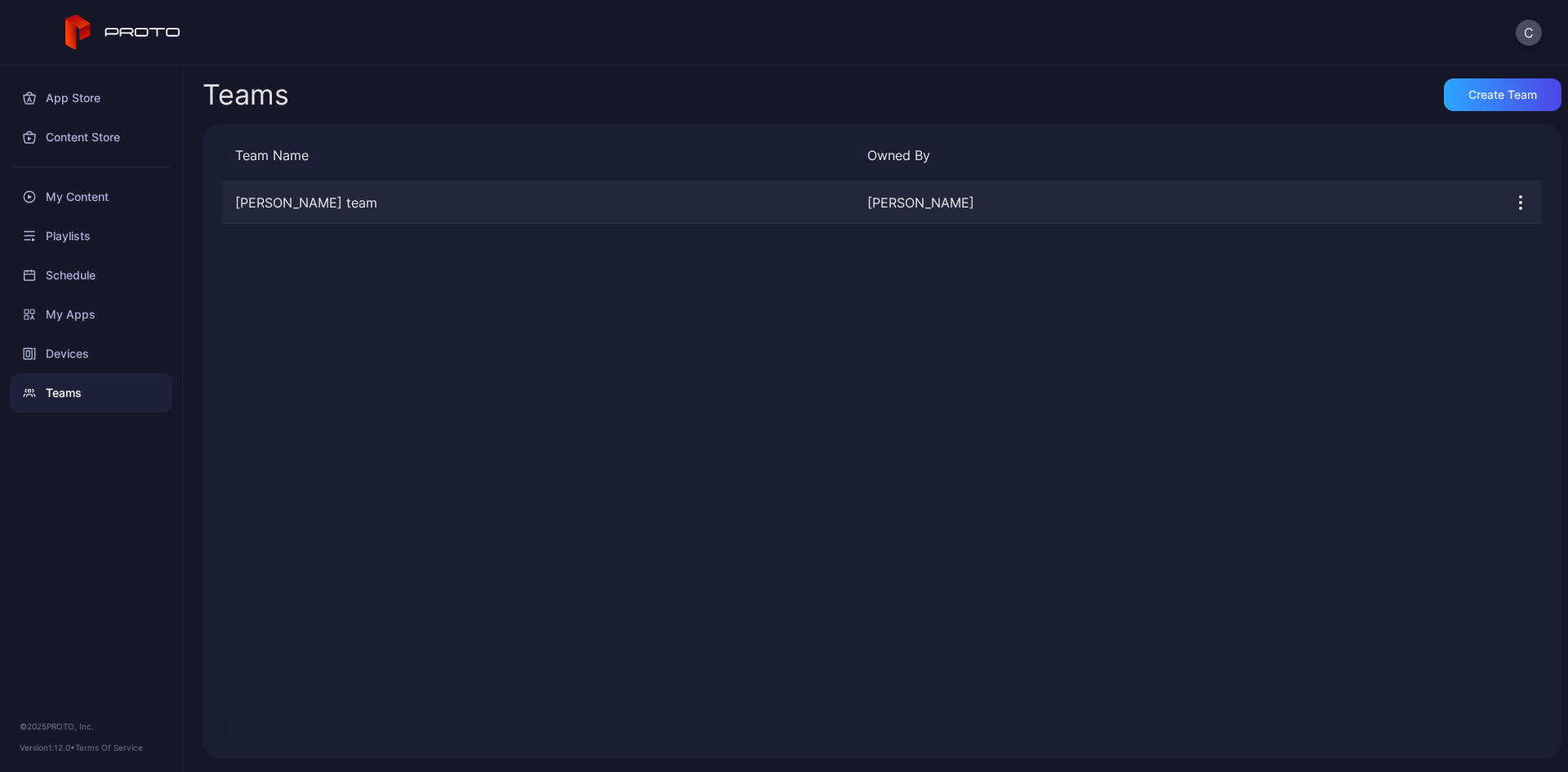
click at [1520, 204] on icon "button" at bounding box center [1521, 203] width 2 height 2
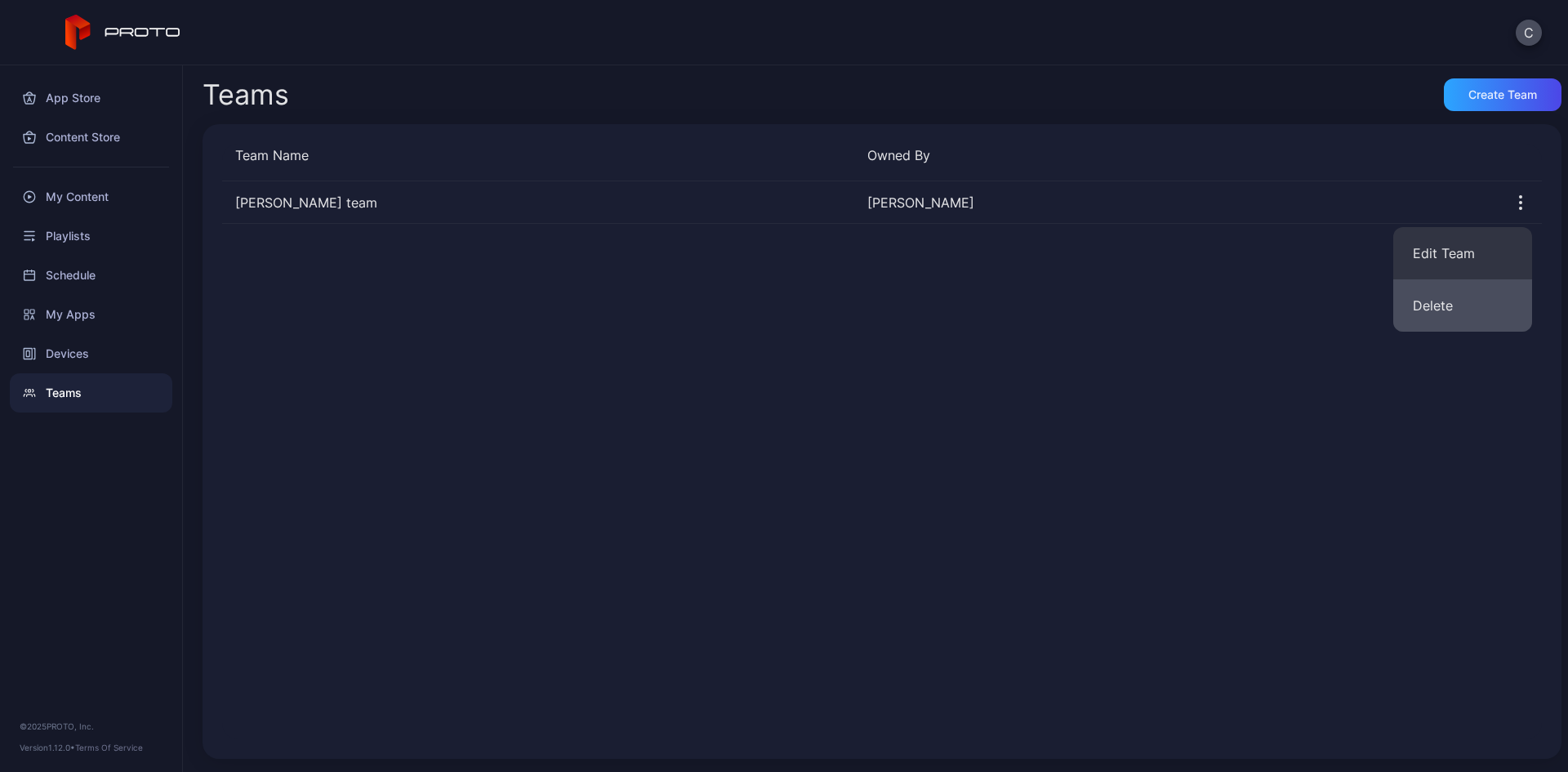
click at [1458, 303] on button "Delete" at bounding box center [1462, 305] width 139 height 52
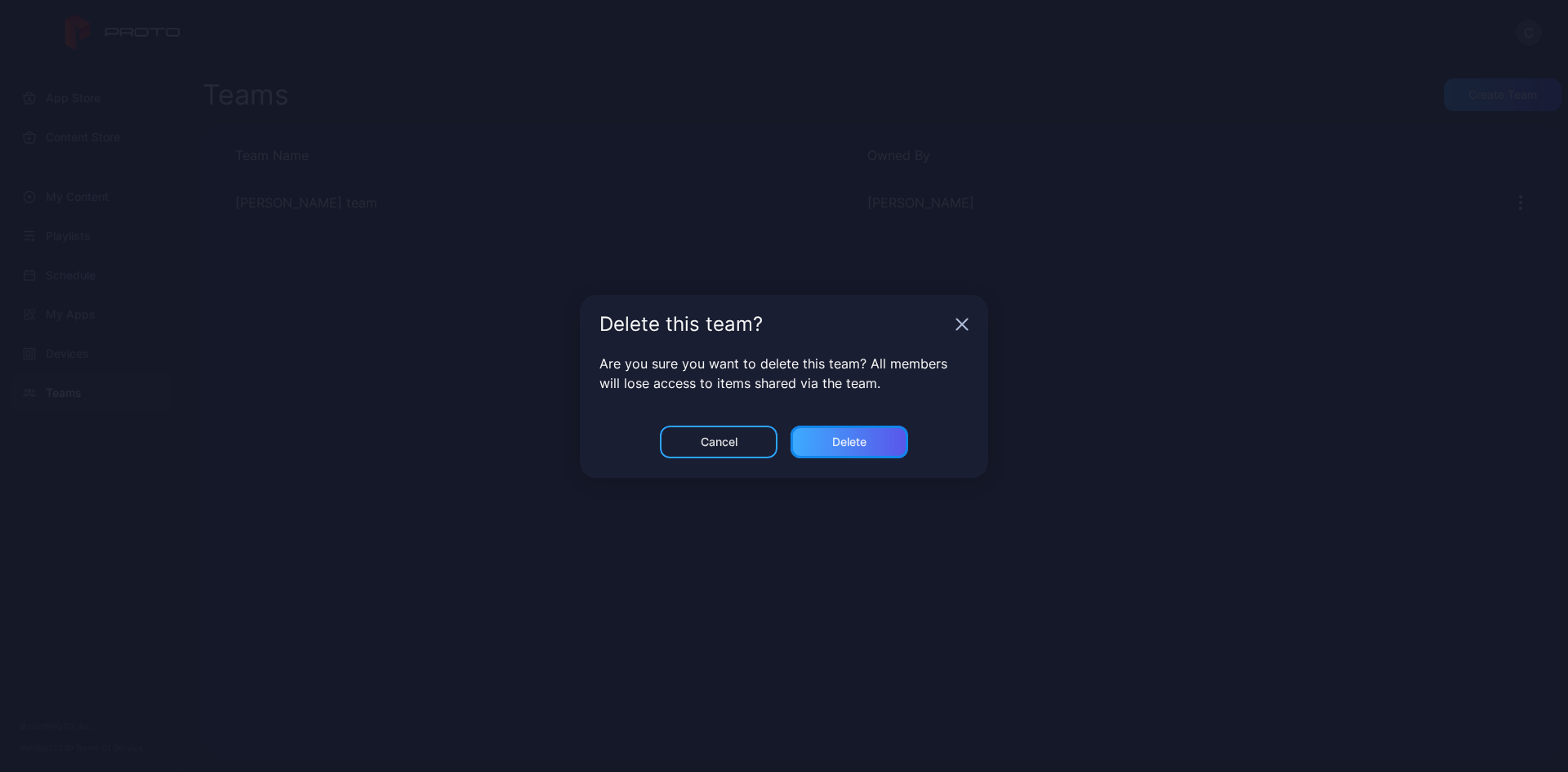
click at [879, 449] on div "Delete" at bounding box center [848, 442] width 118 height 33
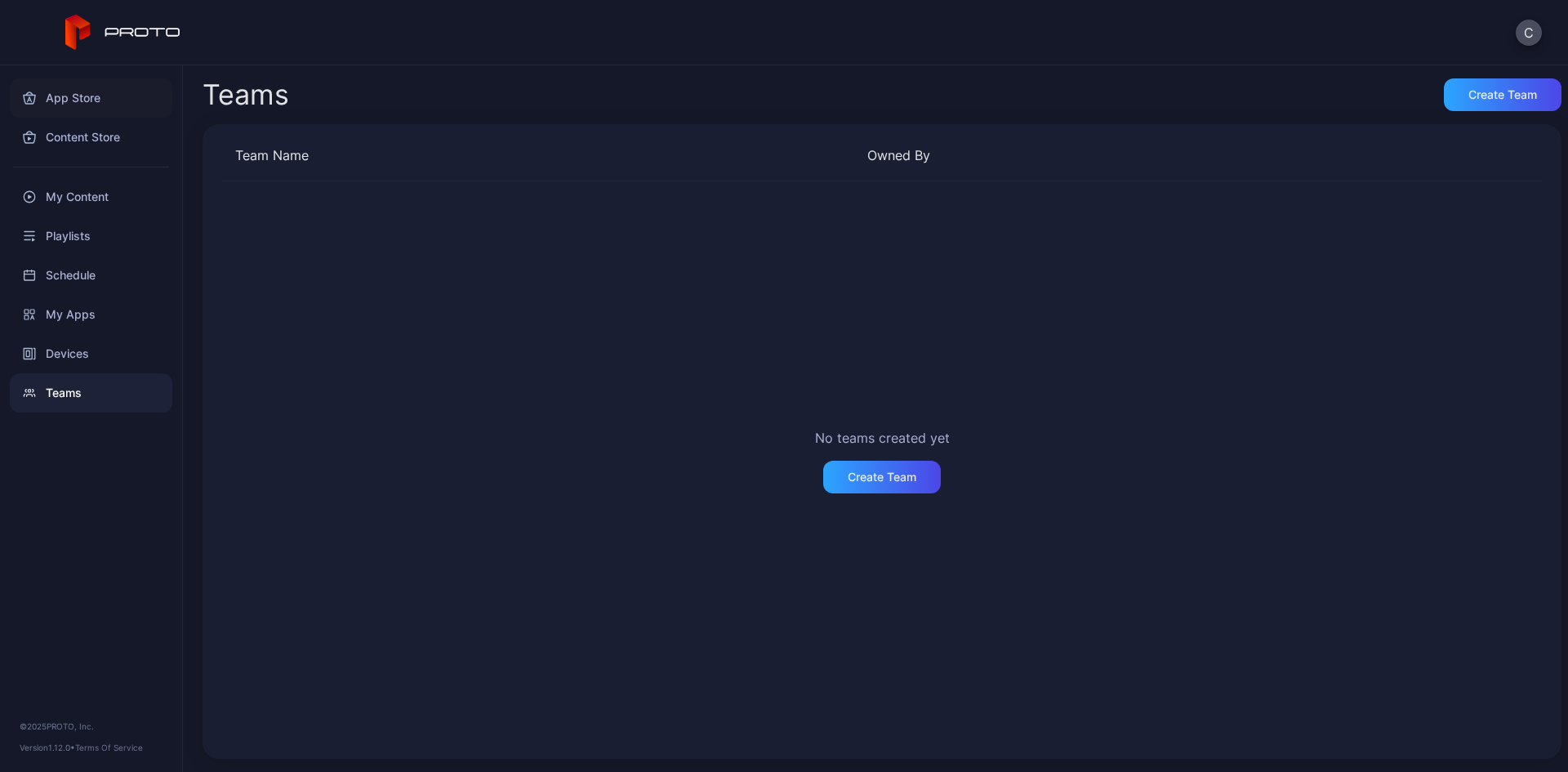
click at [120, 95] on div "App Store" at bounding box center [91, 98] width 163 height 39
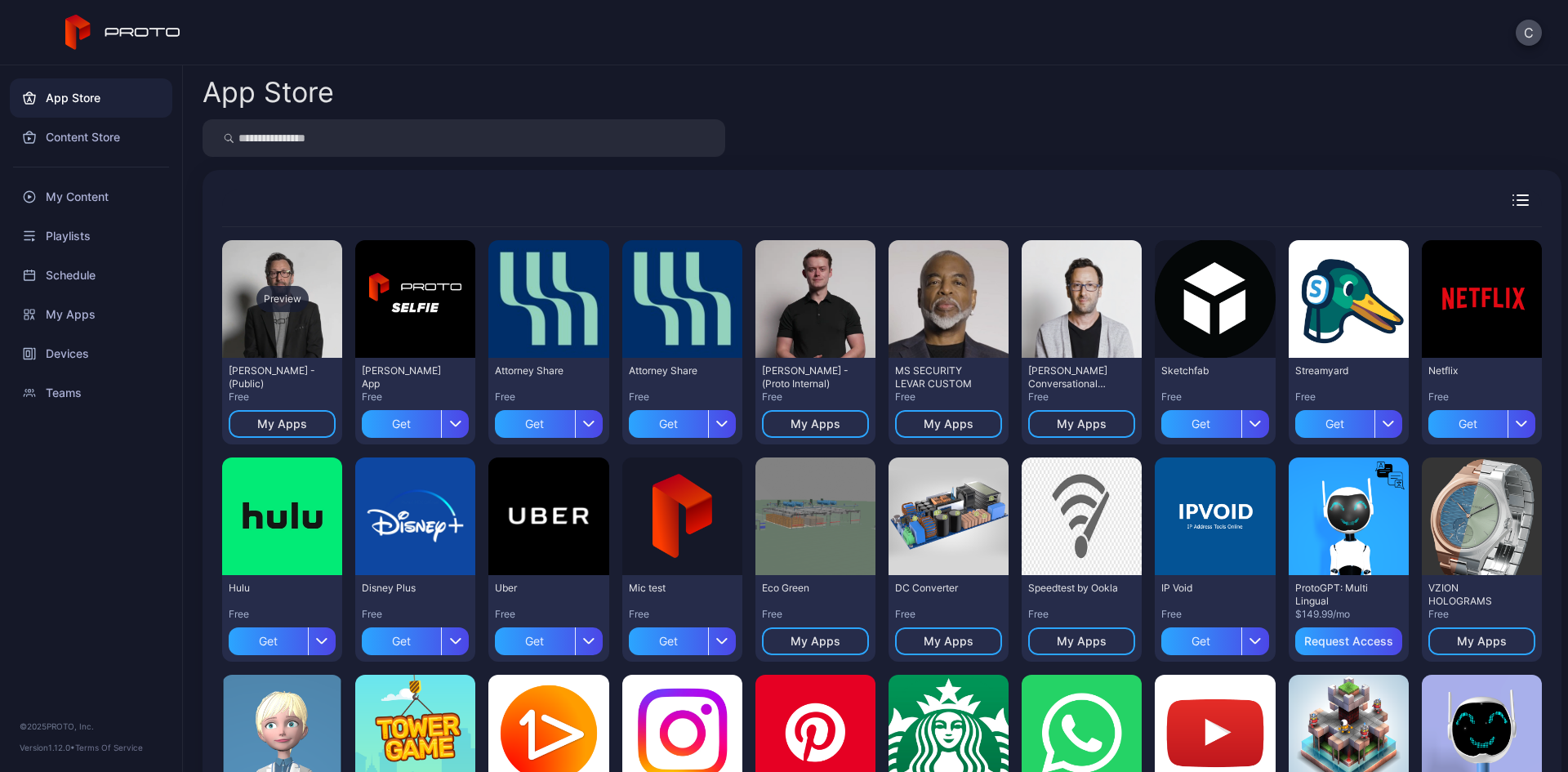
click at [268, 296] on div "Preview" at bounding box center [282, 299] width 52 height 26
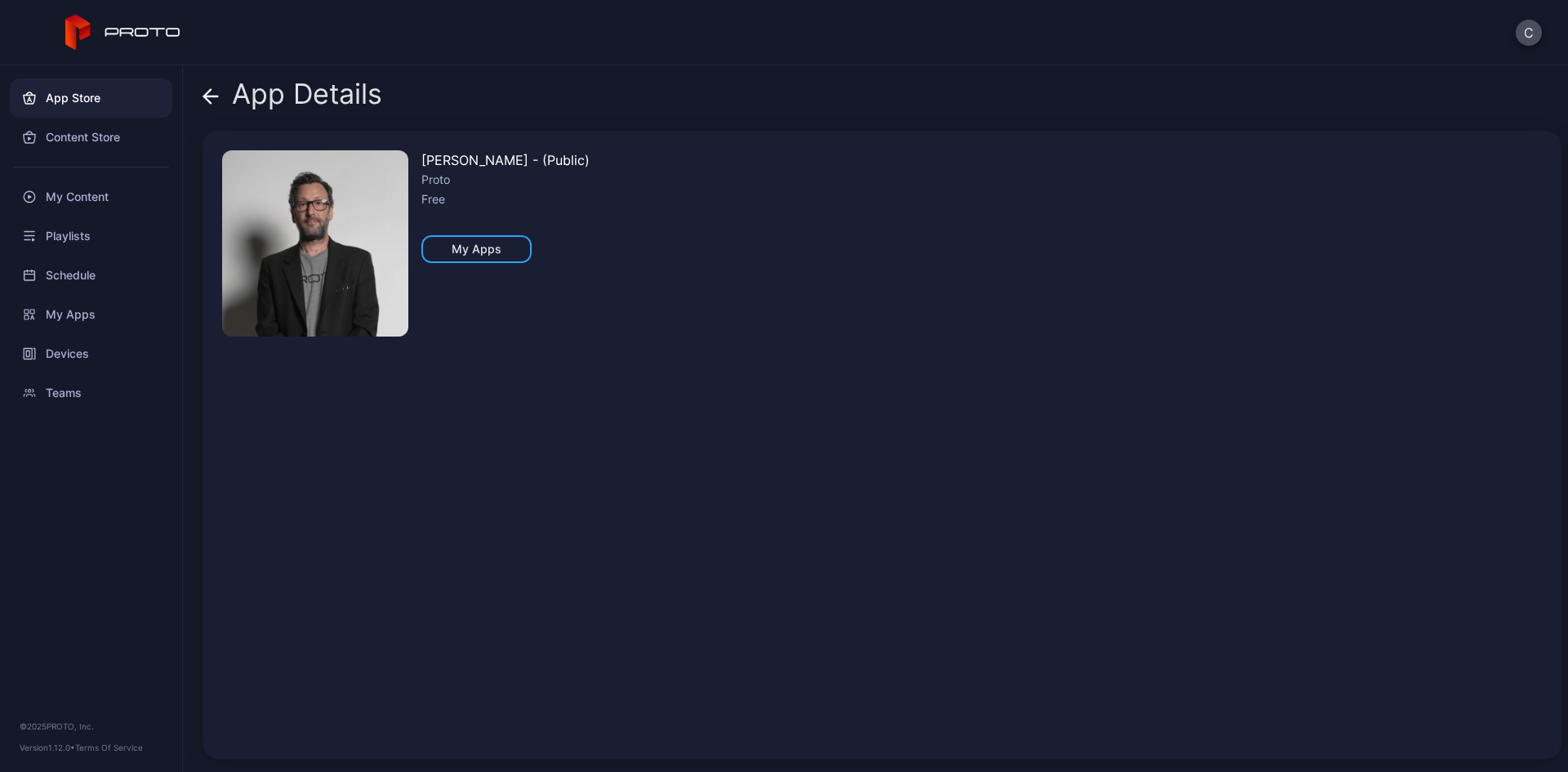
click at [205, 98] on icon at bounding box center [211, 97] width 16 height 16
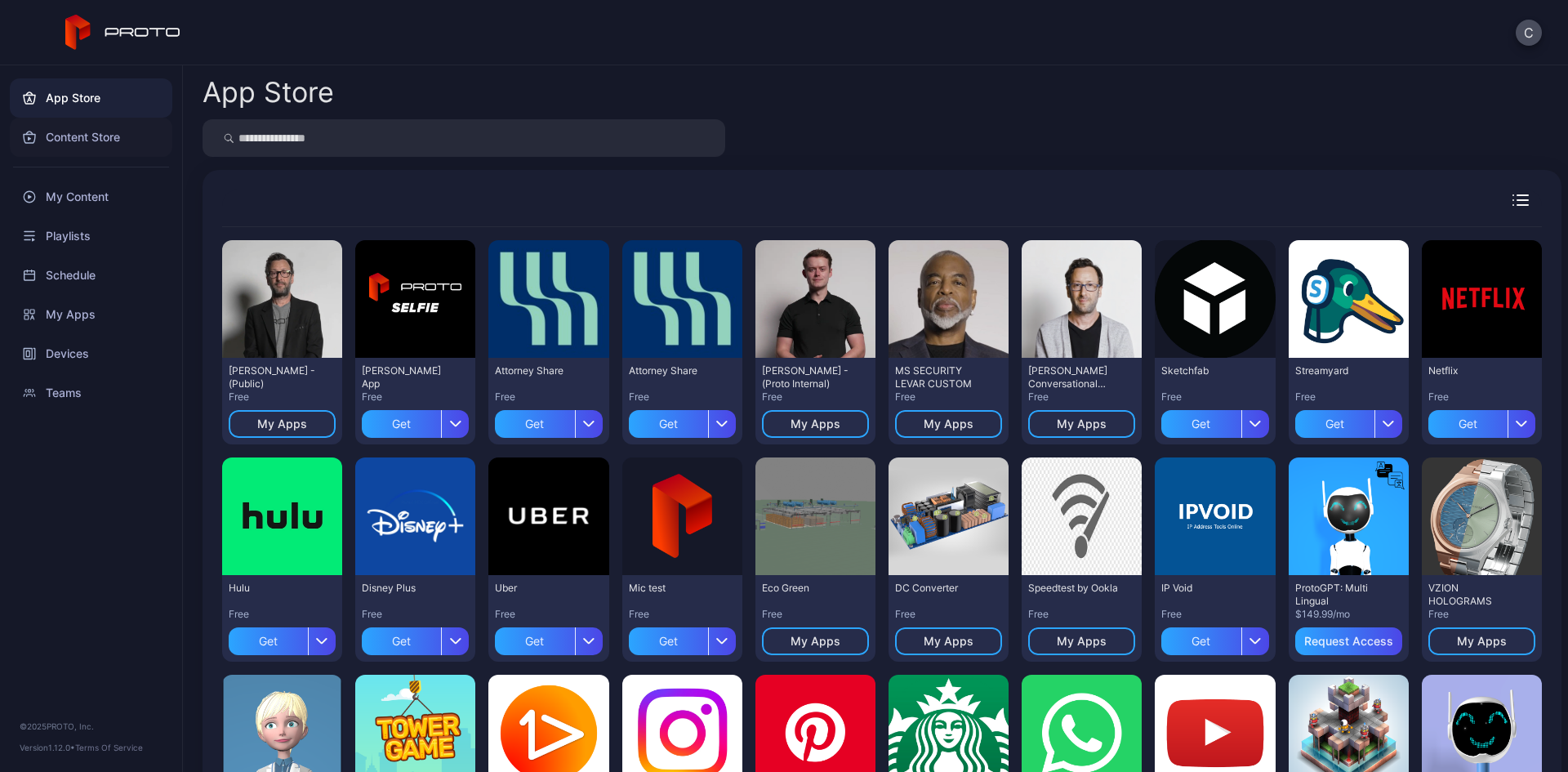
click at [105, 145] on div "Content Store" at bounding box center [91, 137] width 163 height 39
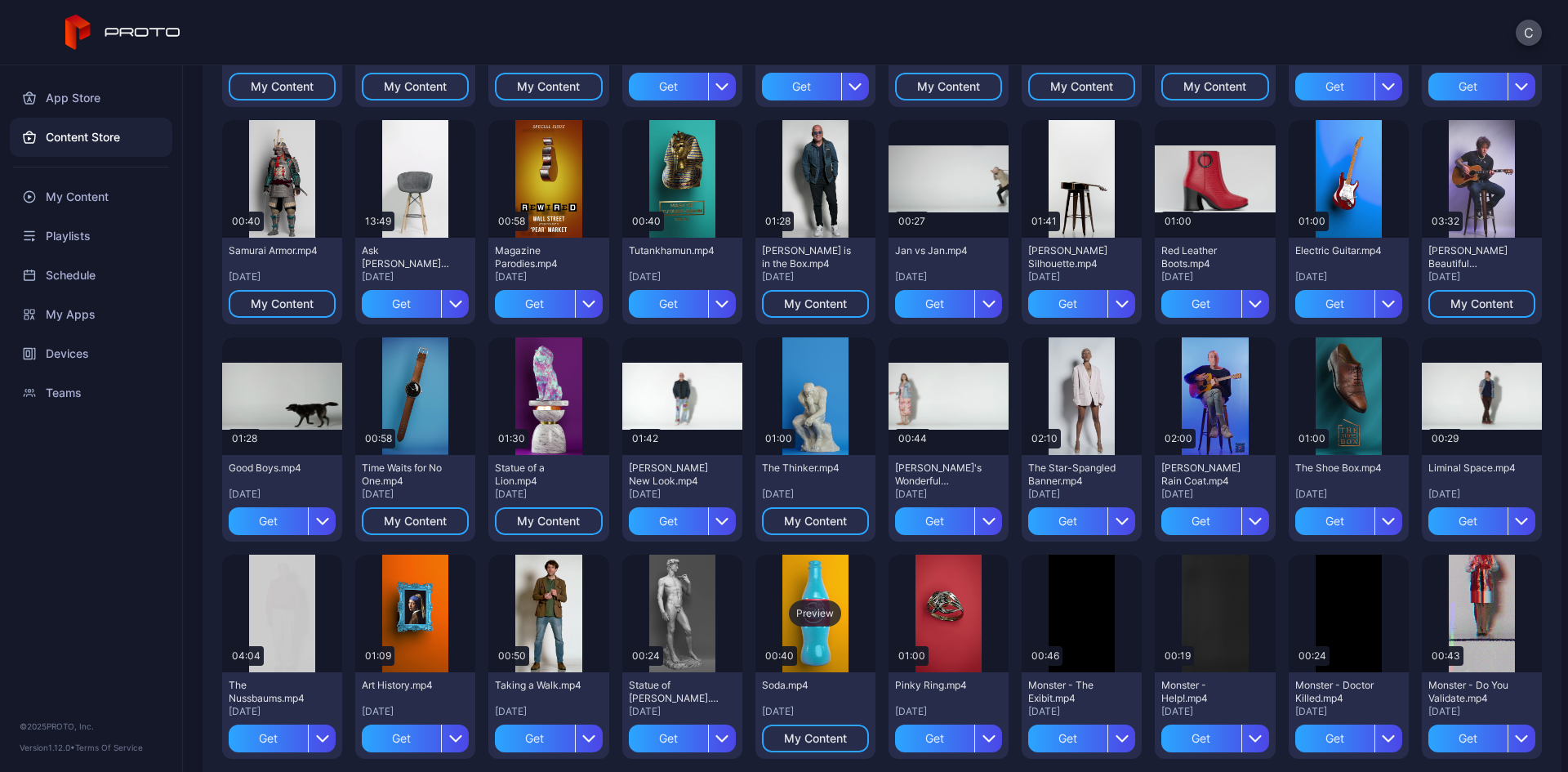
scroll to position [906, 0]
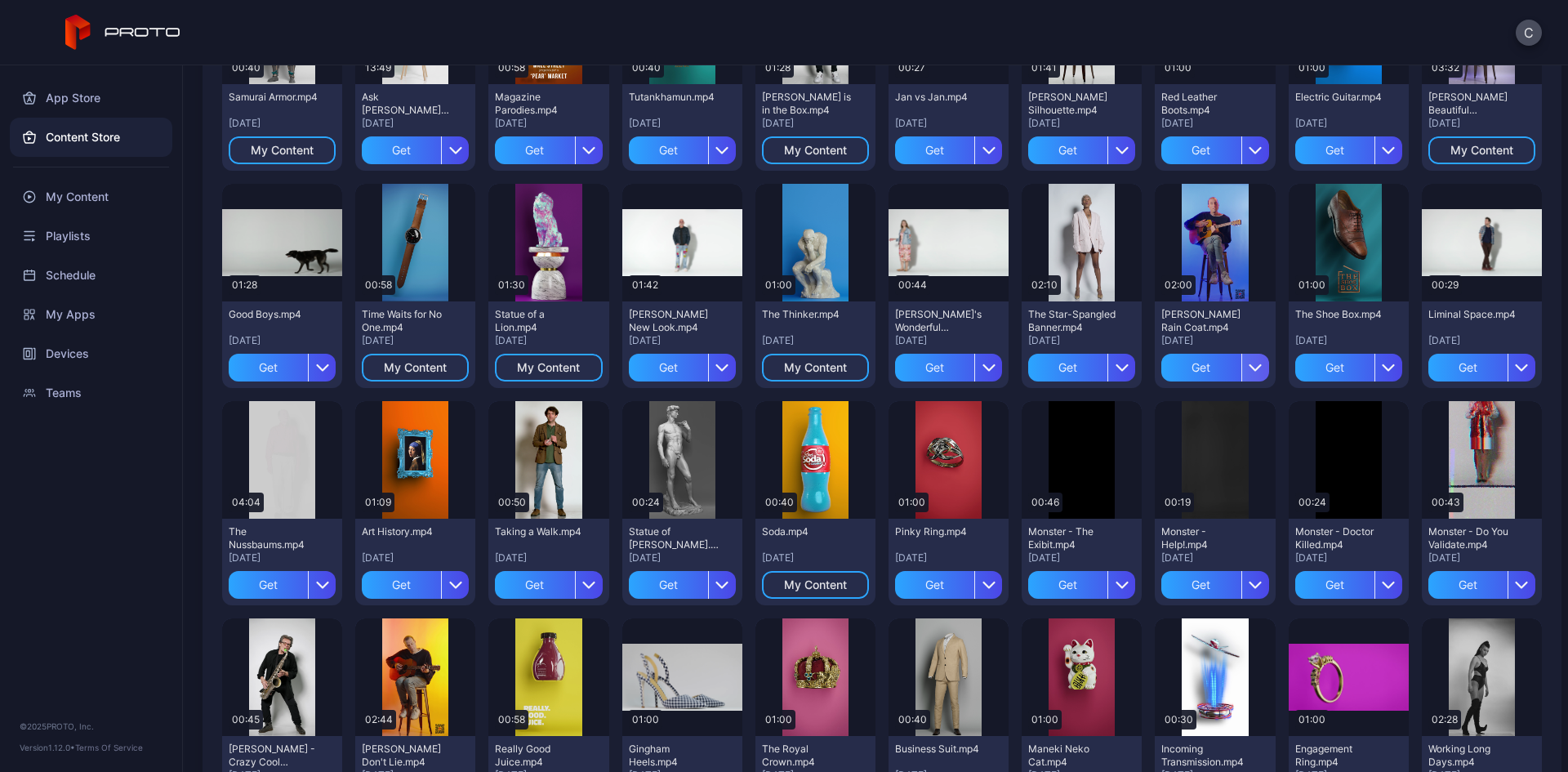
click at [1248, 371] on icon "button" at bounding box center [1255, 367] width 13 height 13
click at [1223, 493] on button "Get and Assign" at bounding box center [1200, 468] width 139 height 52
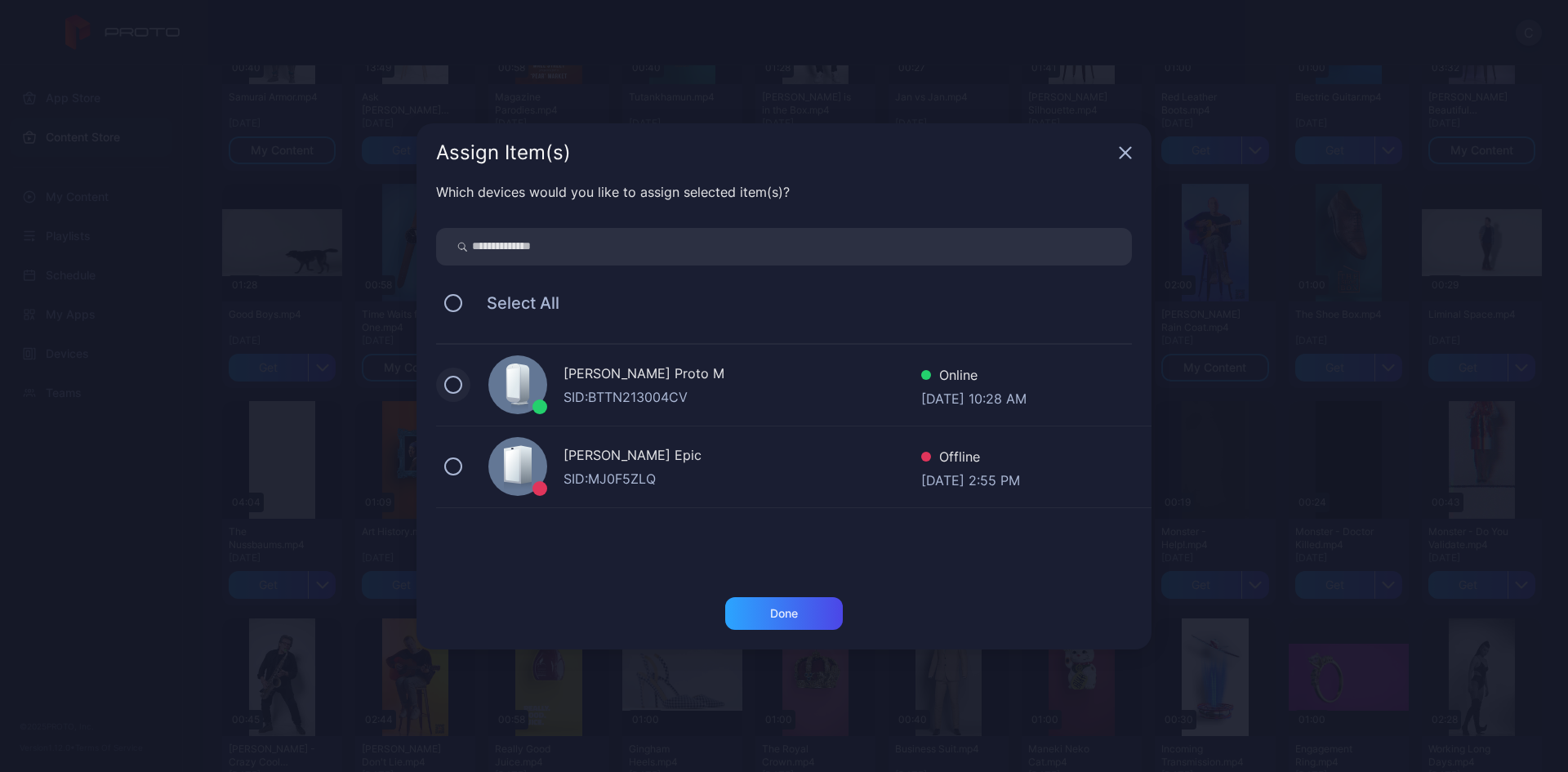
click at [450, 384] on button at bounding box center [453, 385] width 18 height 18
click at [1121, 152] on icon "button" at bounding box center [1125, 153] width 13 height 13
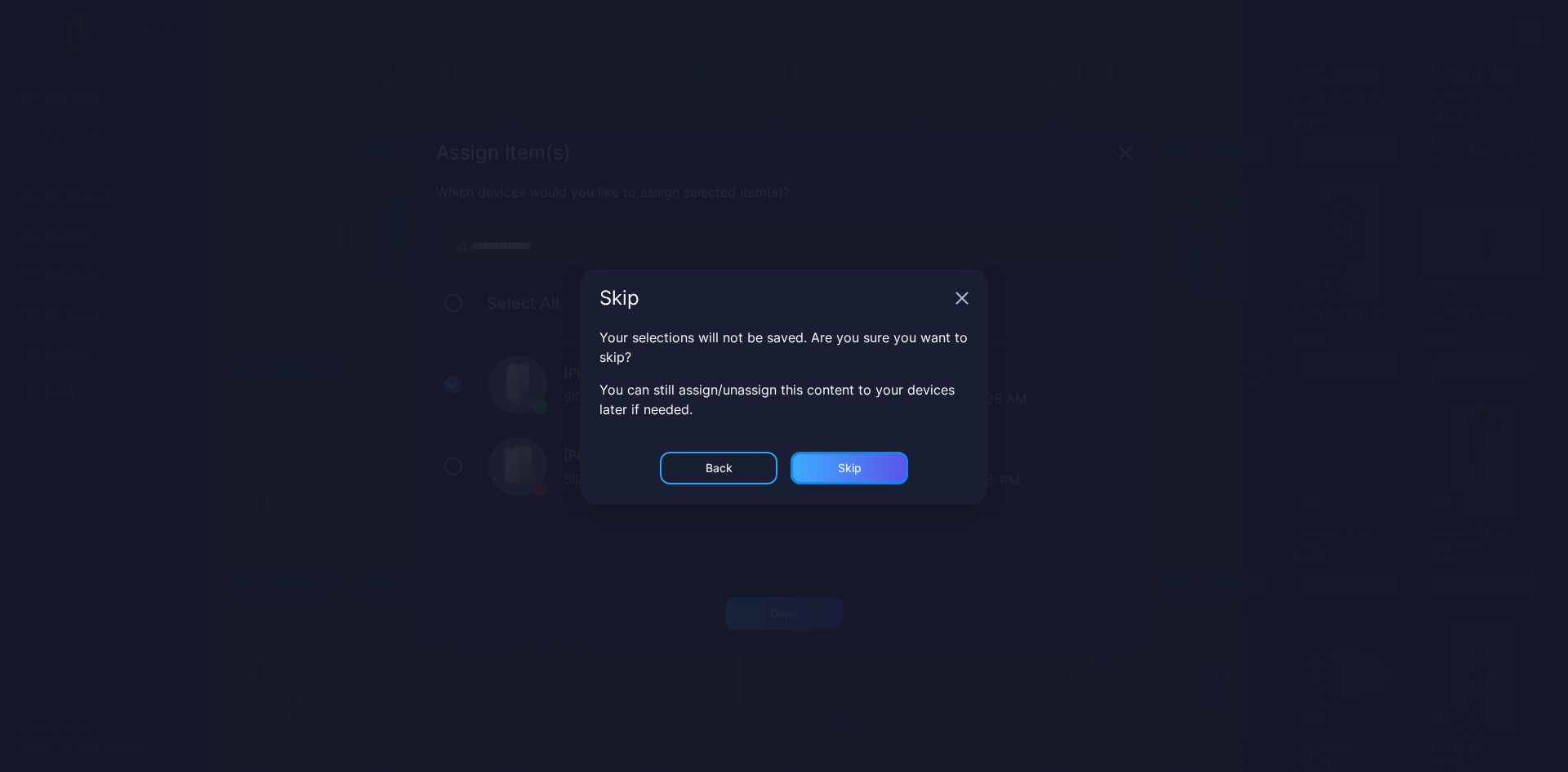
click at [823, 471] on div "Skip" at bounding box center [848, 468] width 118 height 33
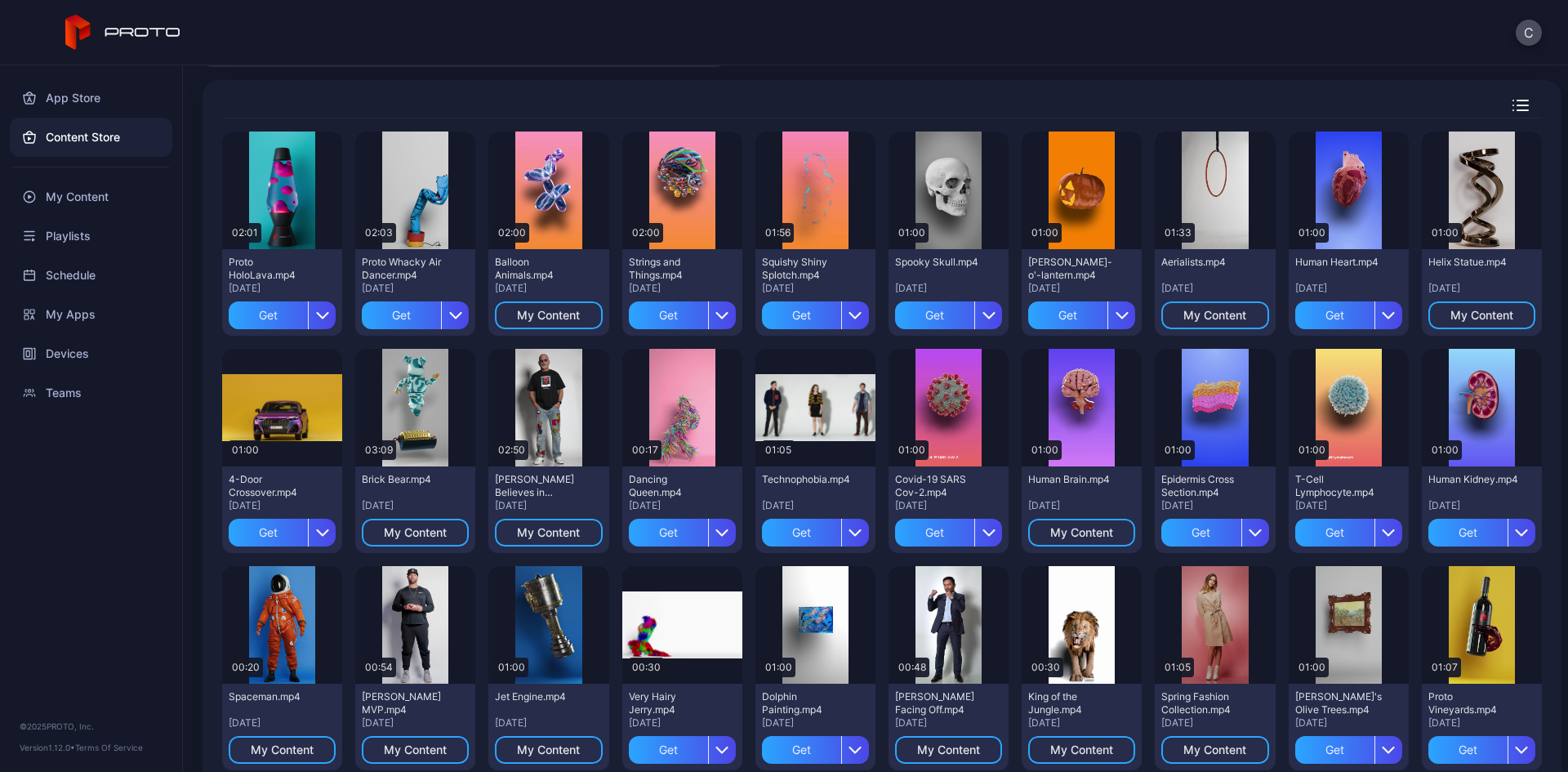
scroll to position [0, 0]
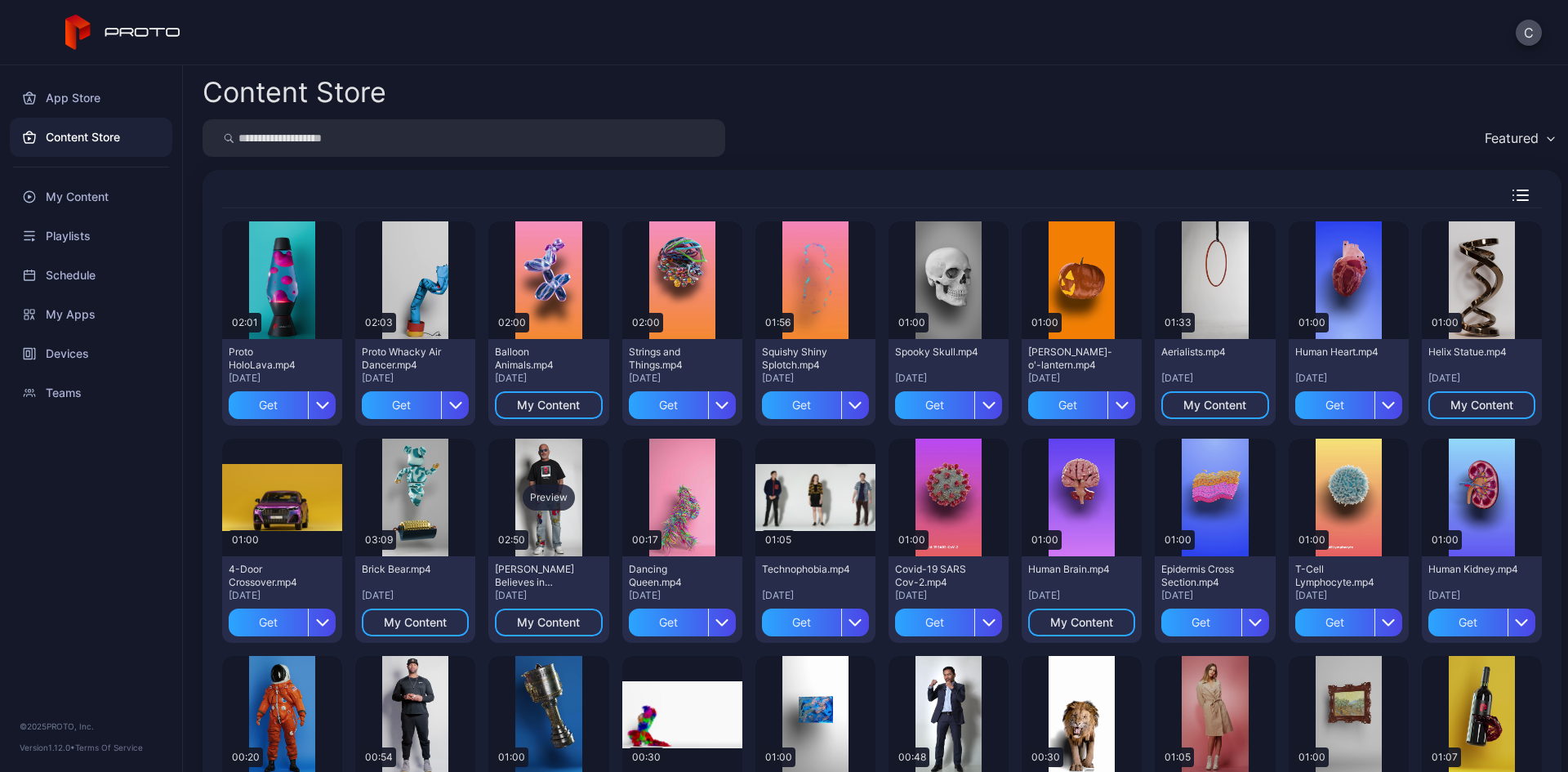
click at [556, 490] on div "Preview" at bounding box center [548, 497] width 52 height 26
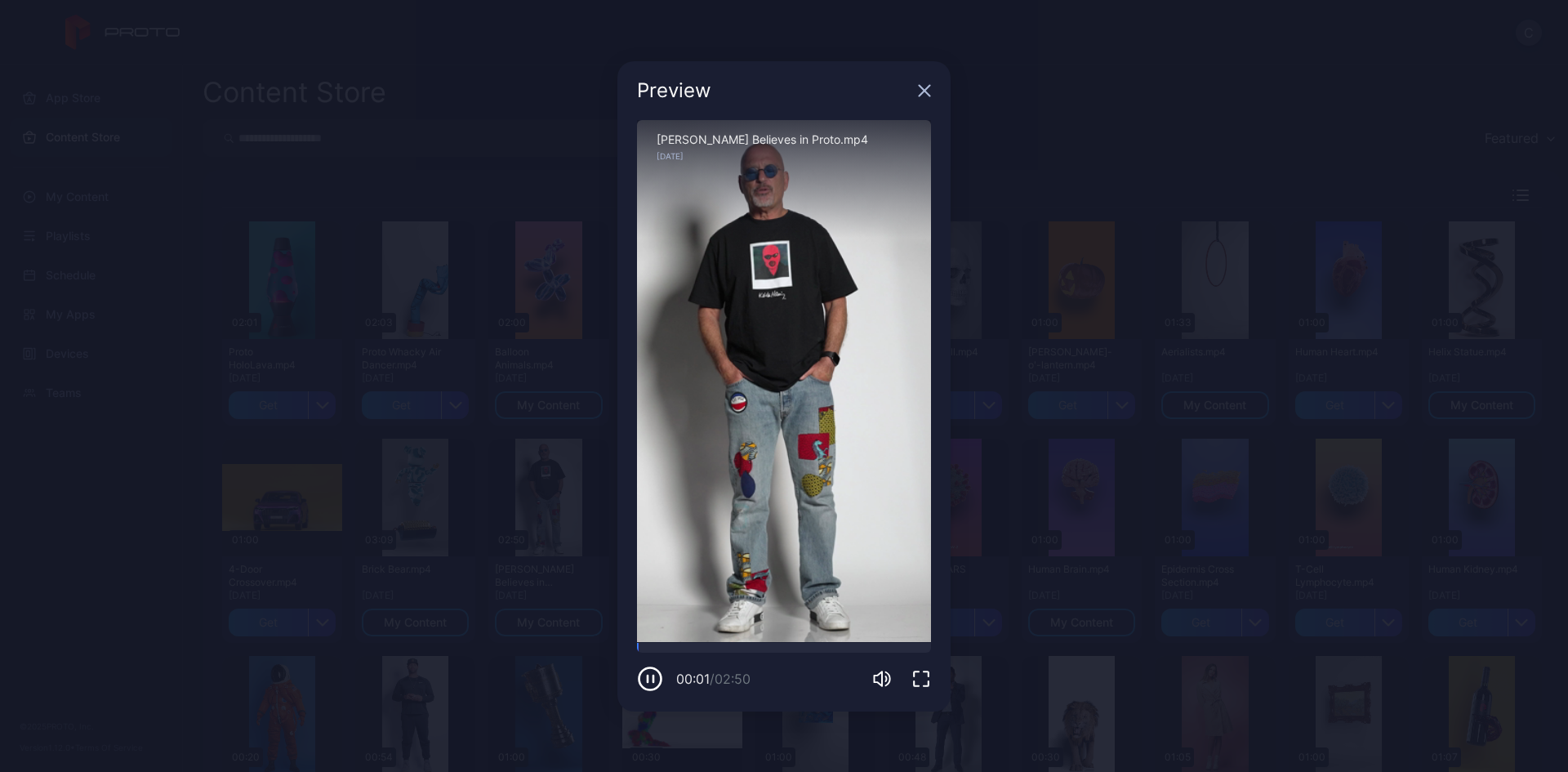
click at [653, 678] on icon "button" at bounding box center [653, 678] width 0 height 6
click at [923, 90] on icon "button" at bounding box center [925, 90] width 11 height 11
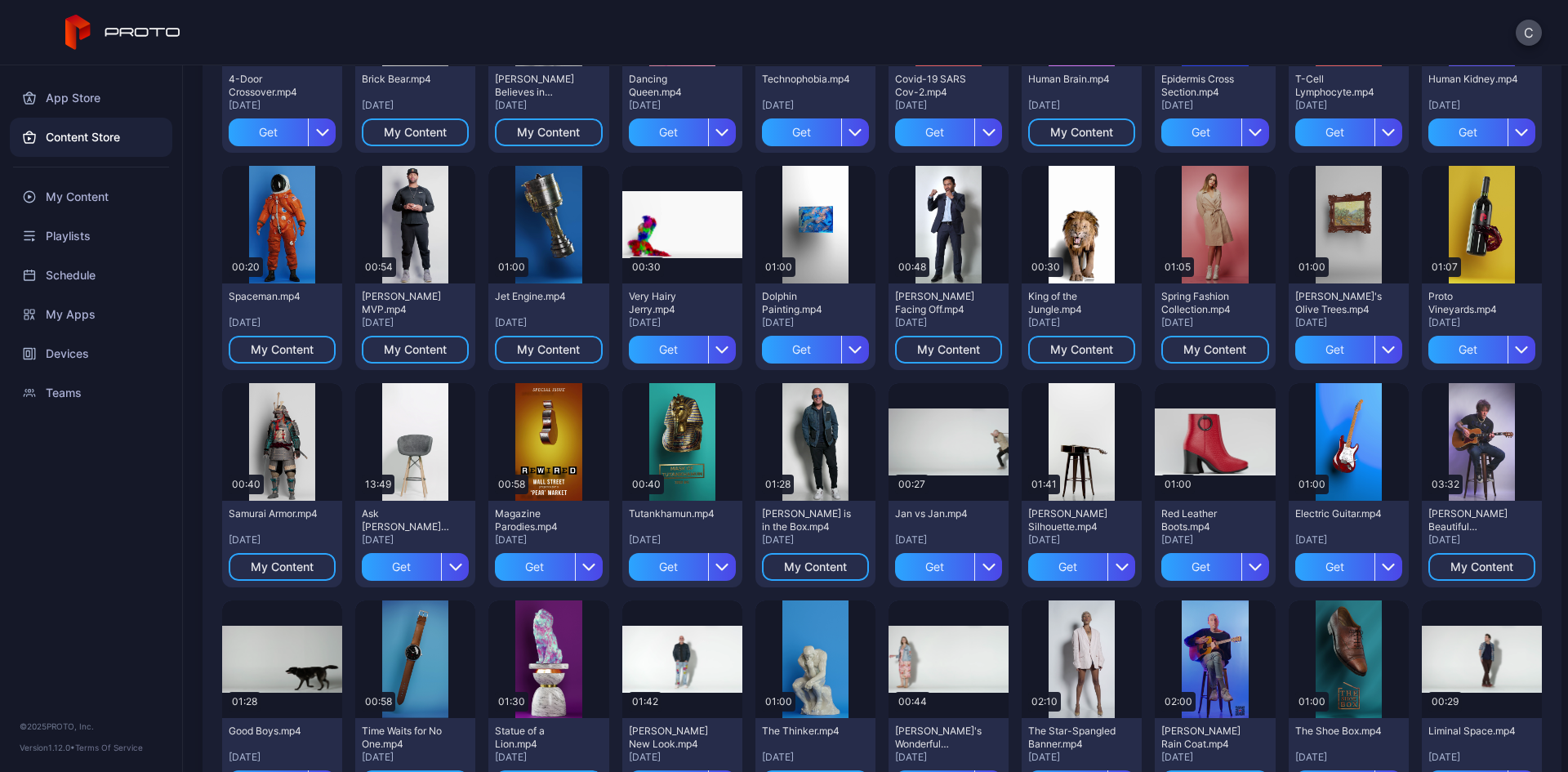
scroll to position [653, 0]
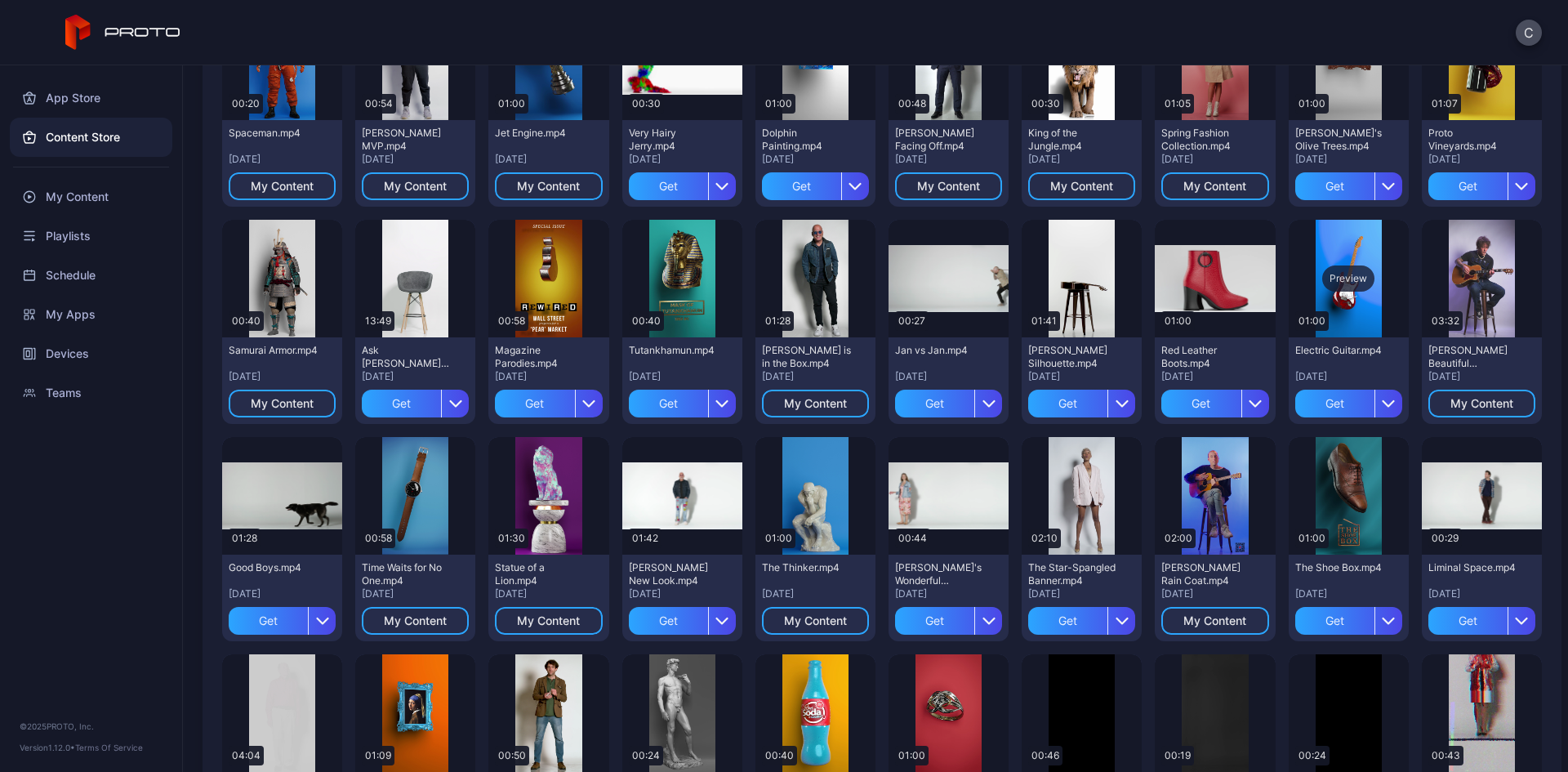
click at [1341, 273] on div "Preview" at bounding box center [1348, 279] width 52 height 26
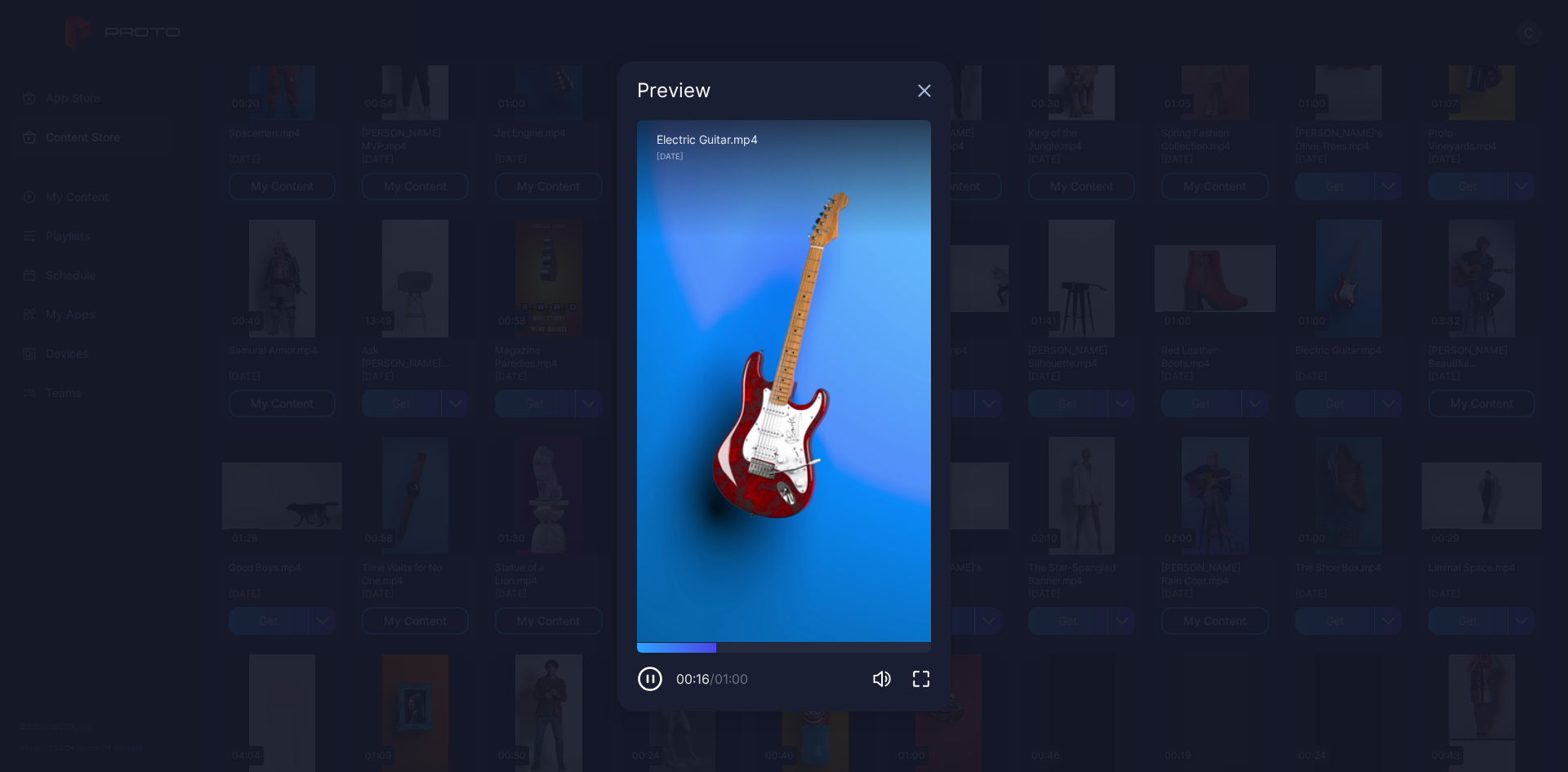
click at [930, 90] on icon "button" at bounding box center [924, 90] width 13 height 13
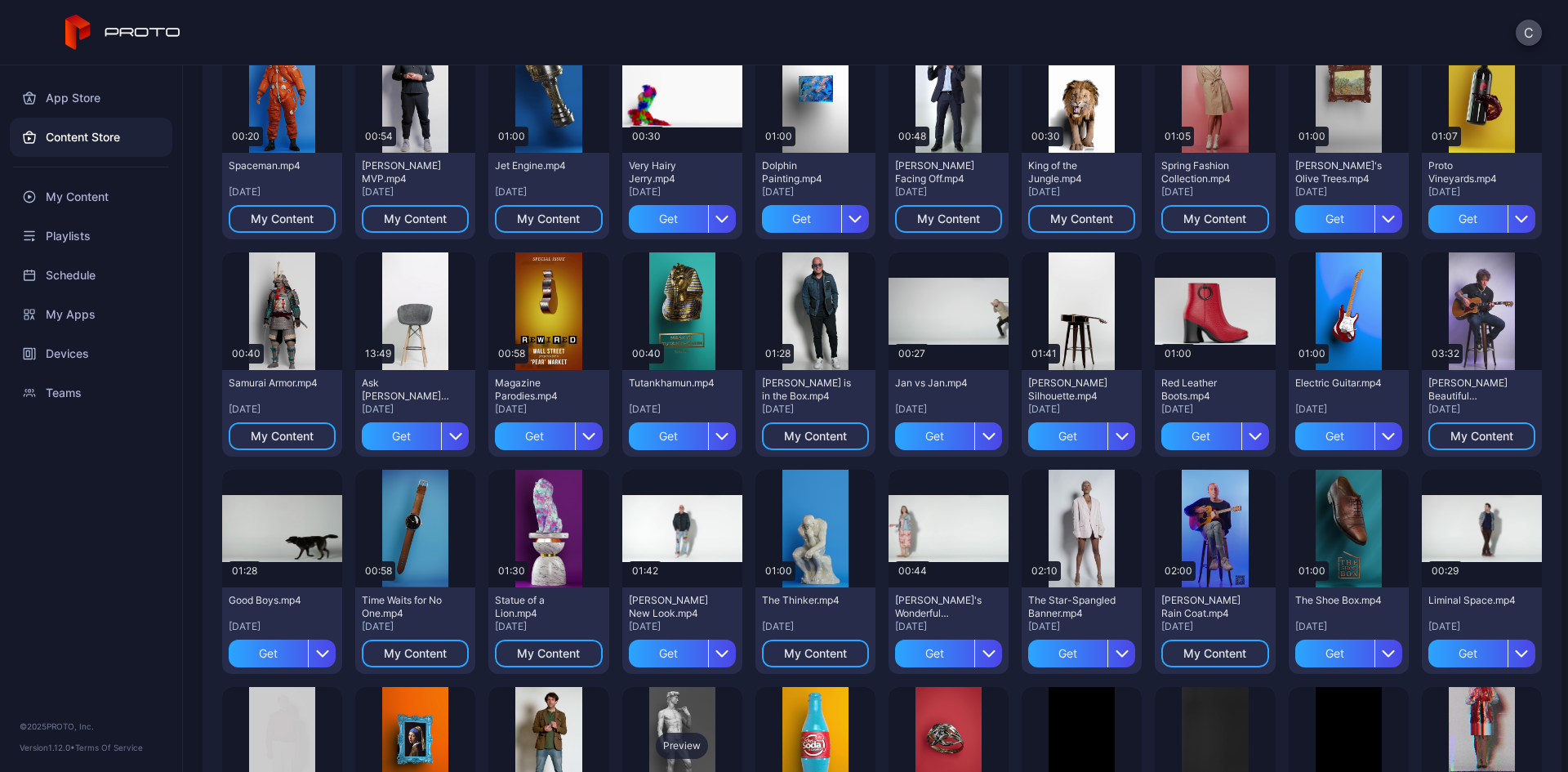
scroll to position [866, 0]
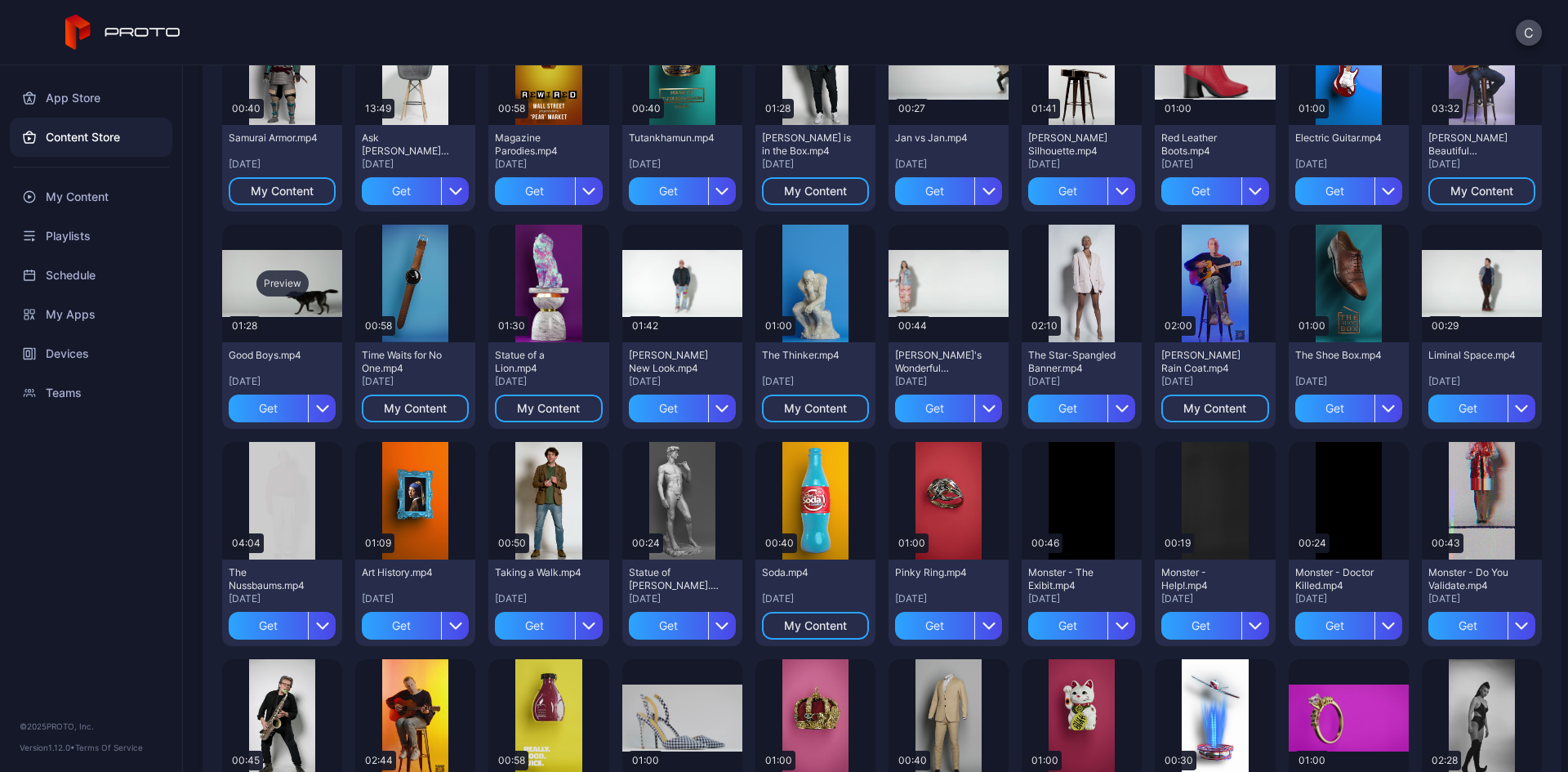
click at [276, 283] on div "Preview" at bounding box center [282, 283] width 52 height 26
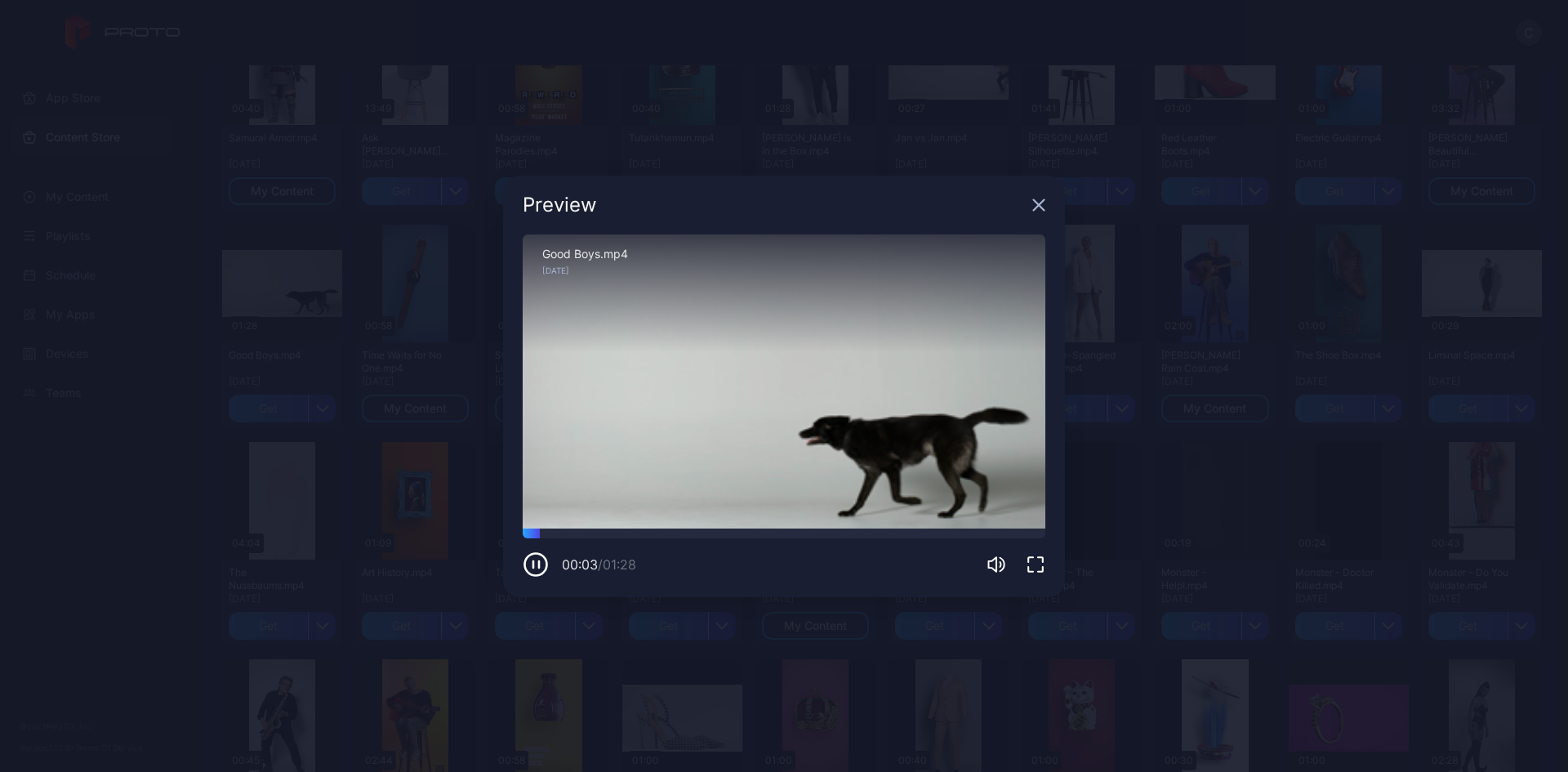
click at [526, 557] on icon "button" at bounding box center [536, 564] width 22 height 22
click at [1042, 203] on icon "button" at bounding box center [1039, 205] width 11 height 11
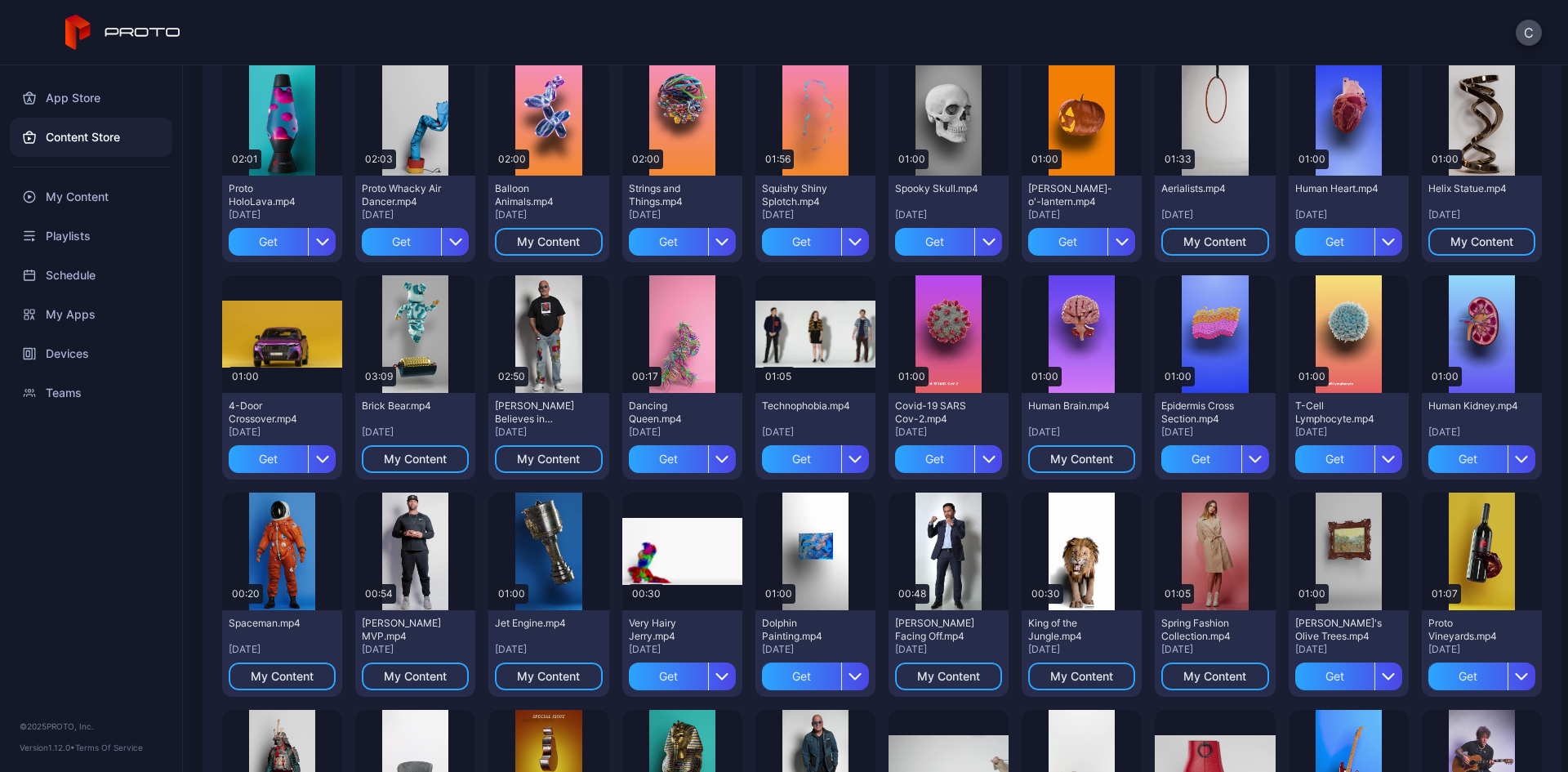
scroll to position [245, 0]
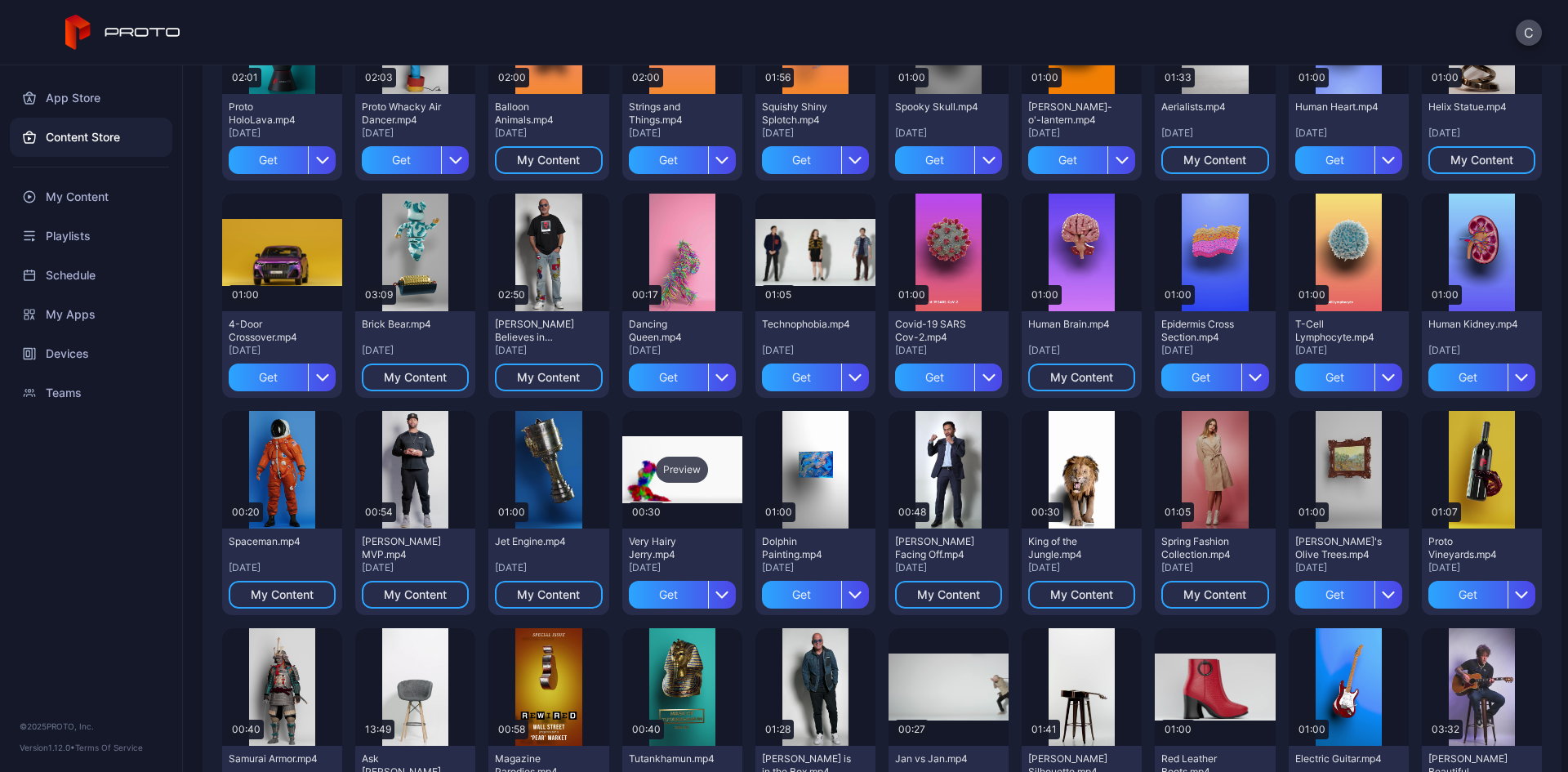
click at [667, 475] on div "Preview" at bounding box center [681, 470] width 52 height 26
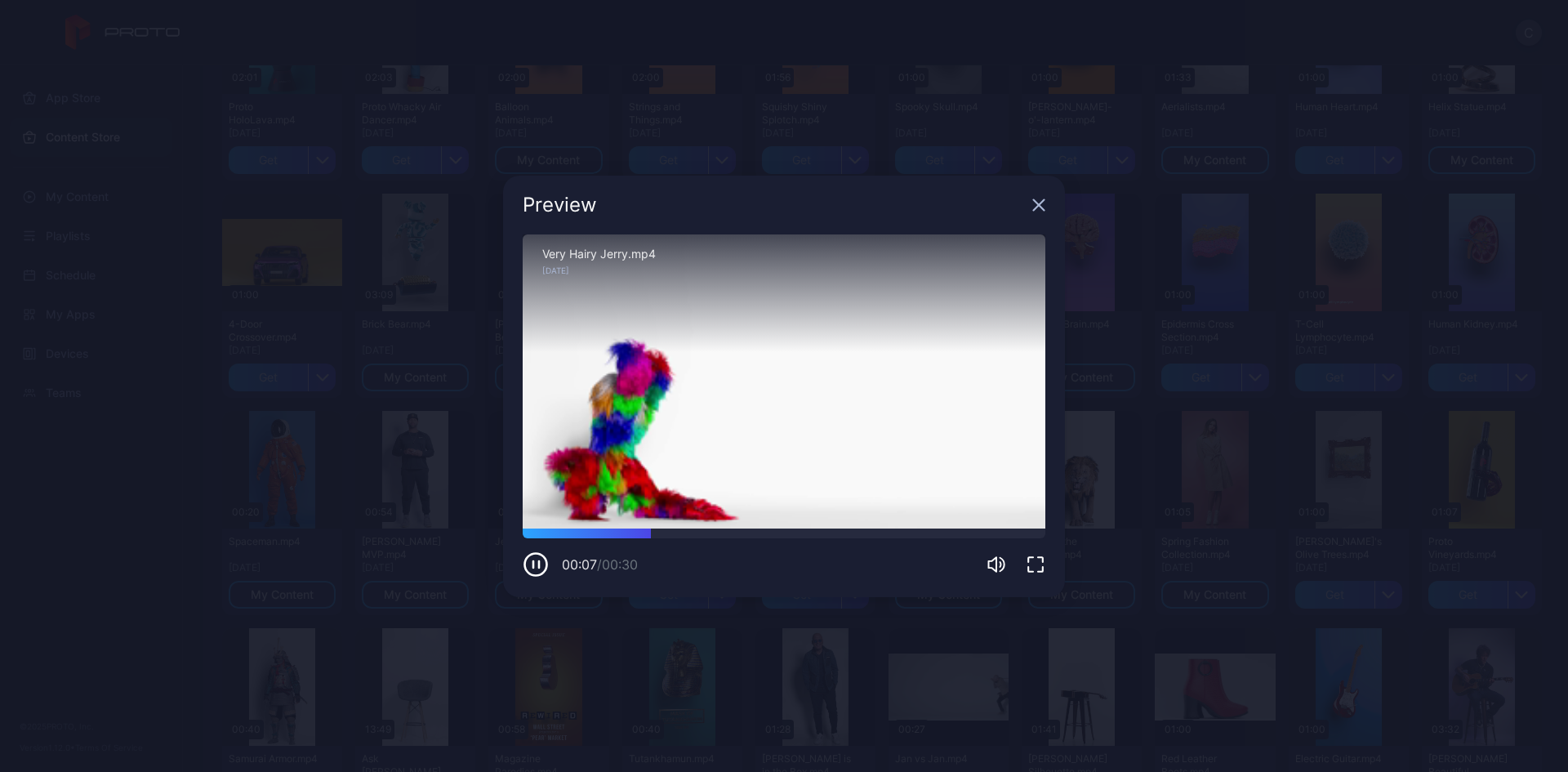
click at [1039, 202] on icon "button" at bounding box center [1038, 205] width 13 height 13
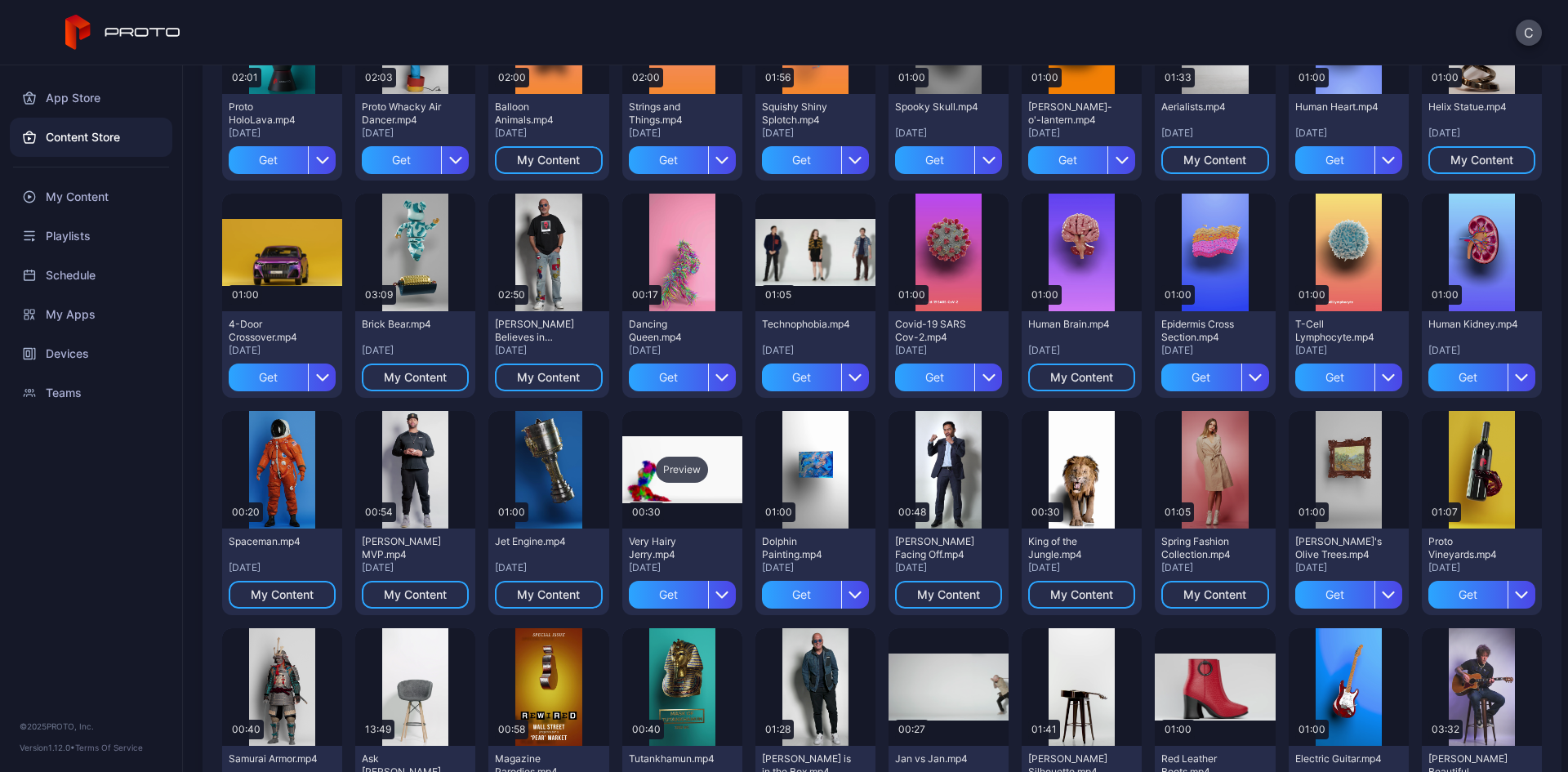
click at [679, 472] on div "Preview" at bounding box center [681, 470] width 52 height 26
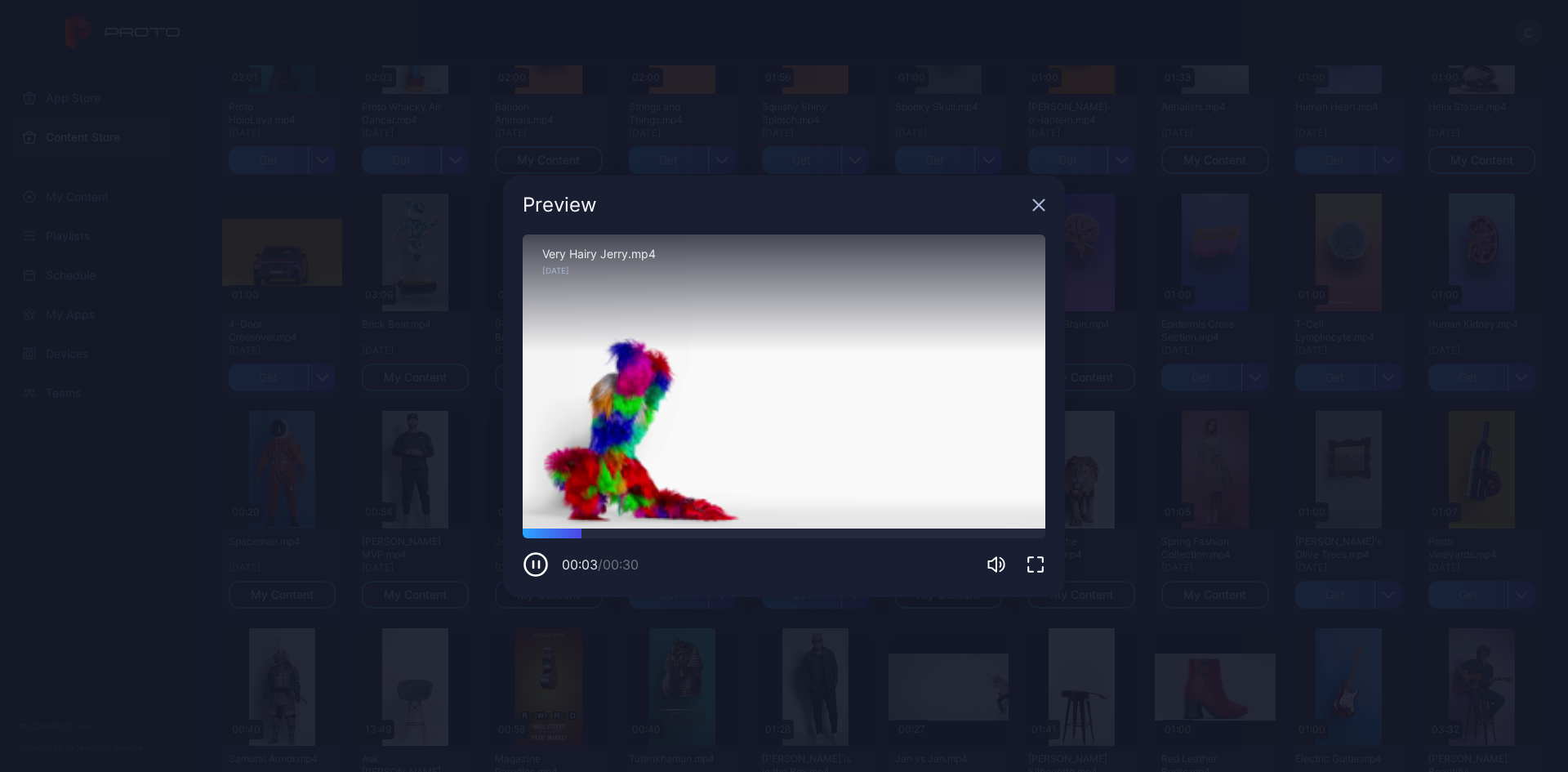
click at [1039, 206] on icon "button" at bounding box center [1039, 205] width 11 height 11
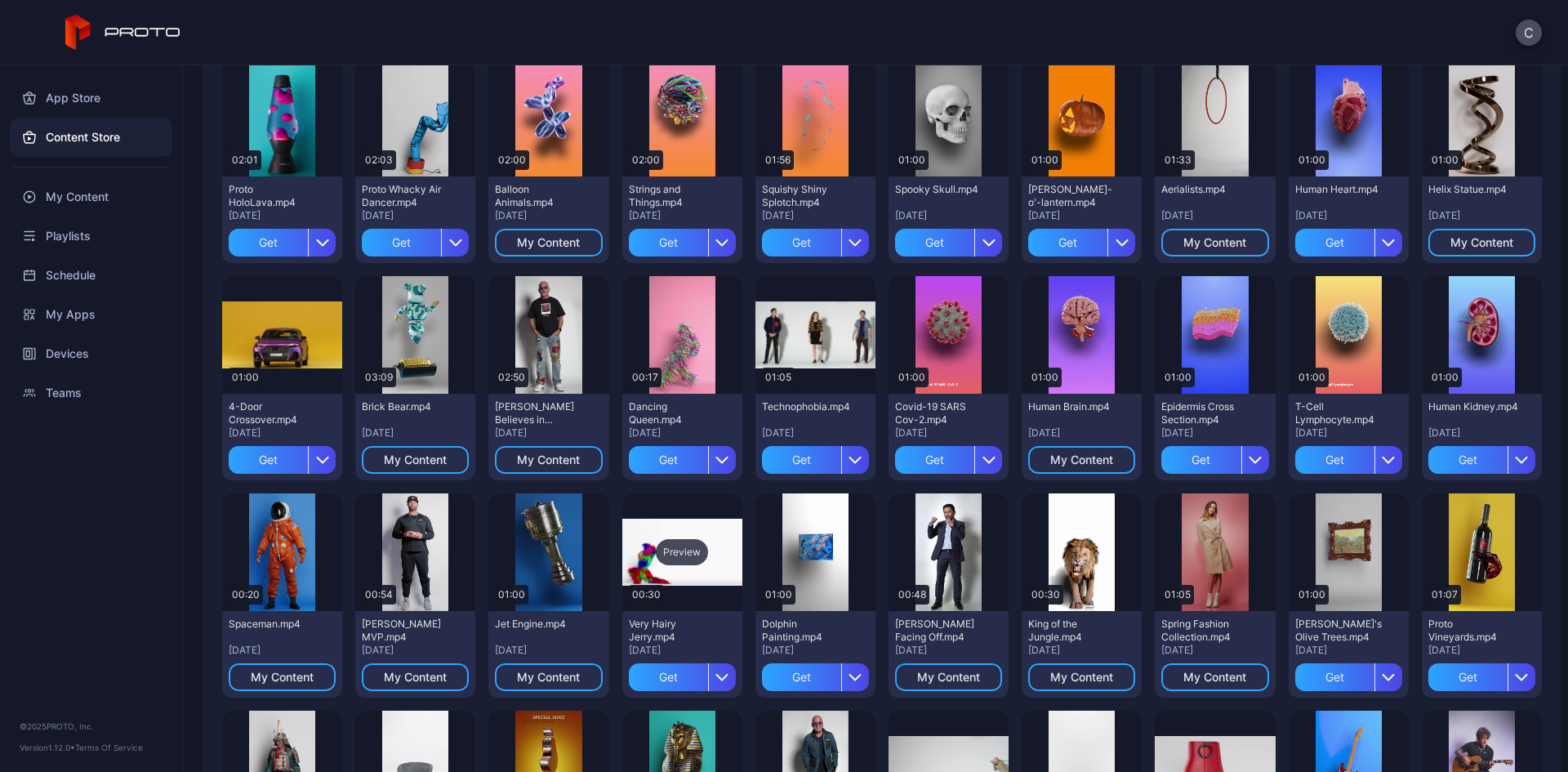
scroll to position [164, 0]
click at [1068, 552] on div "Preview" at bounding box center [1081, 551] width 52 height 26
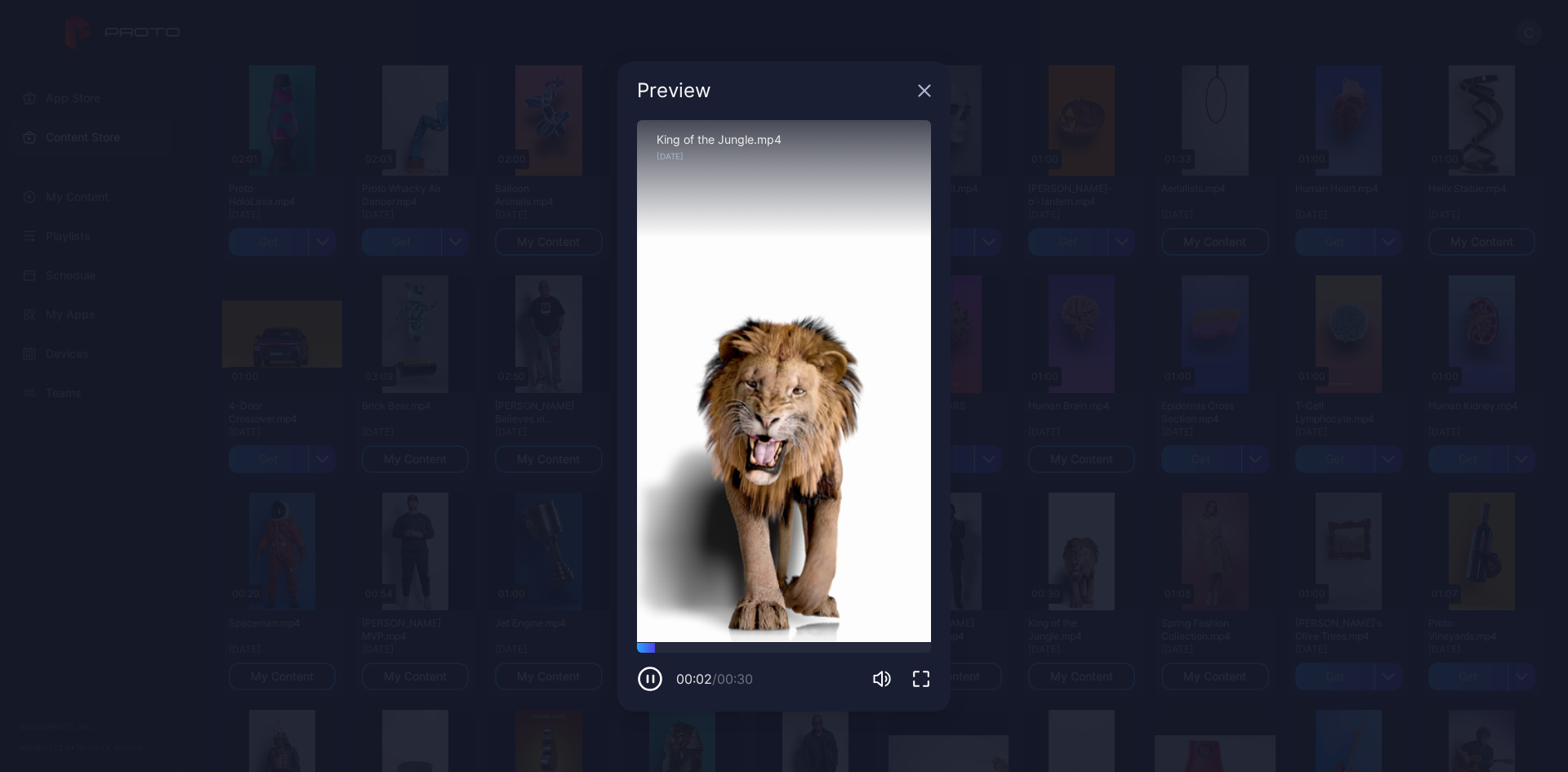
click at [921, 91] on icon "button" at bounding box center [924, 90] width 13 height 13
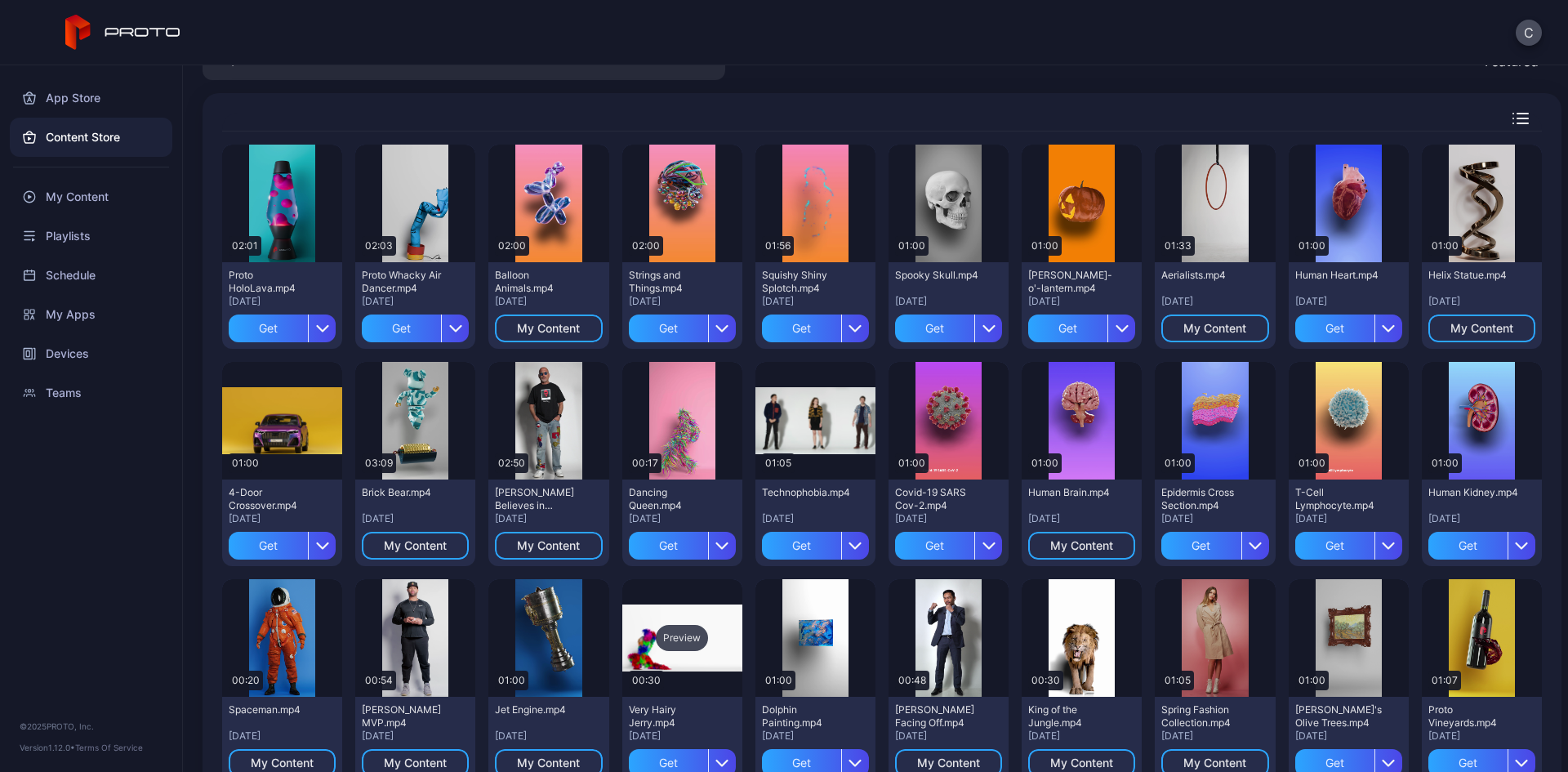
scroll to position [0, 0]
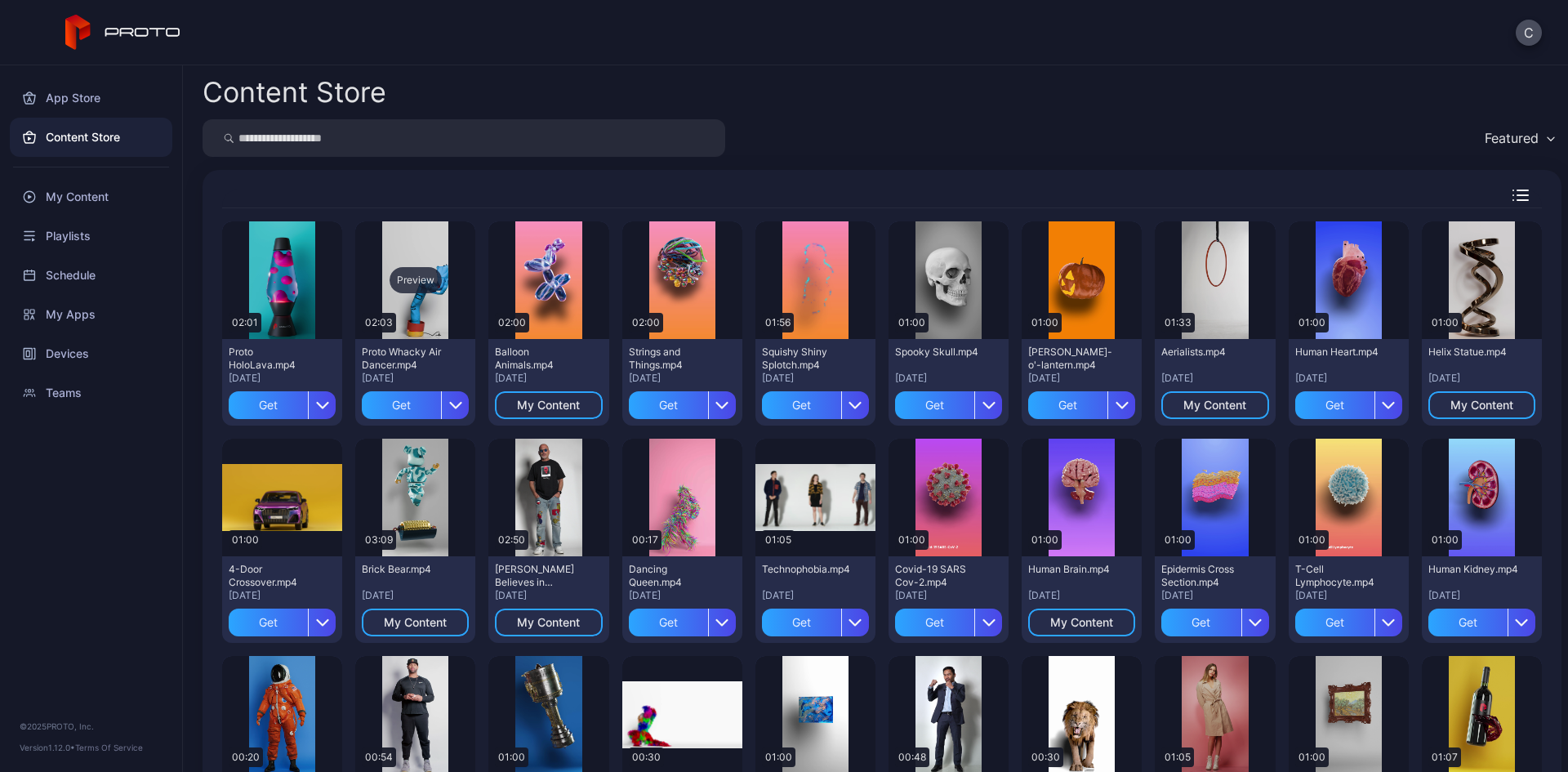
click at [411, 282] on div "Preview" at bounding box center [415, 280] width 52 height 26
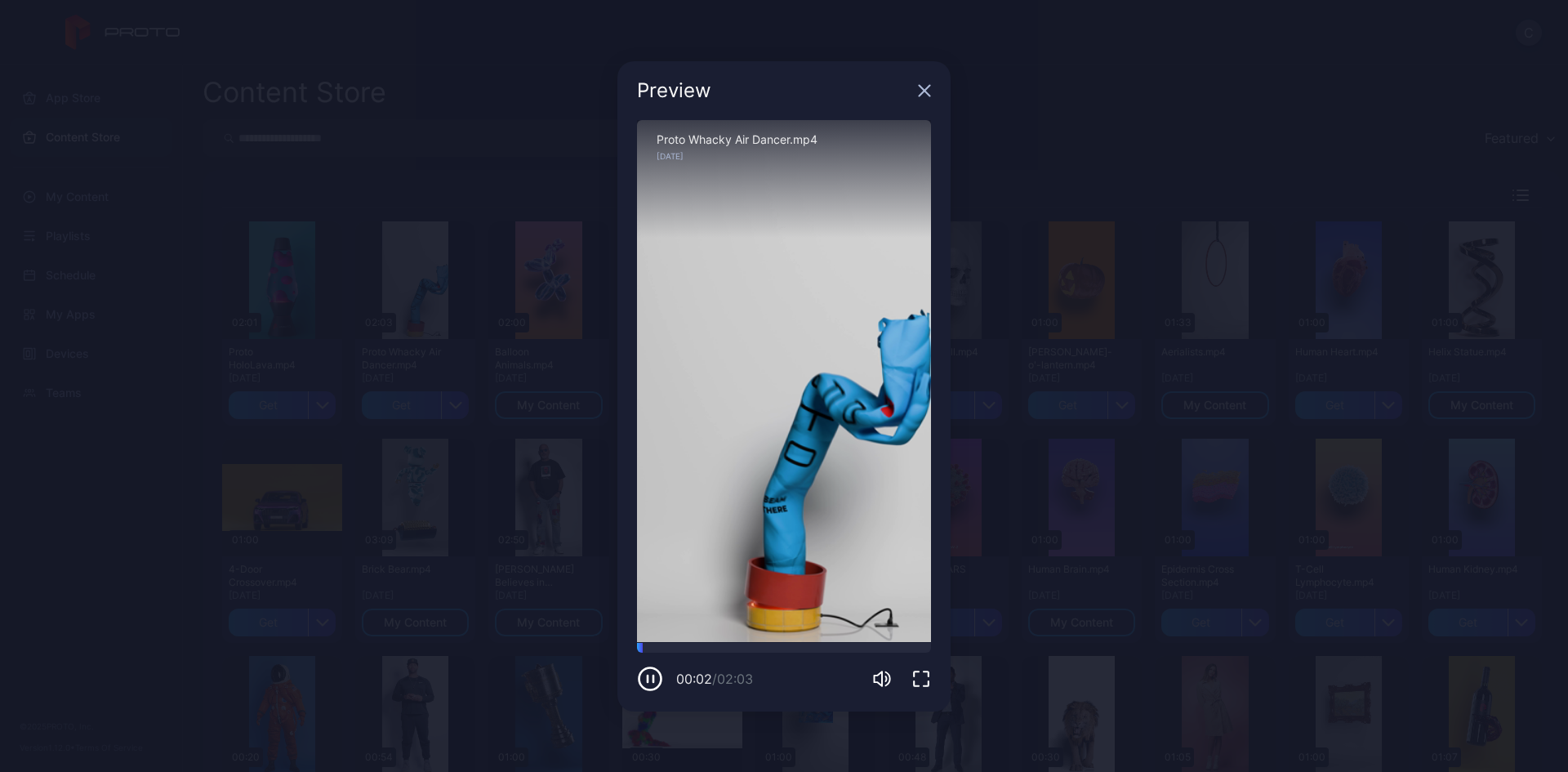
click at [918, 98] on div "Preview" at bounding box center [784, 90] width 333 height 58
click at [921, 90] on icon "button" at bounding box center [924, 90] width 13 height 13
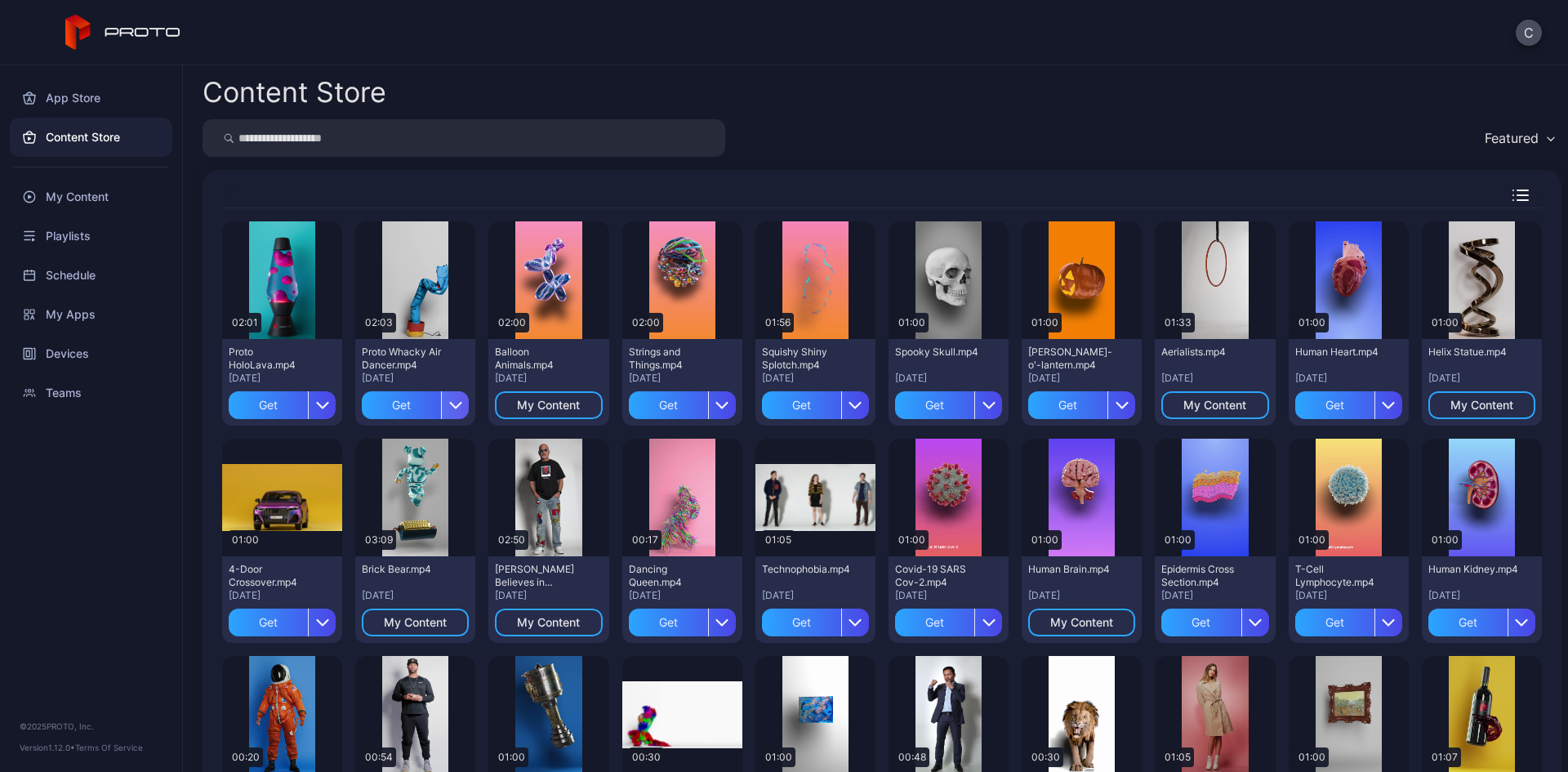
click at [443, 399] on div "button" at bounding box center [455, 405] width 27 height 27
click at [430, 497] on button "Get and Assign" at bounding box center [413, 505] width 139 height 52
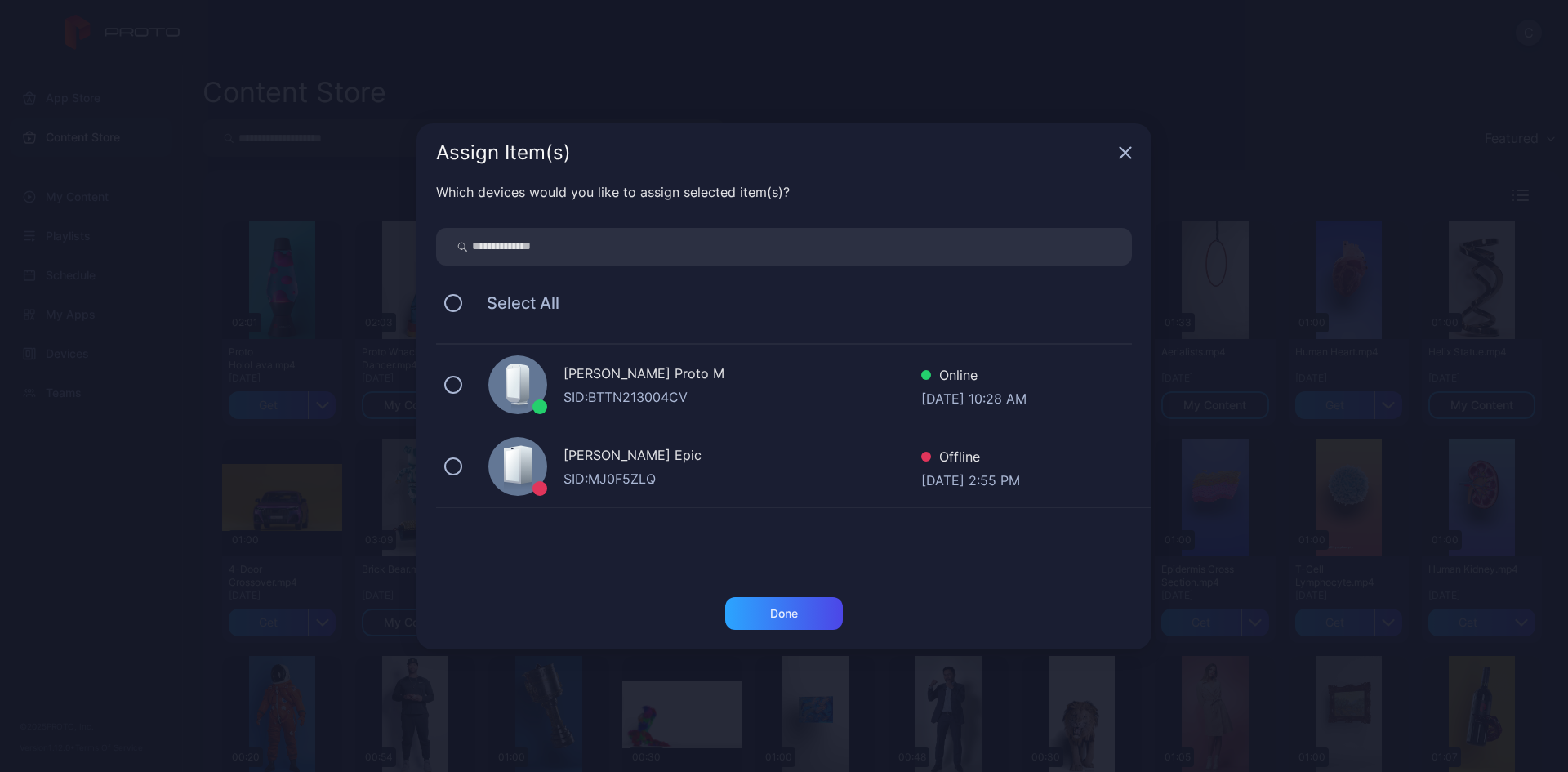
click at [471, 382] on div "[PERSON_NAME] Proto M SID: BTTN213004CV Online [DATE] 10:28 AM" at bounding box center [793, 385] width 715 height 81
click at [458, 375] on icon at bounding box center [453, 385] width 18 height 18
click at [1124, 155] on icon "button" at bounding box center [1125, 153] width 13 height 13
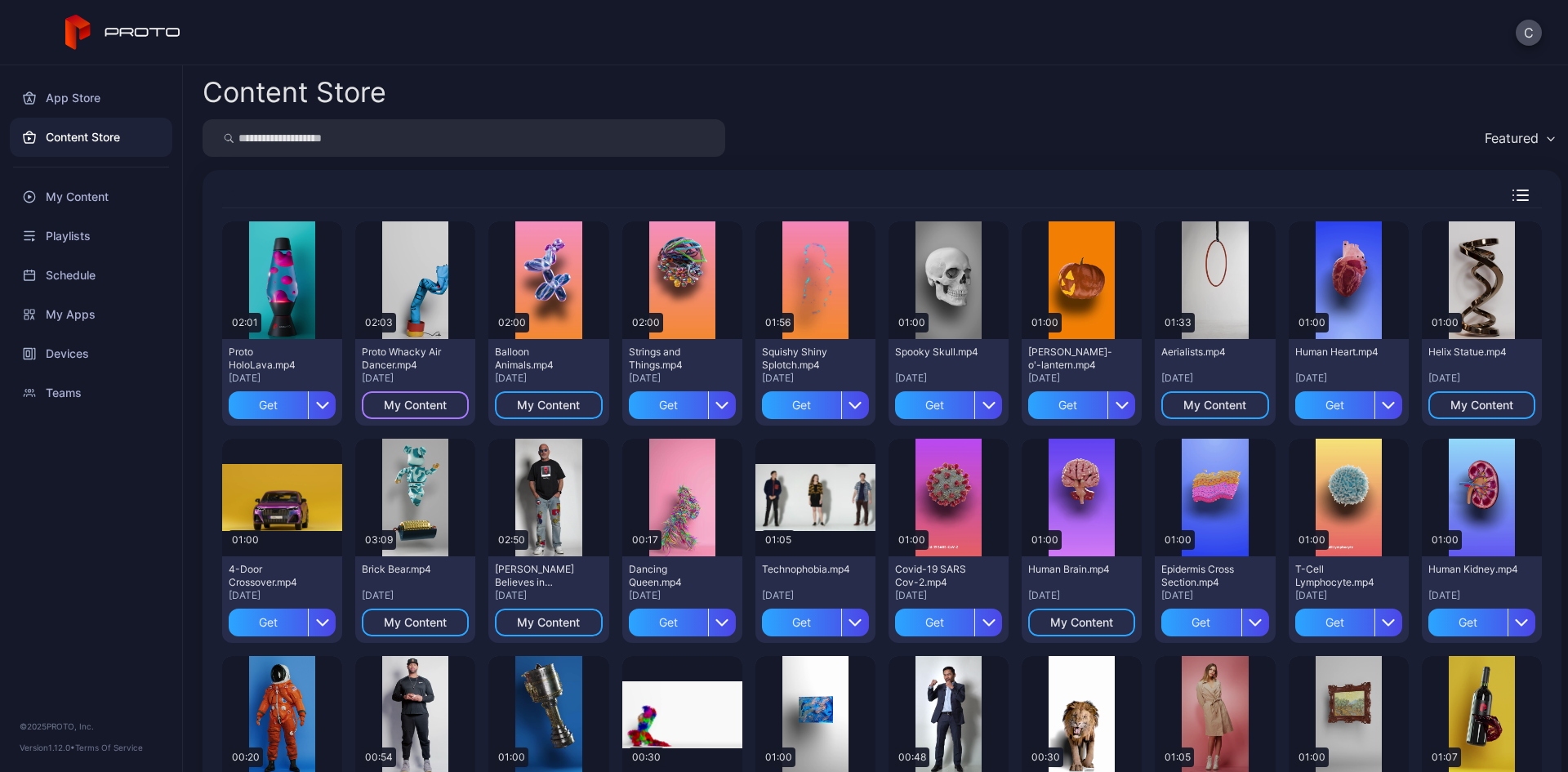
click at [447, 403] on div "My Content" at bounding box center [415, 405] width 107 height 27
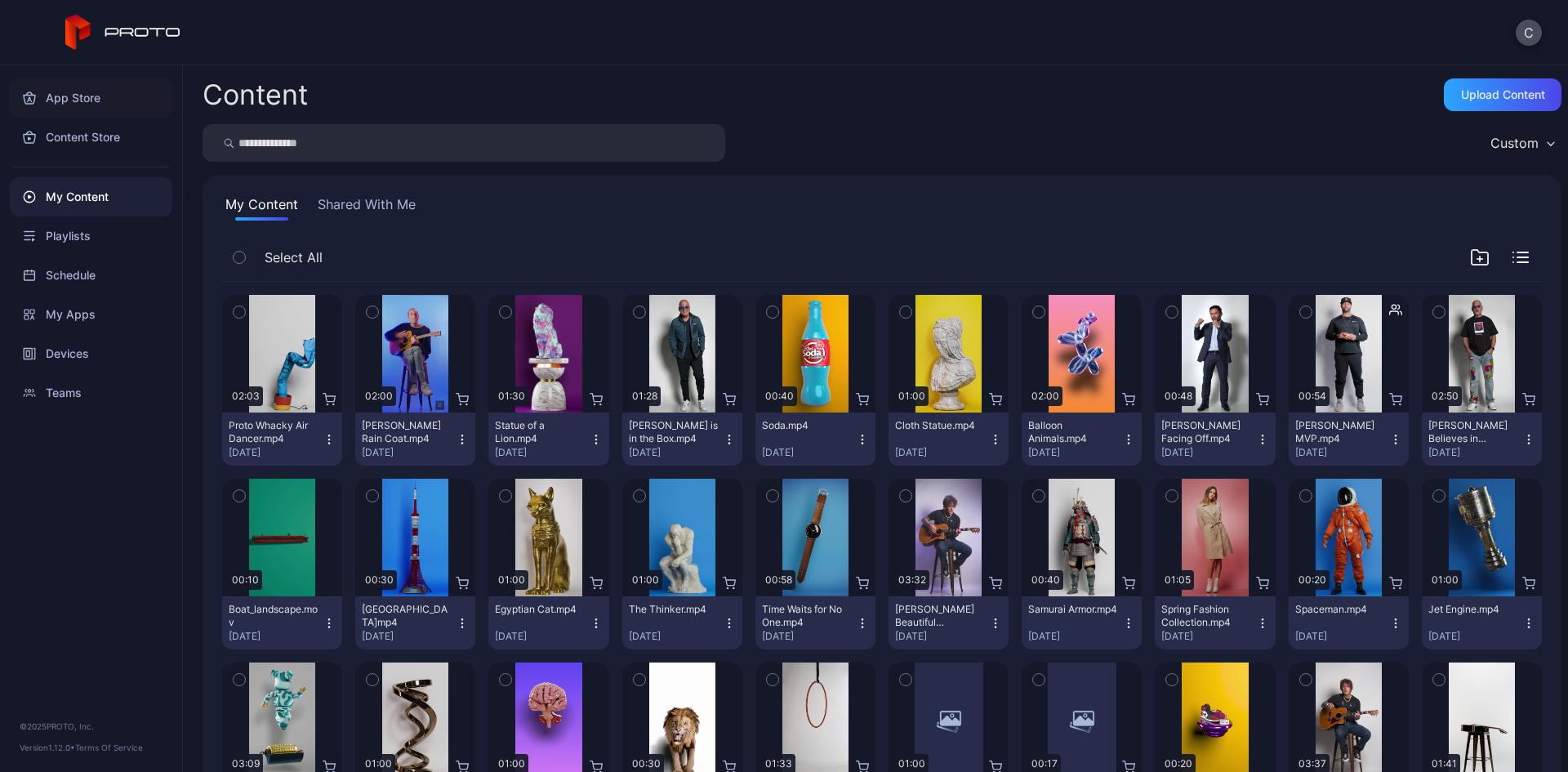
click at [68, 100] on div "App Store" at bounding box center [91, 98] width 163 height 39
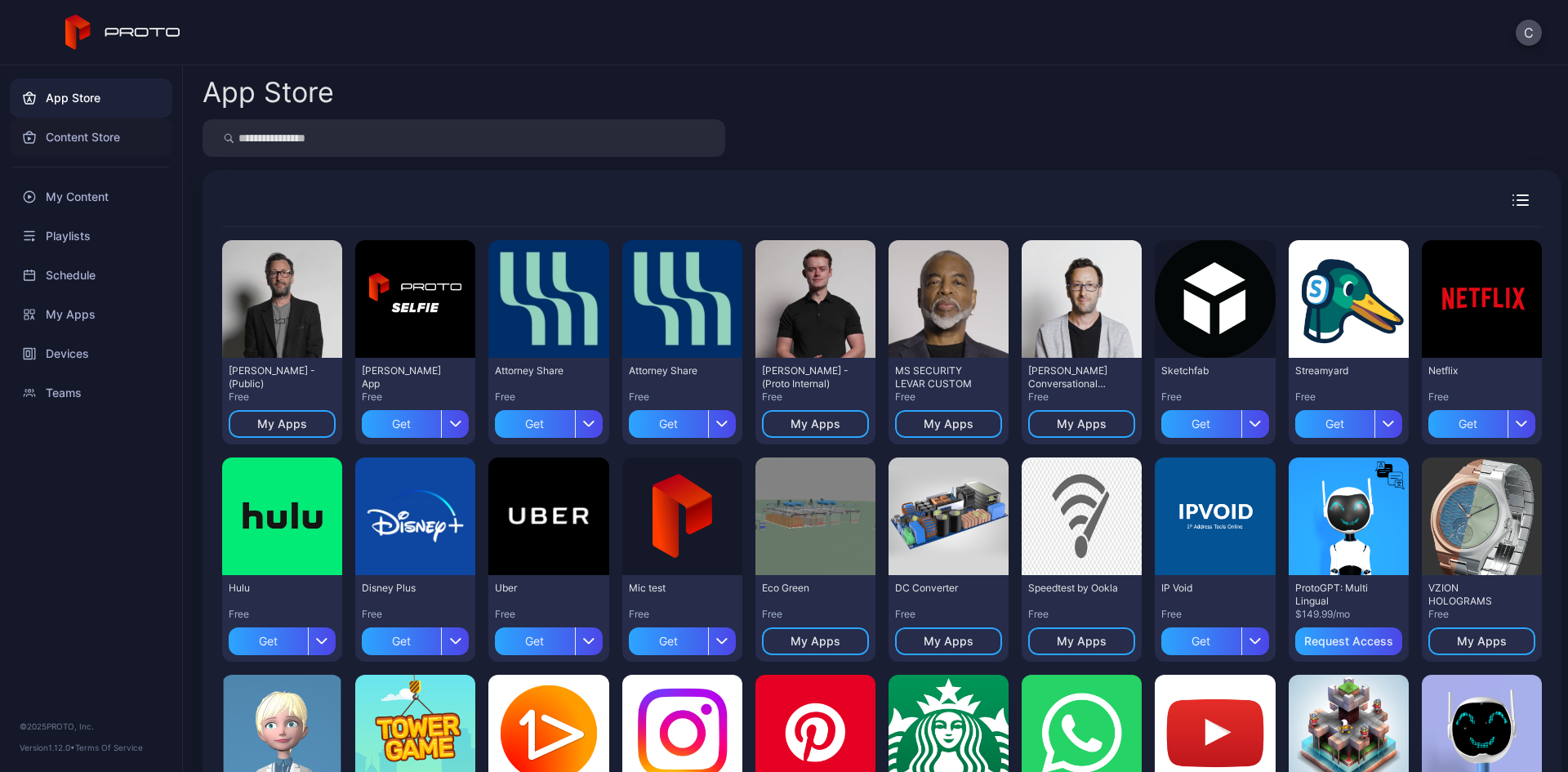
click at [96, 143] on div "Content Store" at bounding box center [91, 137] width 163 height 39
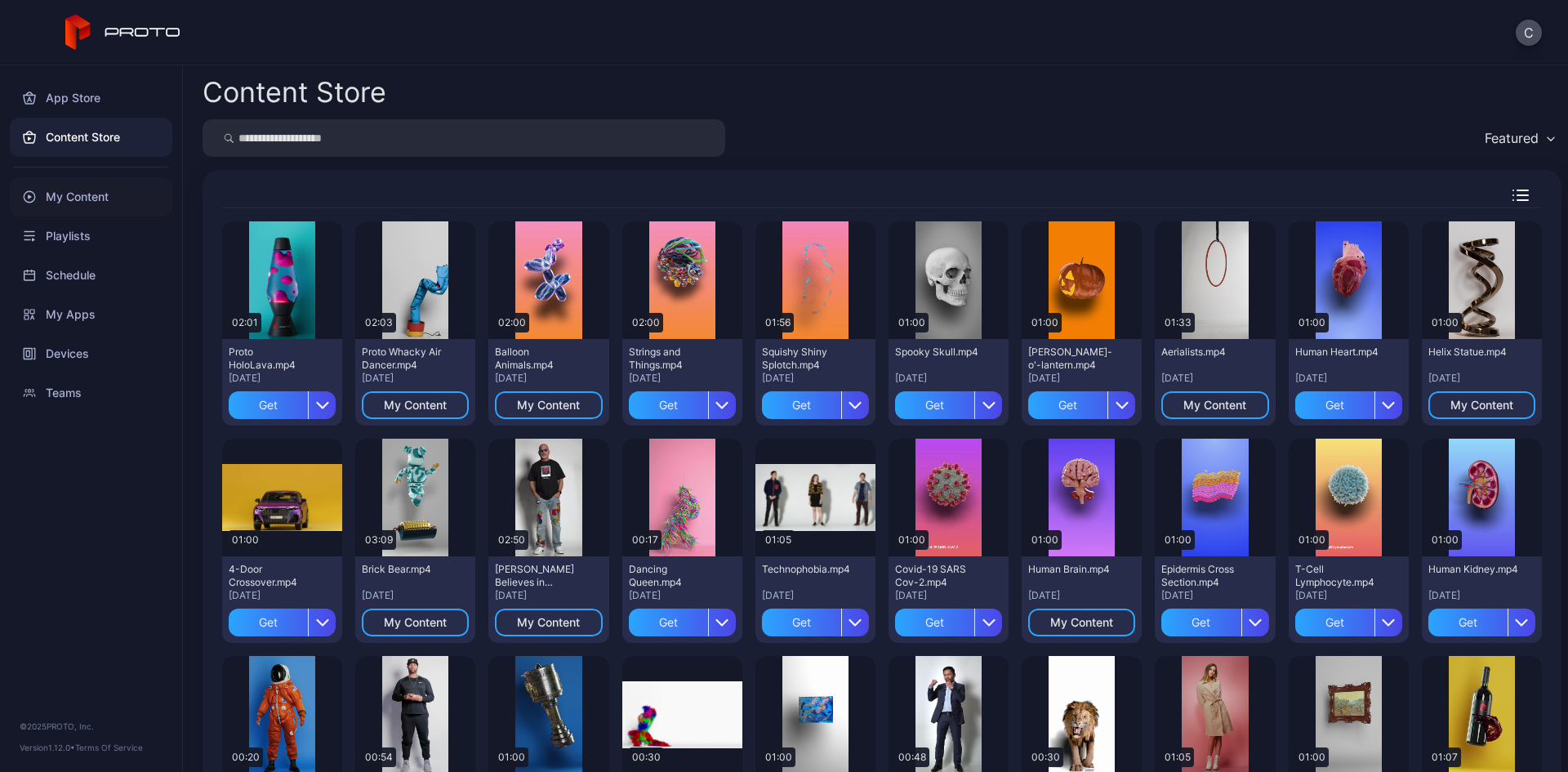
click at [111, 190] on div "My Content" at bounding box center [91, 196] width 163 height 39
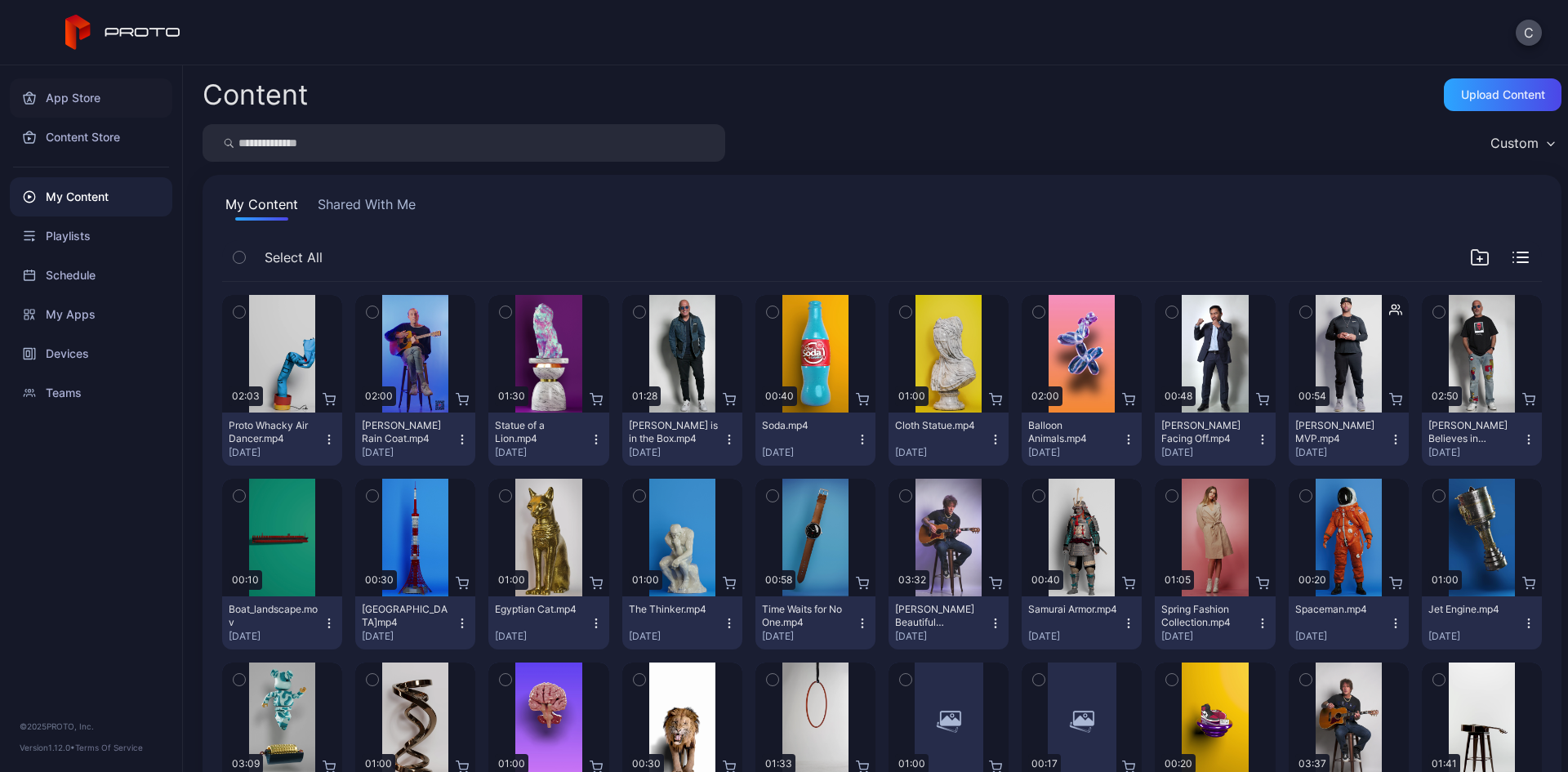
click at [89, 96] on div "App Store" at bounding box center [91, 98] width 163 height 39
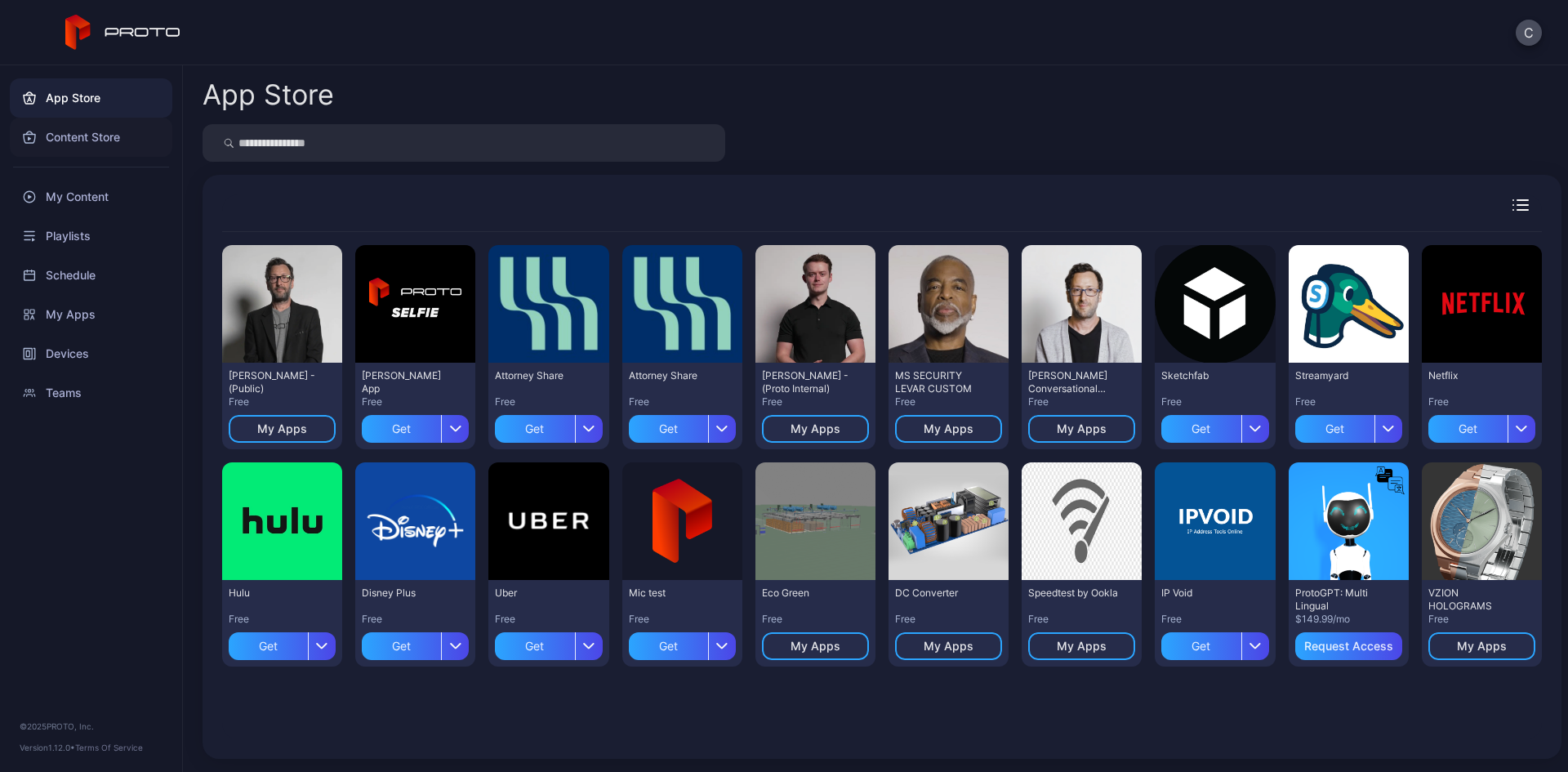
click at [95, 136] on div "Content Store" at bounding box center [91, 137] width 163 height 39
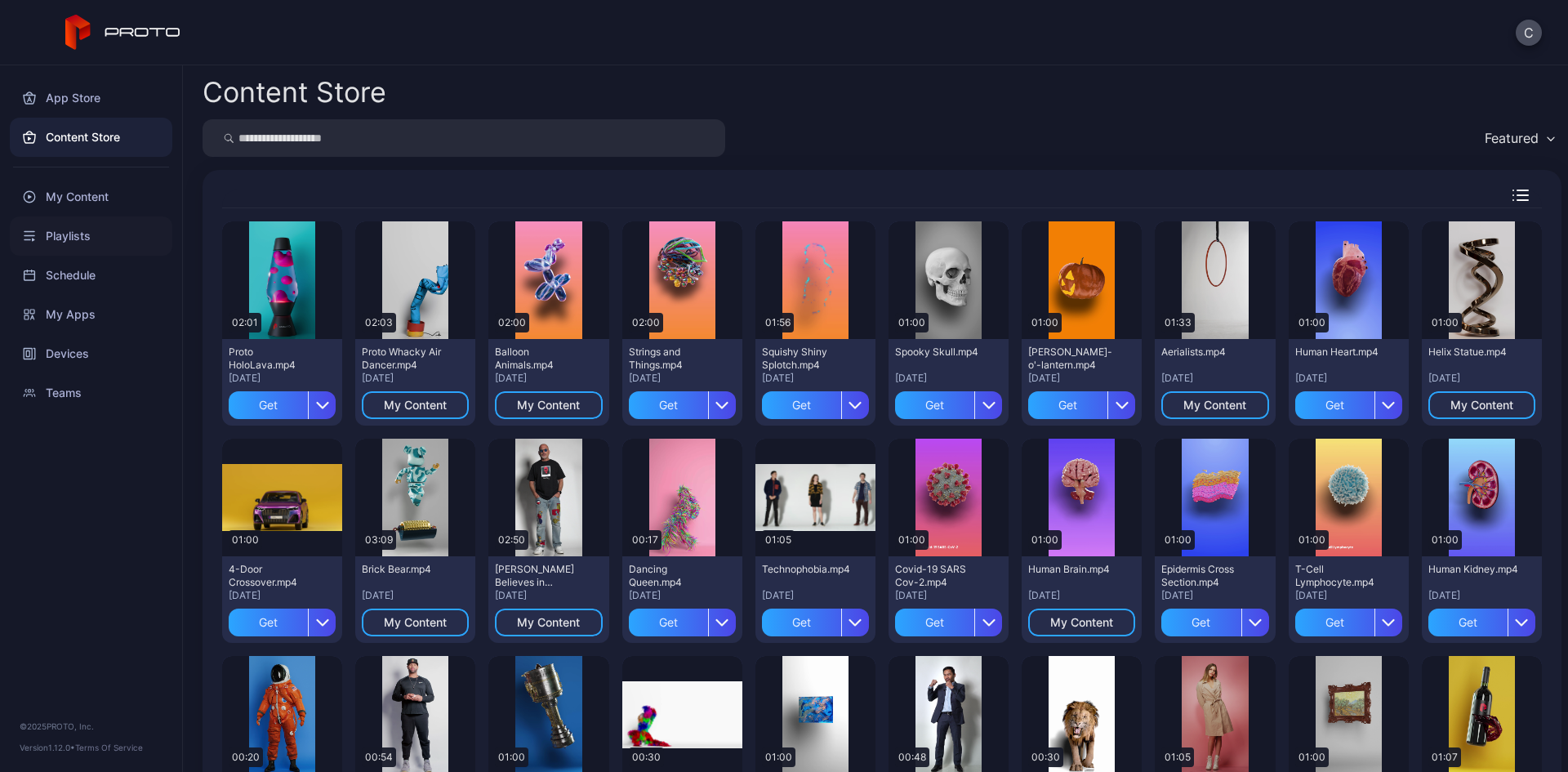
click at [111, 233] on div "Playlists" at bounding box center [91, 236] width 163 height 39
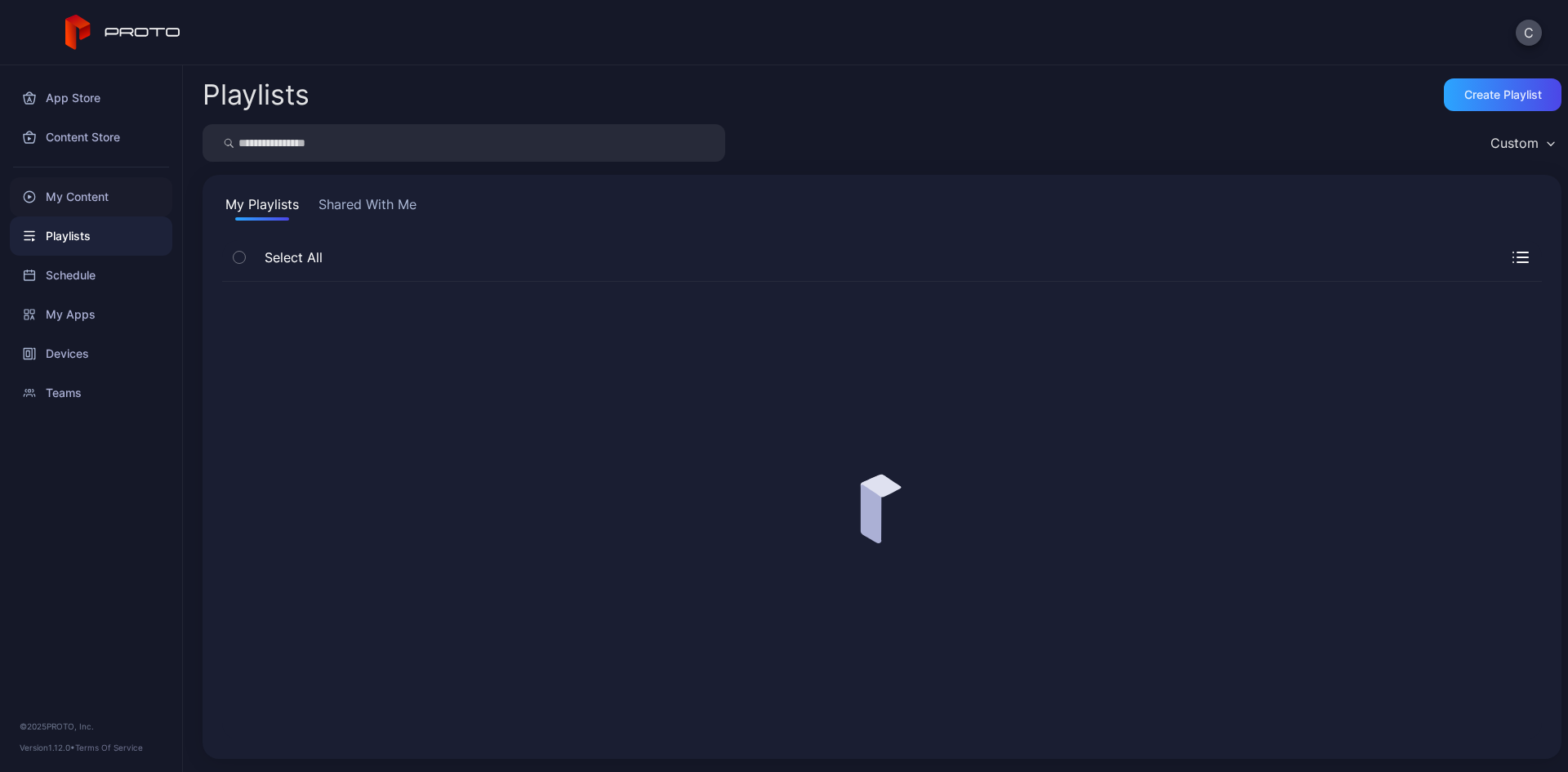
click at [111, 196] on div "My Content" at bounding box center [91, 196] width 163 height 39
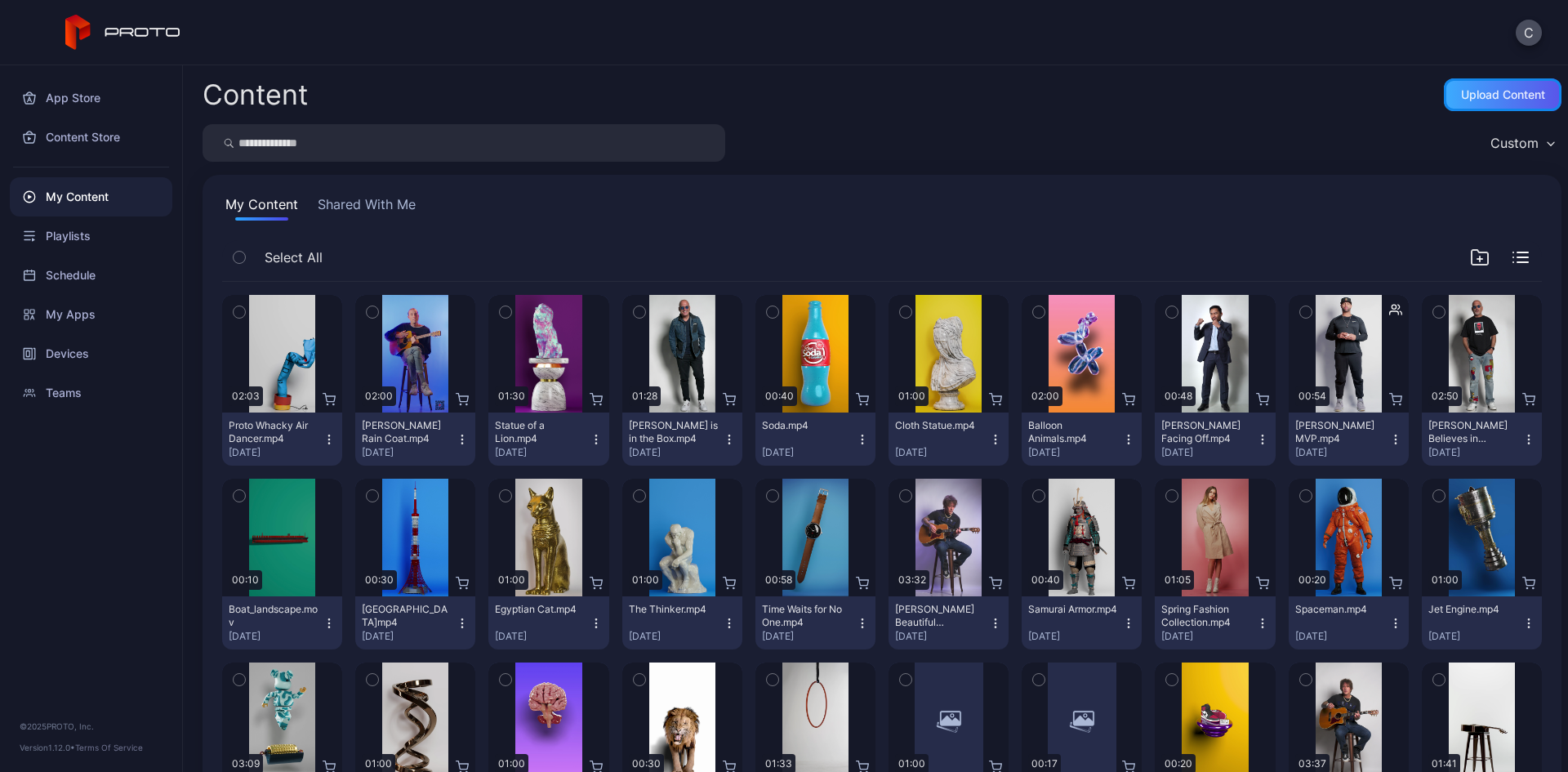
click at [1478, 95] on div "Upload Content" at bounding box center [1503, 95] width 84 height 13
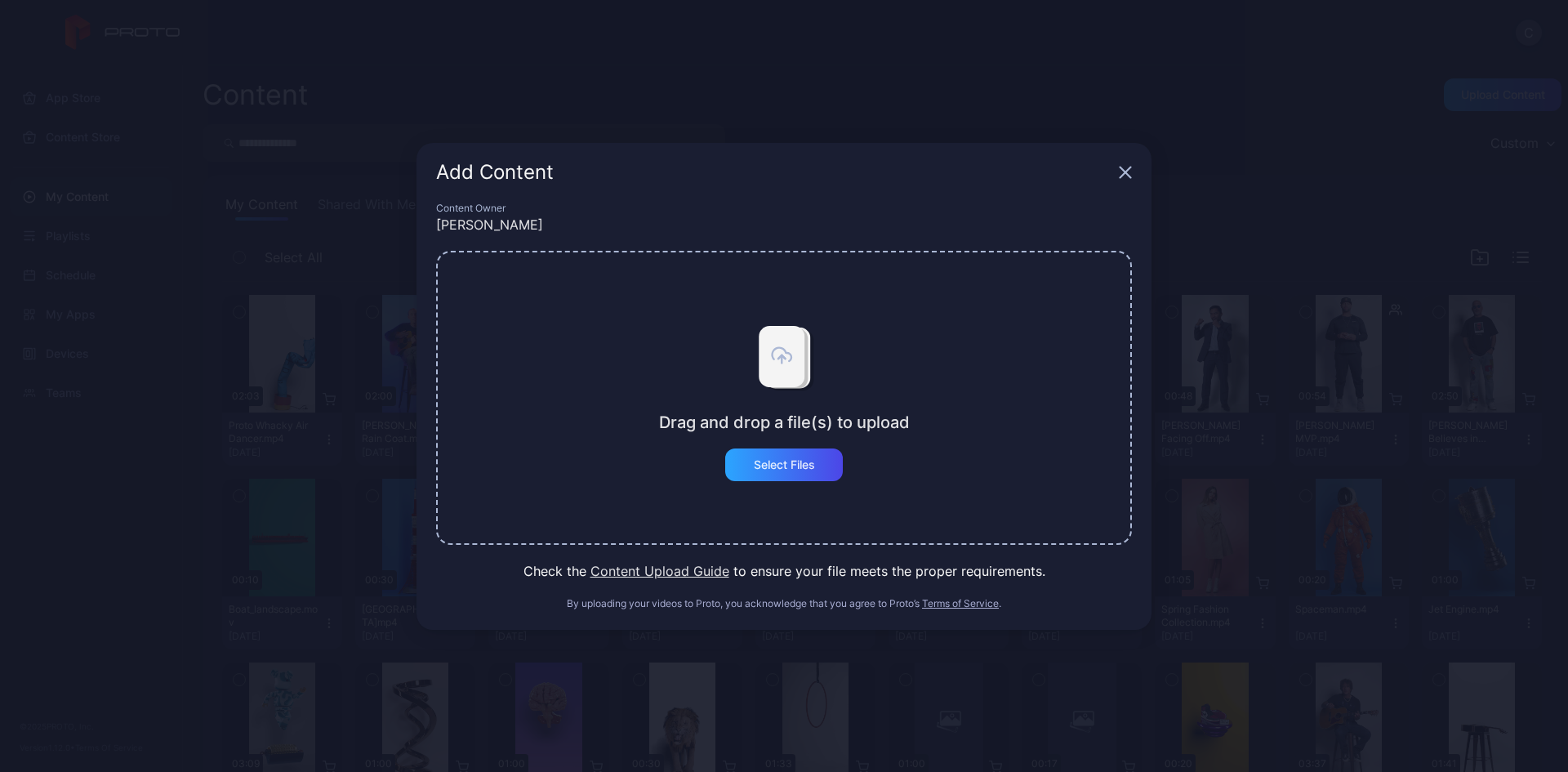
click at [1120, 165] on icon "button" at bounding box center [1125, 172] width 13 height 13
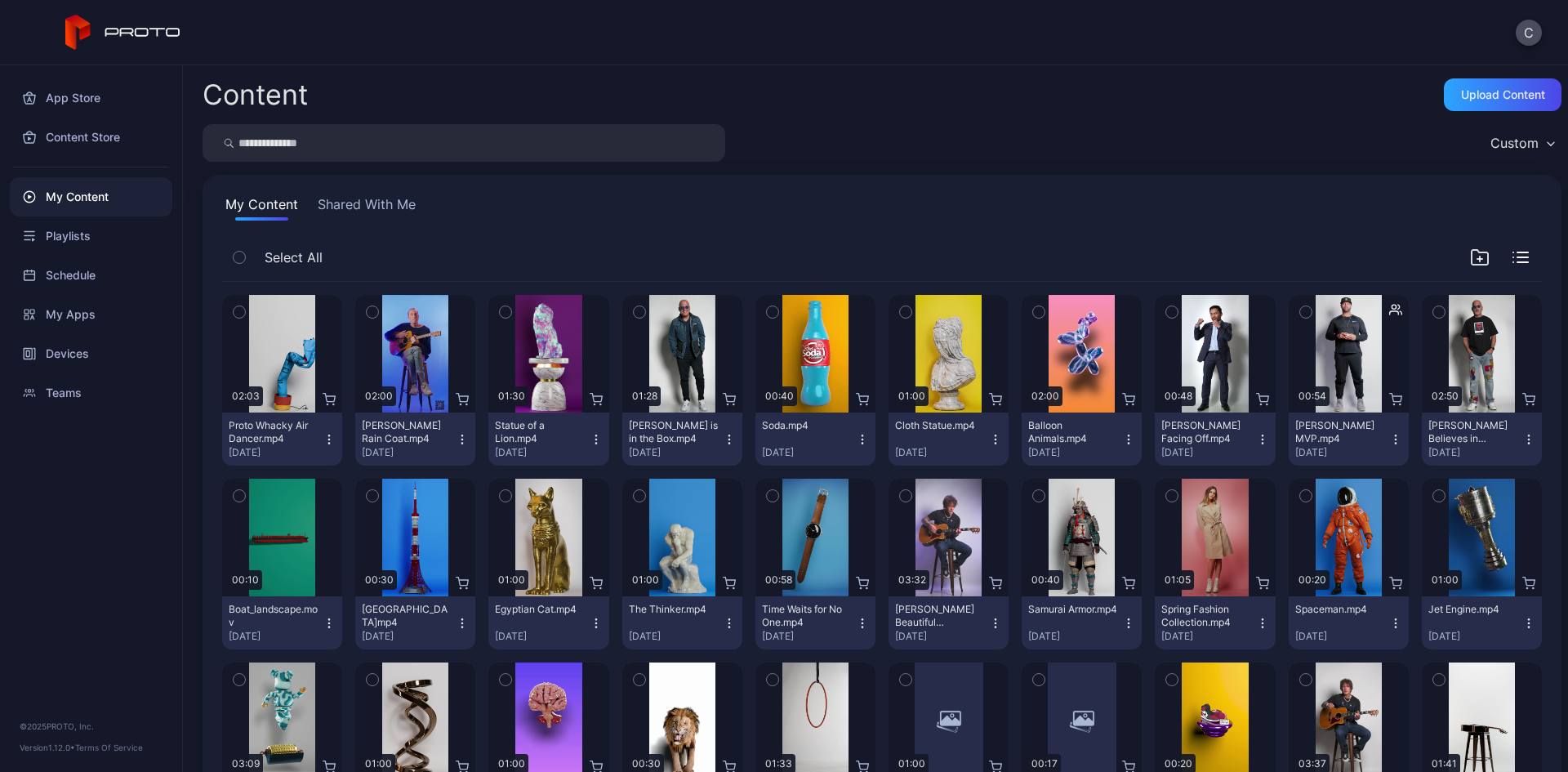
click at [344, 202] on button "Shared With Me" at bounding box center [366, 207] width 104 height 26
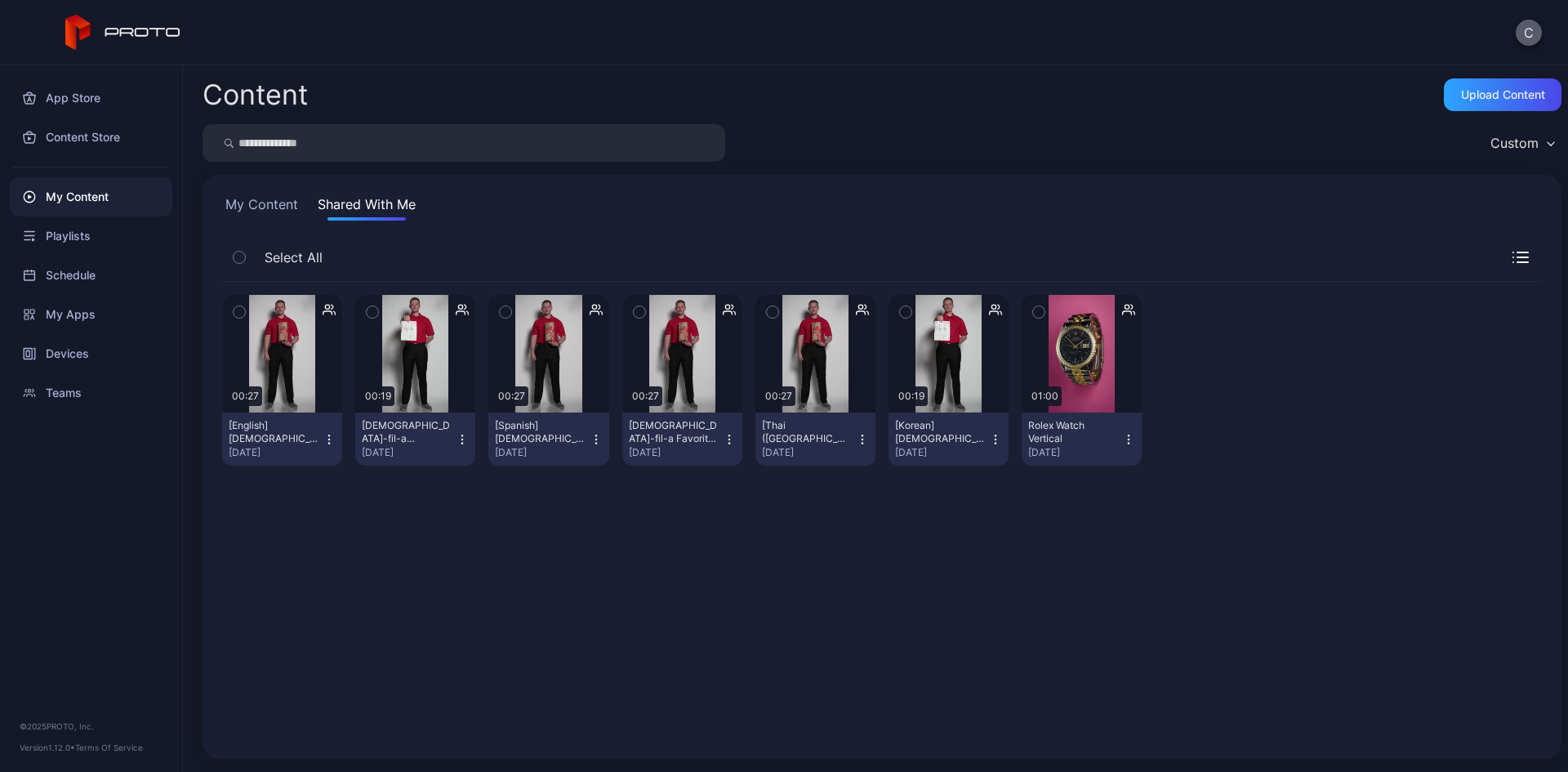
click at [1518, 32] on button "C" at bounding box center [1528, 32] width 26 height 26
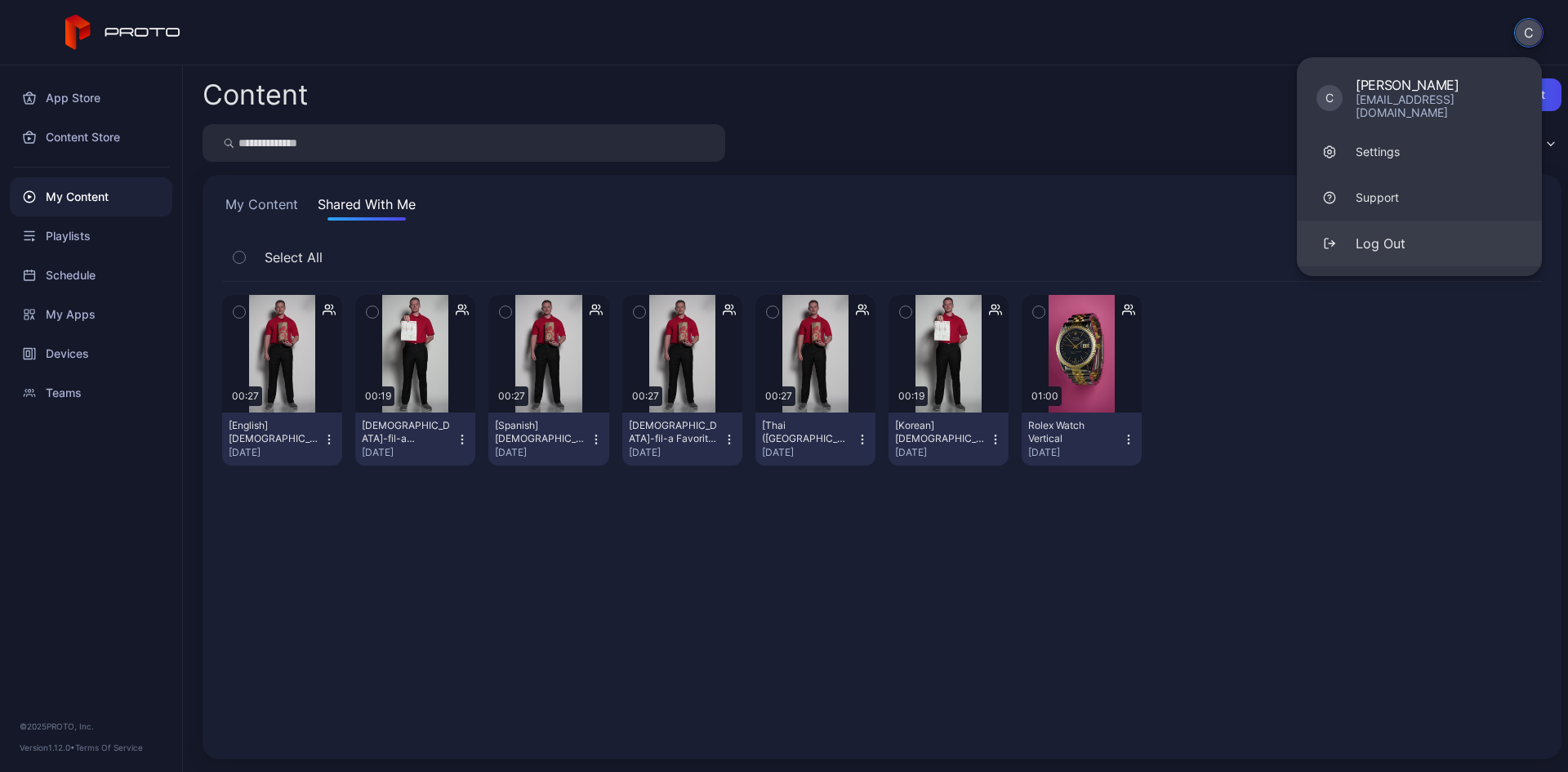
click at [1361, 220] on button "Log Out" at bounding box center [1419, 243] width 245 height 46
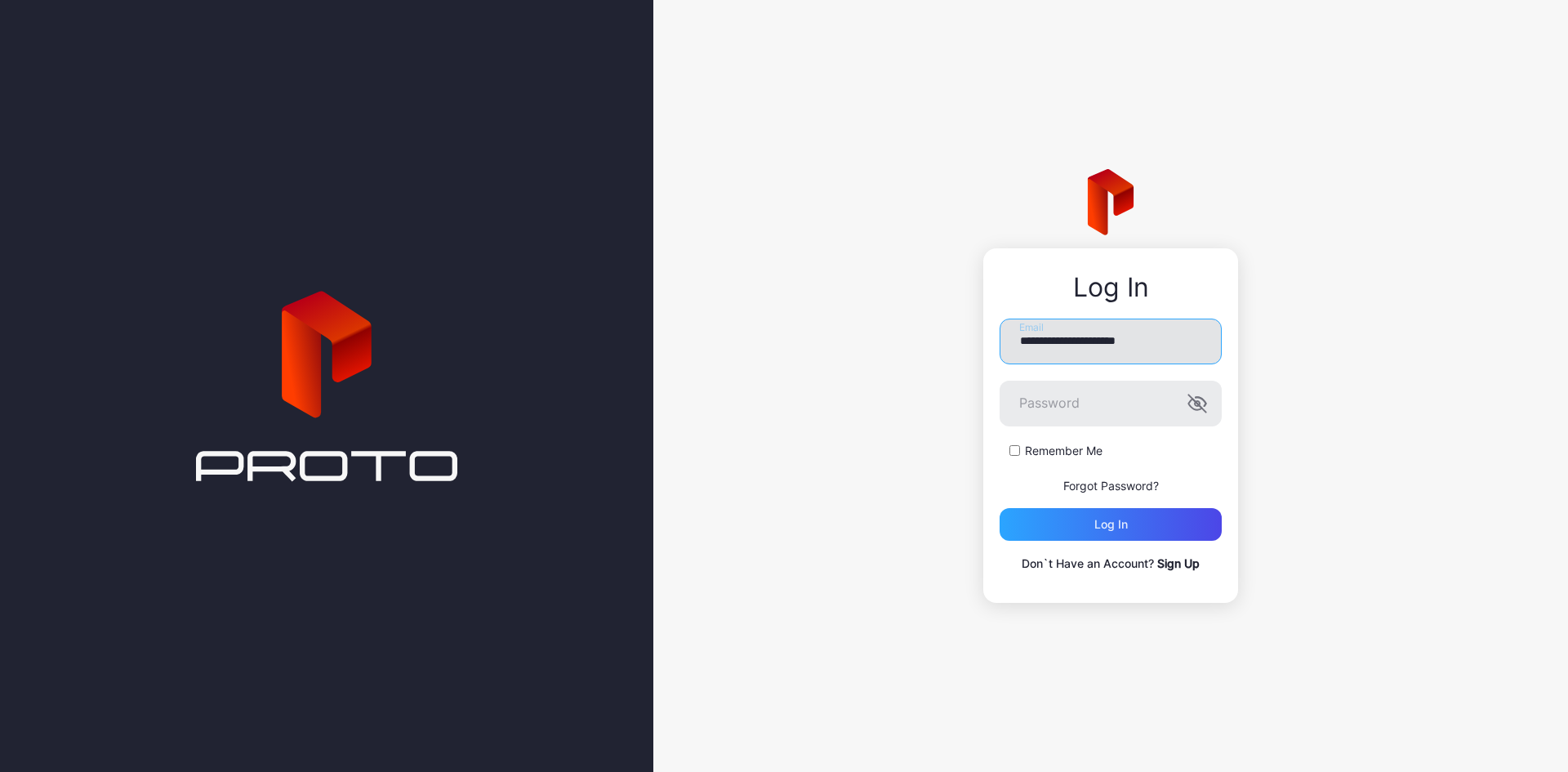
click at [1041, 337] on input "**********" at bounding box center [1110, 342] width 222 height 46
type input "**********"
click at [1053, 525] on div "Log in" at bounding box center [1110, 524] width 222 height 33
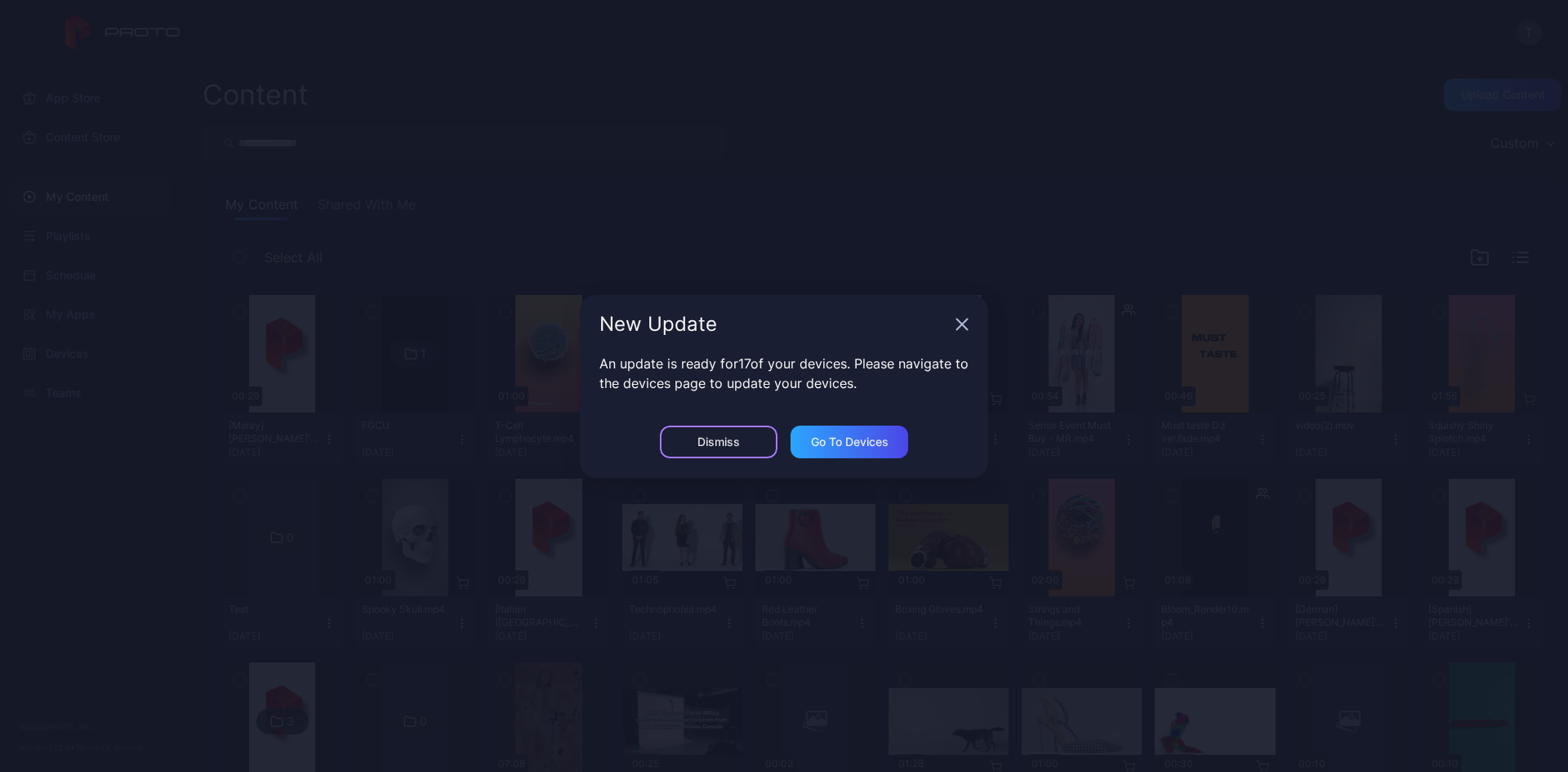
click at [678, 439] on div "Dismiss" at bounding box center [718, 442] width 118 height 33
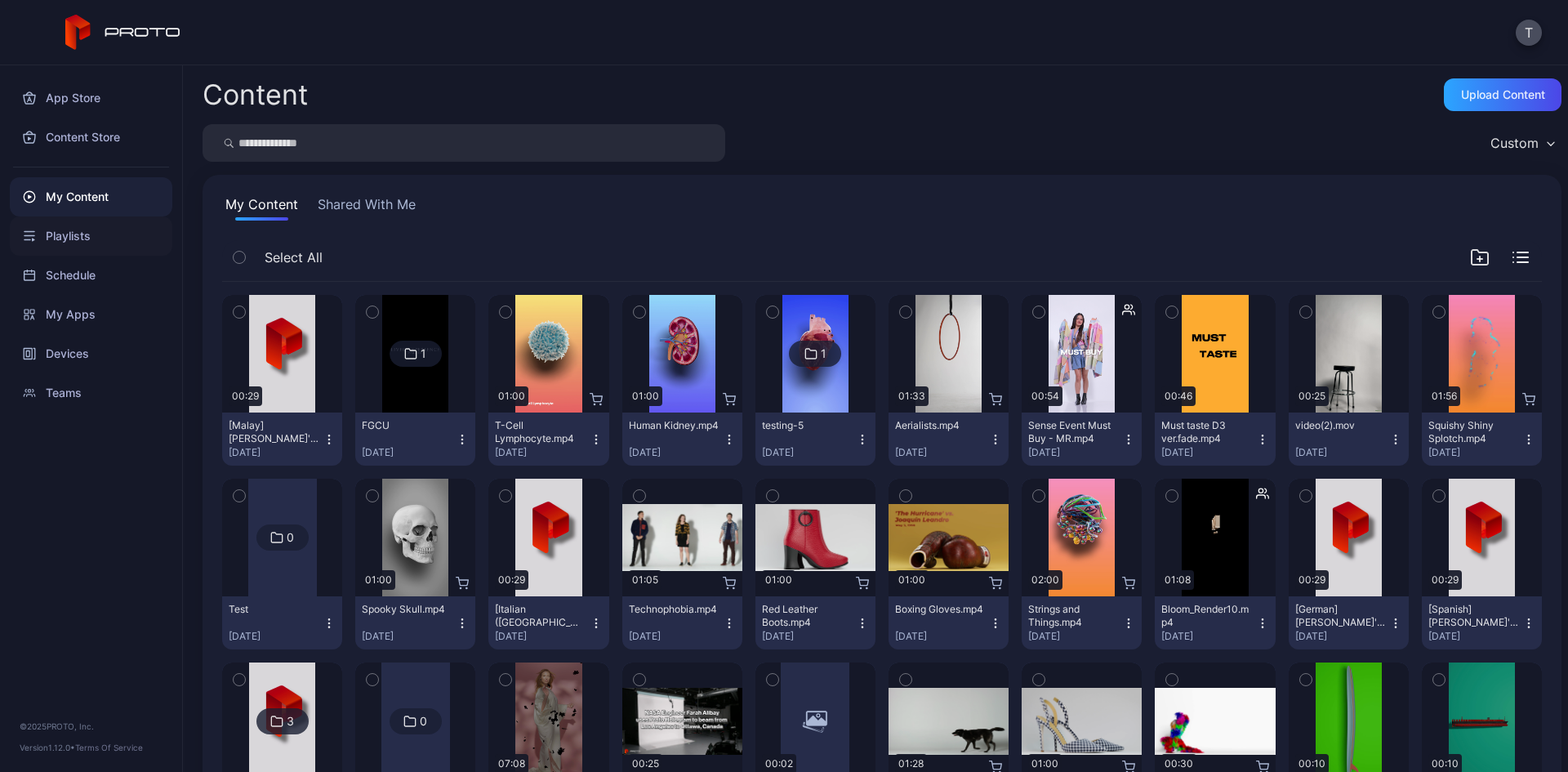
click at [95, 229] on div "Playlists" at bounding box center [91, 236] width 163 height 39
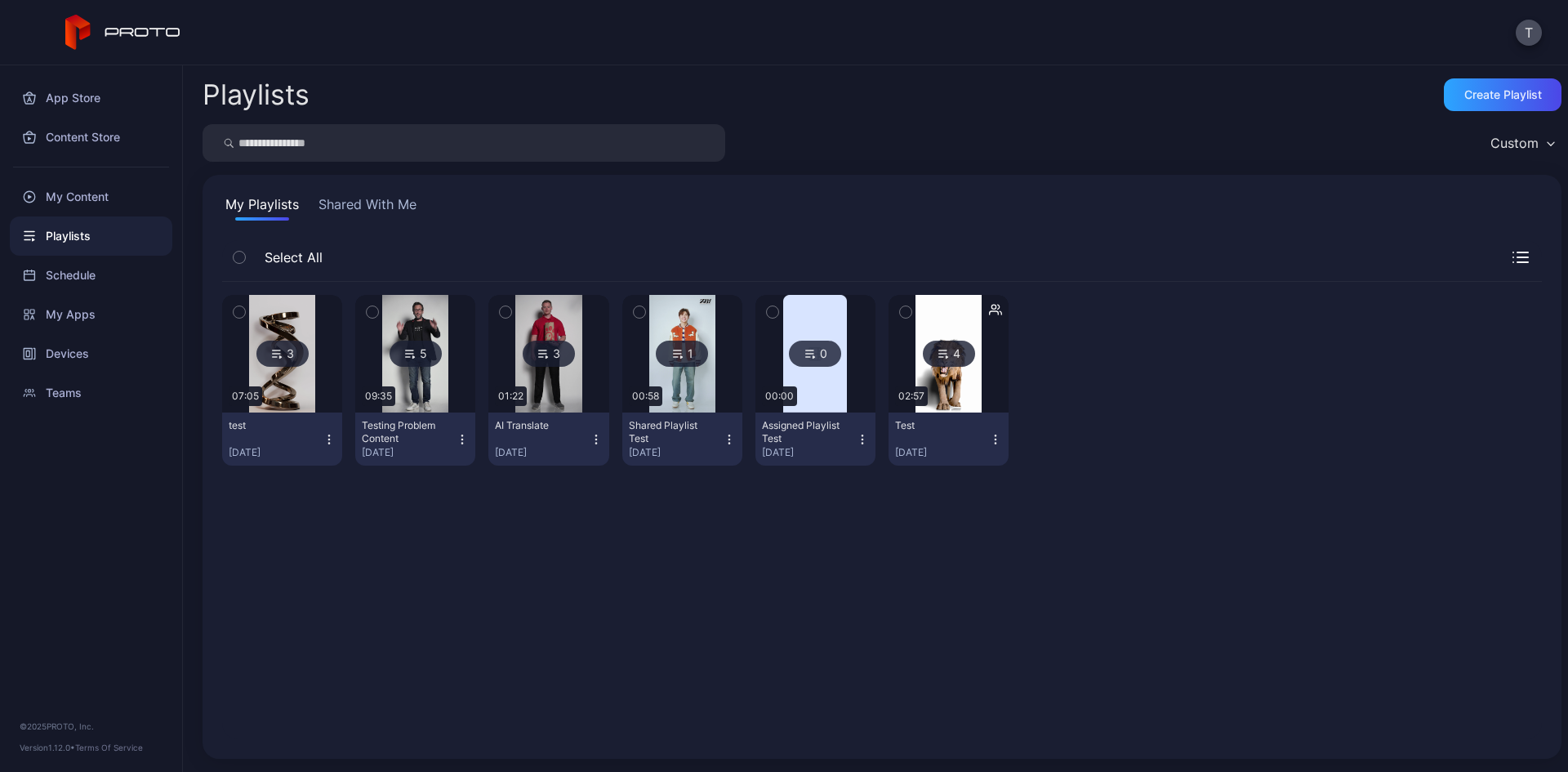
click at [540, 351] on icon at bounding box center [542, 353] width 13 height 19
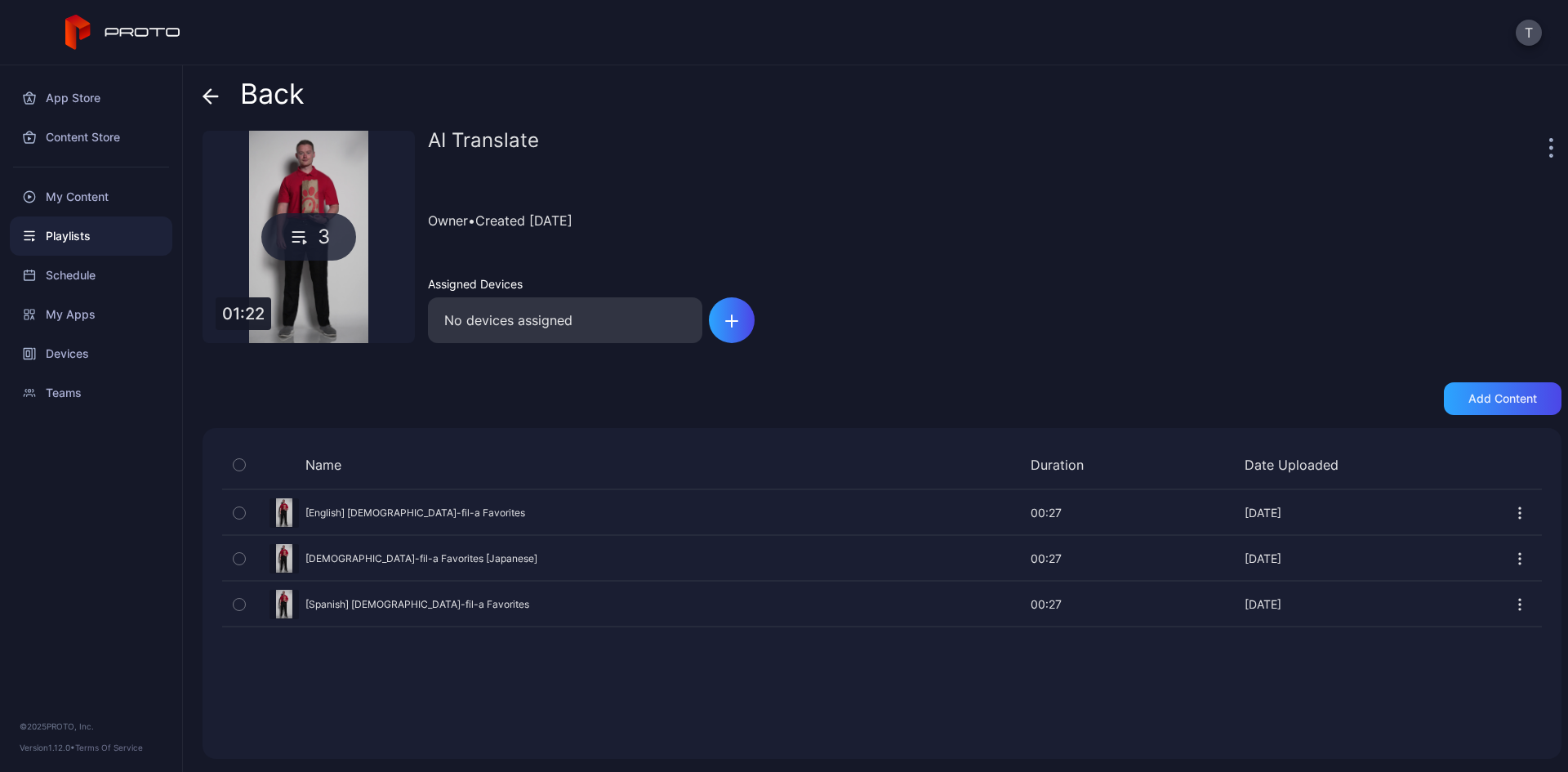
click at [216, 97] on icon at bounding box center [211, 97] width 14 height 0
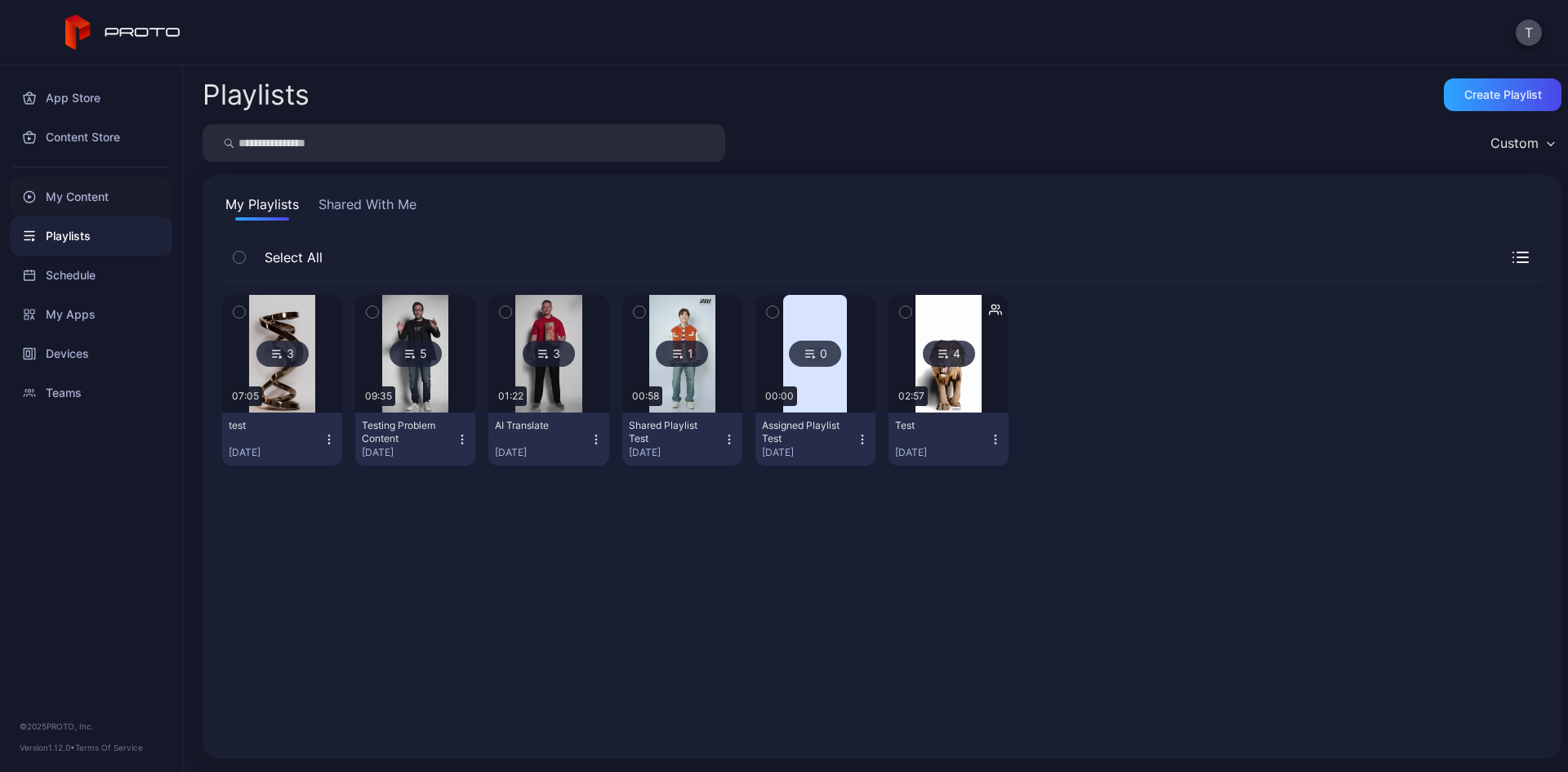
click at [77, 199] on div "My Content" at bounding box center [91, 196] width 163 height 39
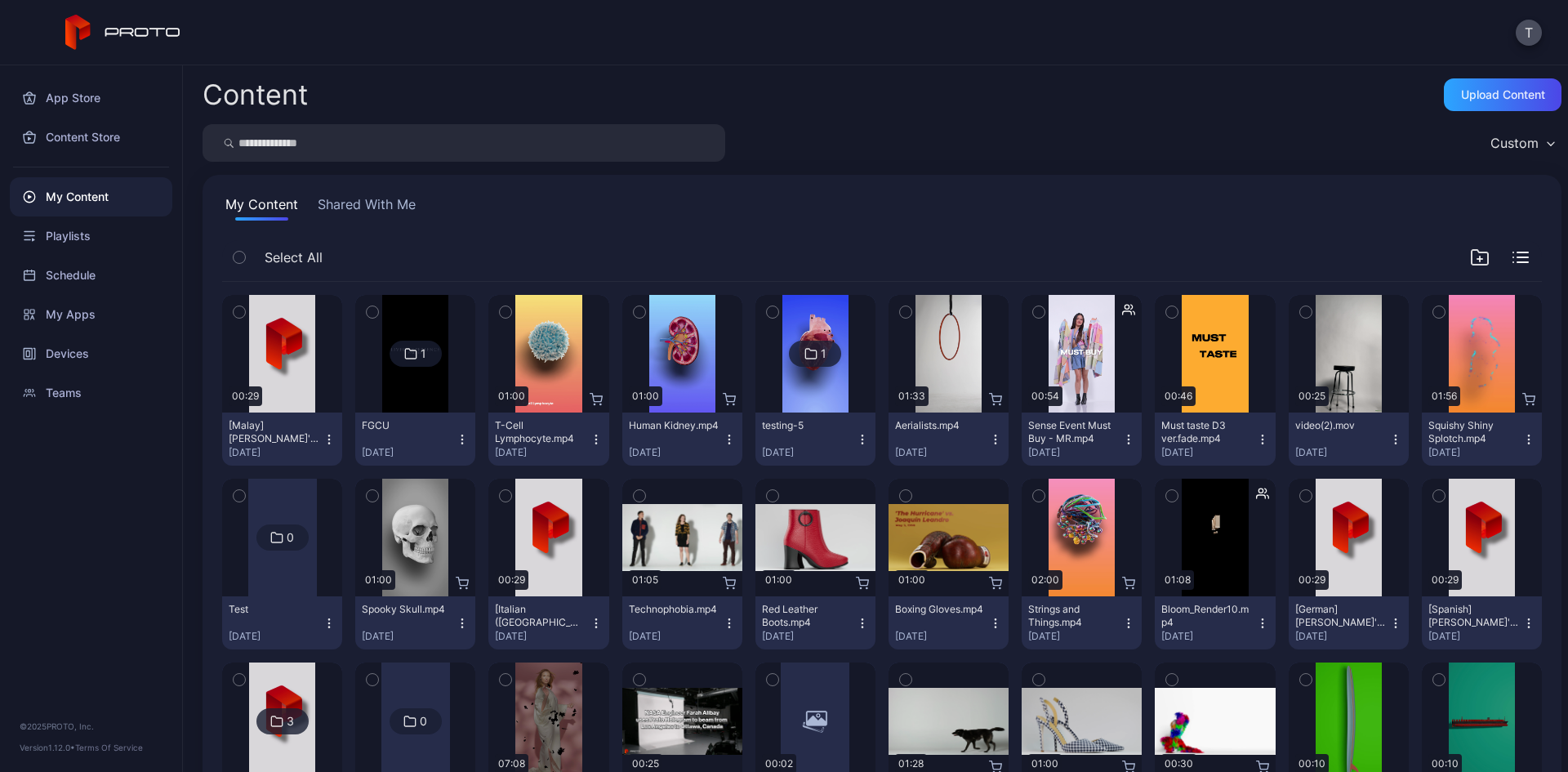
click at [365, 205] on button "Shared With Me" at bounding box center [366, 207] width 104 height 26
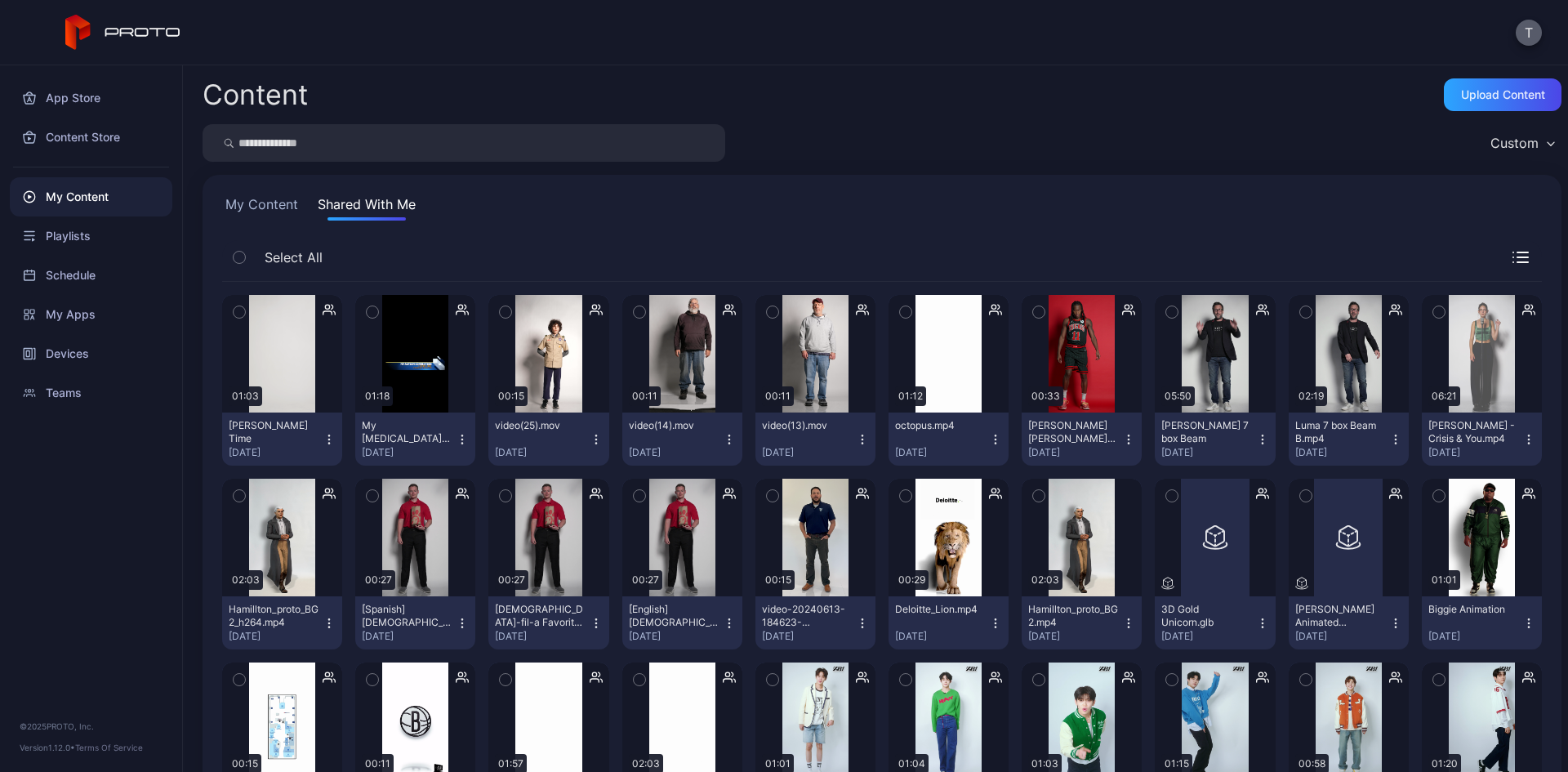
click at [1533, 37] on button "T" at bounding box center [1528, 32] width 26 height 26
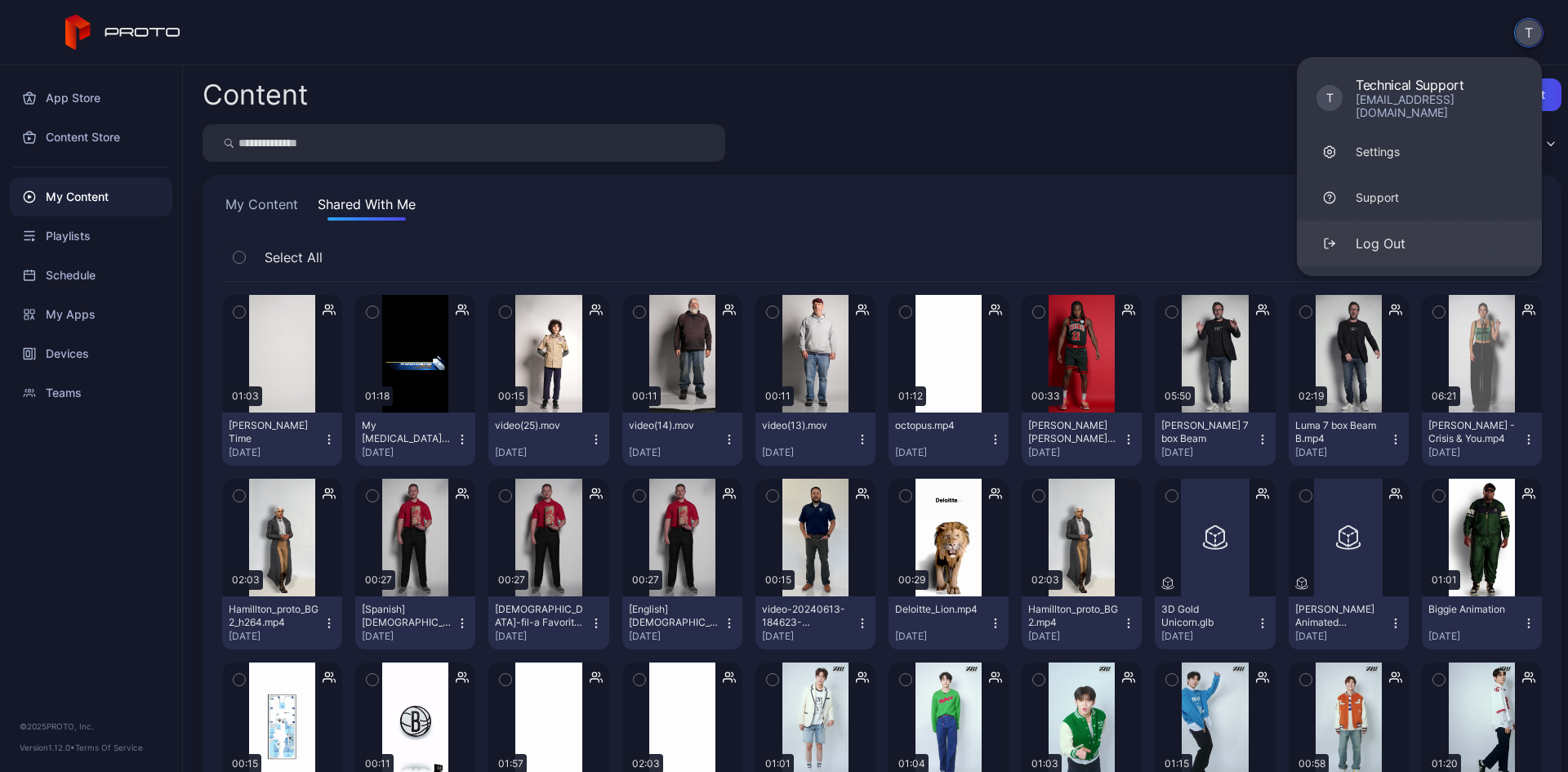
click at [1359, 234] on div "Log Out" at bounding box center [1380, 243] width 50 height 19
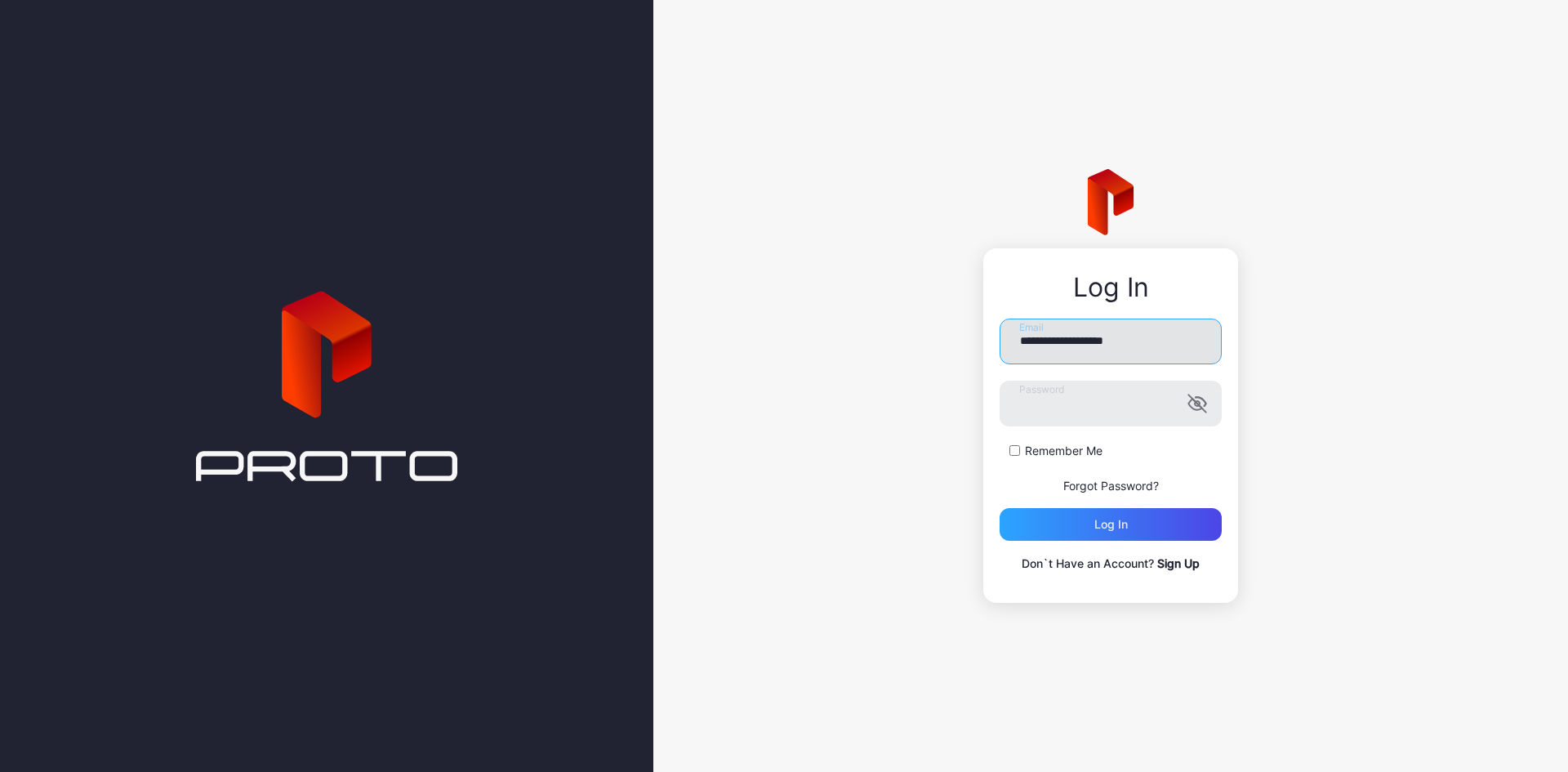
click at [1068, 348] on input "**********" at bounding box center [1110, 342] width 222 height 46
type input "**********"
click at [1089, 533] on div "Log in" at bounding box center [1110, 524] width 222 height 33
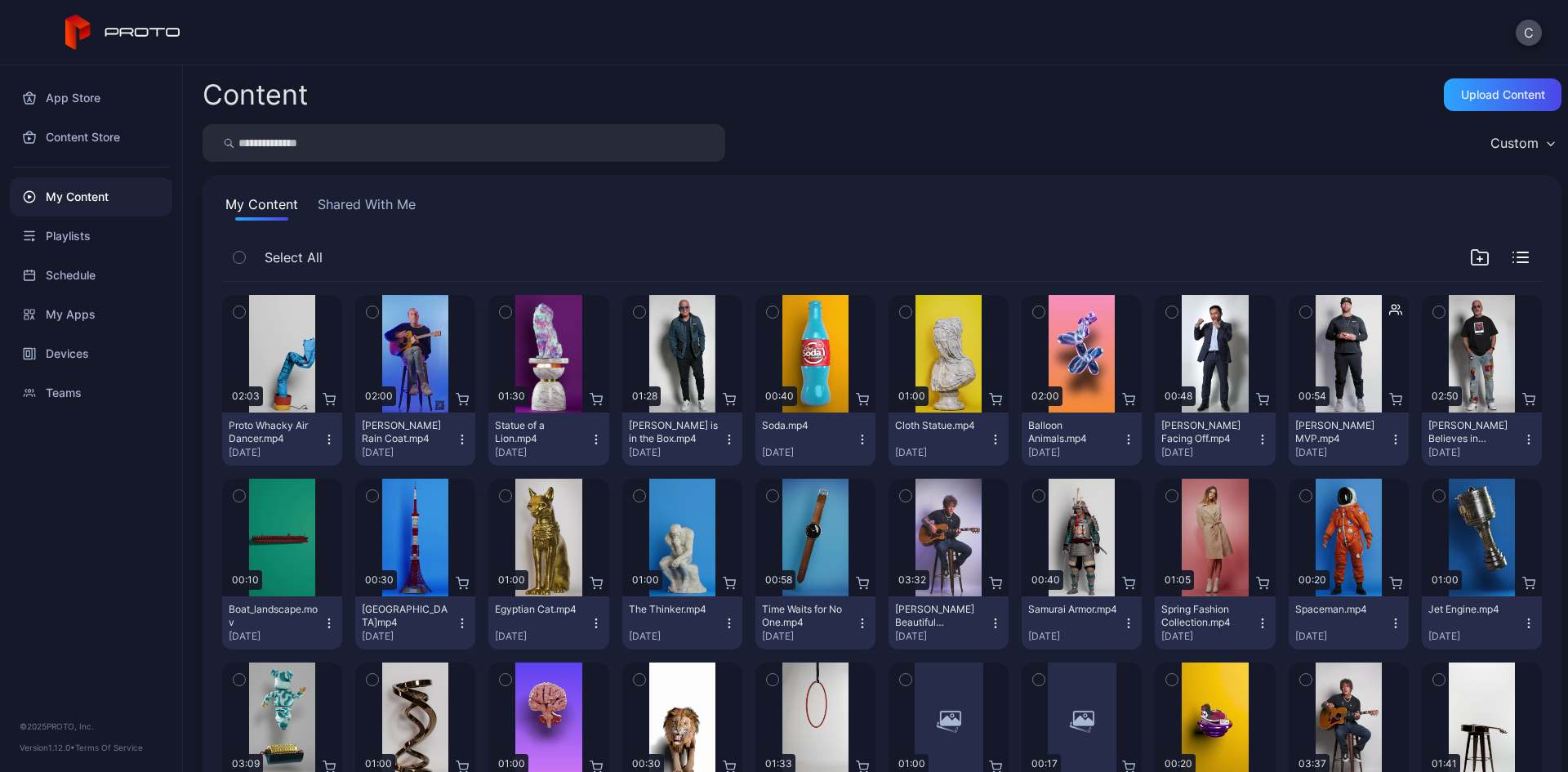
click at [363, 191] on div "My Content Shared With Me Select All Preview 02:03 Proto Whacky Air Dancer.mp4 …" at bounding box center [882, 612] width 1359 height 875
click at [372, 205] on button "Shared With Me" at bounding box center [366, 207] width 104 height 26
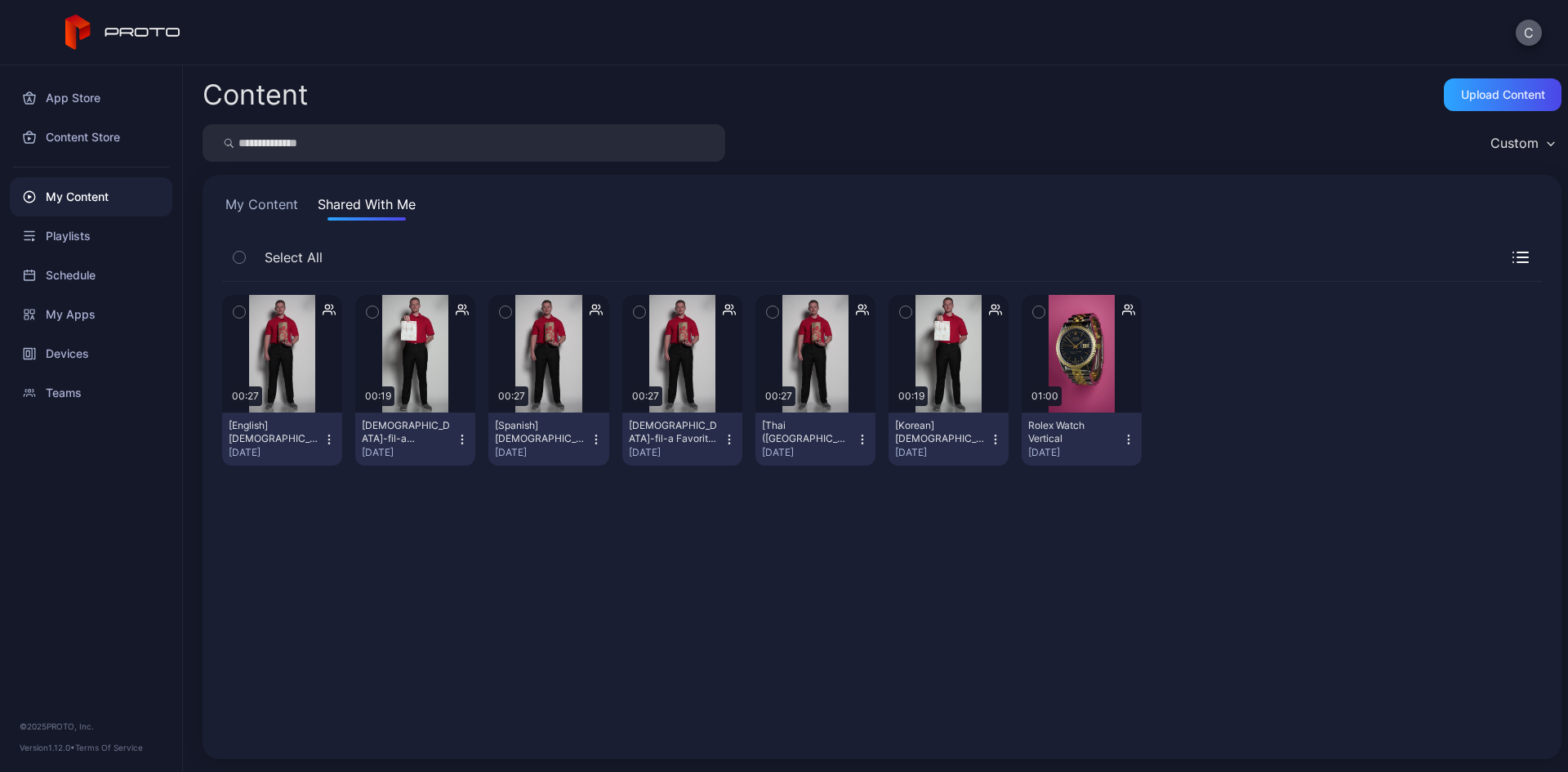
click at [1533, 36] on button "C" at bounding box center [1528, 32] width 26 height 26
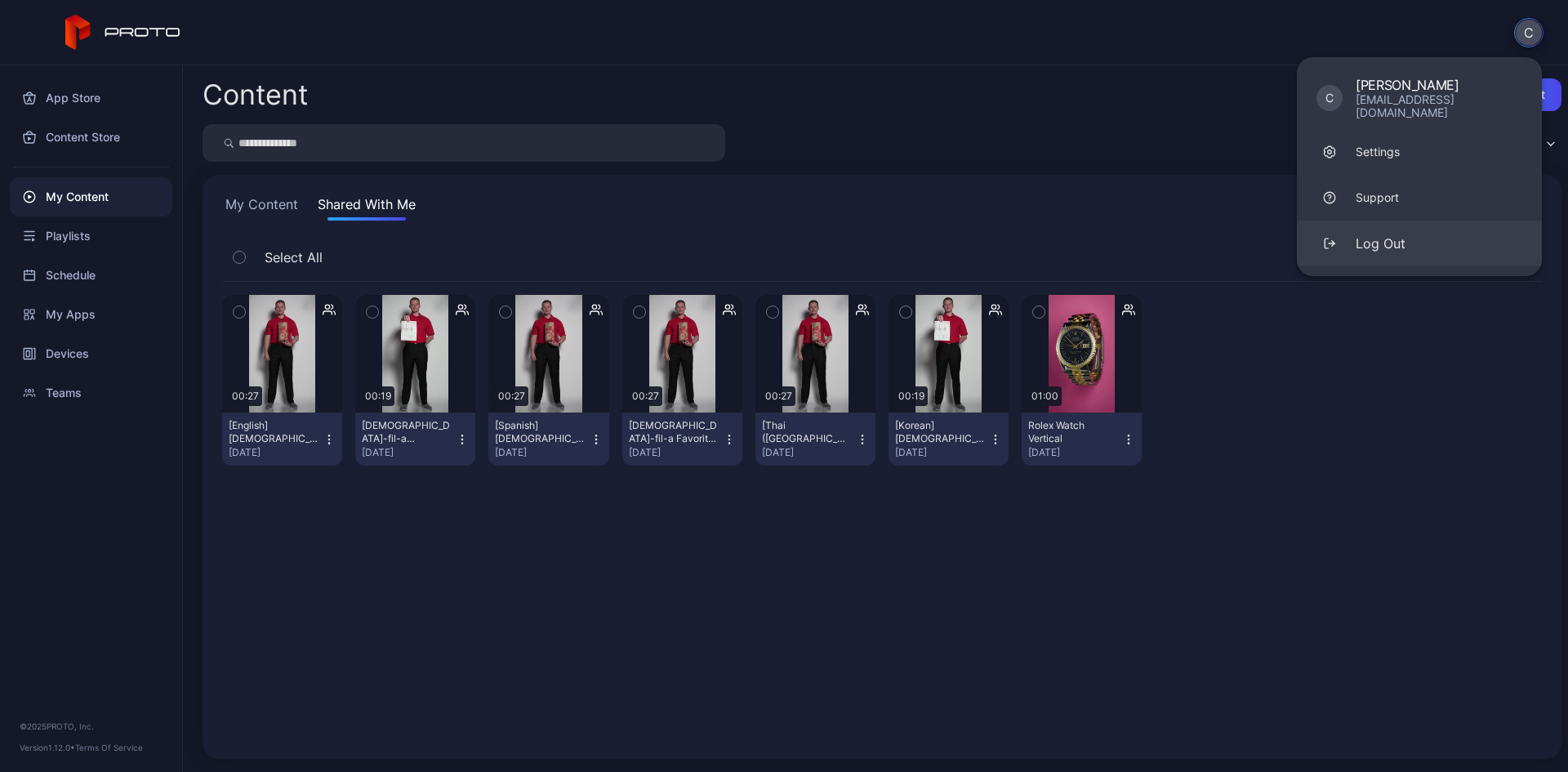
click at [1358, 234] on div "Log Out" at bounding box center [1380, 243] width 50 height 19
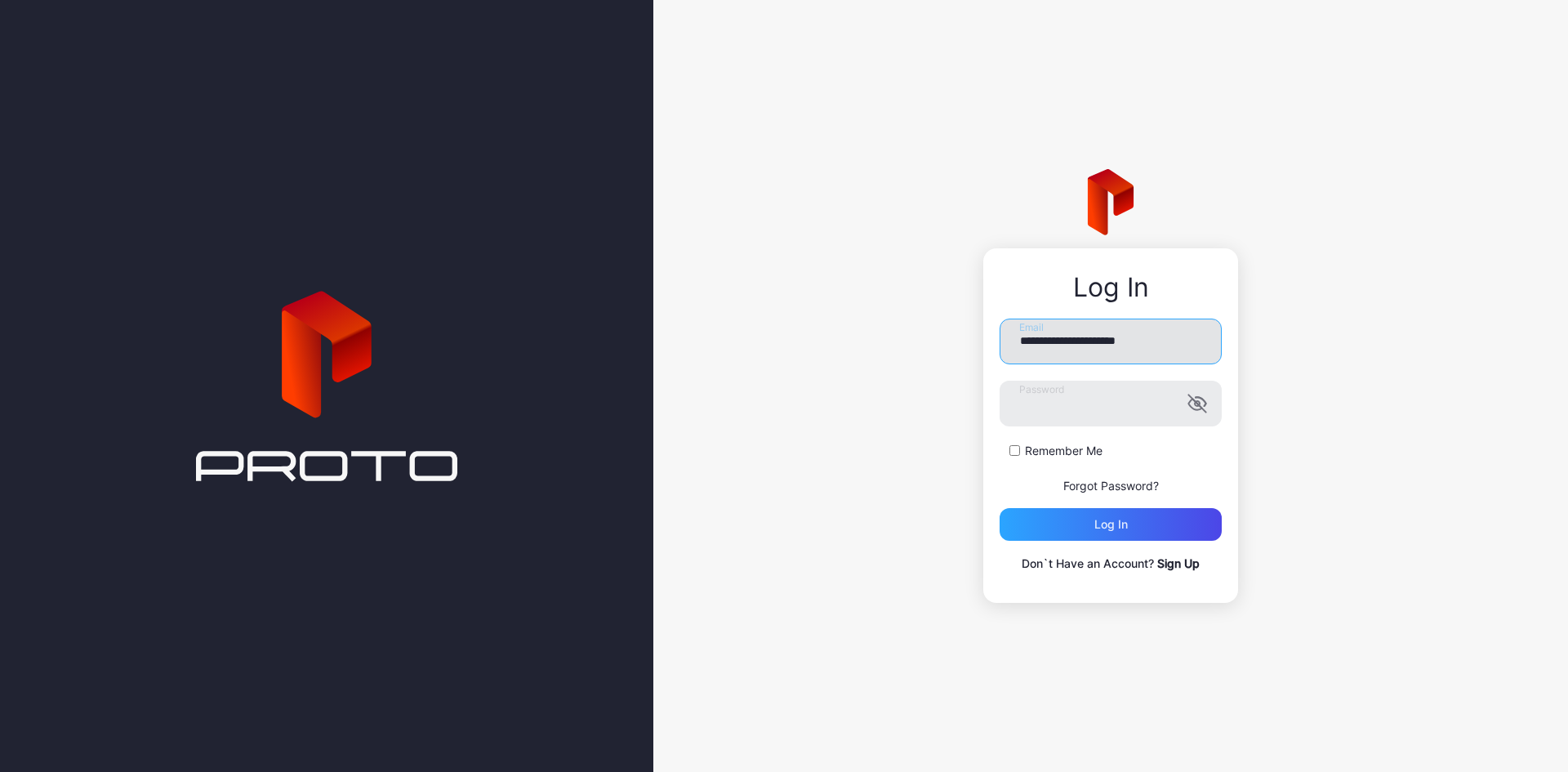
click at [1103, 356] on input "**********" at bounding box center [1110, 342] width 222 height 46
type input "**********"
click at [1080, 535] on div "Log in" at bounding box center [1110, 524] width 222 height 33
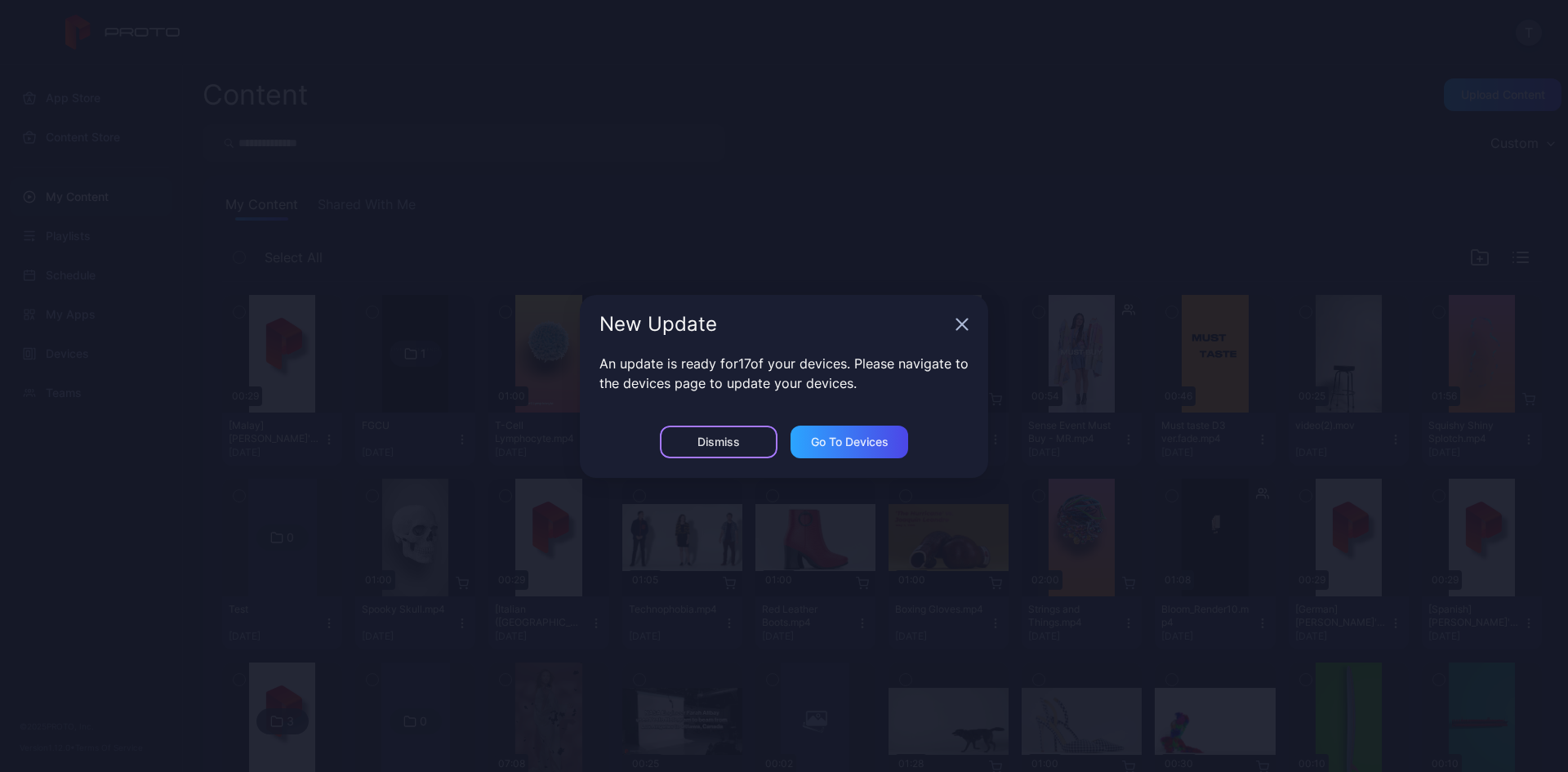
click at [749, 443] on div "Dismiss" at bounding box center [718, 442] width 118 height 33
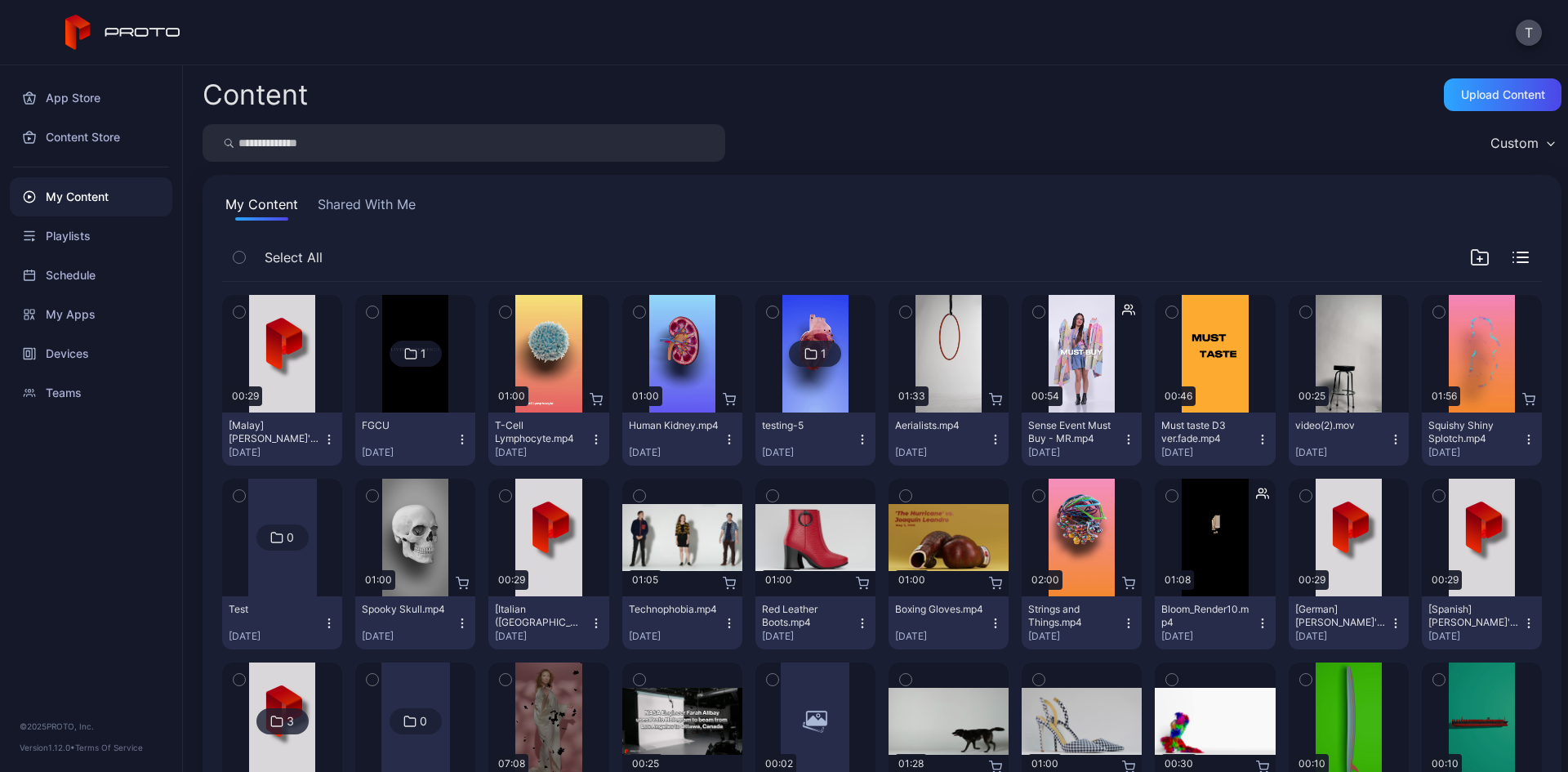
click at [371, 196] on button "Shared With Me" at bounding box center [366, 207] width 104 height 26
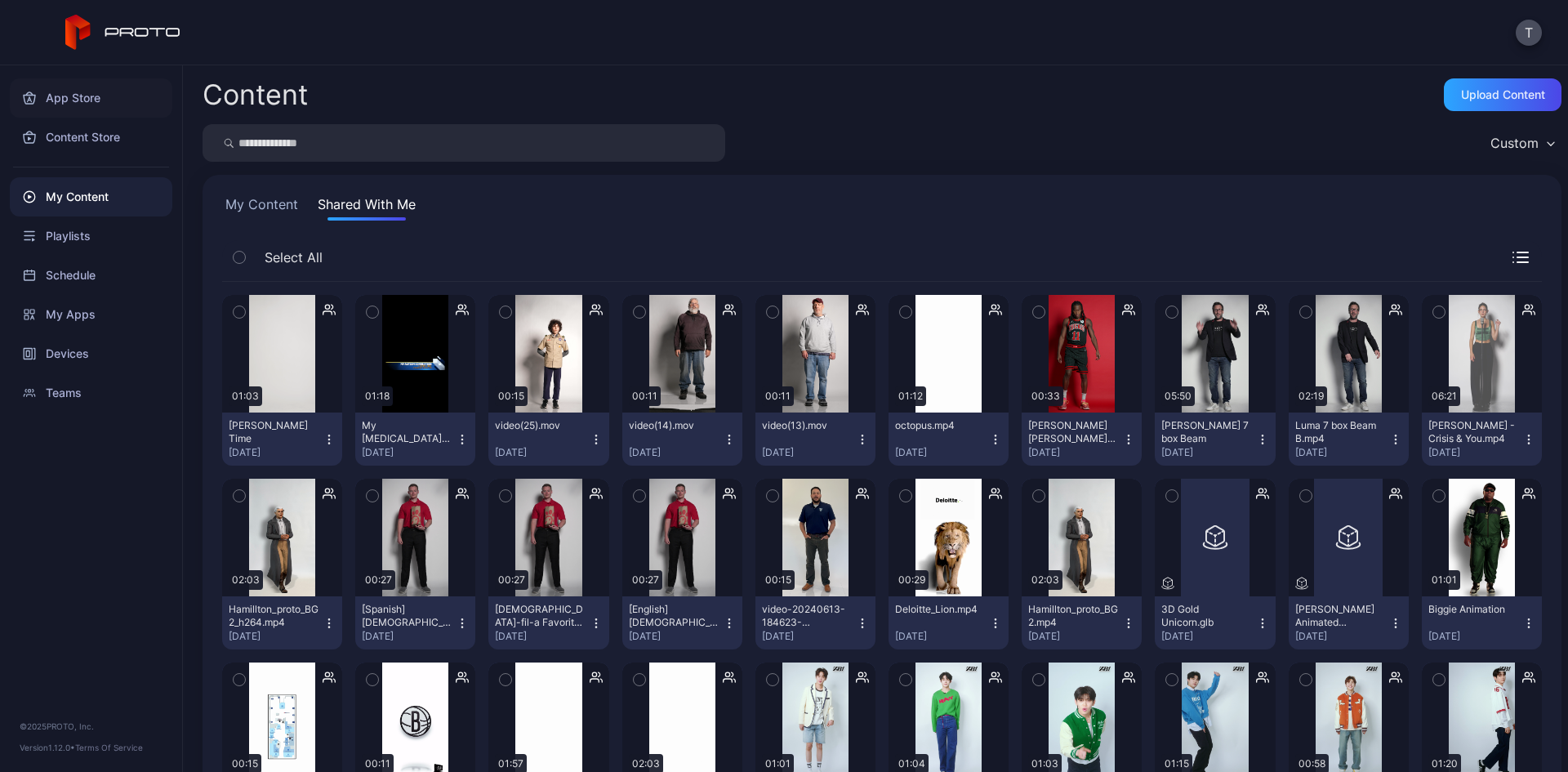
click at [100, 107] on div "App Store" at bounding box center [91, 98] width 163 height 39
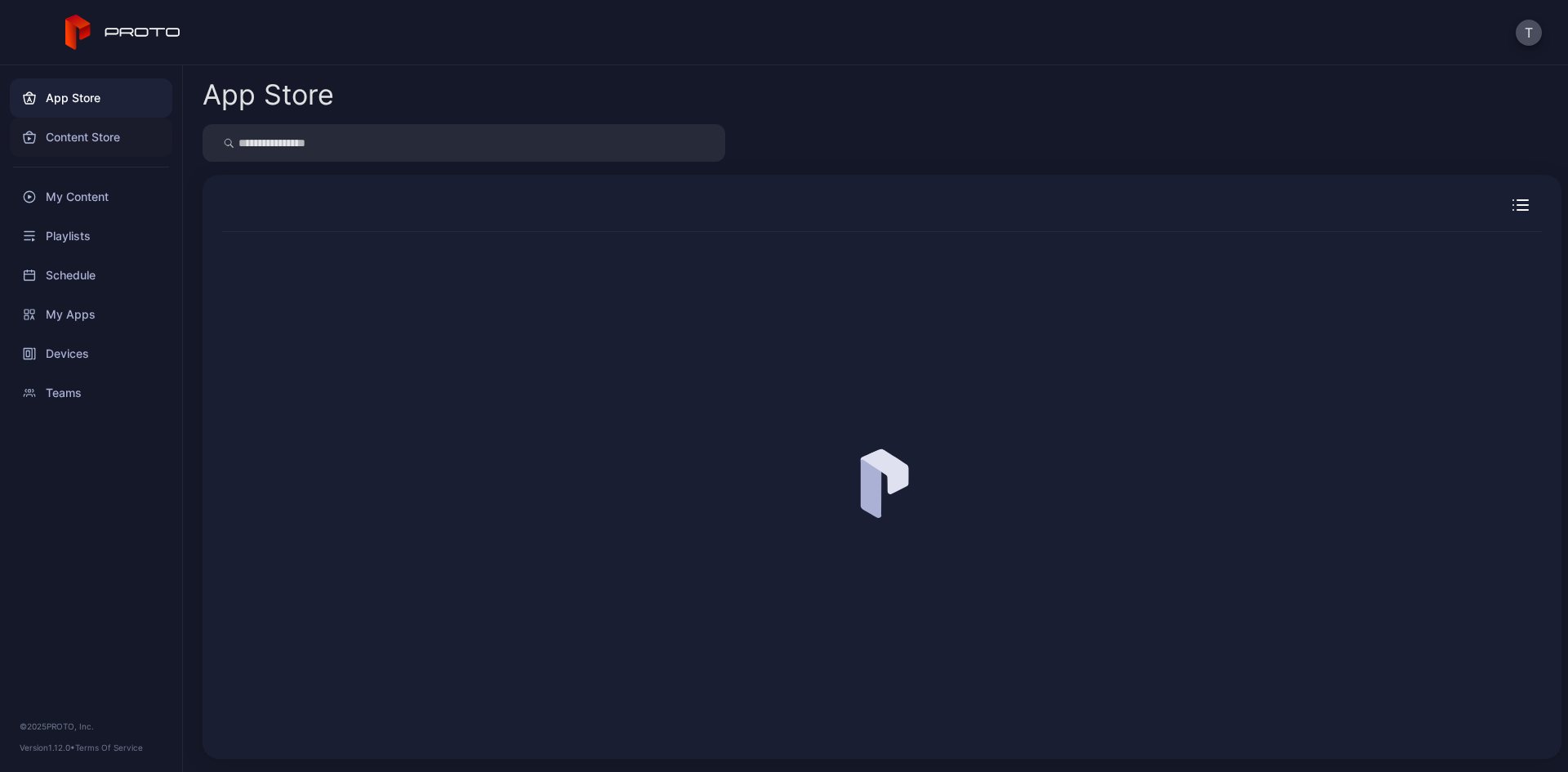
click at [102, 144] on div "Content Store" at bounding box center [91, 137] width 163 height 39
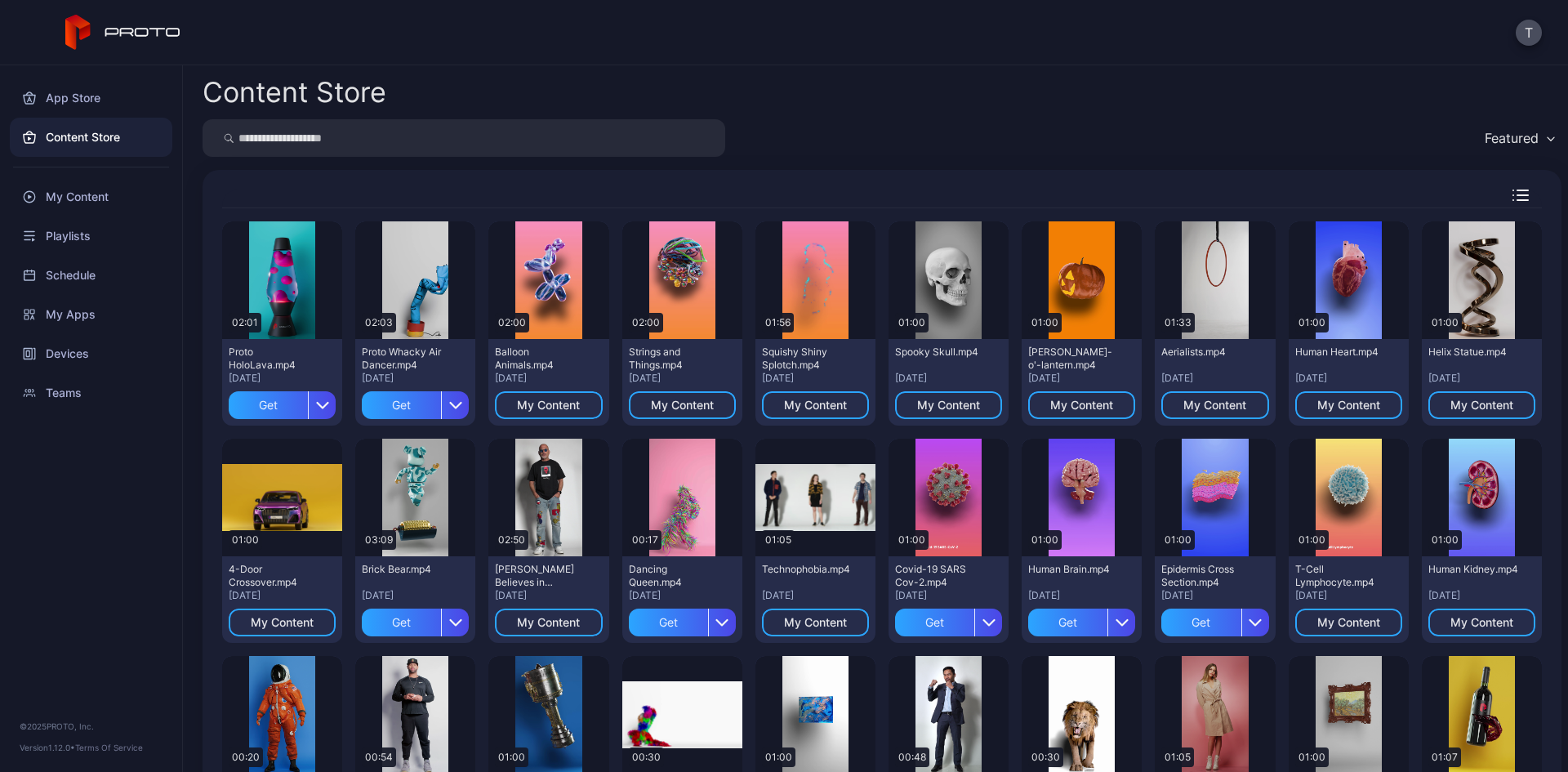
click at [369, 143] on input "search" at bounding box center [464, 138] width 522 height 37
type input "*****"
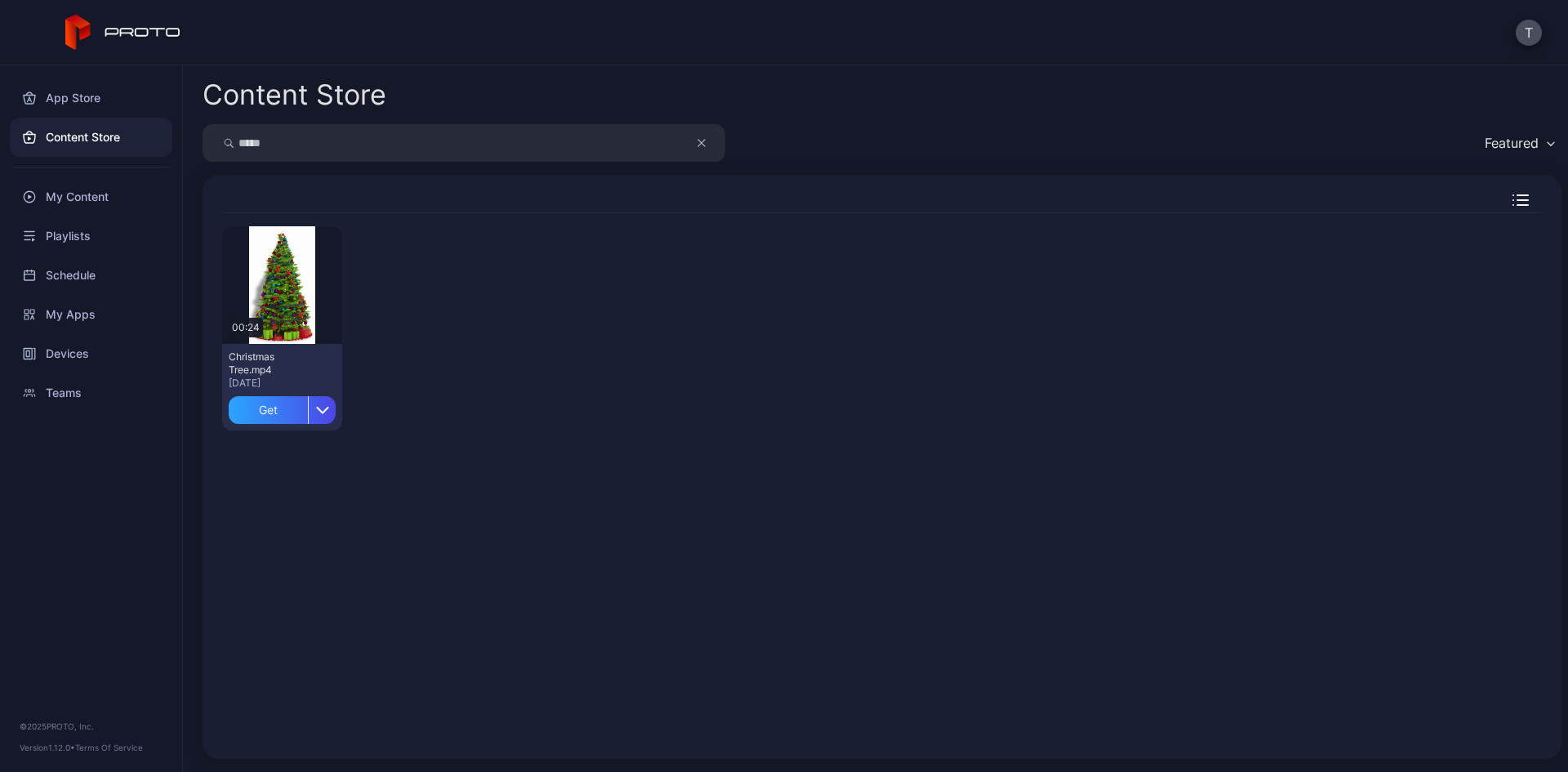
click at [369, 143] on input "*****" at bounding box center [464, 143] width 522 height 37
click at [561, 338] on div "Preview 00:24 Christmas Tree.mp4 [DATE] Get" at bounding box center [881, 328] width 1320 height 230
click at [121, 133] on div "Content Store" at bounding box center [91, 137] width 163 height 39
click at [124, 194] on div "My Content" at bounding box center [91, 196] width 163 height 39
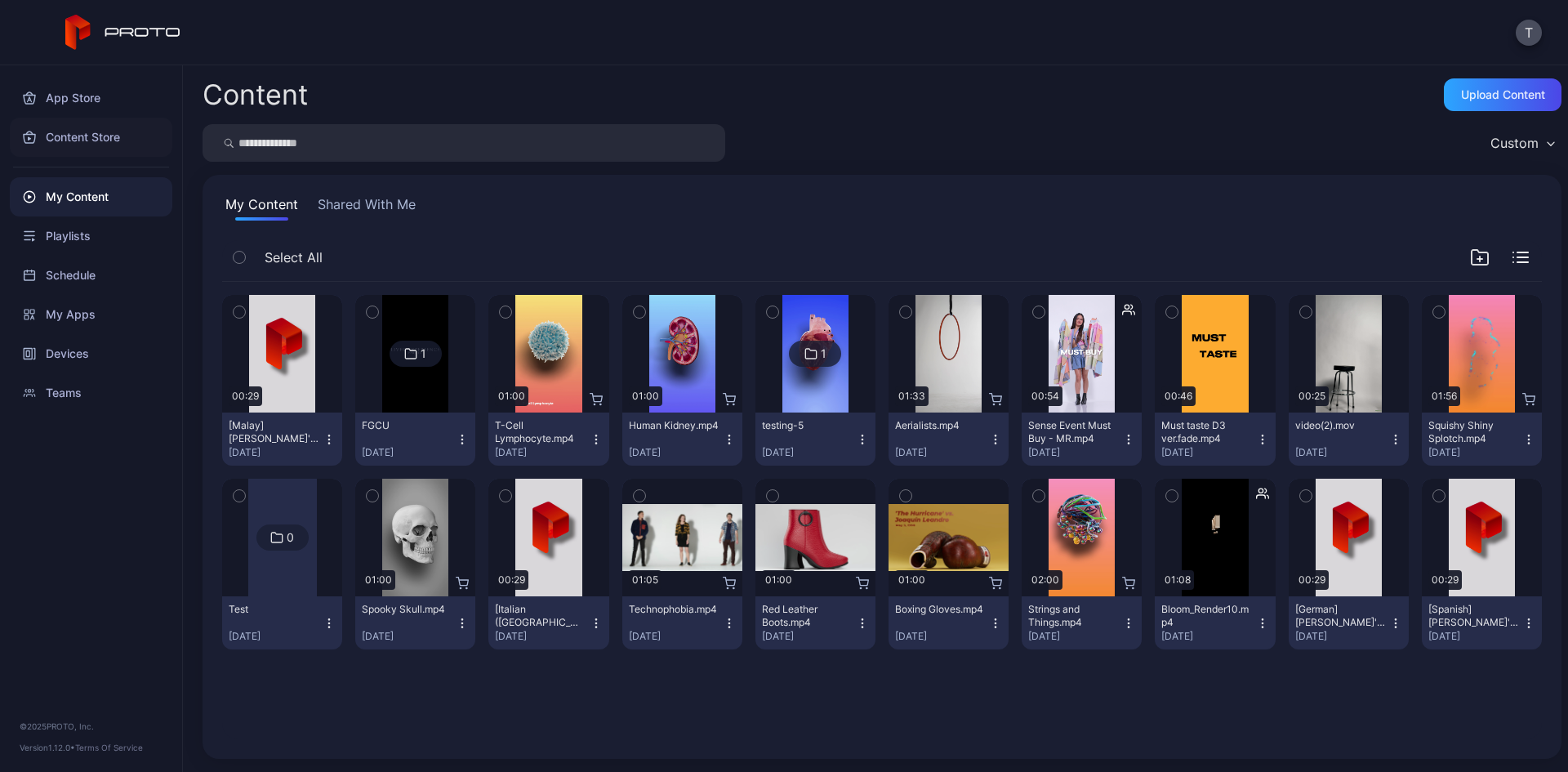
click at [121, 140] on div "Content Store" at bounding box center [91, 137] width 163 height 39
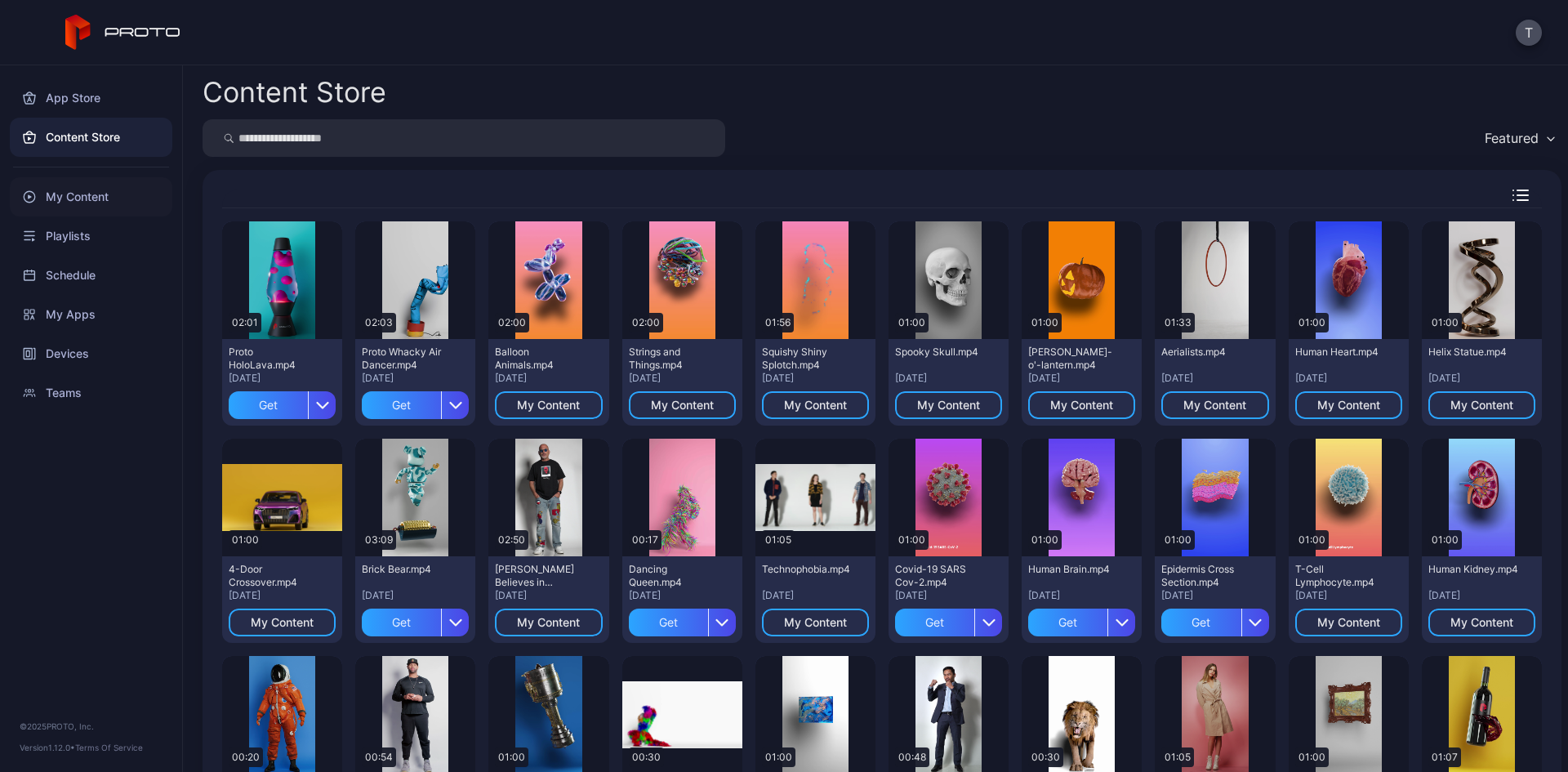
click at [104, 196] on div "My Content" at bounding box center [91, 196] width 163 height 39
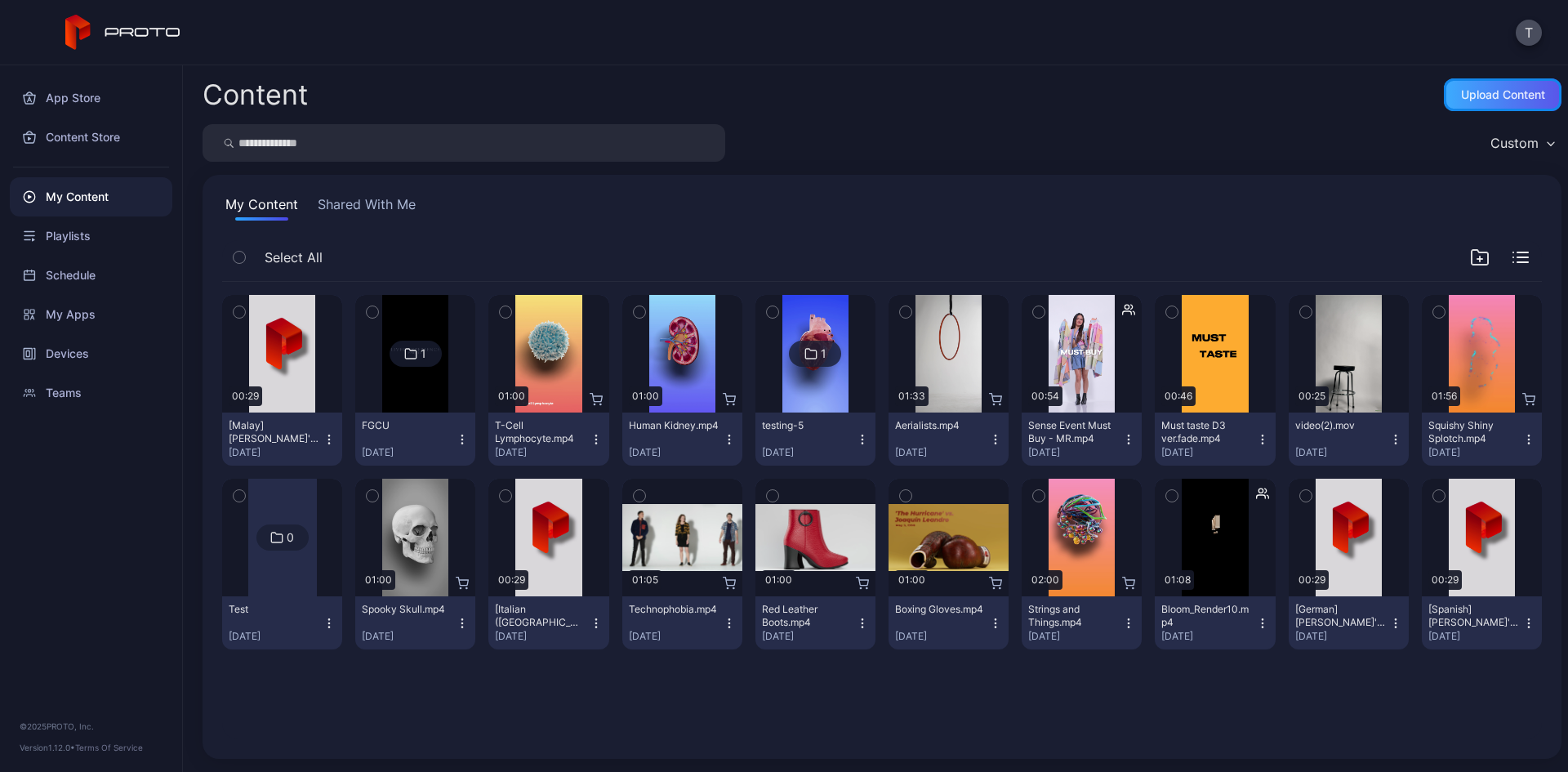
click at [1461, 90] on div "Upload Content" at bounding box center [1503, 95] width 84 height 13
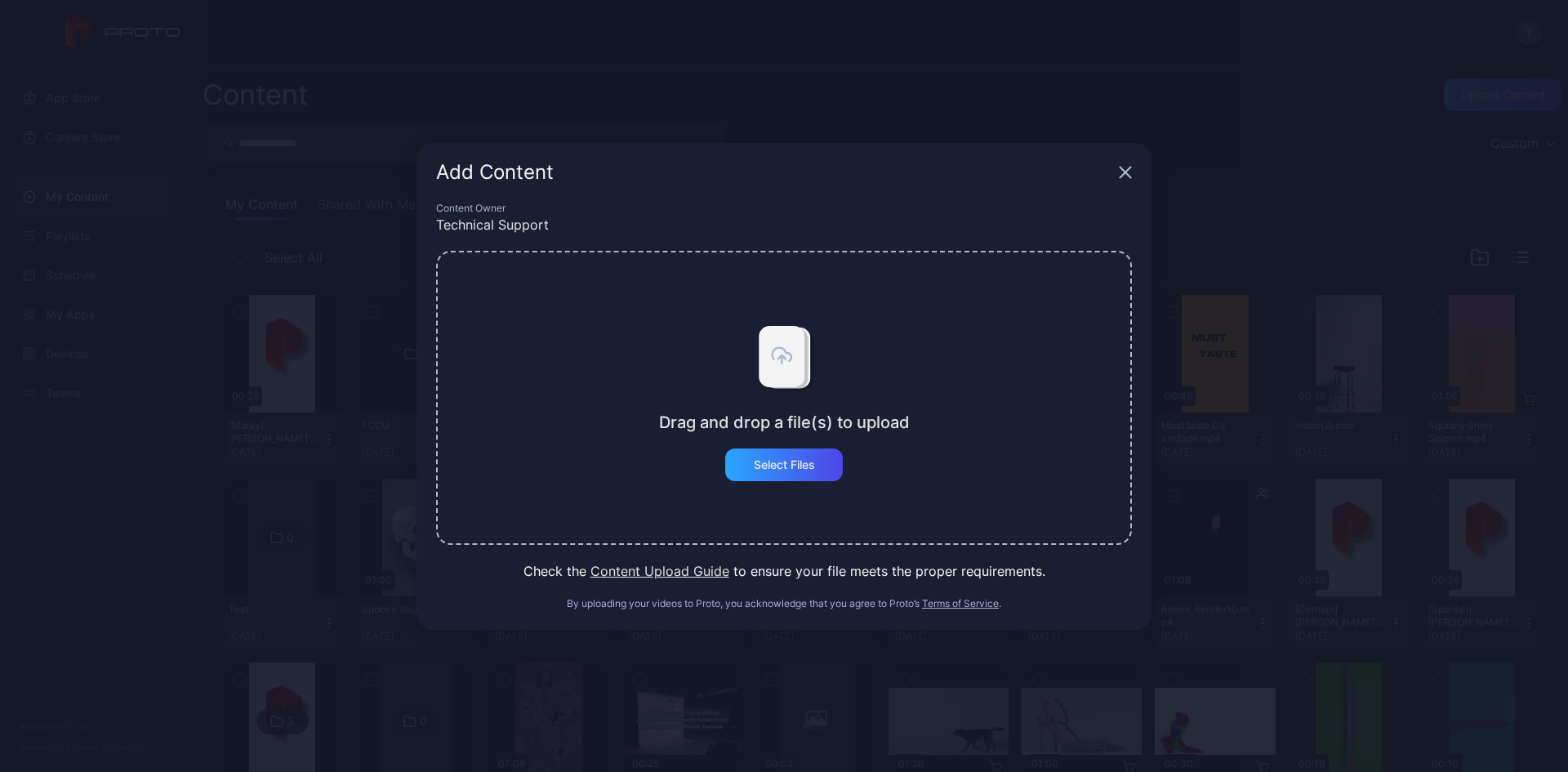
click at [702, 567] on button "Content Upload Guide" at bounding box center [659, 570] width 139 height 19
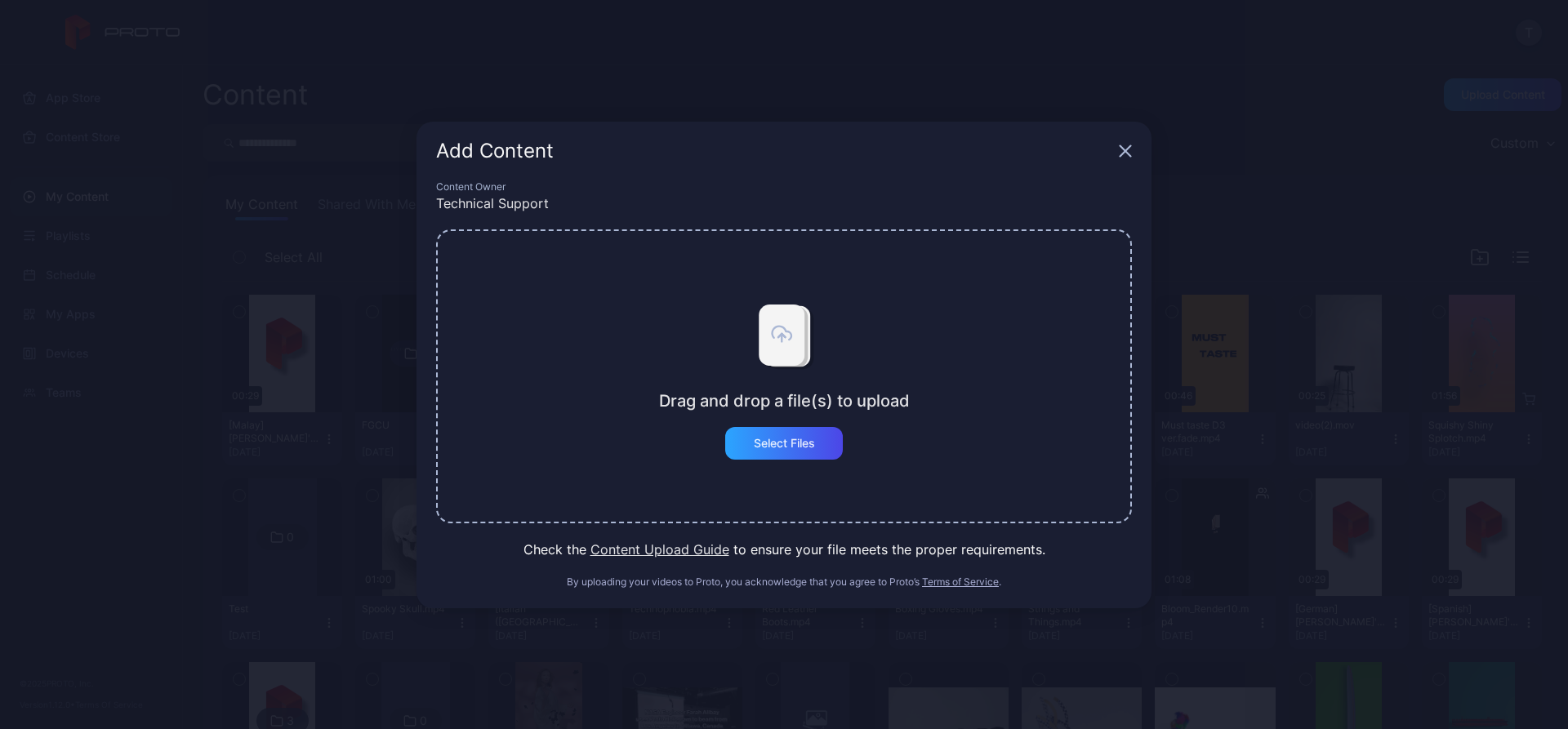
click at [1121, 153] on icon "button" at bounding box center [1125, 151] width 13 height 13
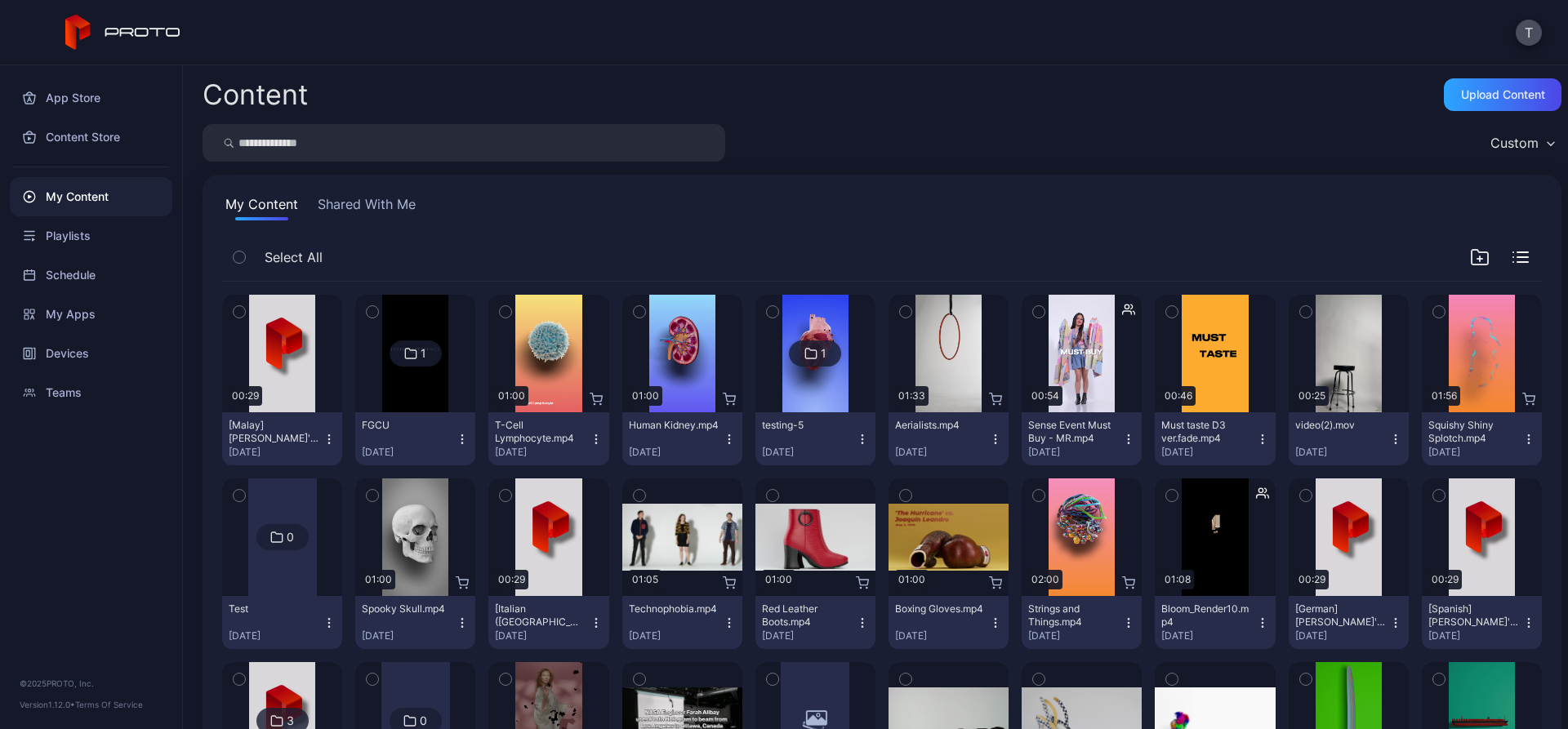
click at [348, 206] on button "Shared With Me" at bounding box center [366, 207] width 104 height 26
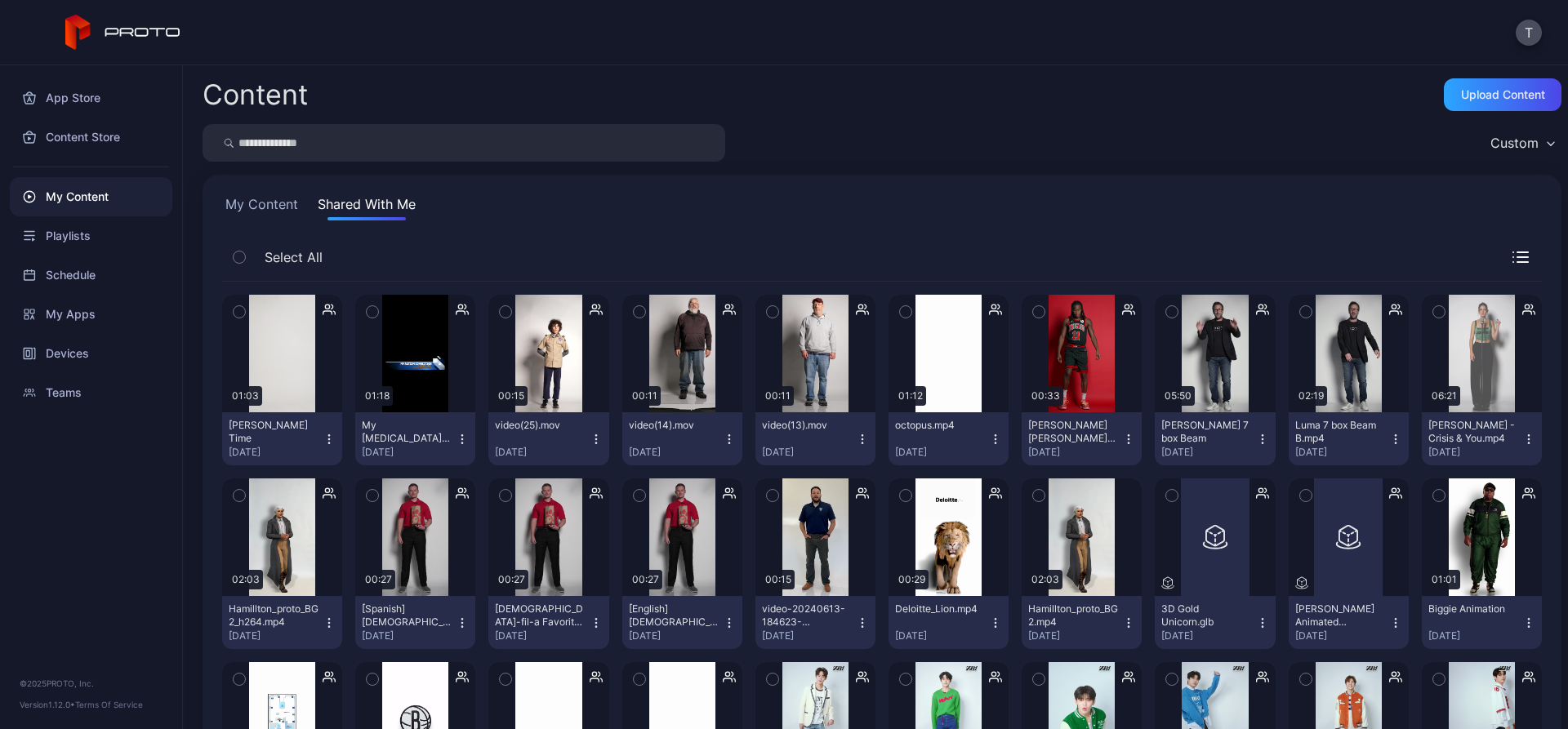
click at [268, 204] on button "My Content" at bounding box center [261, 207] width 79 height 26
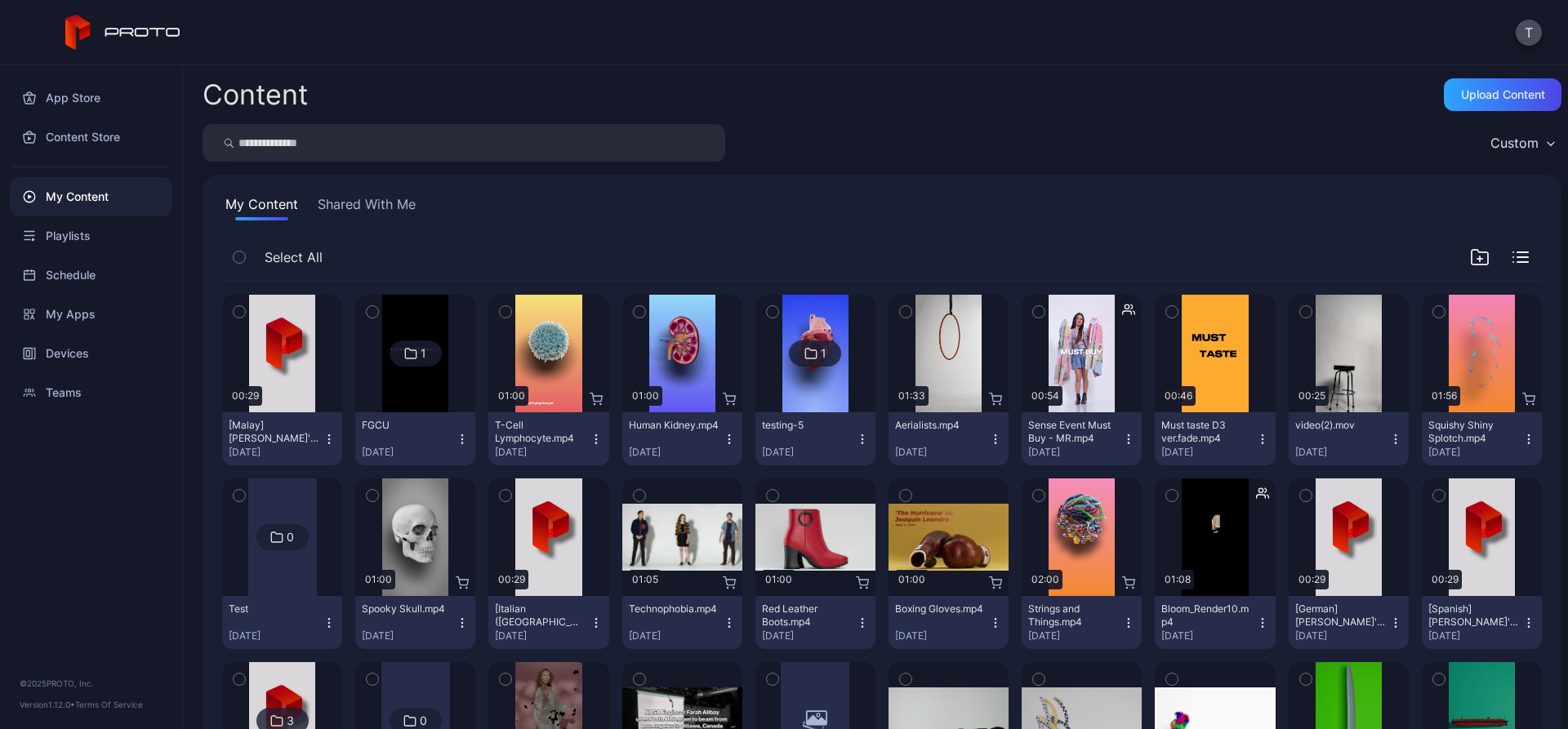
click at [328, 212] on button "Shared With Me" at bounding box center [366, 207] width 104 height 26
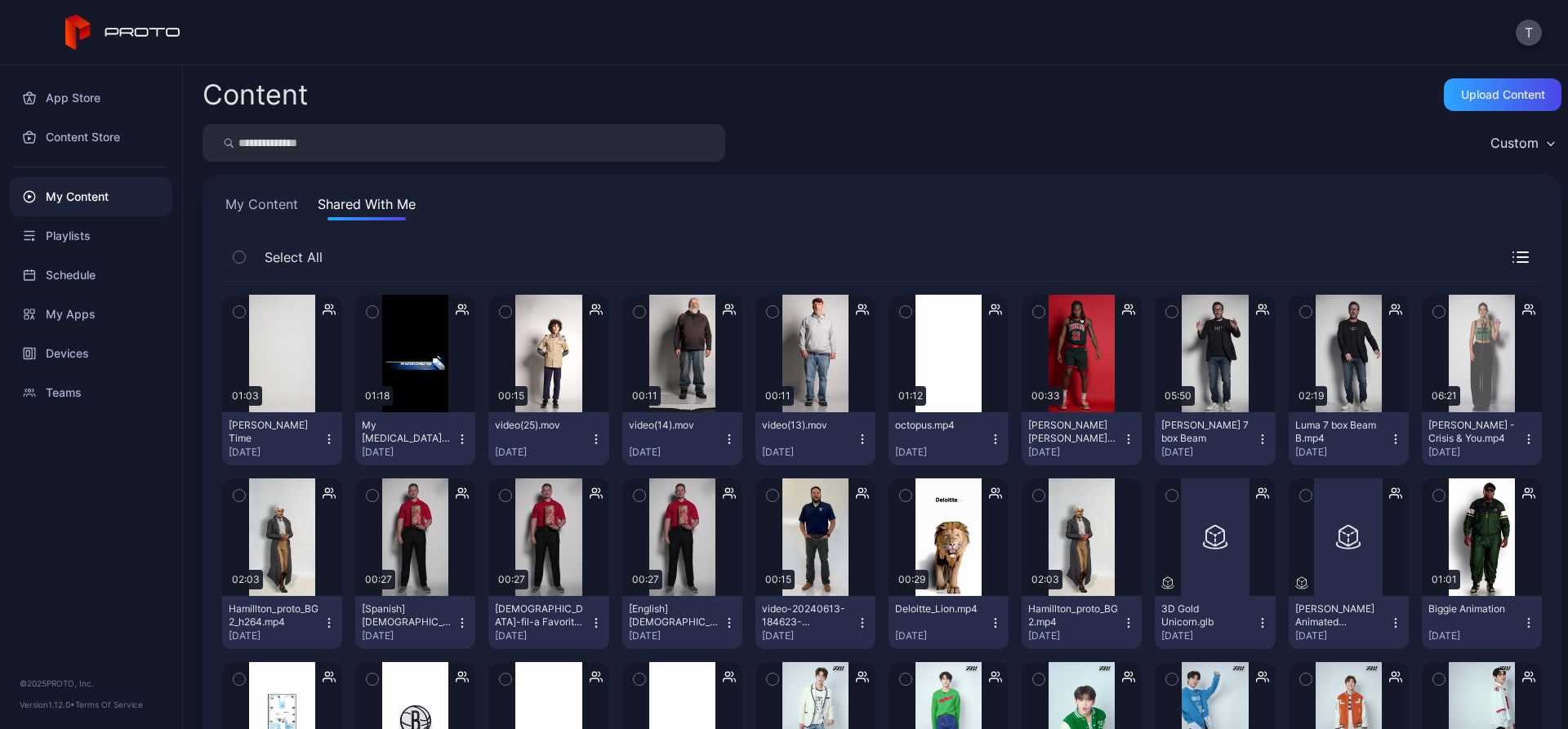
scroll to position [164, 0]
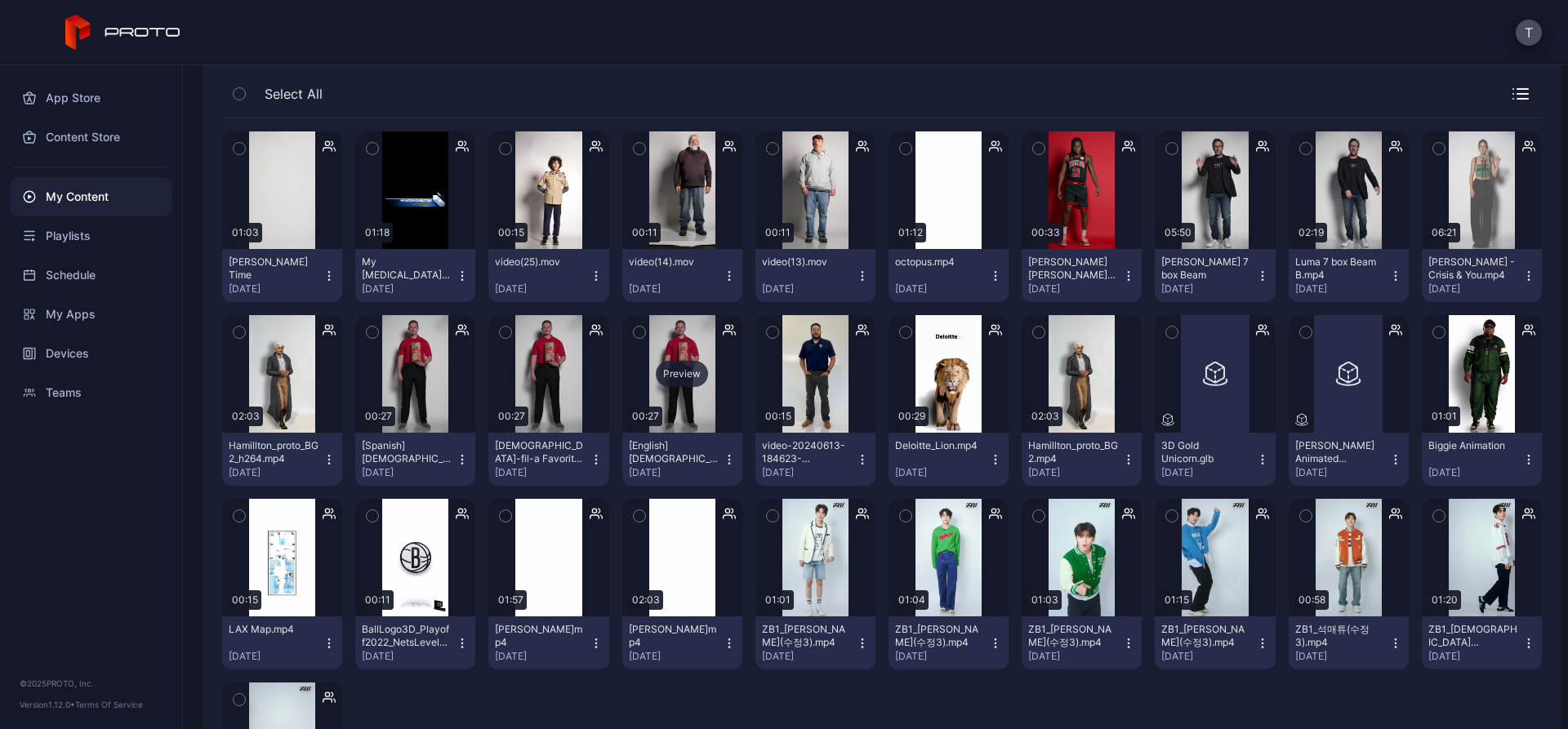
click at [661, 376] on div "Preview" at bounding box center [681, 374] width 52 height 26
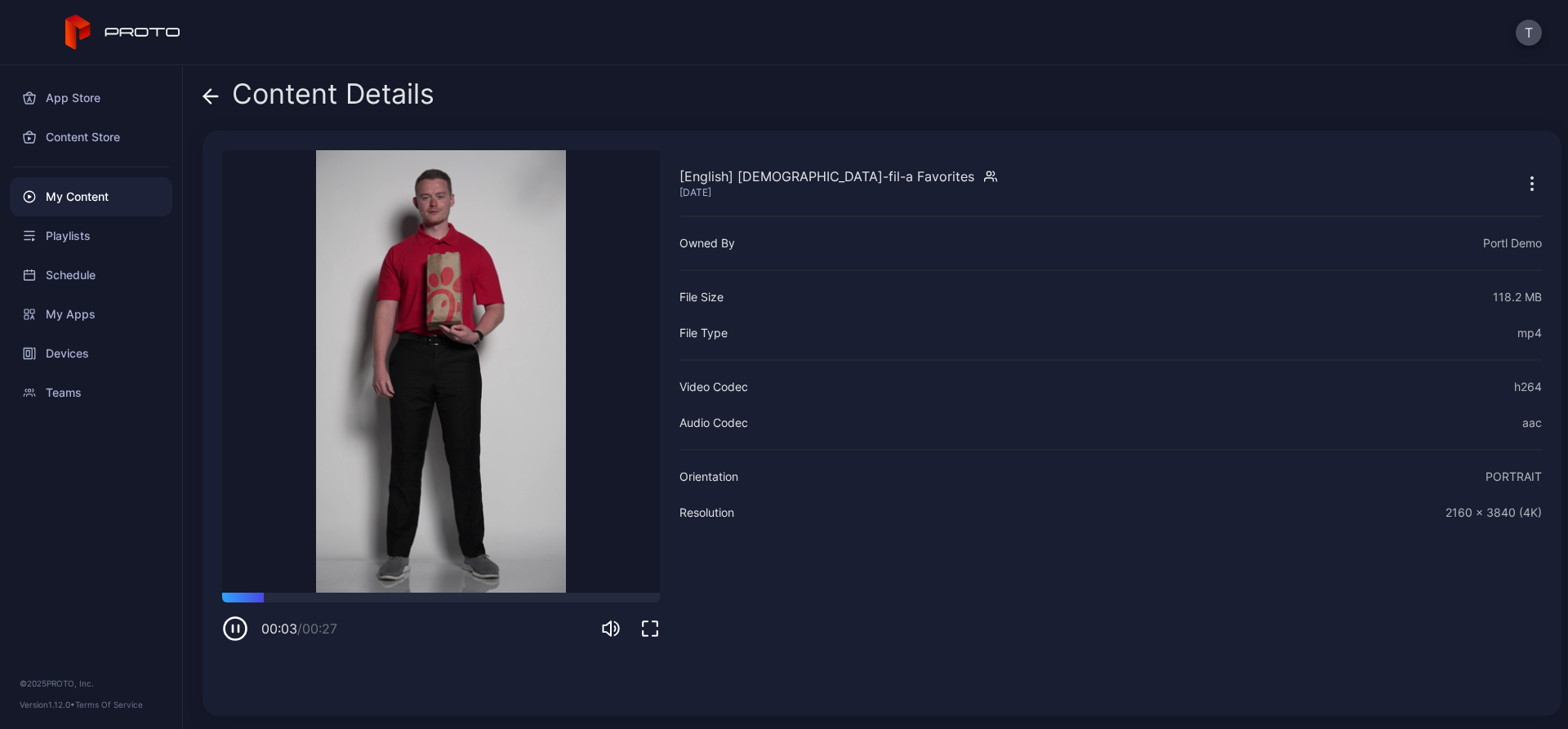
click at [238, 631] on icon "button" at bounding box center [238, 629] width 0 height 6
click at [239, 631] on icon "button" at bounding box center [235, 629] width 26 height 26
click at [208, 97] on icon at bounding box center [211, 97] width 14 height 0
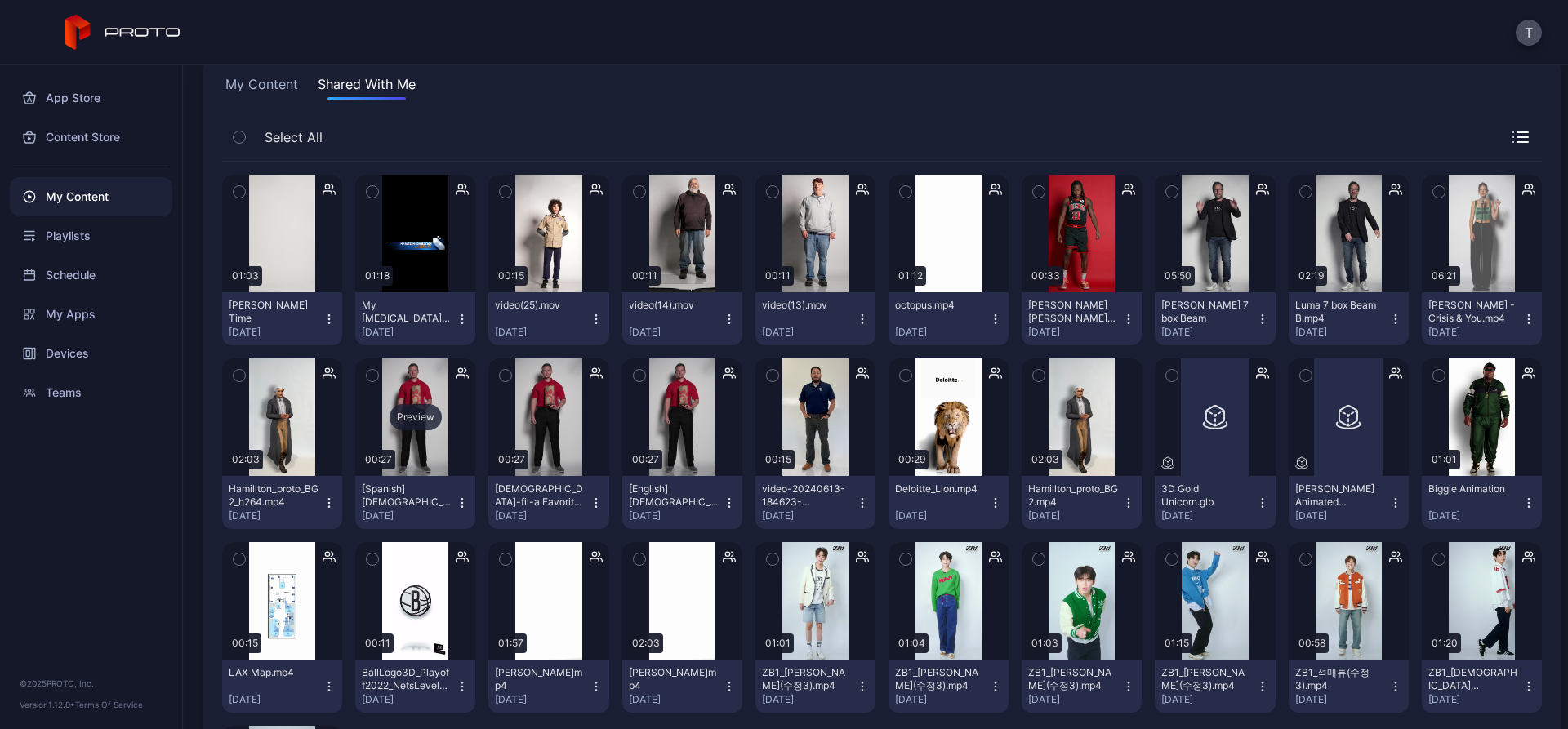
scroll to position [81, 0]
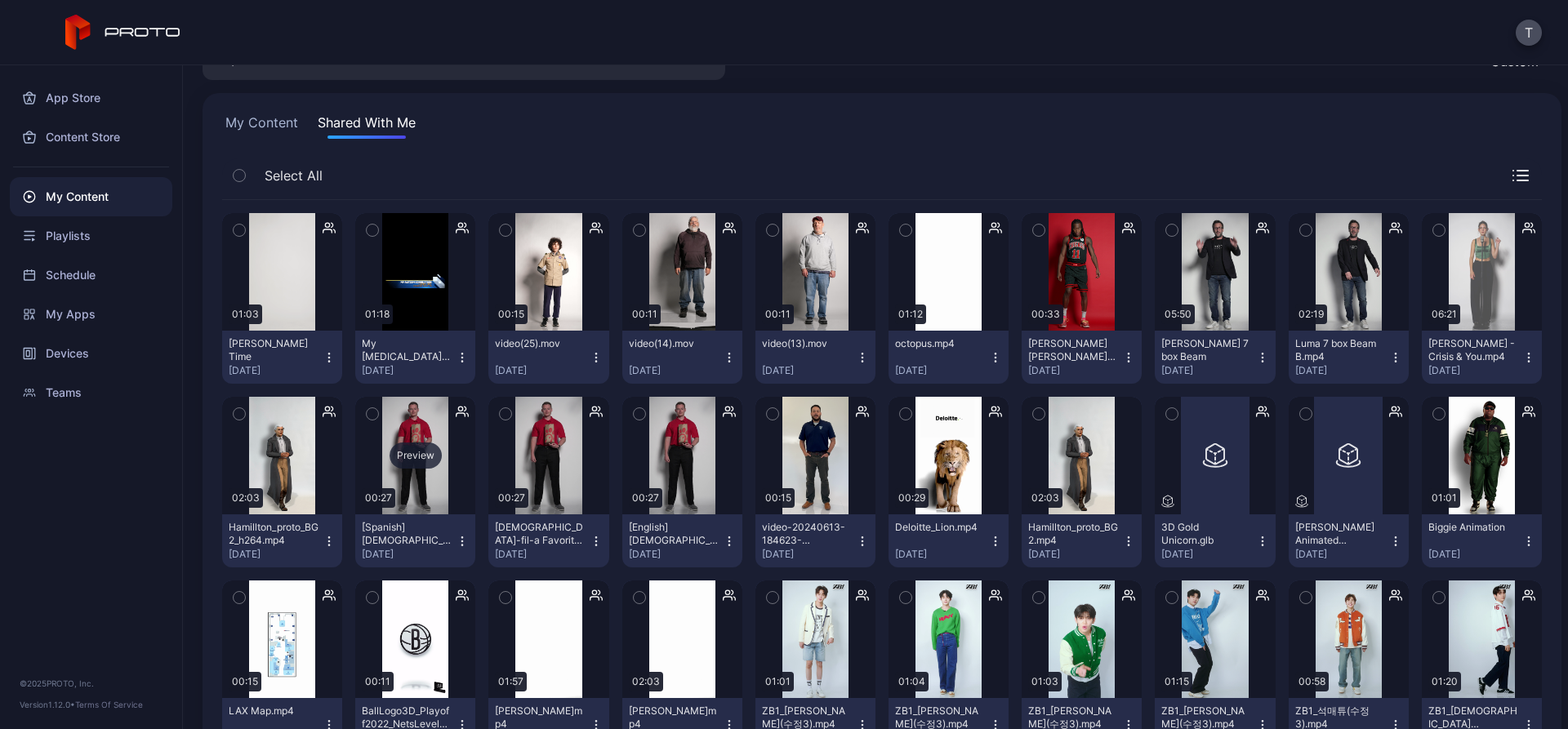
click at [403, 449] on div "Preview" at bounding box center [415, 456] width 52 height 26
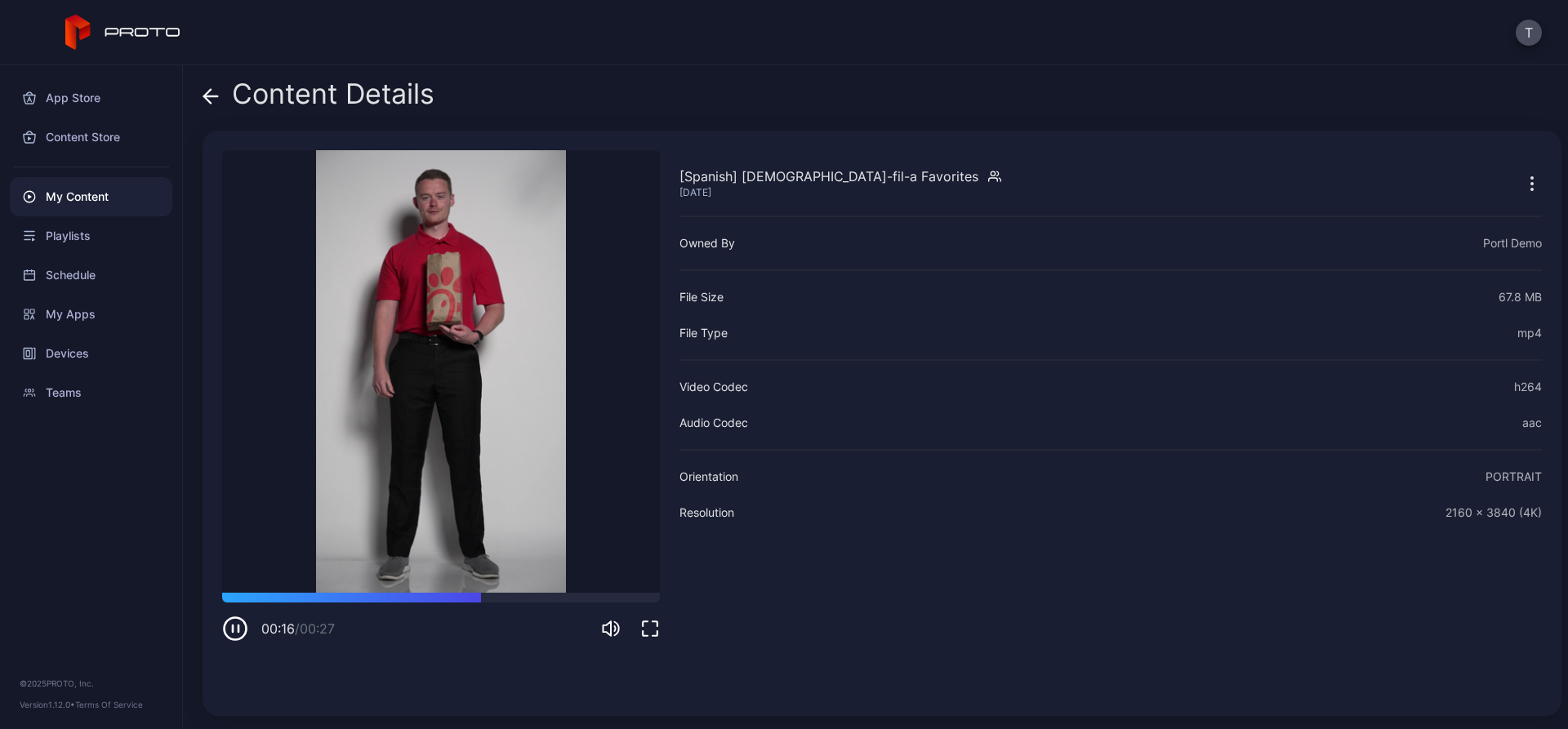
click at [235, 622] on icon "button" at bounding box center [235, 629] width 26 height 26
click at [202, 86] on div "Content Details [Spanish] [DEMOGRAPHIC_DATA]-fil-a Favorites [DATE] Sorry, your…" at bounding box center [875, 397] width 1384 height 664
click at [214, 90] on icon at bounding box center [211, 97] width 16 height 16
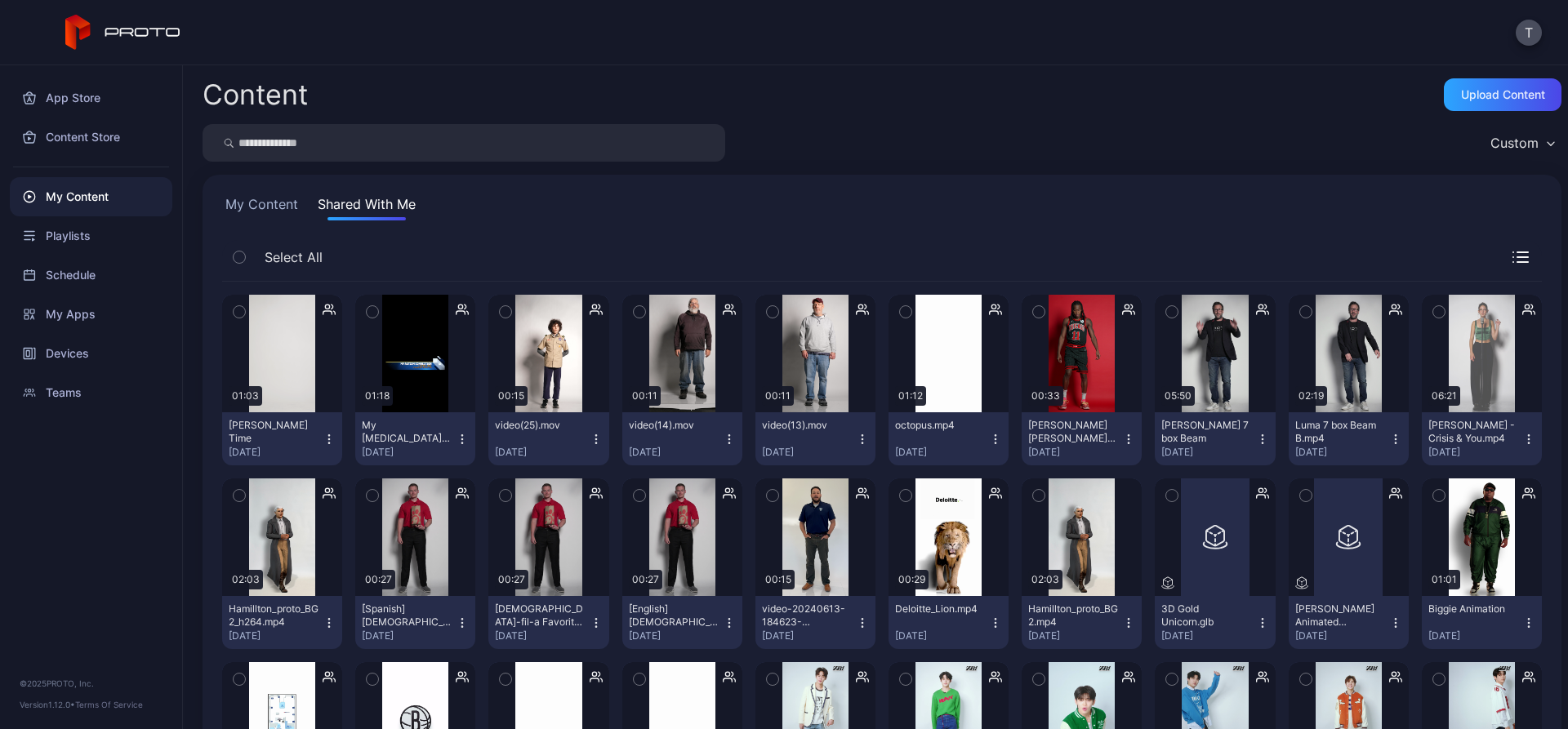
scroll to position [81, 0]
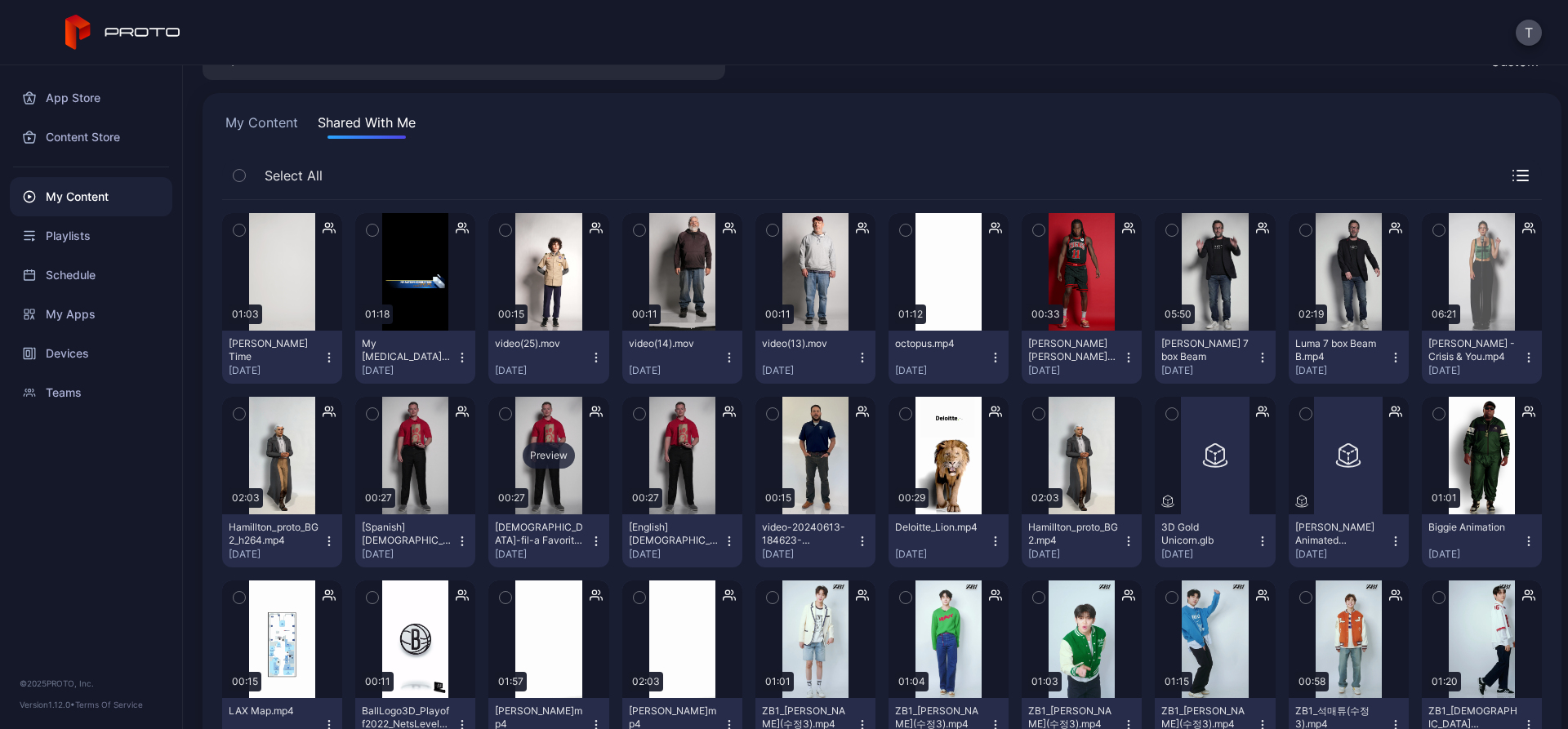
click at [536, 462] on div "Preview" at bounding box center [548, 456] width 52 height 26
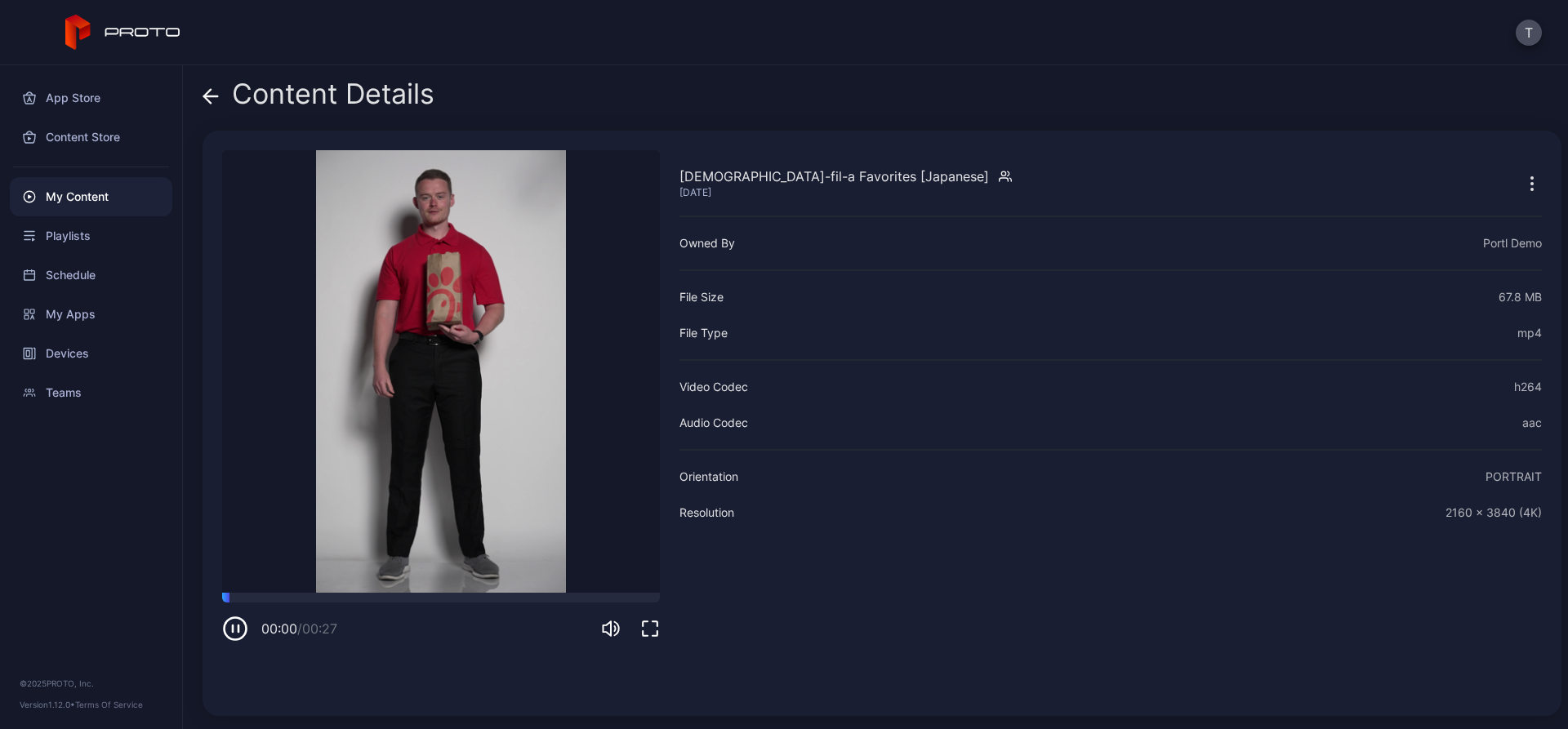
click at [238, 629] on icon "button" at bounding box center [238, 629] width 0 height 6
click at [237, 629] on icon "button" at bounding box center [236, 629] width 7 height 8
click at [238, 629] on icon "button" at bounding box center [238, 629] width 0 height 6
click at [237, 629] on icon "button" at bounding box center [236, 629] width 7 height 8
click at [238, 629] on icon "button" at bounding box center [238, 629] width 0 height 6
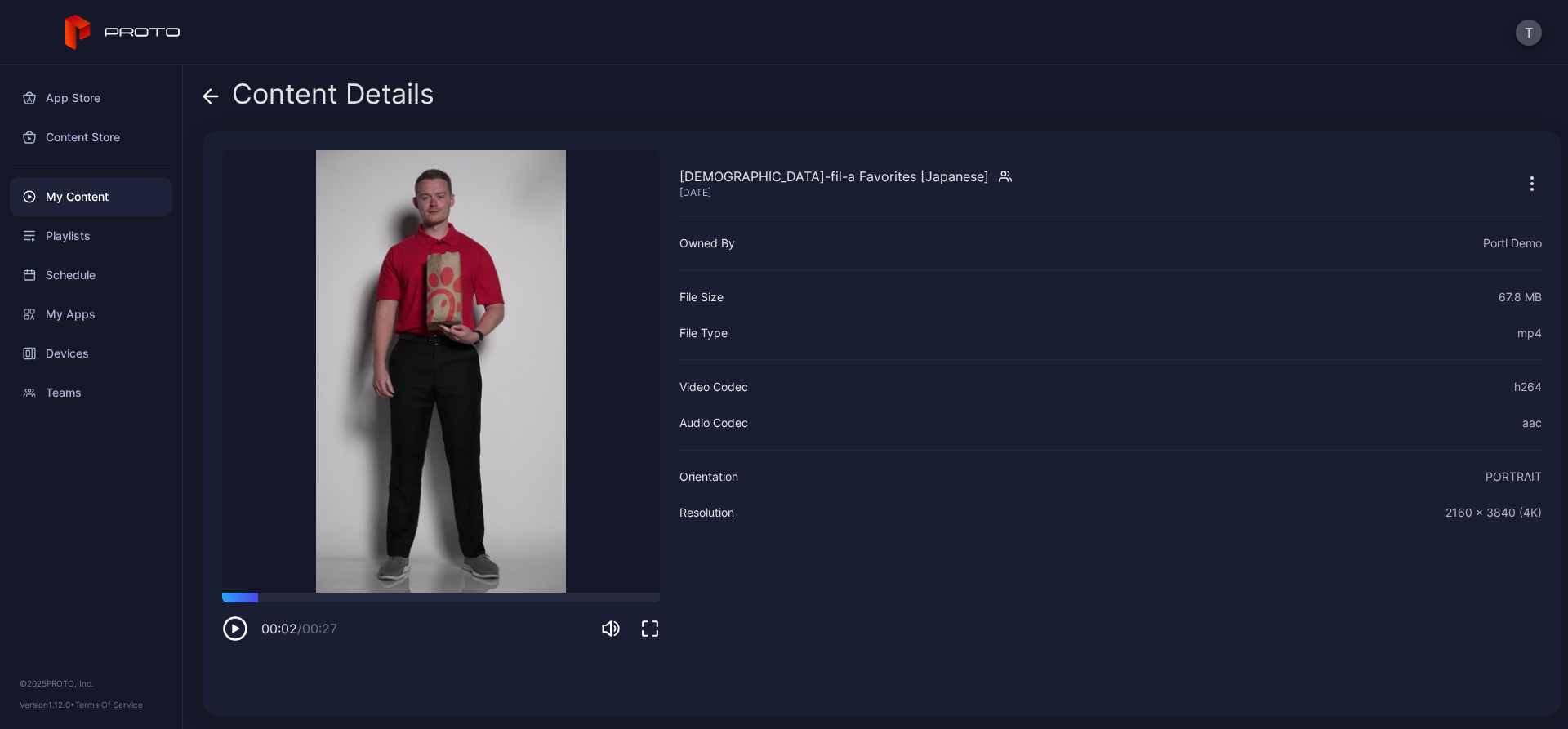
click at [237, 629] on icon "button" at bounding box center [236, 629] width 7 height 8
click at [211, 94] on icon at bounding box center [211, 97] width 16 height 16
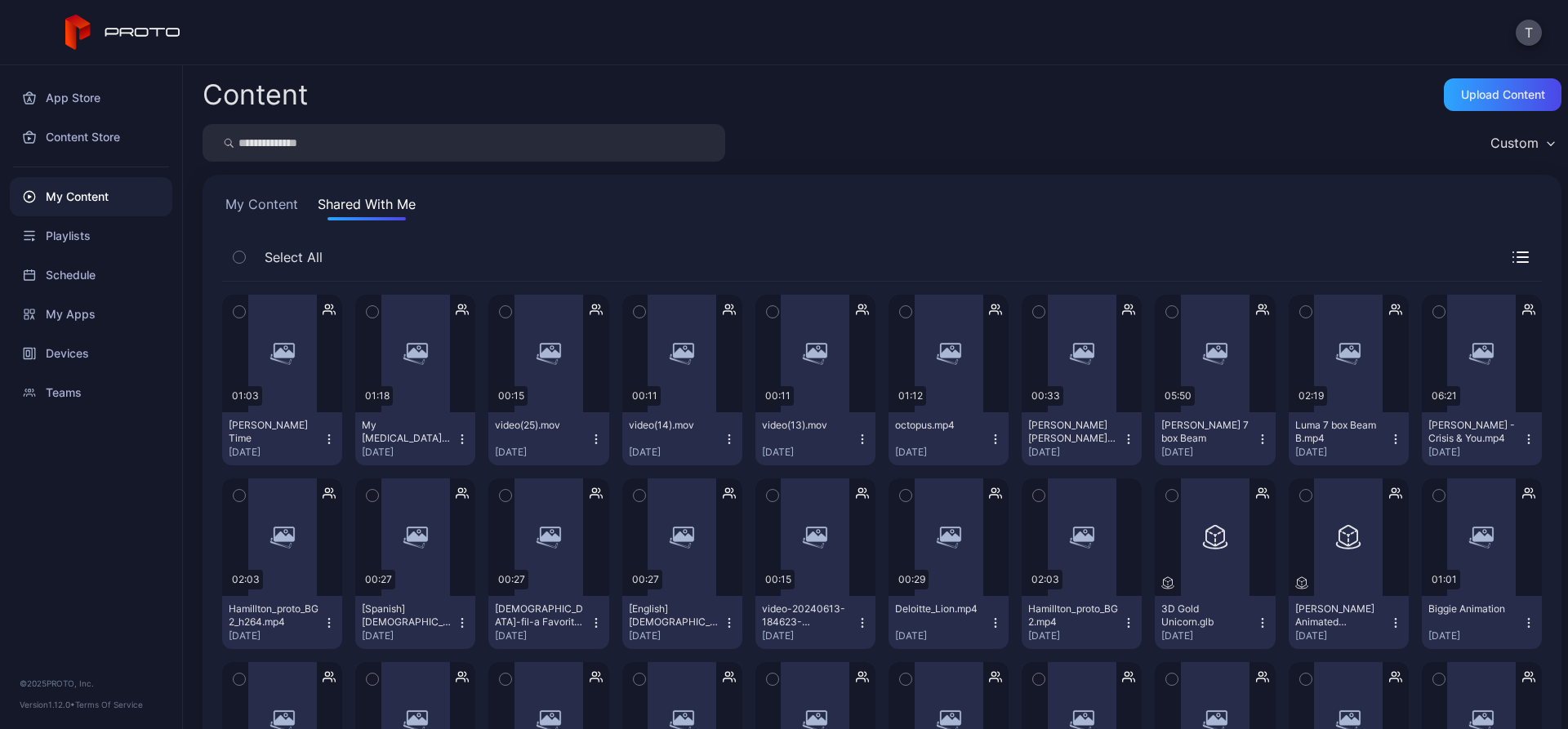
scroll to position [81, 0]
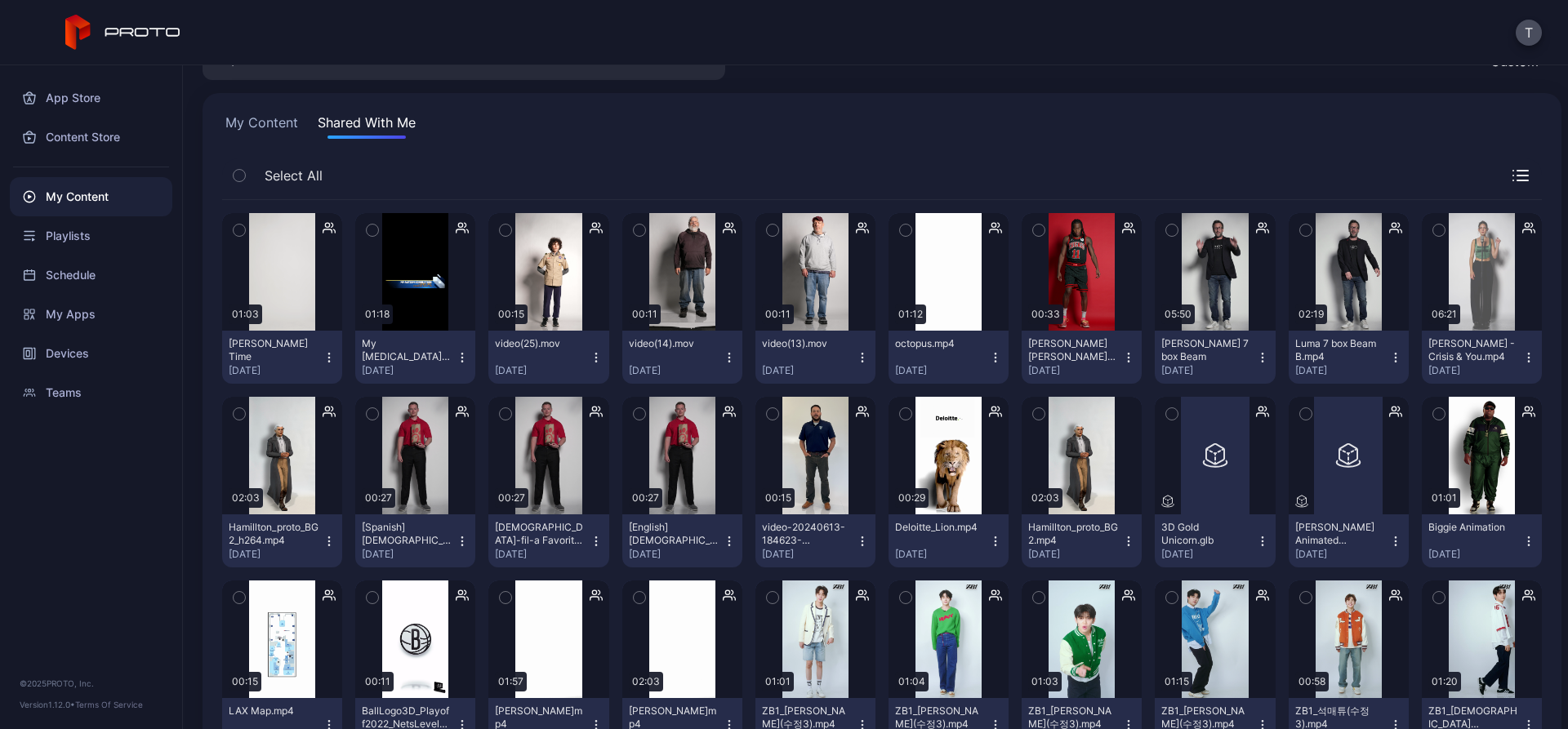
click at [258, 111] on div "My Content Shared With Me Select All Preview 01:03 [PERSON_NAME] Time [DATE] Pr…" at bounding box center [882, 531] width 1359 height 875
click at [269, 119] on button "My Content" at bounding box center [261, 125] width 79 height 26
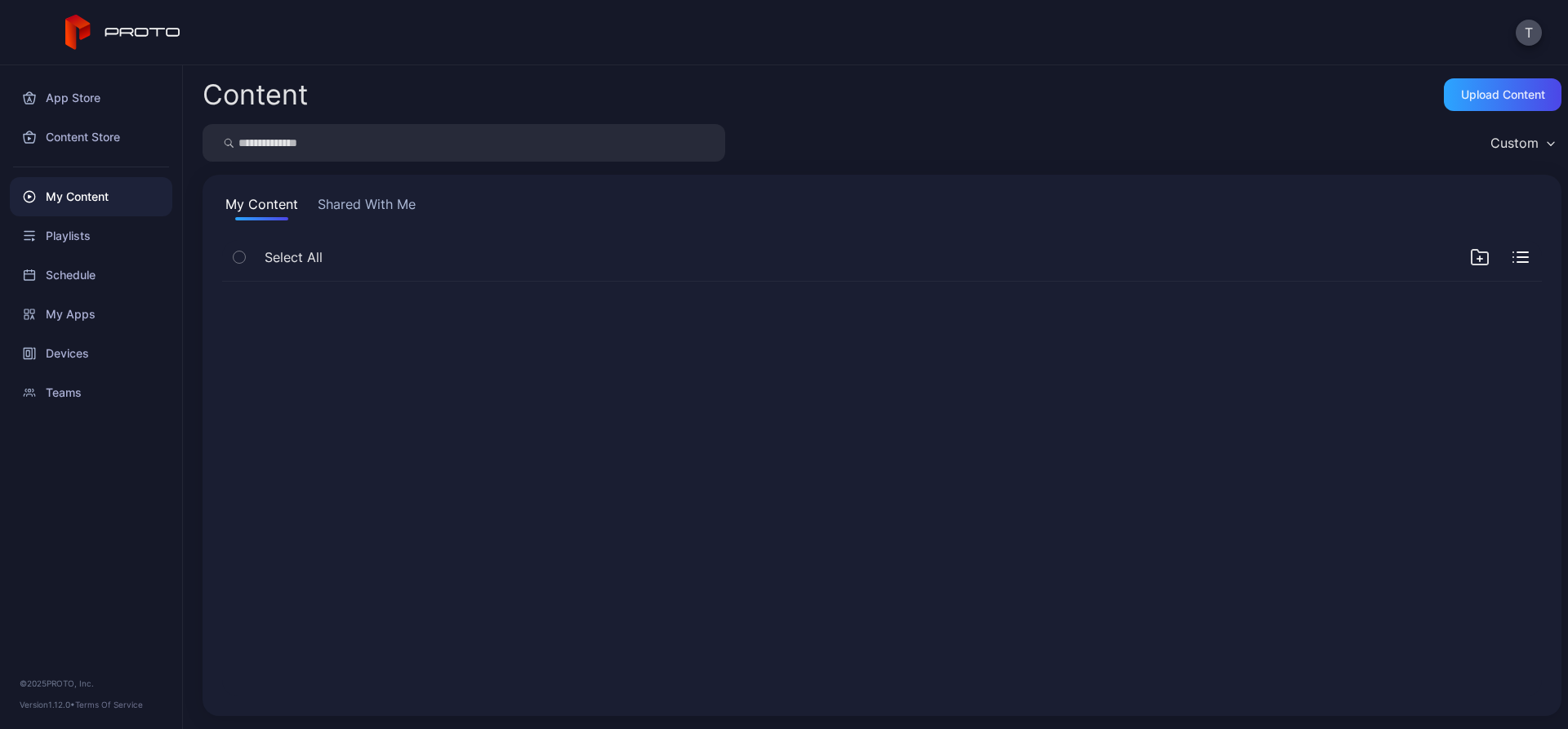
scroll to position [0, 0]
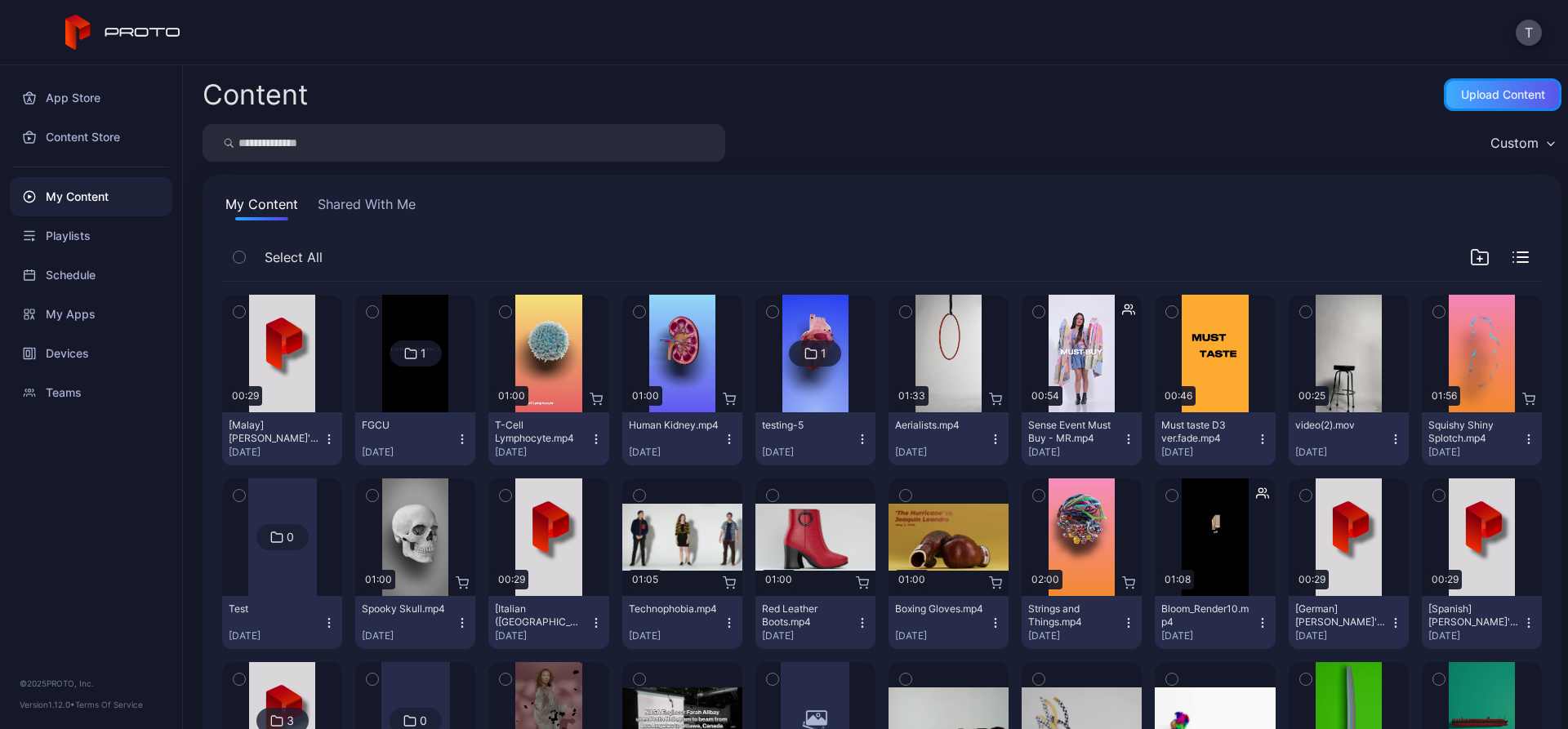
click at [1468, 104] on div "Upload Content" at bounding box center [1502, 95] width 118 height 33
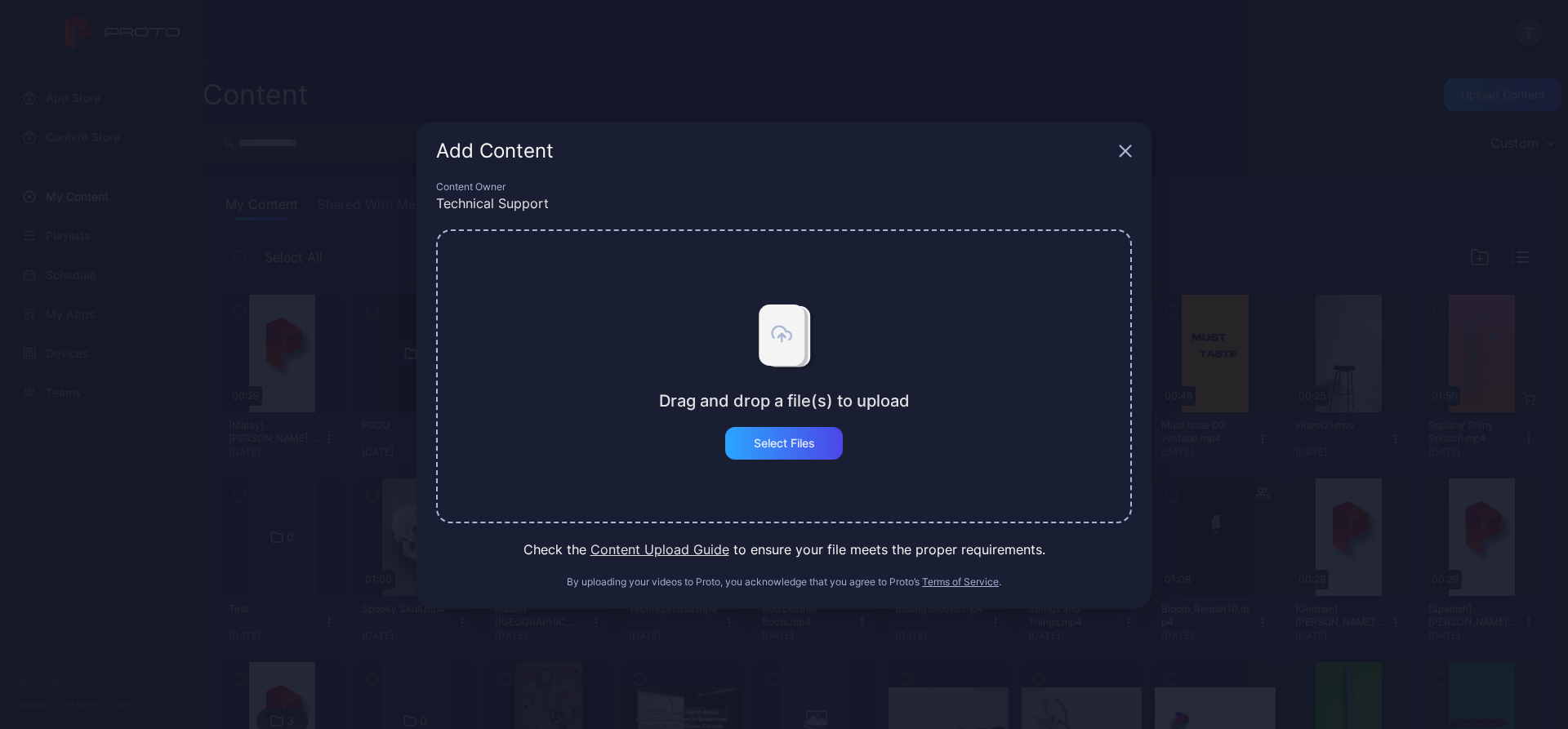
click at [1121, 144] on icon "button" at bounding box center [1125, 151] width 13 height 13
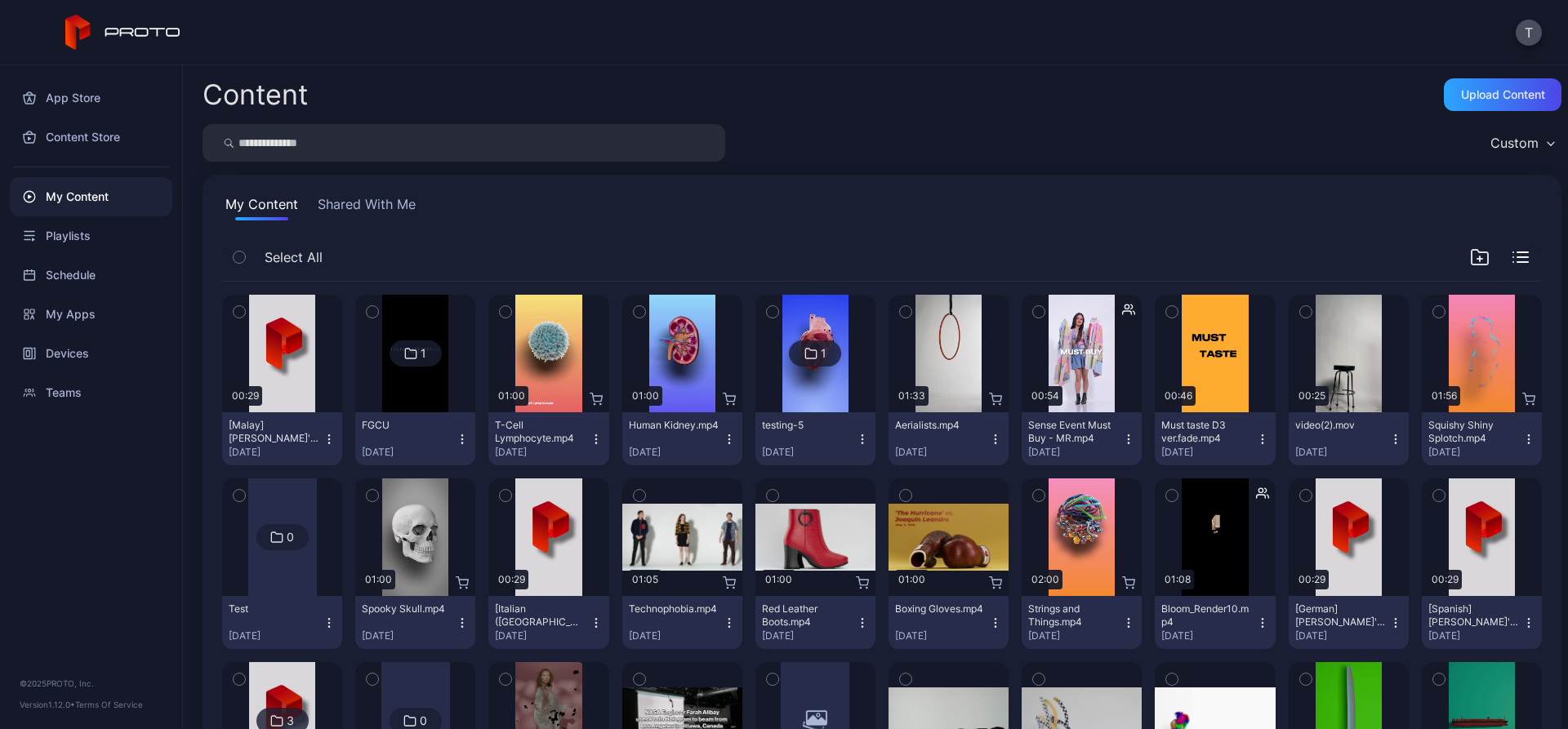
click at [1129, 435] on icon "button" at bounding box center [1129, 435] width 1 height 1
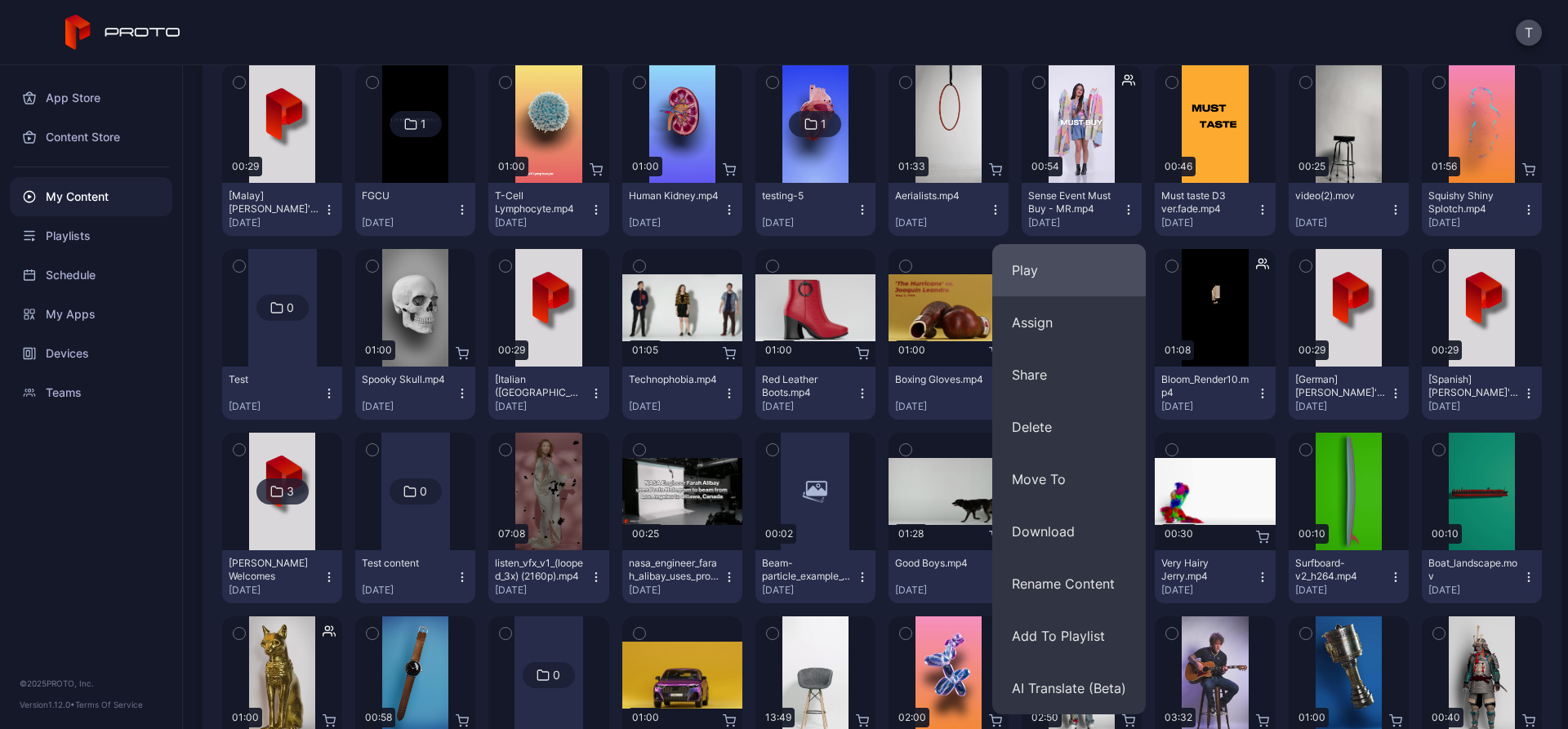
scroll to position [327, 0]
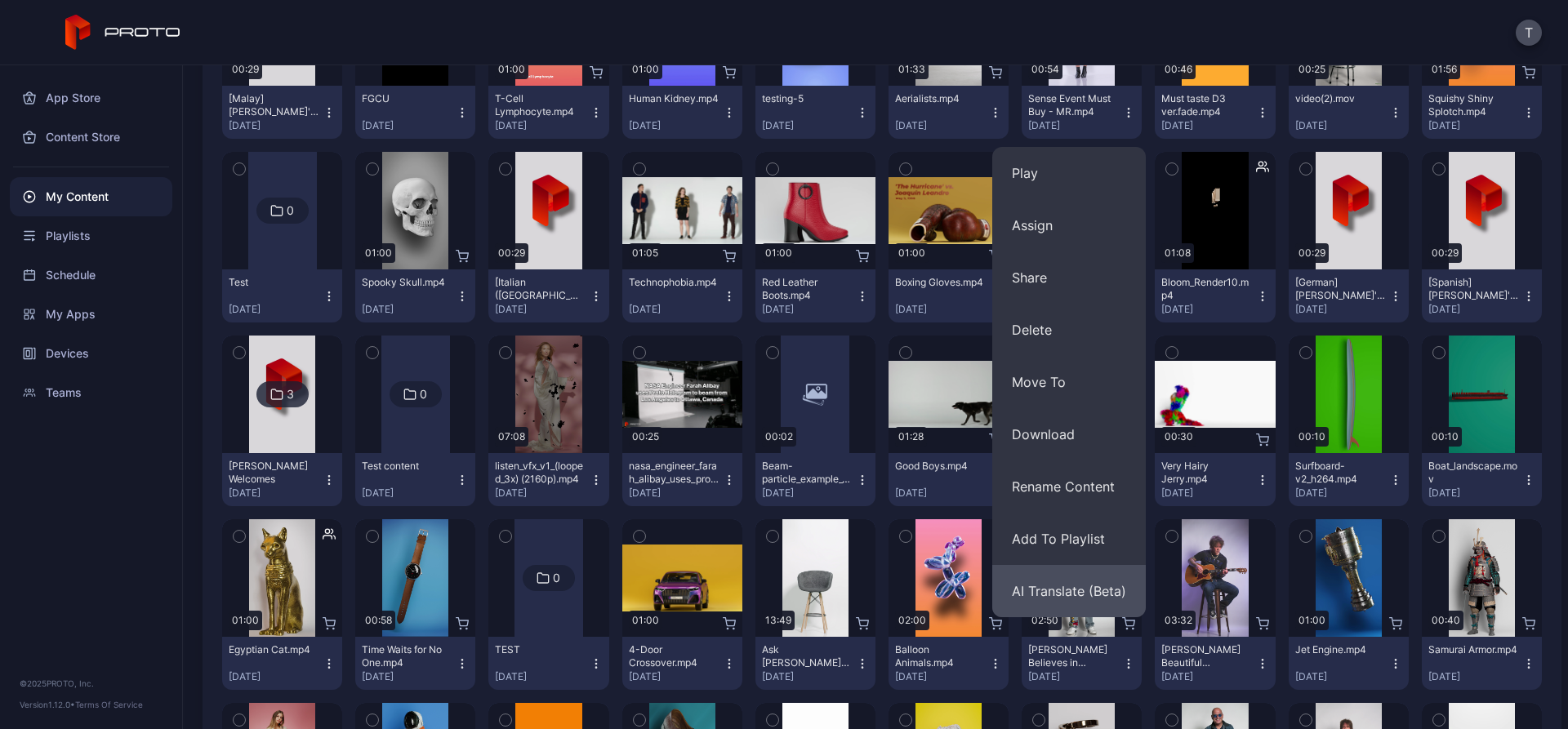
click at [1072, 597] on button "AI Translate (Beta)" at bounding box center [1068, 591] width 153 height 52
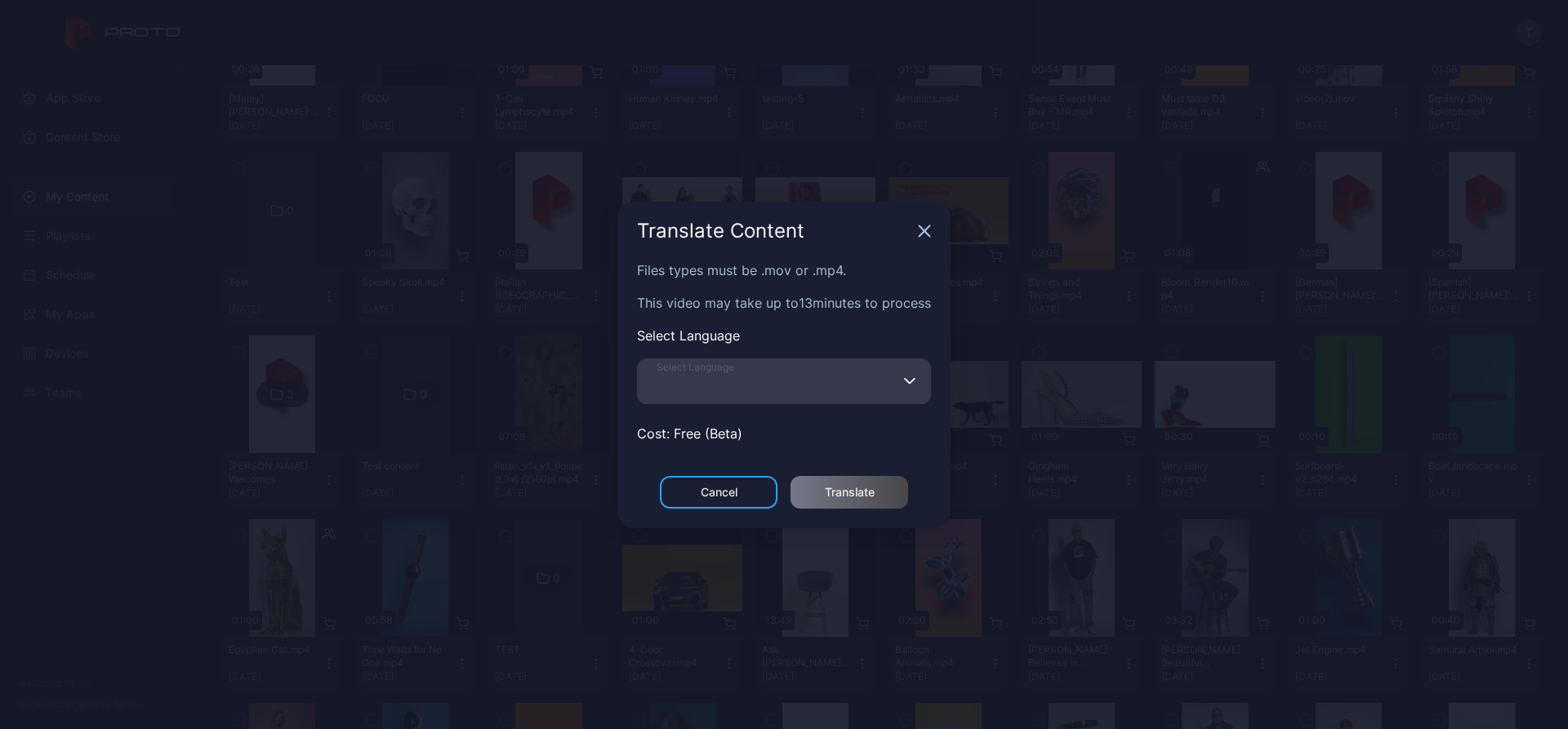
click at [814, 384] on input "Select Language" at bounding box center [784, 382] width 294 height 46
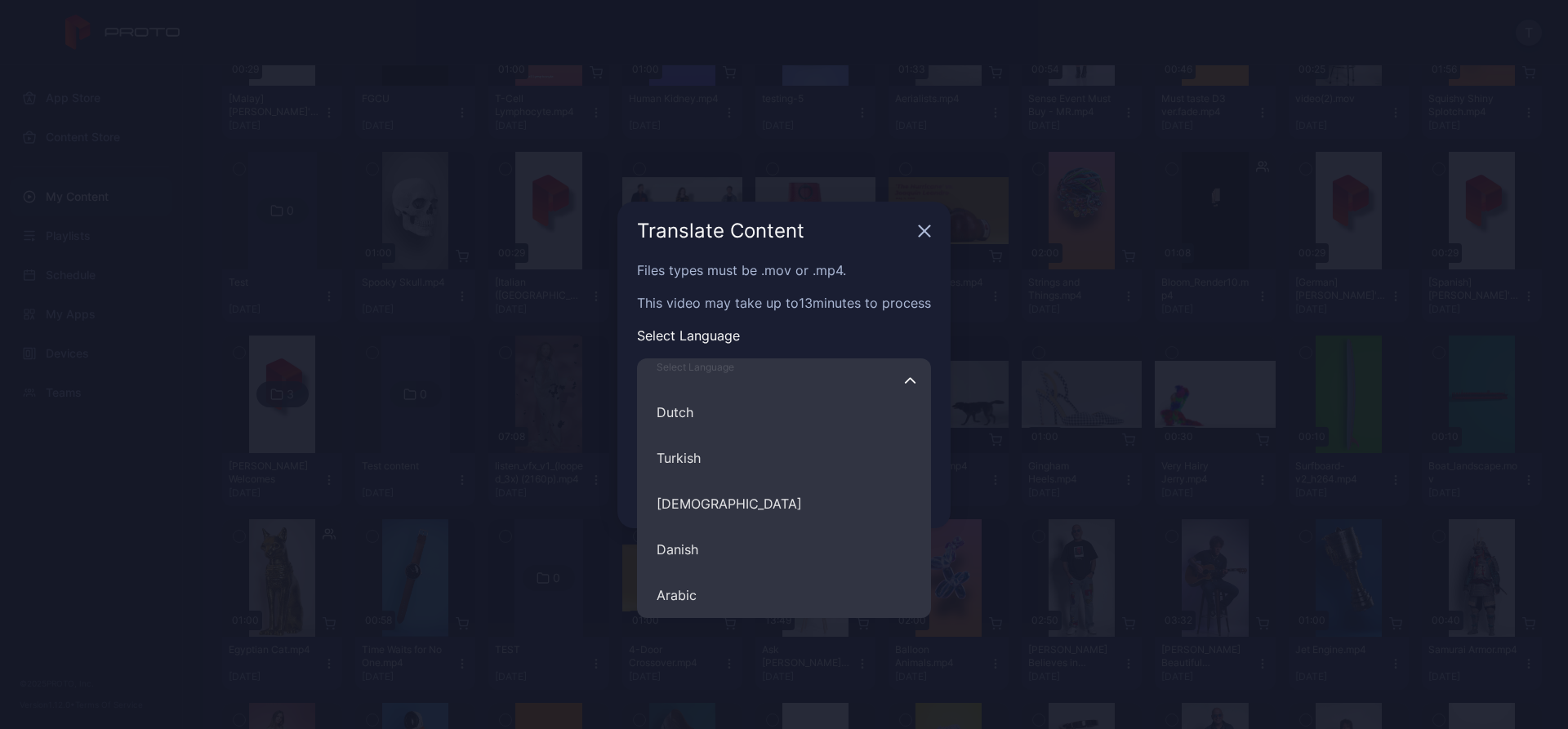
scroll to position [490, 0]
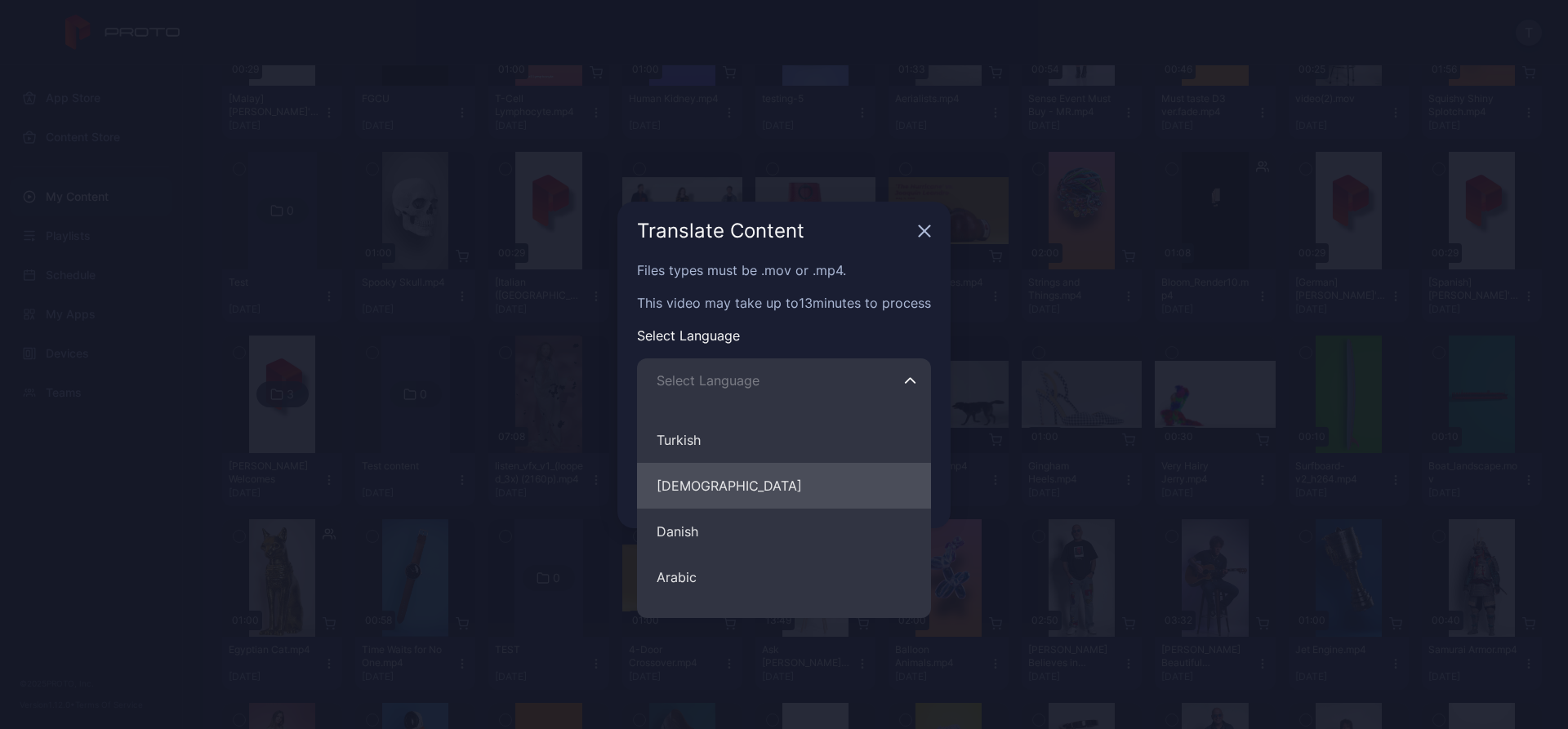
click at [747, 472] on button "[DEMOGRAPHIC_DATA]" at bounding box center [784, 486] width 294 height 46
type input "******"
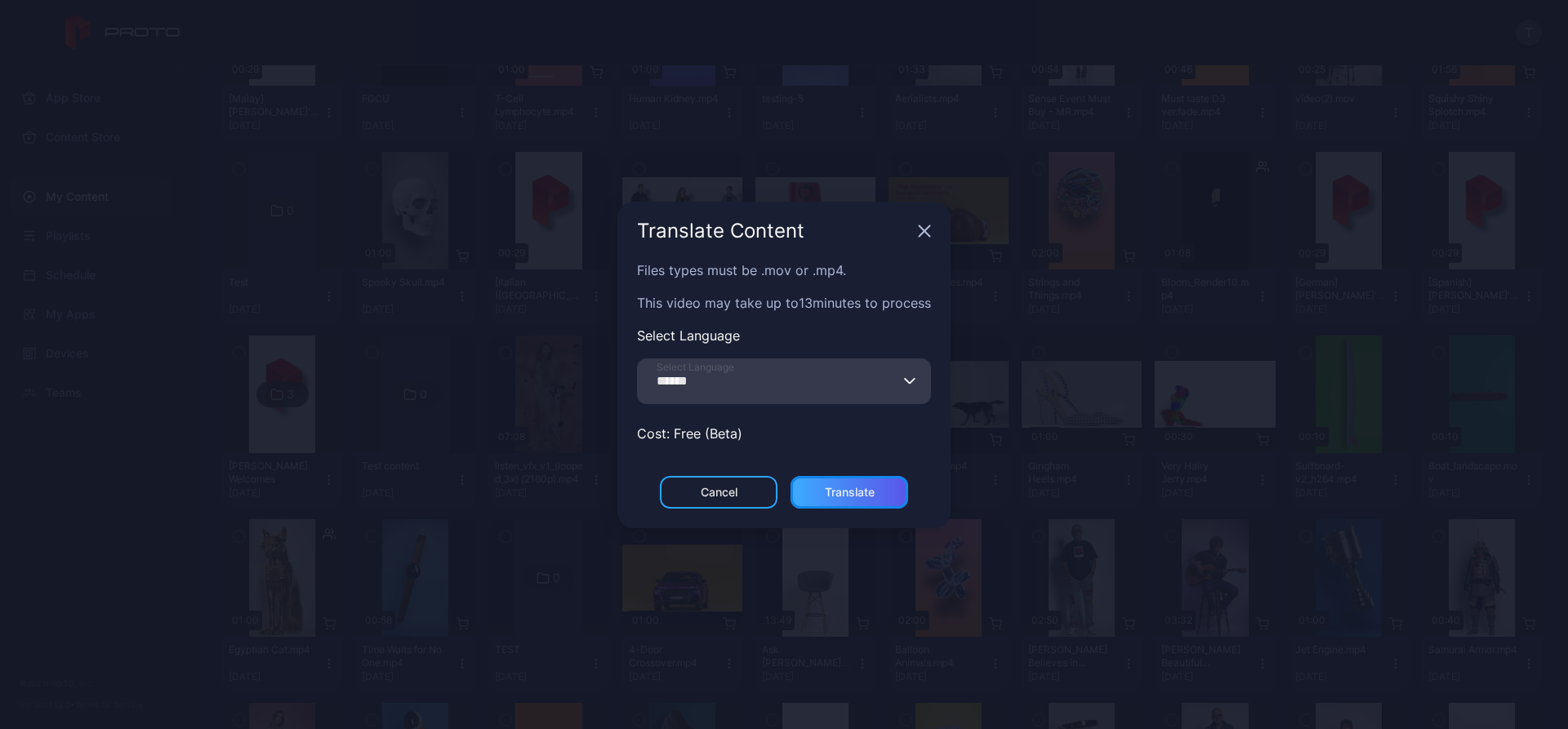
click at [855, 493] on div "Translate" at bounding box center [849, 492] width 50 height 13
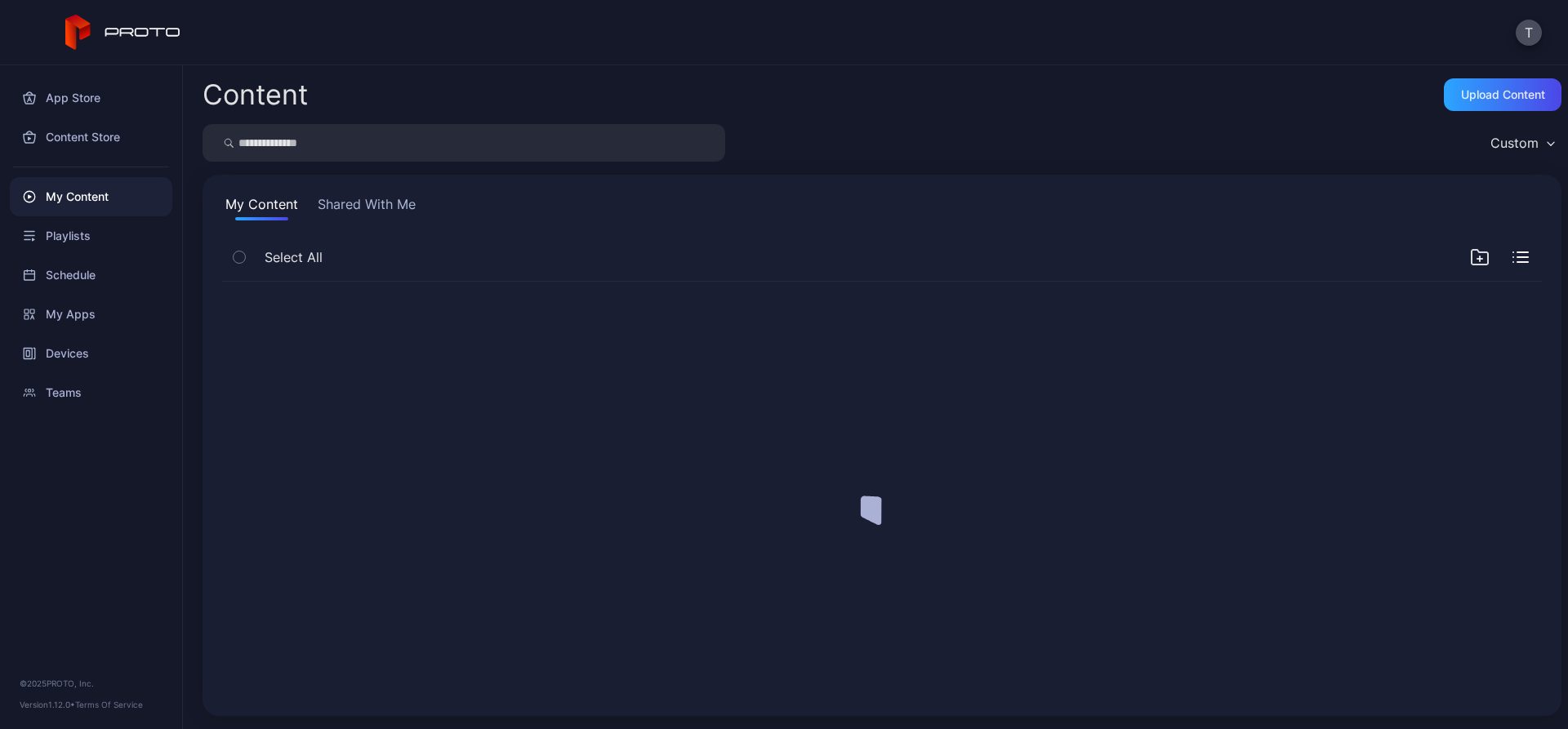
scroll to position [0, 0]
